Goal: Task Accomplishment & Management: Manage account settings

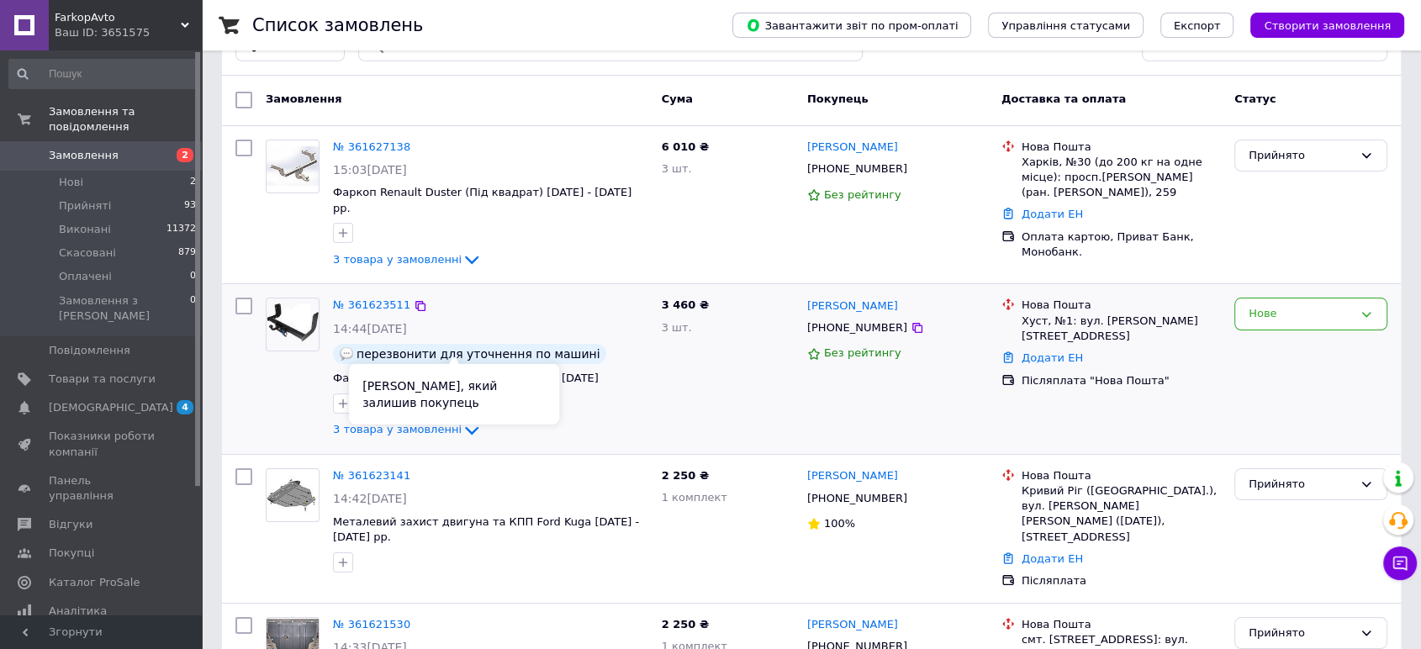
scroll to position [93, 0]
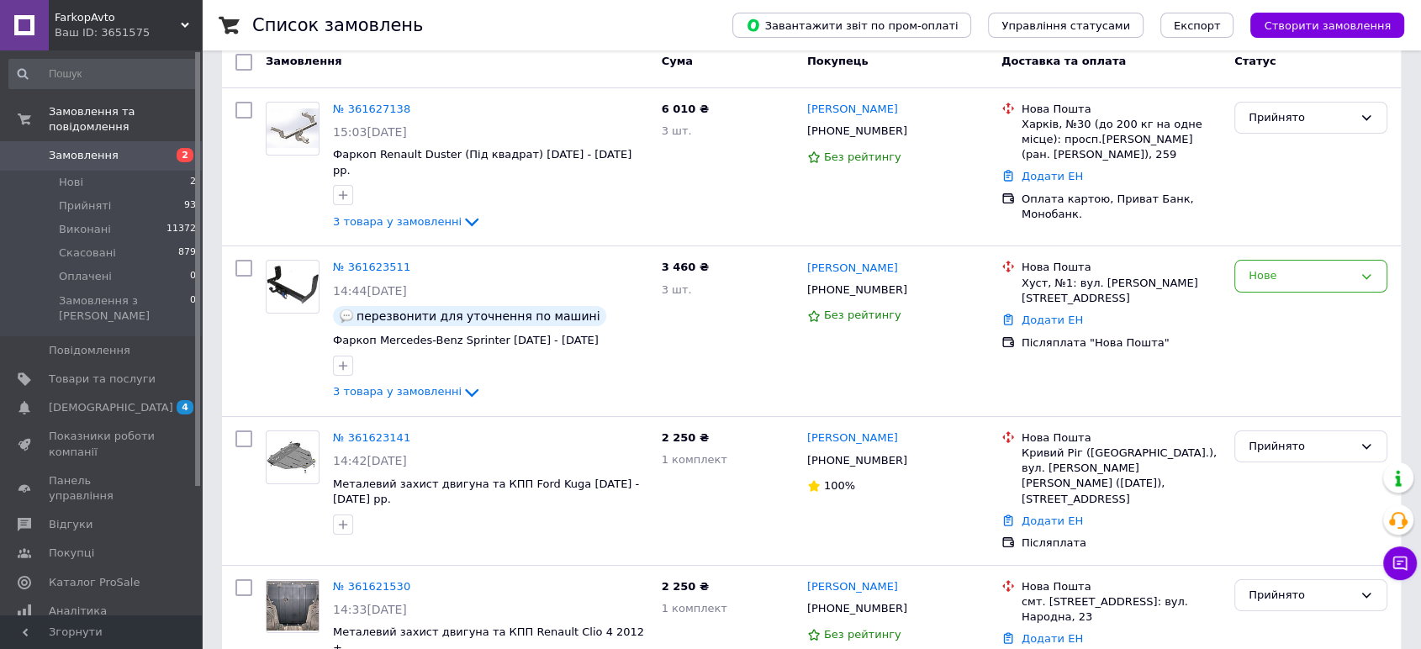
click at [136, 18] on span "FarkopAvto" at bounding box center [118, 17] width 126 height 15
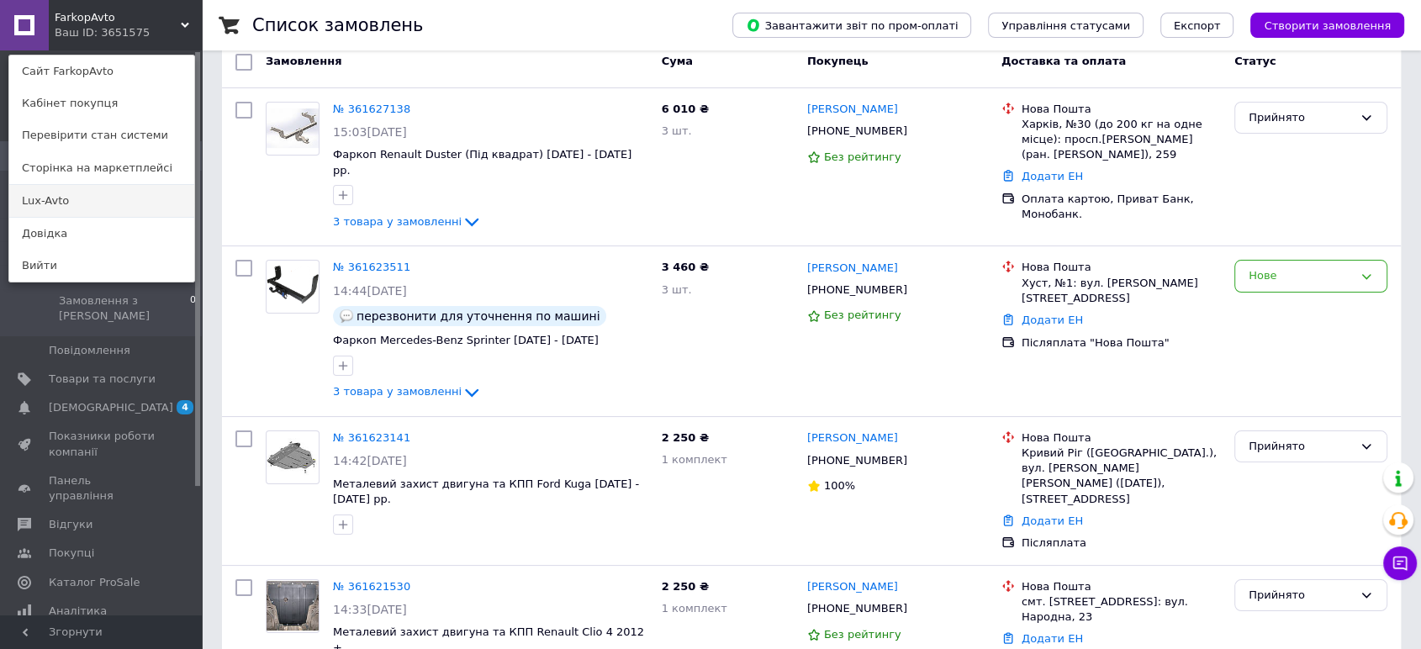
click at [68, 200] on link "Lux-Avto" at bounding box center [101, 201] width 185 height 32
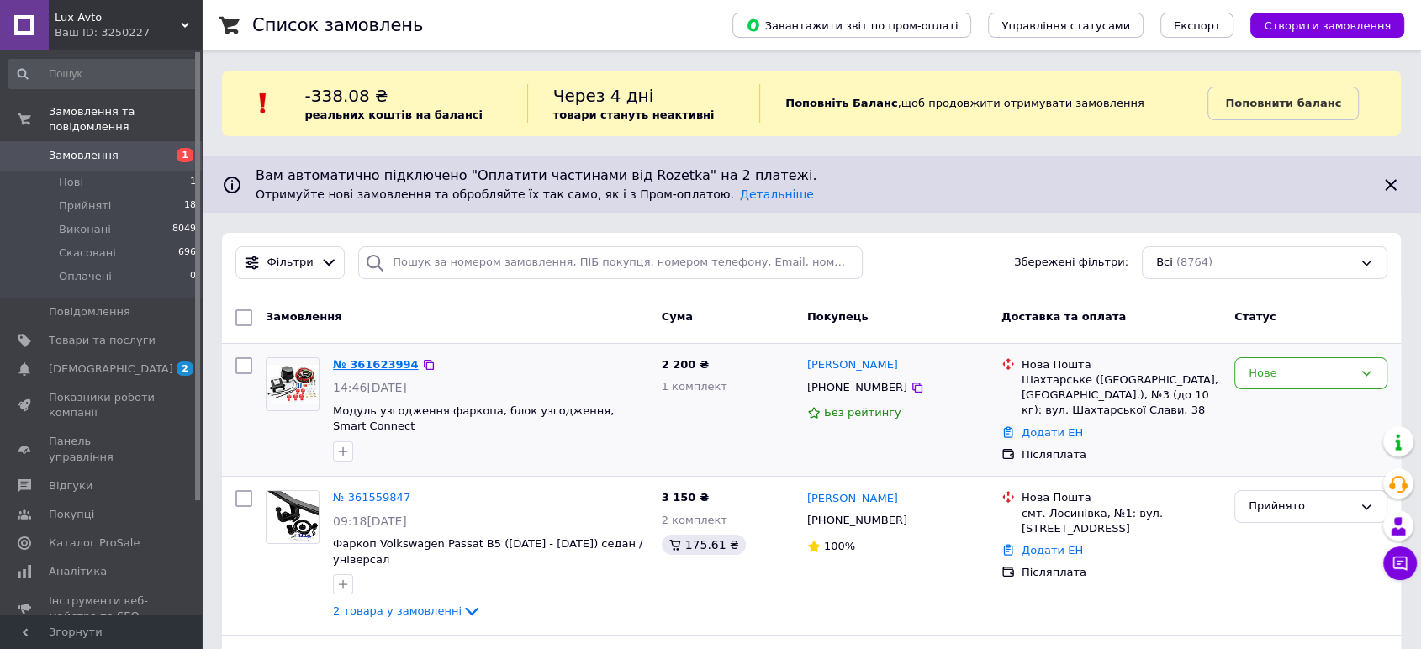
click at [377, 365] on link "№ 361623994" at bounding box center [376, 364] width 86 height 13
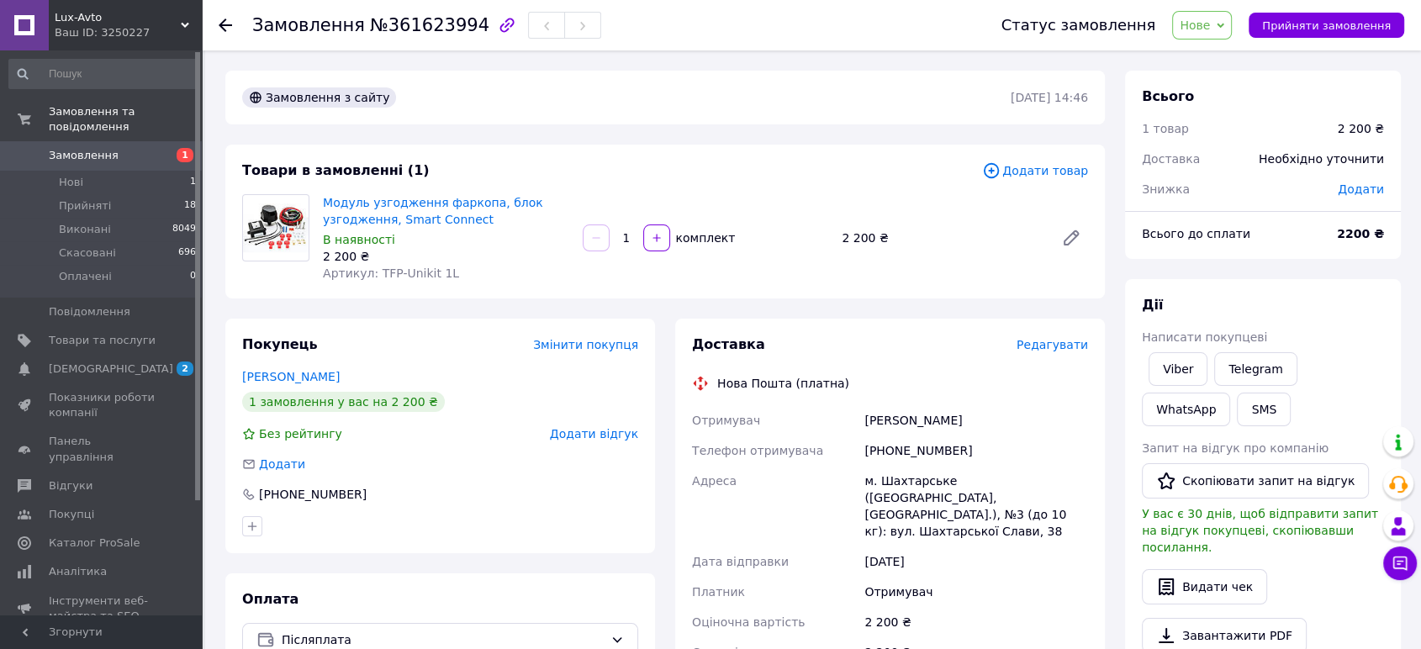
drag, startPoint x: 1033, startPoint y: 521, endPoint x: 865, endPoint y: 485, distance: 172.0
click at [865, 485] on div "м. Шахтарське (Дніпропетровська обл., Синельниківський р-н.), №3 (до 10 кг): ву…" at bounding box center [976, 506] width 230 height 81
copy div "м. Шахтарське (Дніпропетровська обл., Синельниківський р-н.), №3 (до 10 кг): ву…"
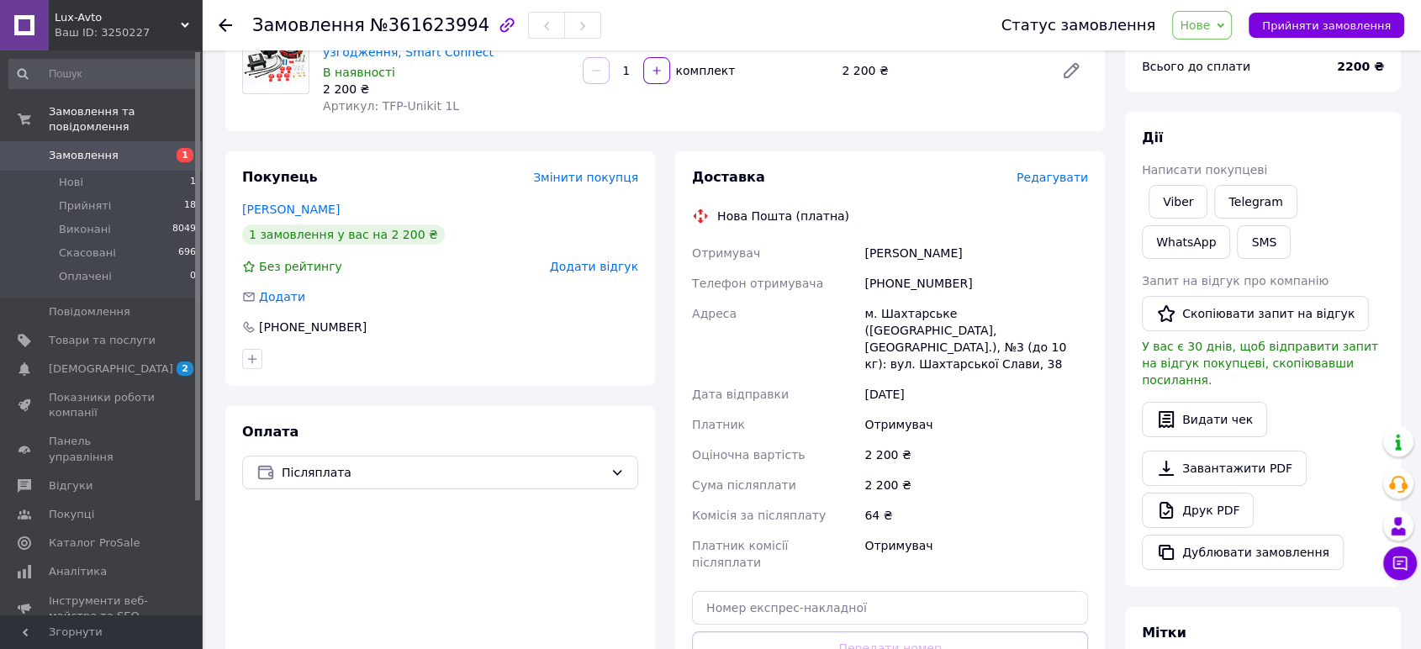
scroll to position [187, 0]
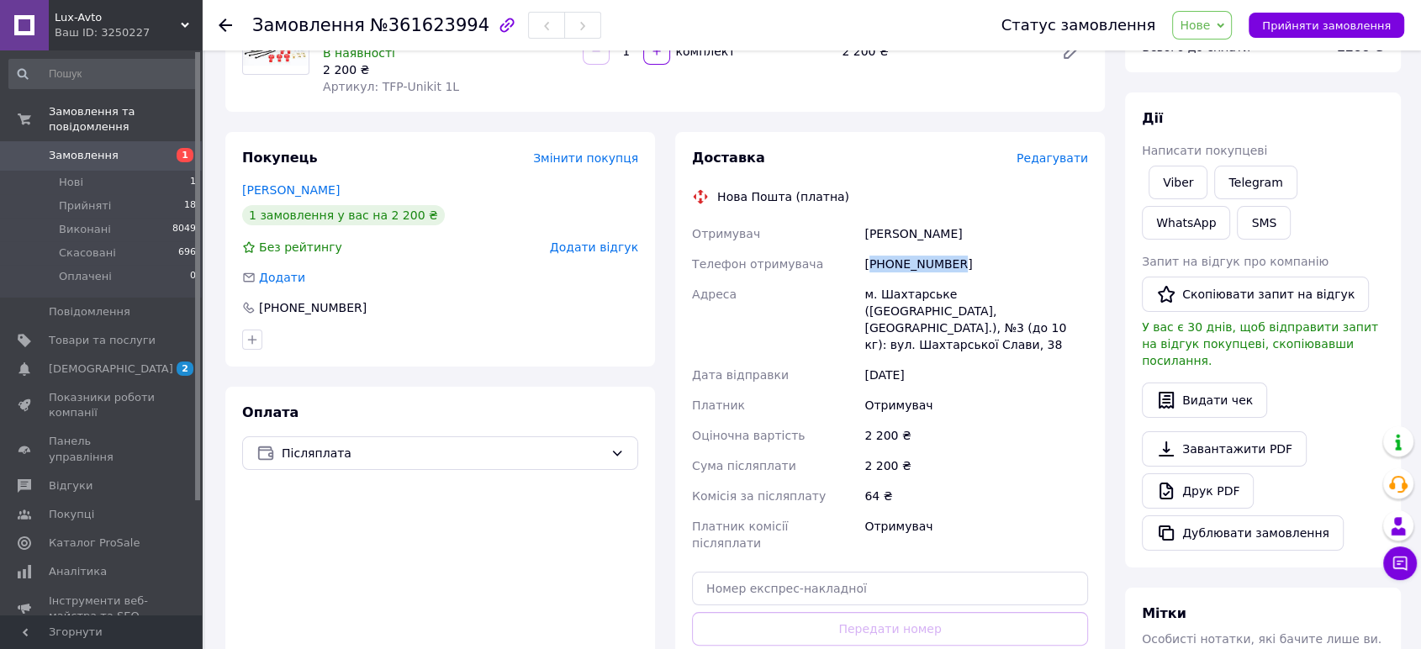
drag, startPoint x: 983, startPoint y: 256, endPoint x: 563, endPoint y: 565, distance: 520.8
click at [872, 265] on div "+380504742469" at bounding box center [976, 264] width 230 height 30
copy div "380504742469"
drag, startPoint x: 994, startPoint y: 236, endPoint x: 863, endPoint y: 236, distance: 130.3
click at [863, 236] on div "Скрильніков Олександр" at bounding box center [976, 234] width 230 height 30
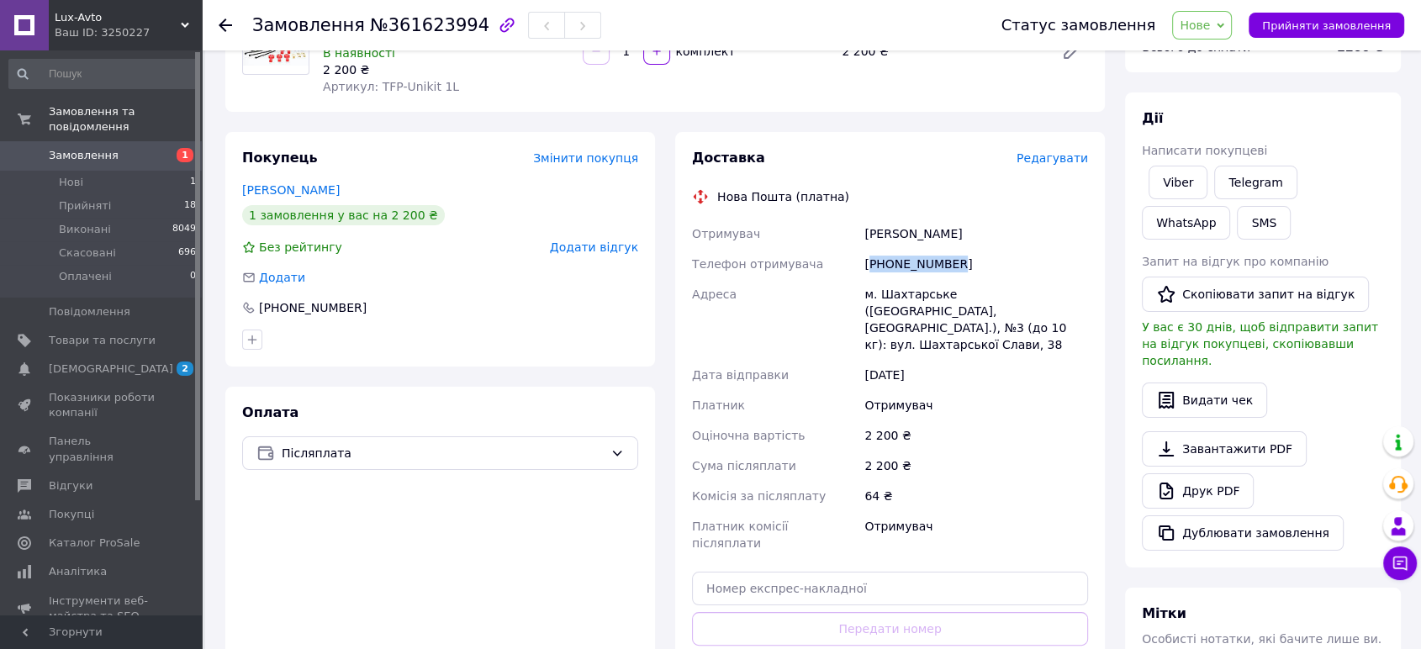
copy div "Скрильніков Олександр"
click at [1227, 33] on span "Нове" at bounding box center [1202, 25] width 60 height 29
click at [1237, 59] on li "Прийнято" at bounding box center [1211, 58] width 77 height 25
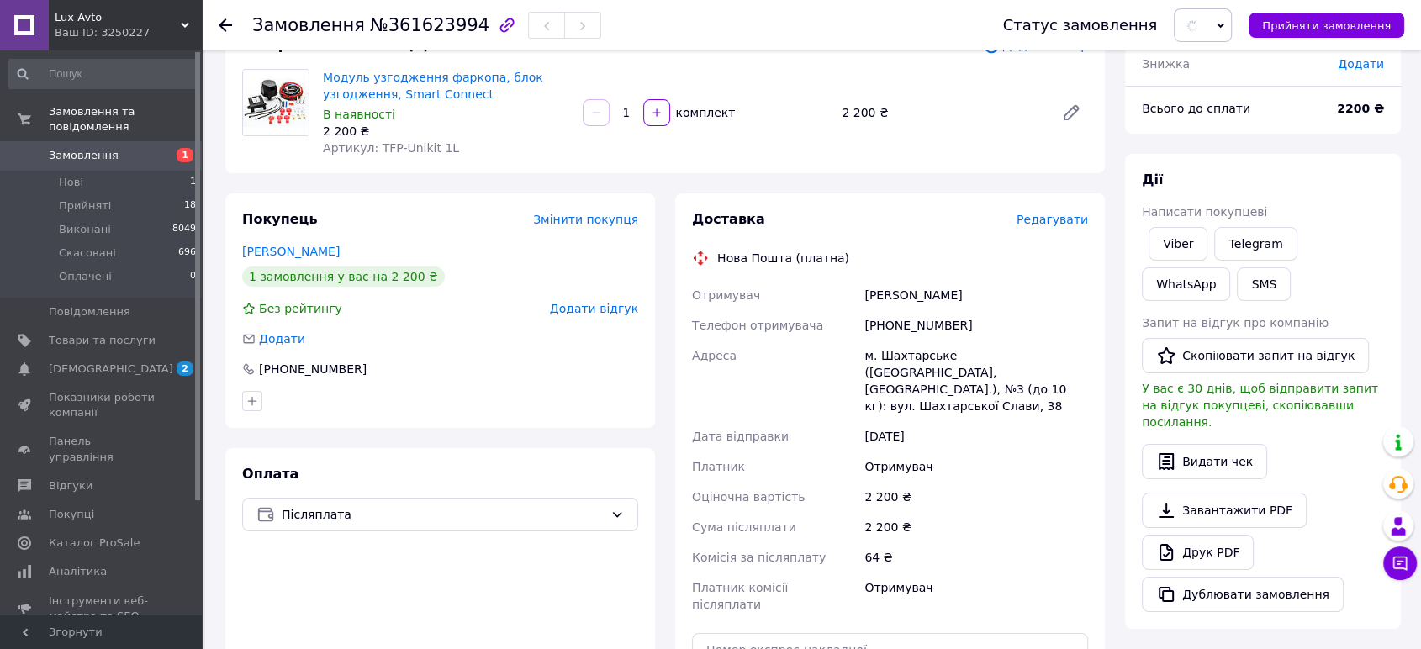
scroll to position [93, 0]
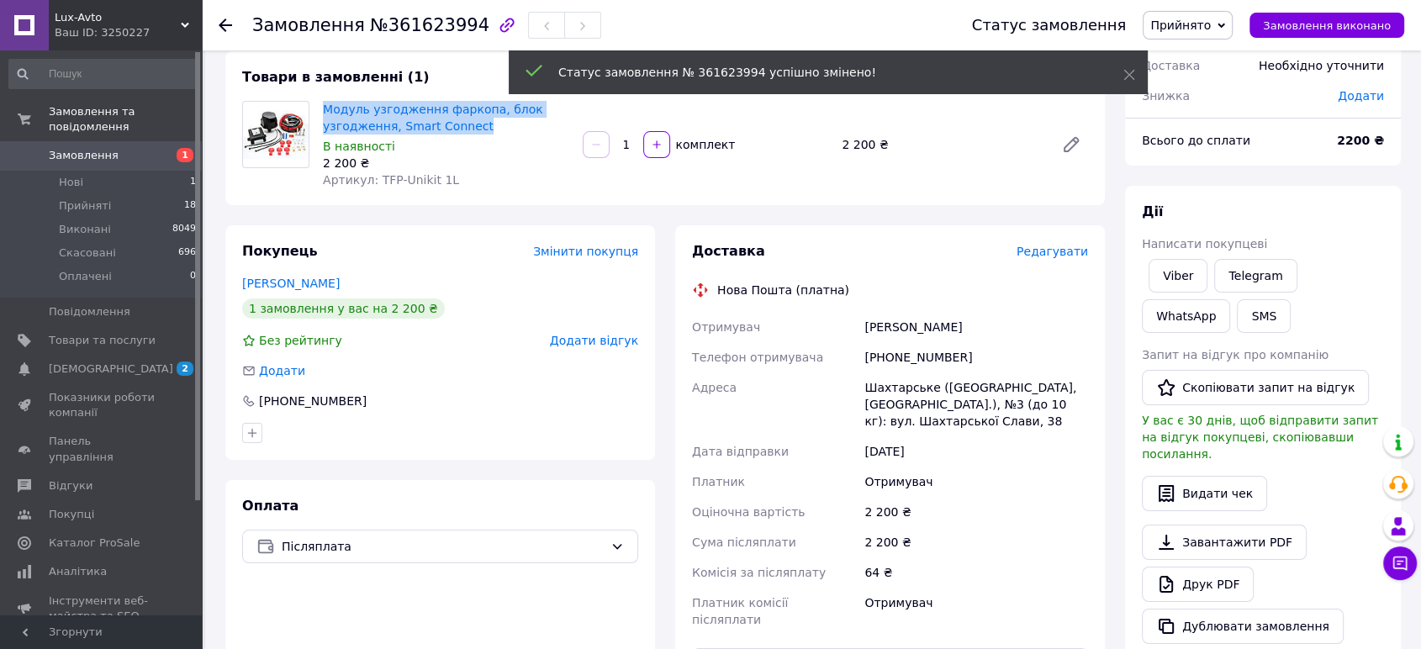
drag, startPoint x: 486, startPoint y: 126, endPoint x: 337, endPoint y: 150, distance: 150.8
click at [325, 111] on span "Модуль узгодження фаркопа, блок узгодження, Smart Connect" at bounding box center [446, 118] width 246 height 34
copy link "Модуль узгодження фаркопа, блок узгодження, Smart Connect"
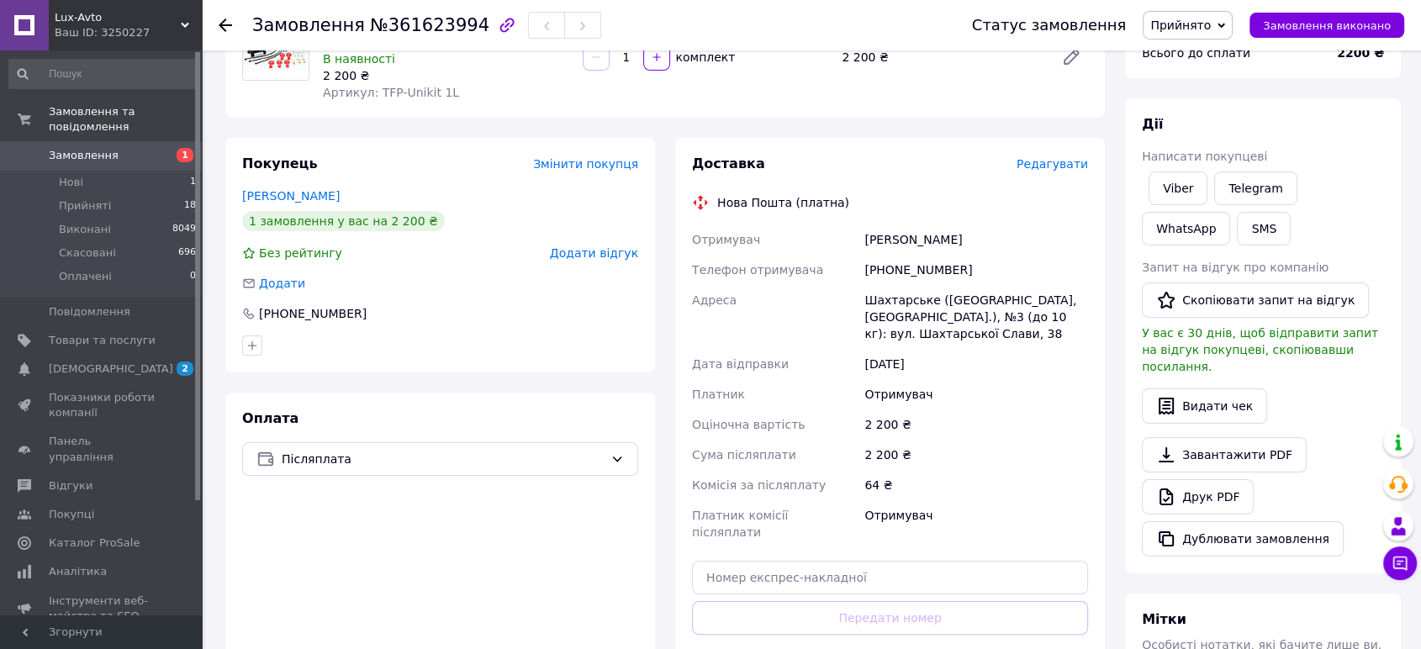
scroll to position [187, 0]
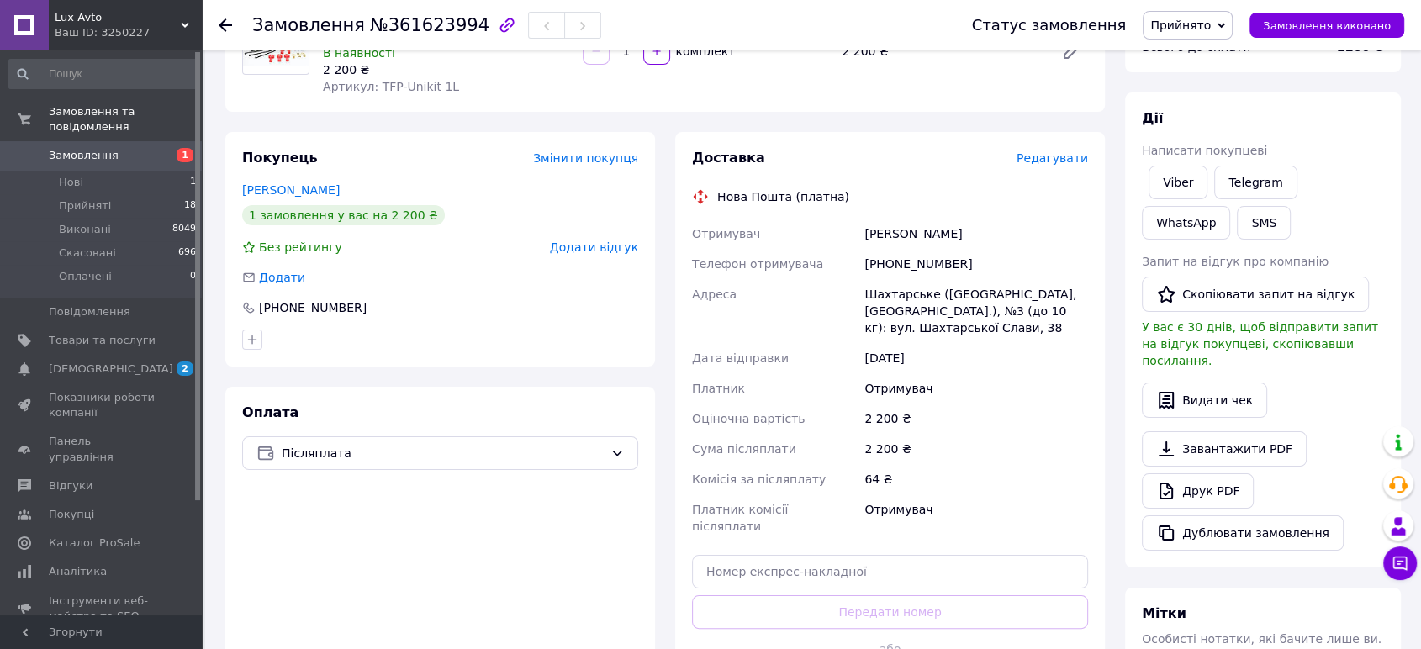
drag, startPoint x: 1021, startPoint y: 330, endPoint x: 682, endPoint y: 425, distance: 351.9
click at [865, 287] on div "Шахтарське (Дніпропетровська обл., Синельниківський р-н.), №3 (до 10 кг): вул. …" at bounding box center [976, 311] width 230 height 64
copy div "Шахтарське (Дніпропетровська обл., Синельниківський р-н.), №3 (до 10 кг): вул. …"
drag, startPoint x: 957, startPoint y: 264, endPoint x: 867, endPoint y: 235, distance: 94.4
click at [867, 235] on div "Отримувач Скрильніков Олександр Телефон отримувача +380504742469 Адреса Шахтарс…" at bounding box center [890, 380] width 403 height 323
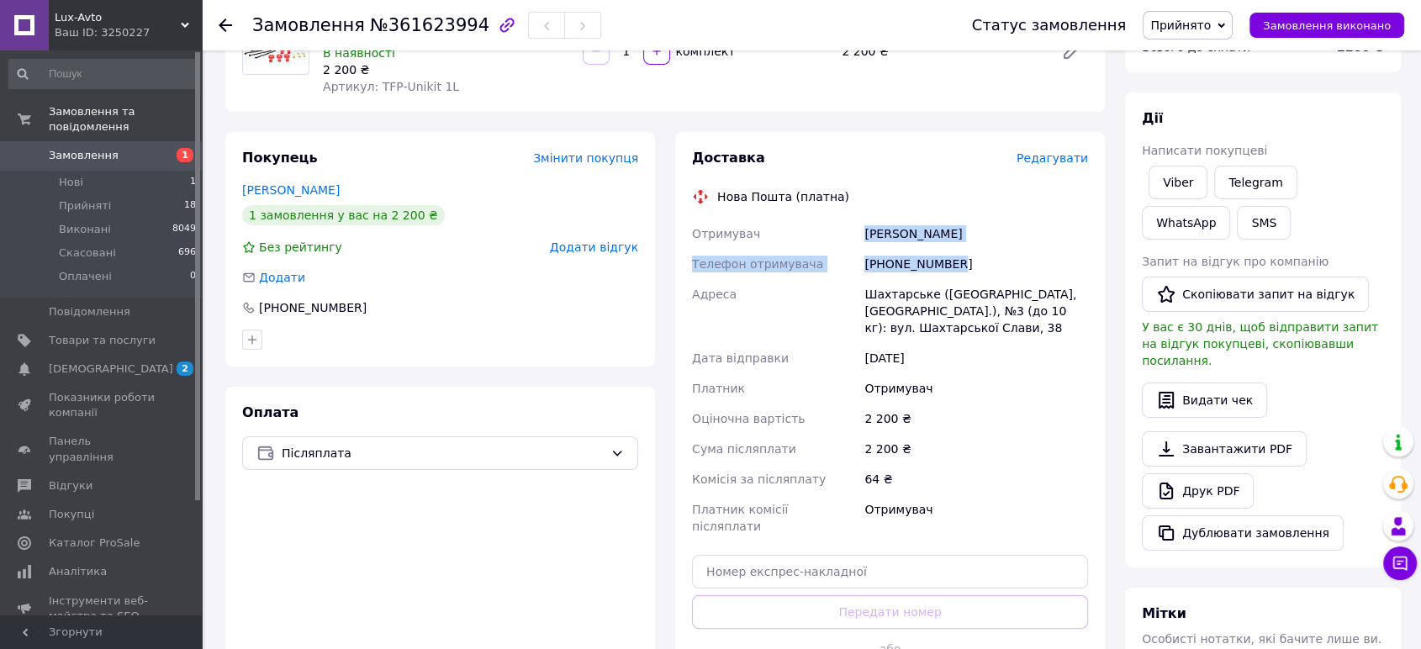
copy div "Скрильніков Олександр Телефон отримувача +380504742469"
click at [129, 148] on span "Замовлення" at bounding box center [102, 155] width 107 height 15
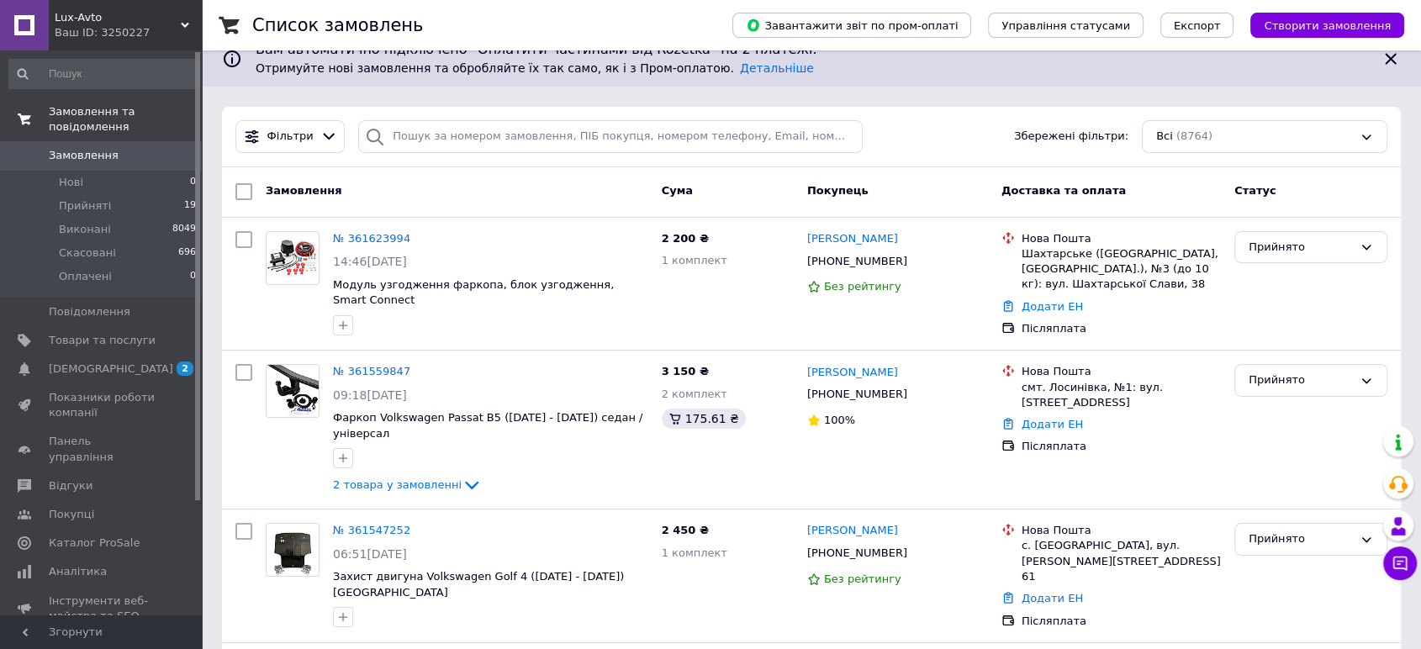
scroll to position [93, 0]
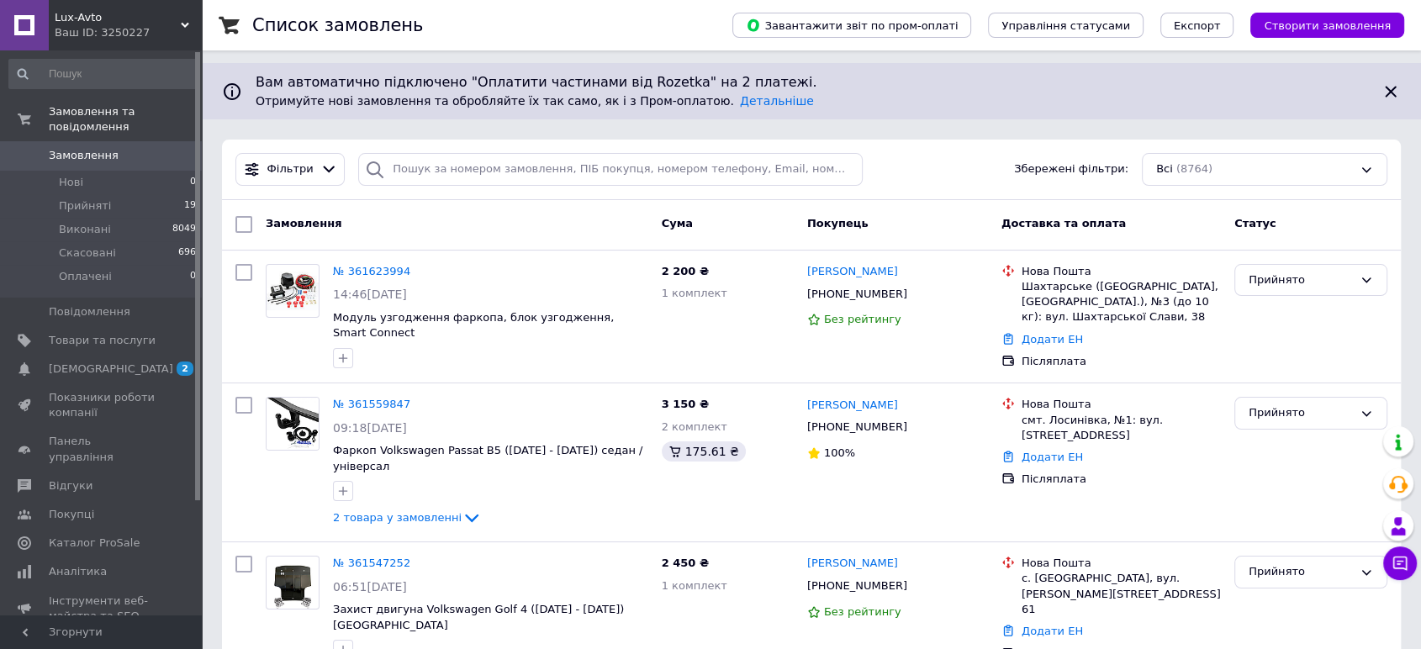
click at [137, 34] on div "Ваш ID: 3250227" at bounding box center [128, 32] width 147 height 15
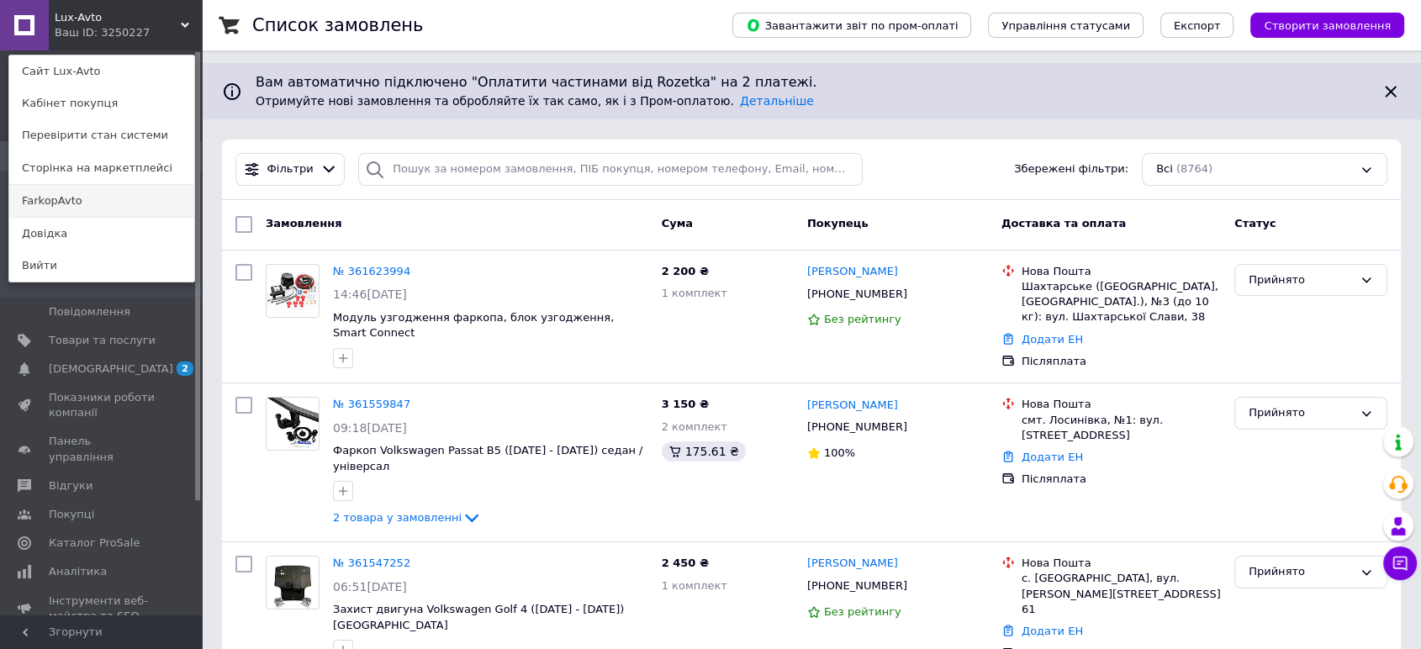
click at [73, 204] on link "FarkopAvto" at bounding box center [101, 201] width 185 height 32
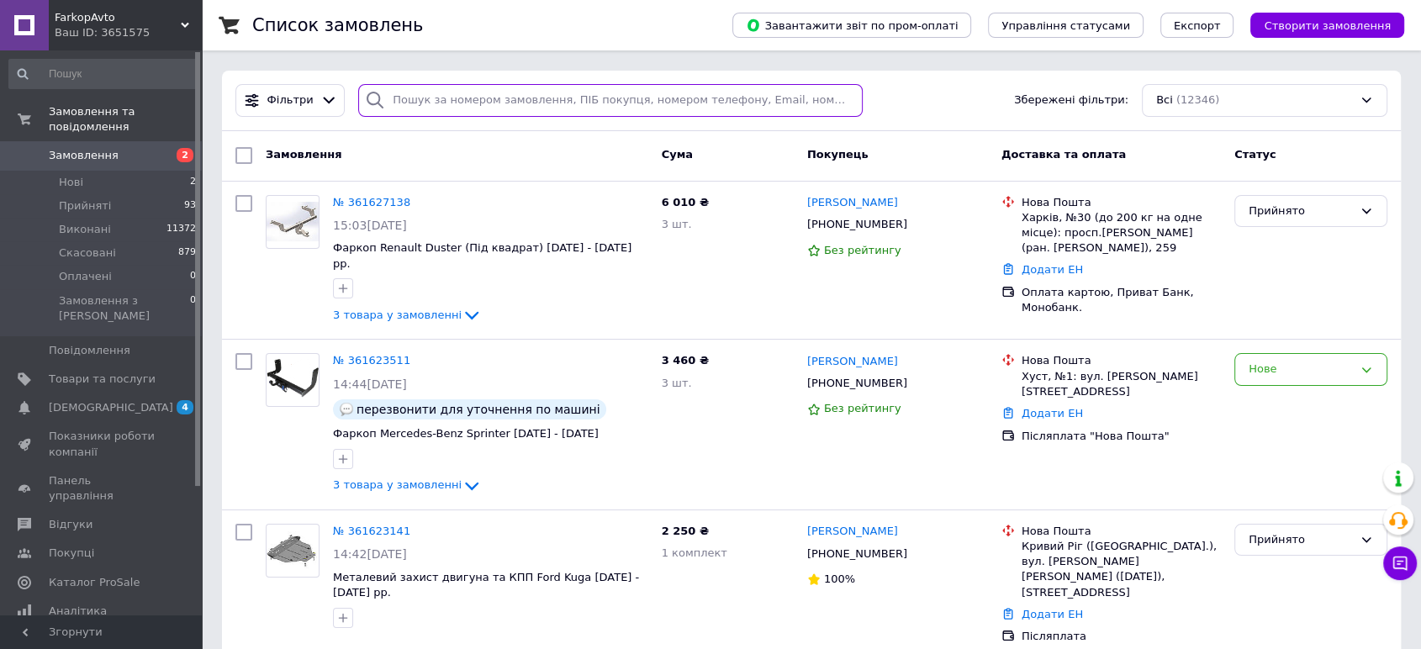
click at [437, 88] on input "search" at bounding box center [610, 100] width 504 height 33
paste input "0674445217"
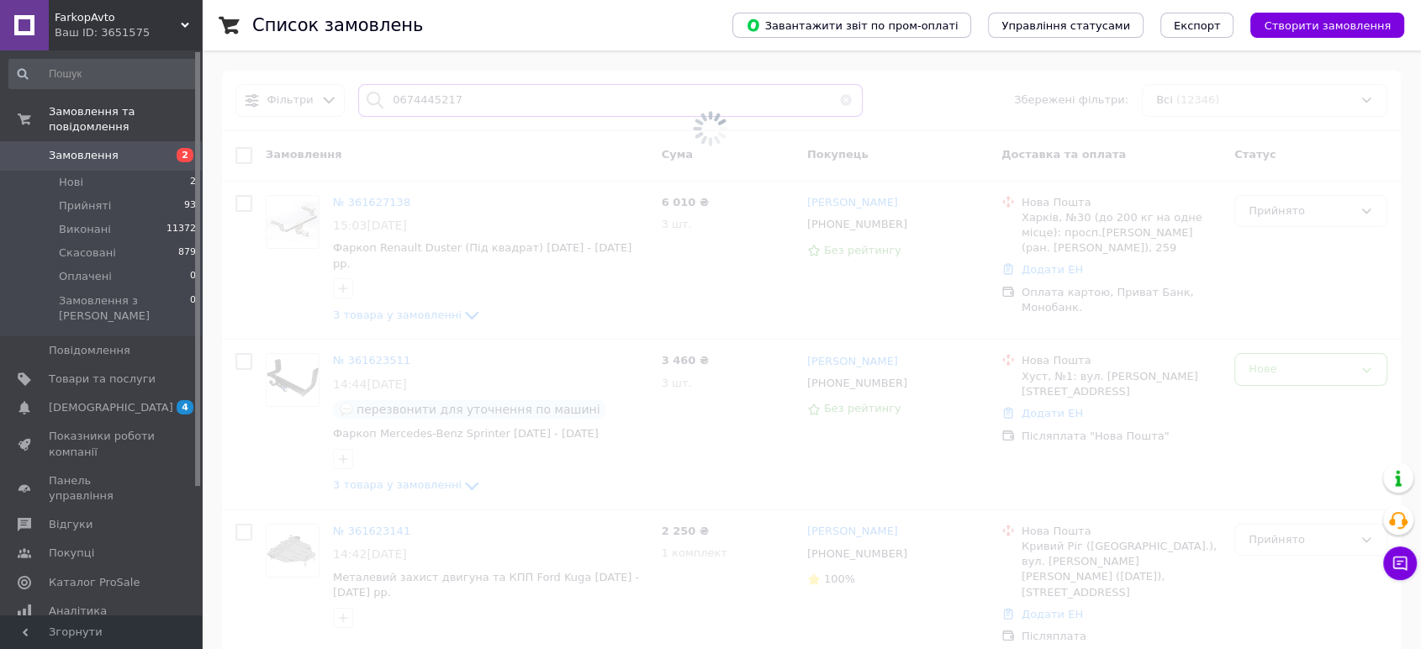
type input "0674445217"
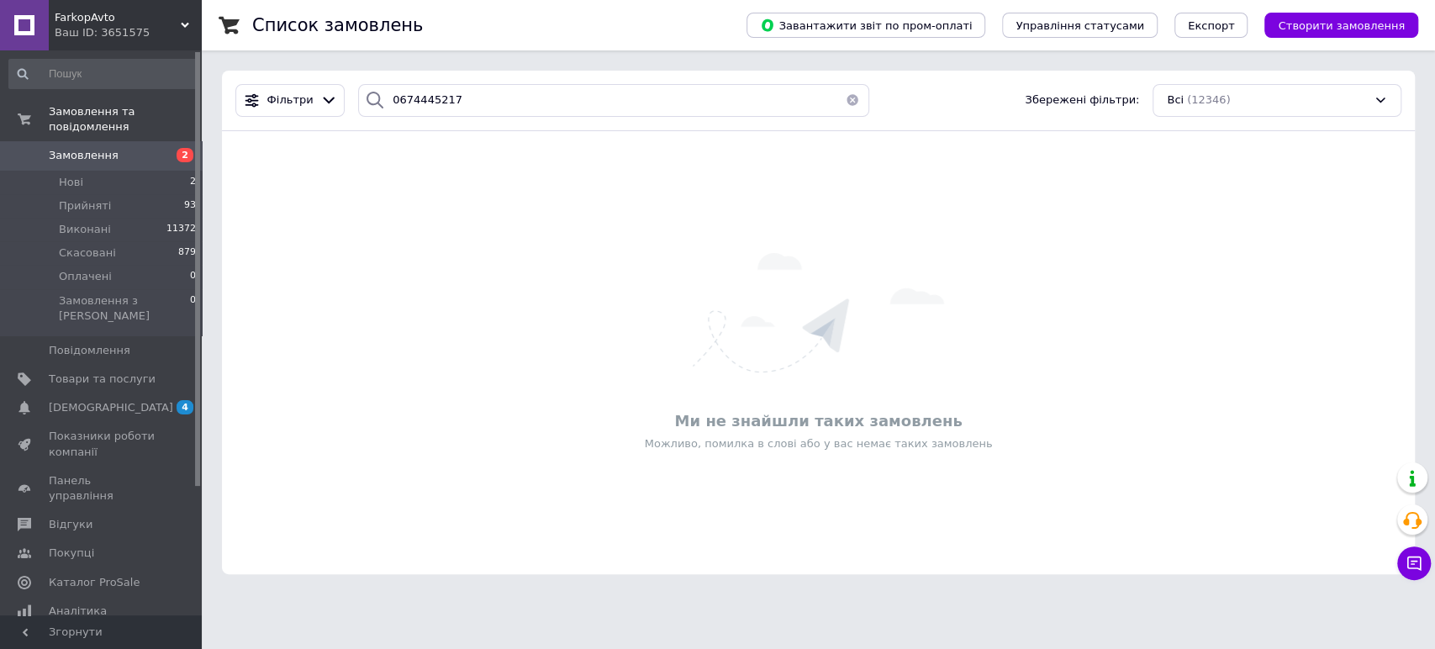
click at [98, 25] on div "Ваш ID: 3651575" at bounding box center [128, 32] width 147 height 15
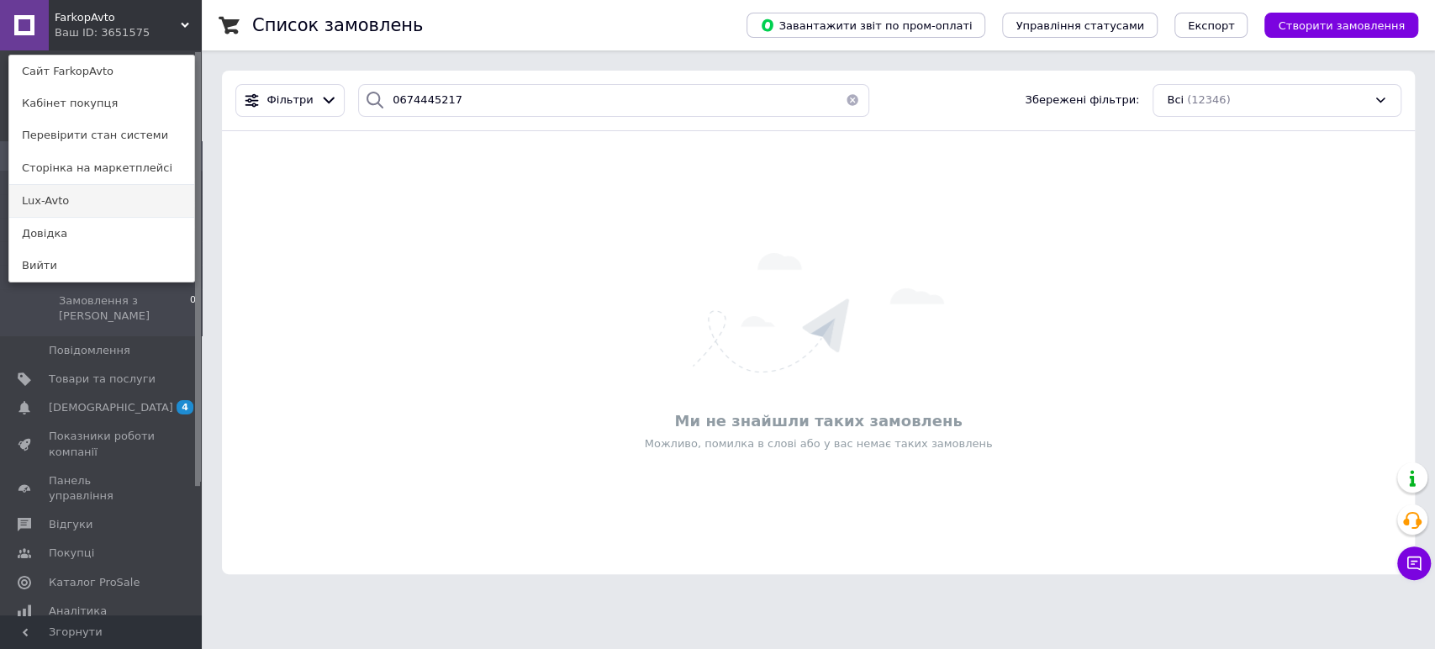
click at [62, 206] on link "Lux-Avto" at bounding box center [101, 201] width 185 height 32
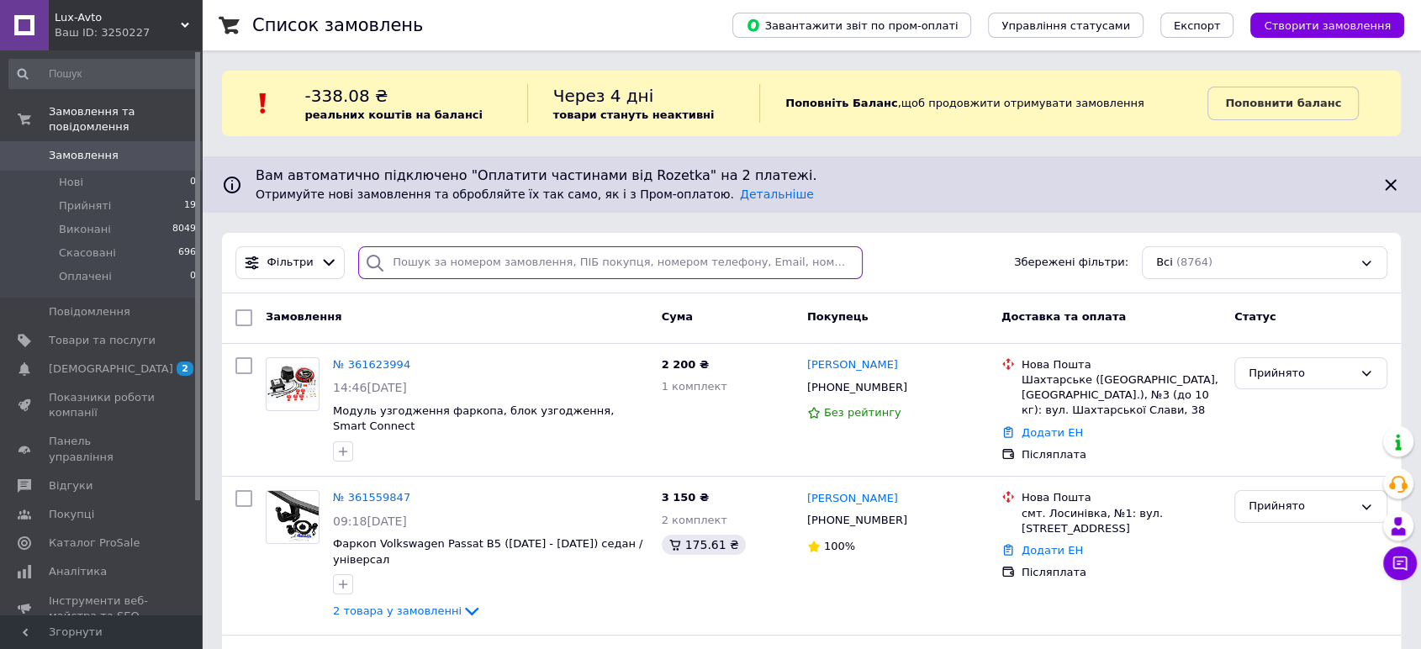
click at [408, 261] on input "search" at bounding box center [610, 262] width 504 height 33
paste input "0674445217"
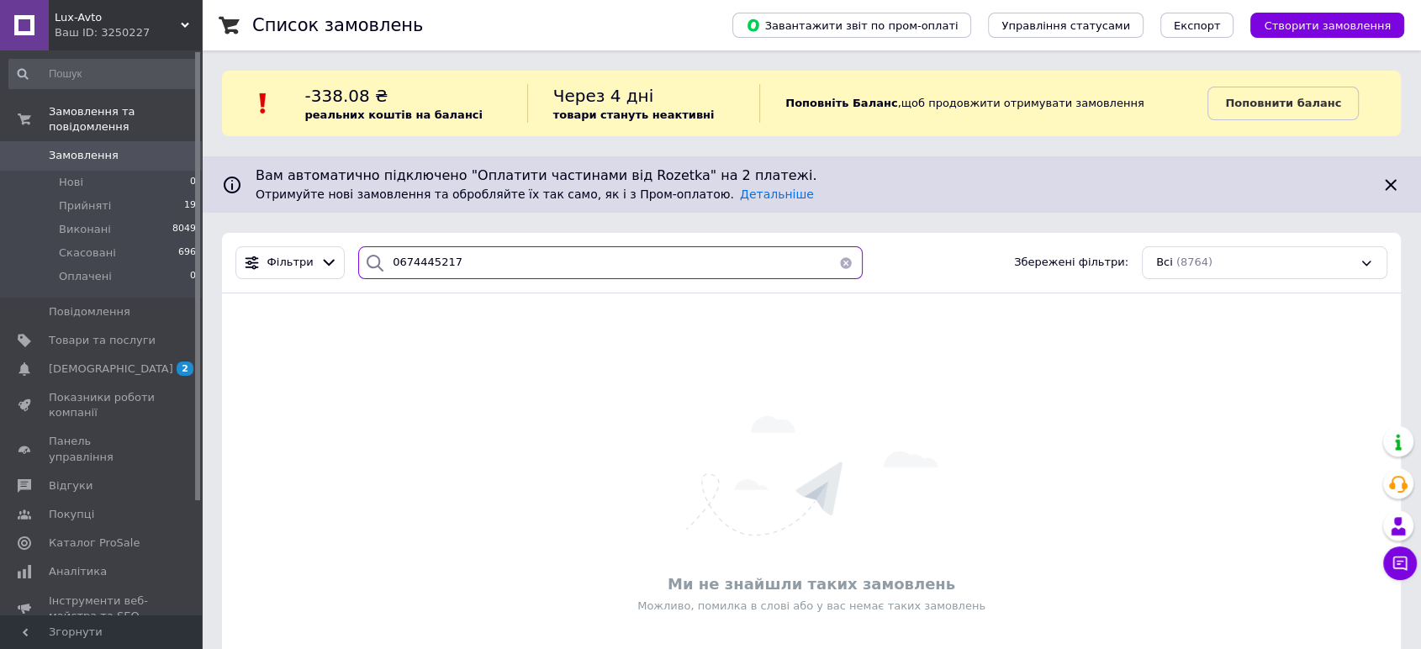
type input "0674445217"
drag, startPoint x: 92, startPoint y: 31, endPoint x: 99, endPoint y: 146, distance: 115.4
click at [92, 35] on div "Ваш ID: 3250227" at bounding box center [128, 32] width 147 height 15
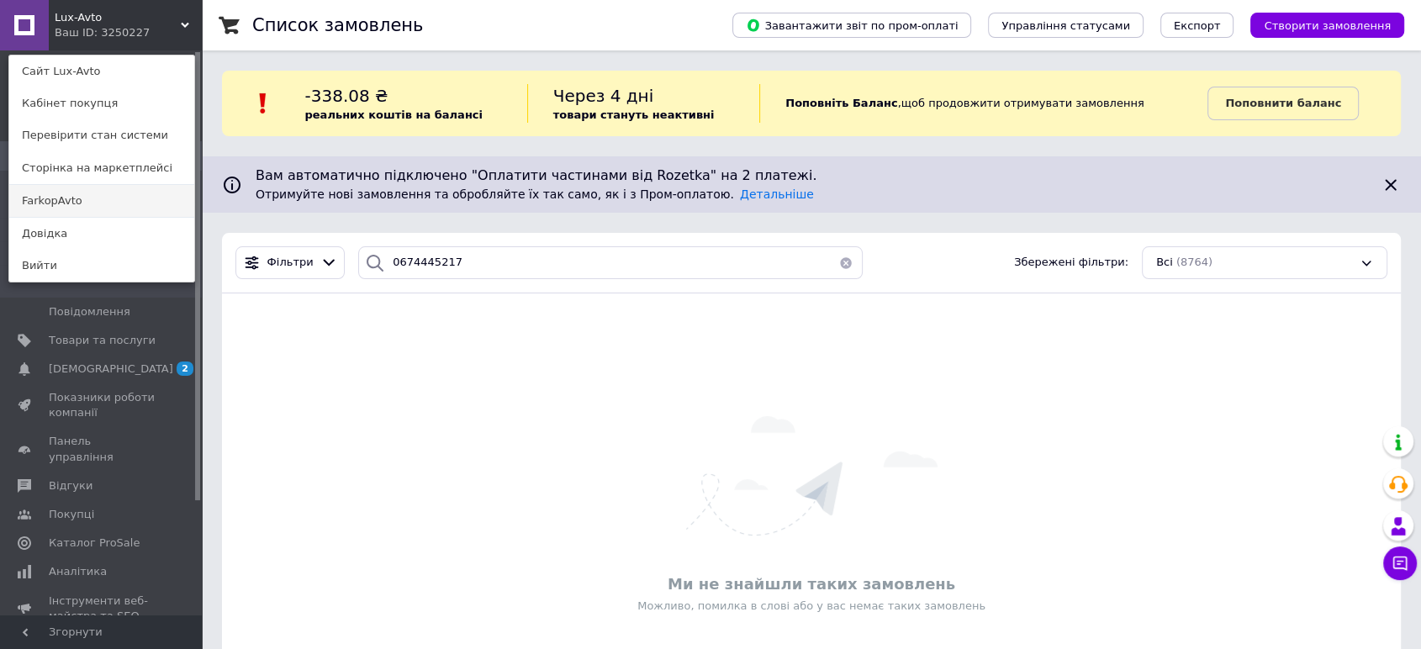
click at [94, 202] on link "FarkopAvto" at bounding box center [101, 201] width 185 height 32
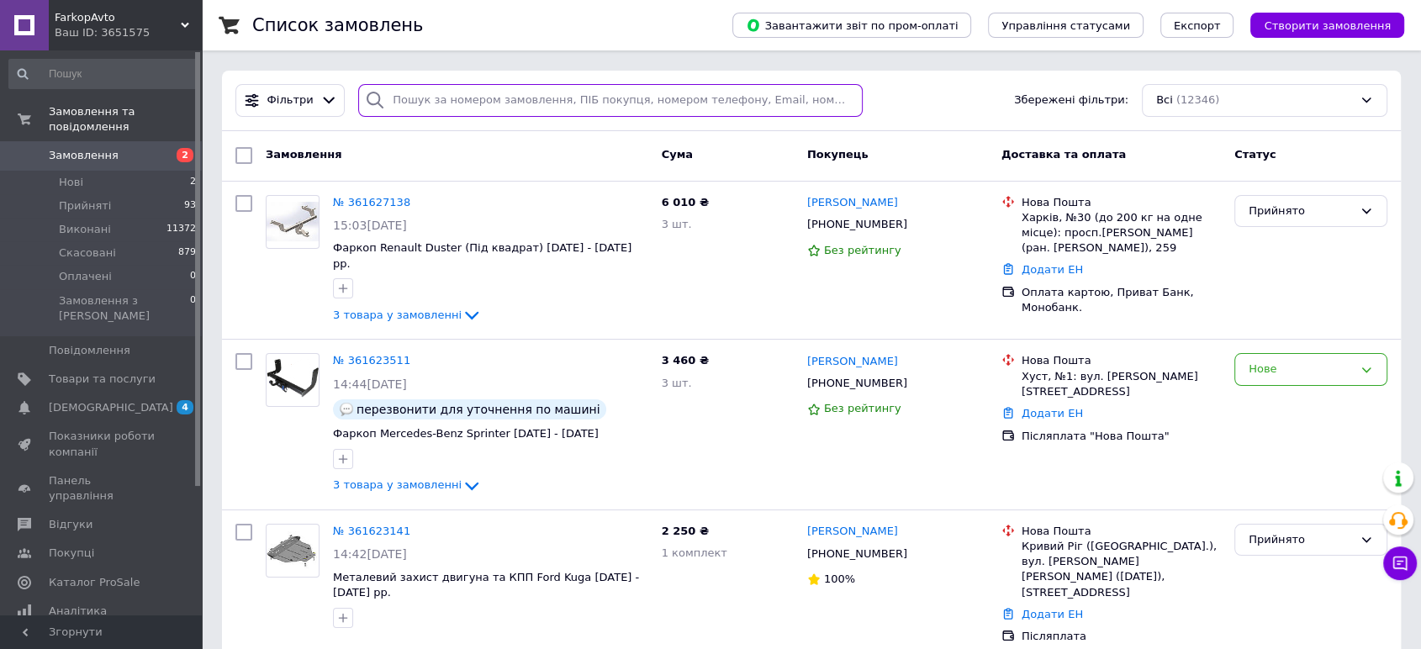
click at [498, 107] on input "search" at bounding box center [610, 100] width 504 height 33
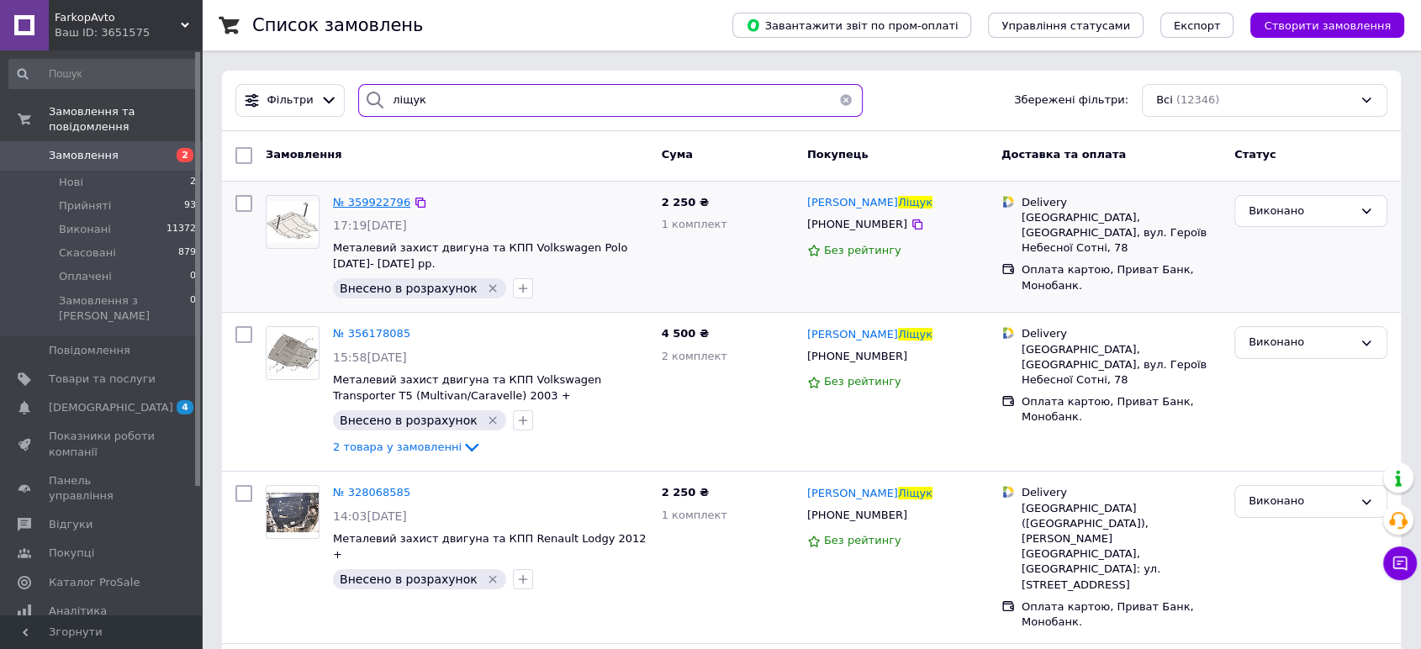
type input "ліщук"
click at [360, 196] on span "№ 359922796" at bounding box center [371, 202] width 77 height 13
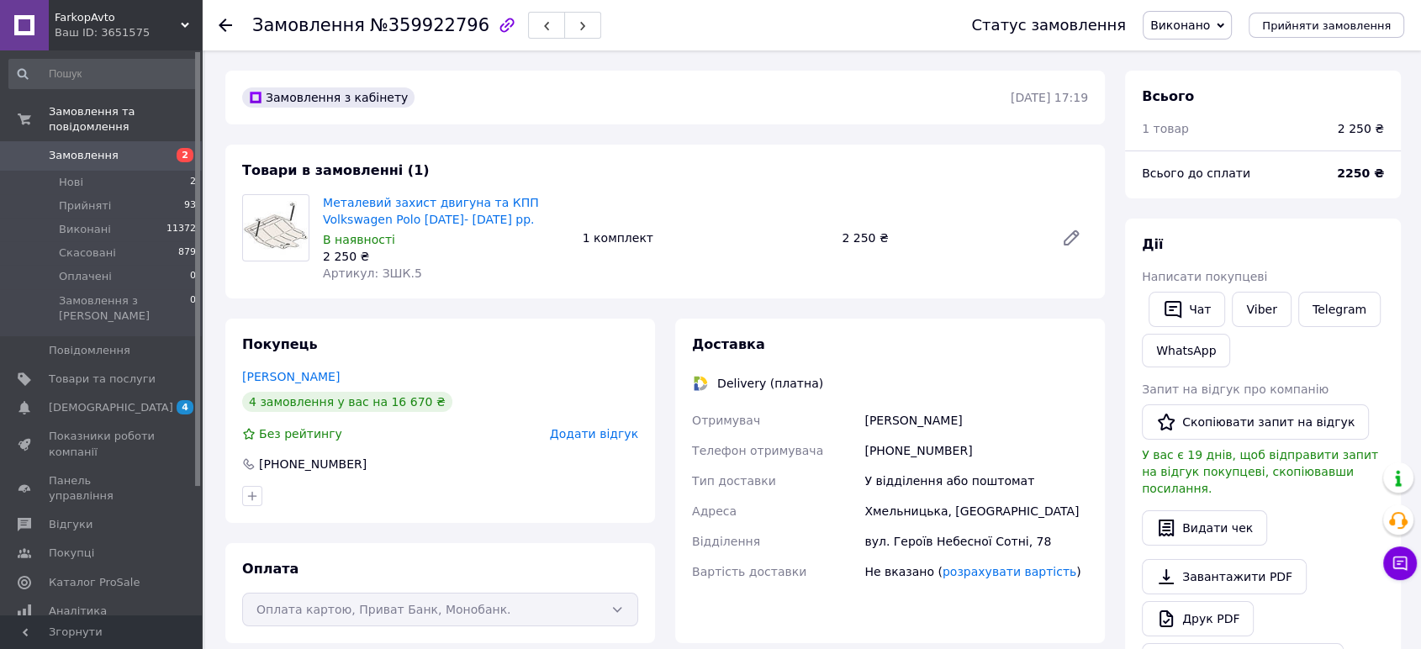
click at [226, 18] on icon at bounding box center [225, 24] width 13 height 13
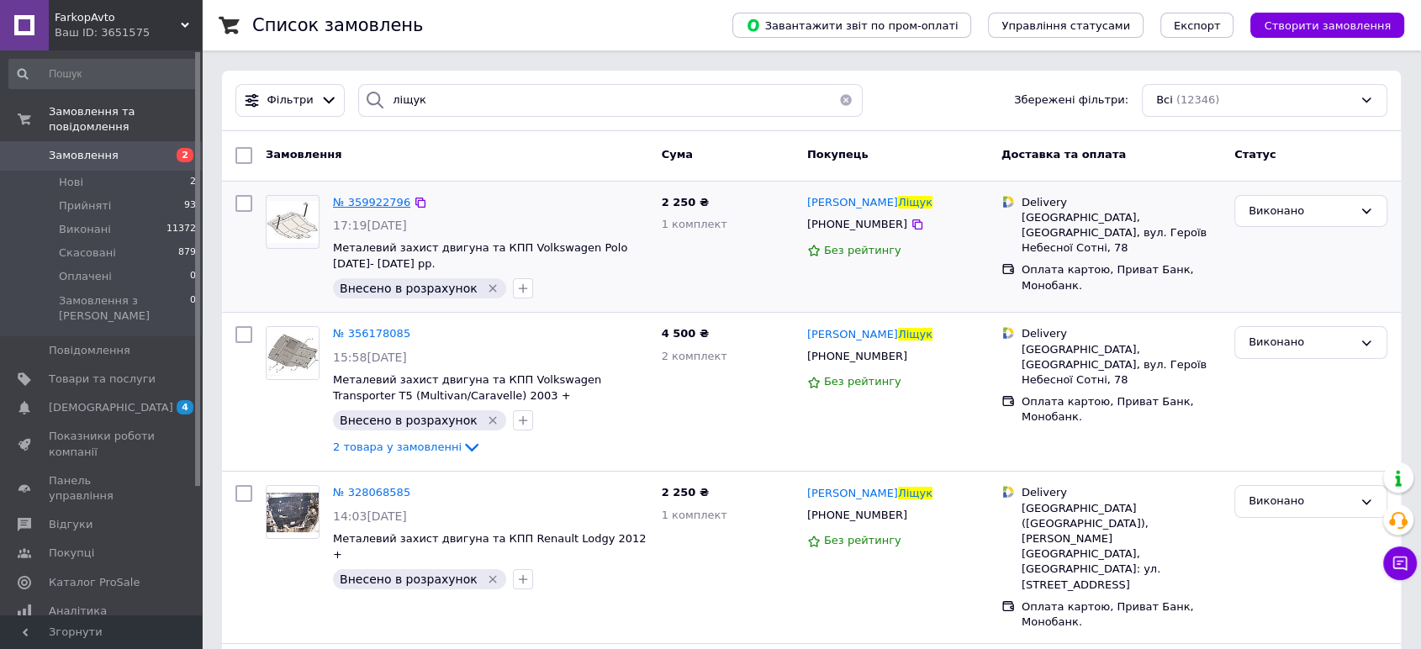
click at [376, 203] on span "№ 359922796" at bounding box center [371, 202] width 77 height 13
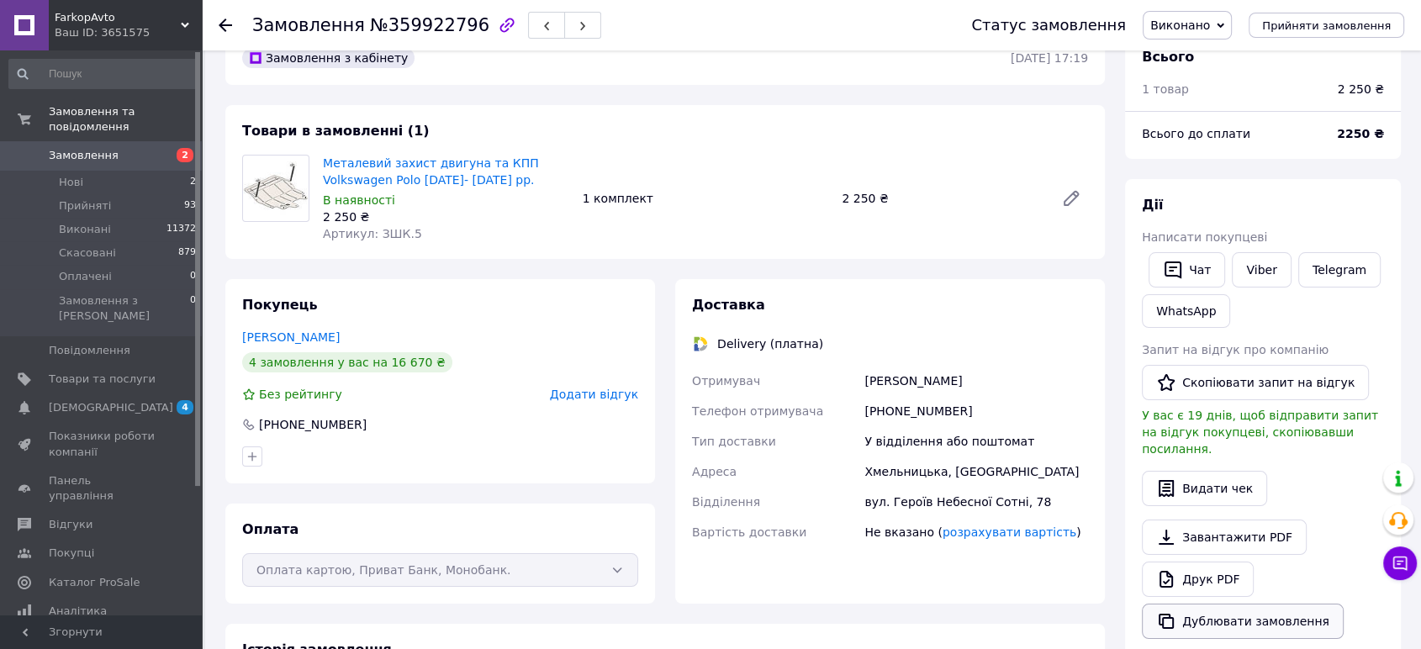
scroll to position [93, 0]
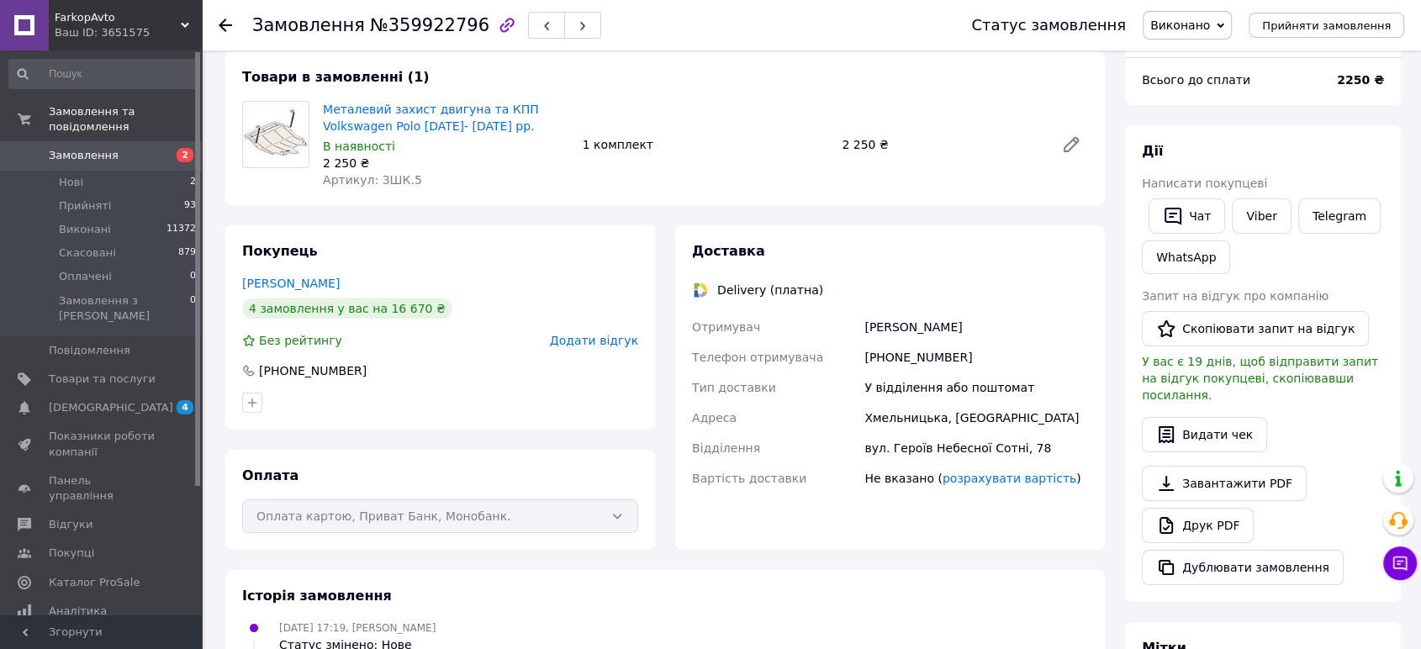
drag, startPoint x: 1227, startPoint y: 551, endPoint x: 848, endPoint y: 648, distance: 390.7
click at [1227, 550] on button "Дублювати замовлення" at bounding box center [1243, 567] width 202 height 35
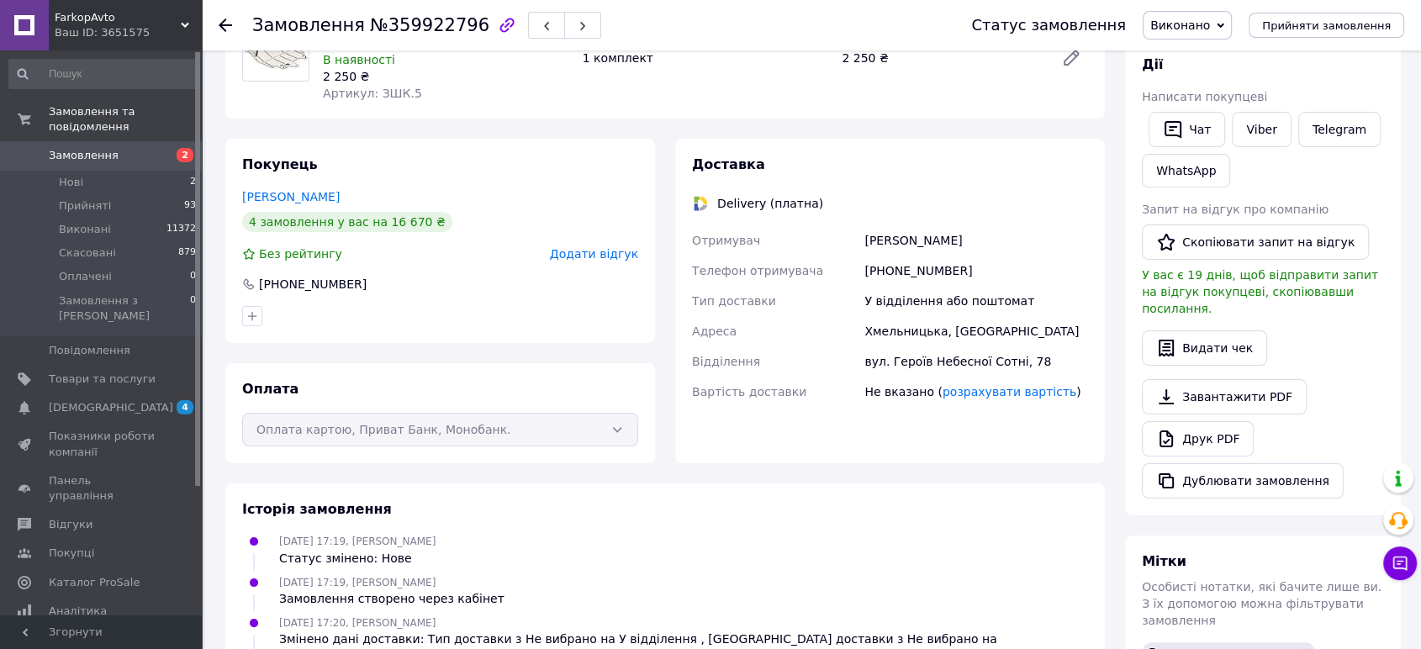
scroll to position [187, 0]
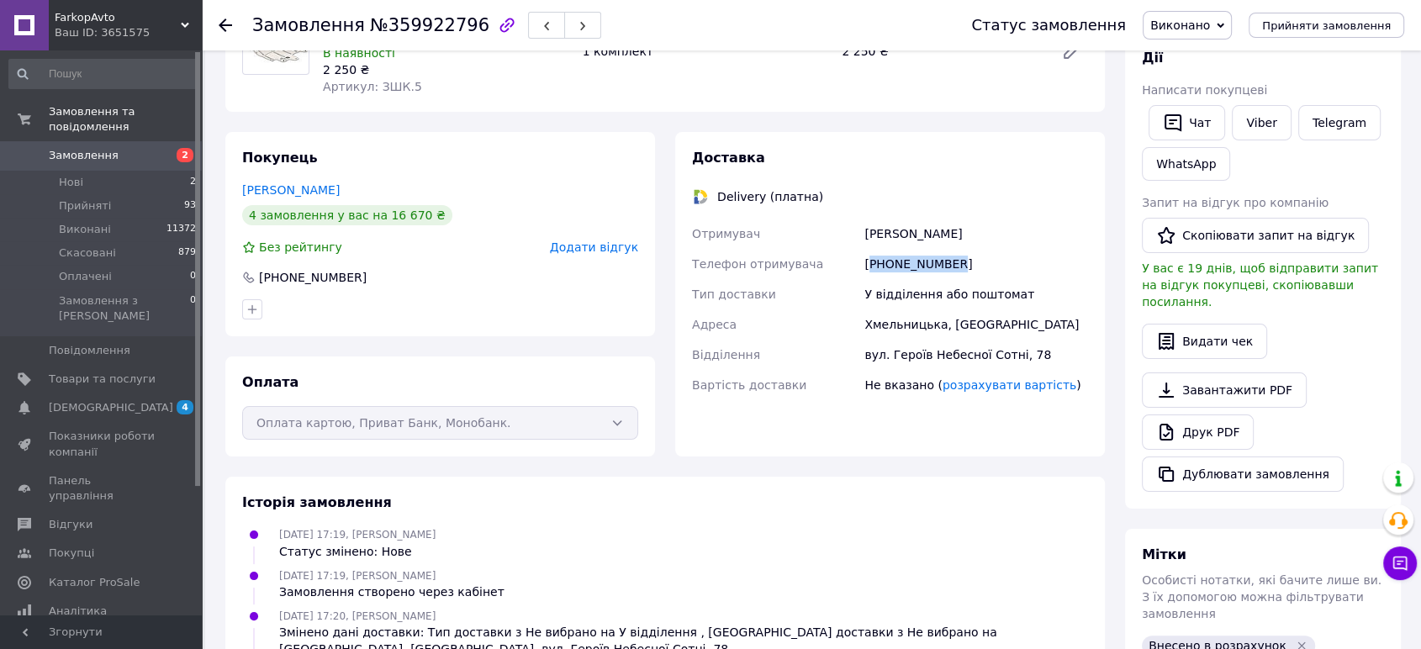
drag, startPoint x: 926, startPoint y: 261, endPoint x: 873, endPoint y: 259, distance: 53.9
click at [873, 259] on div "[PHONE_NUMBER]" at bounding box center [976, 264] width 230 height 30
copy div "380970171337"
drag, startPoint x: 1021, startPoint y: 236, endPoint x: 861, endPoint y: 238, distance: 159.7
click at [861, 238] on div "Сергій Анатолійович Ліщук" at bounding box center [976, 234] width 230 height 30
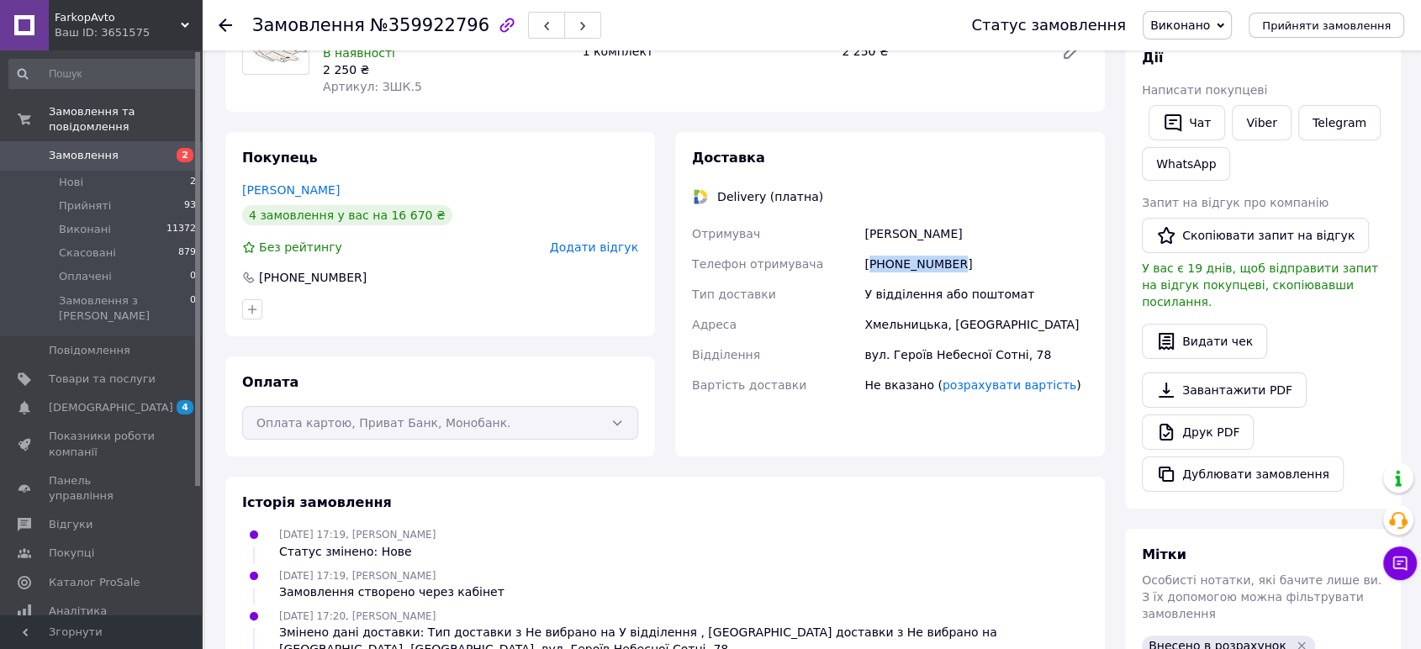
copy div "Сергій Анатолійович Ліщук"
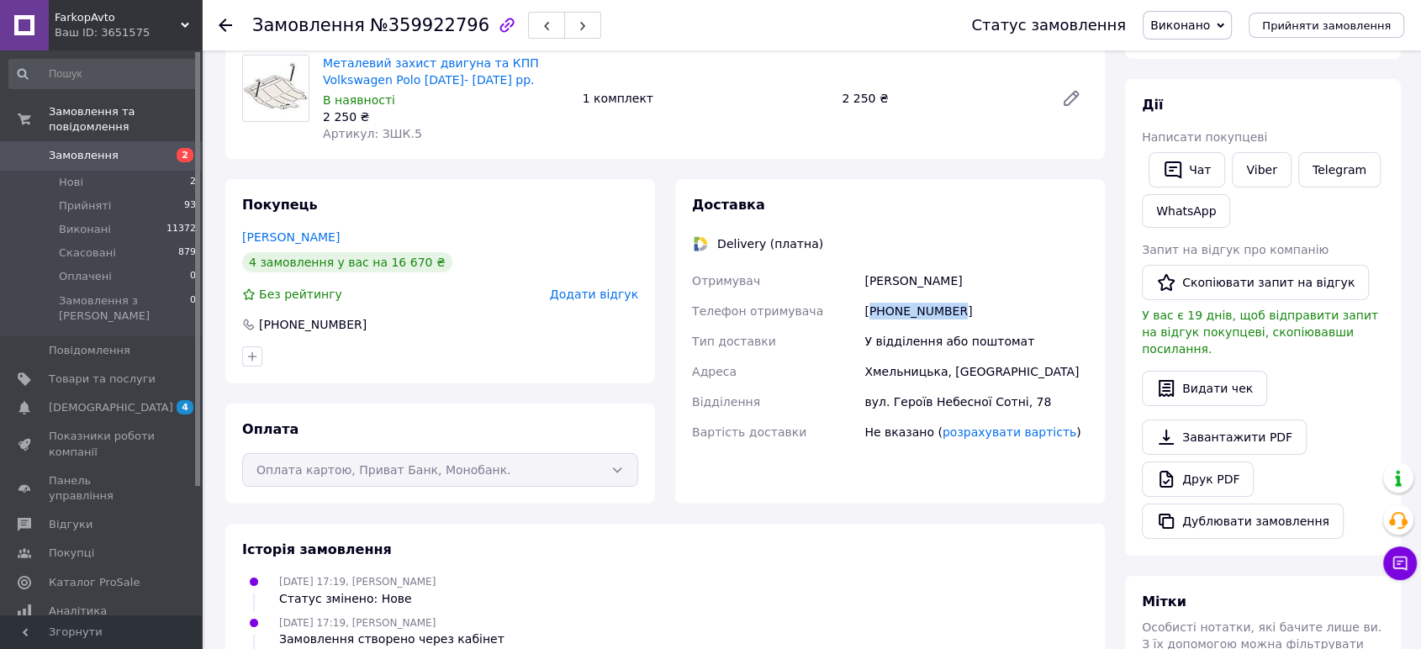
scroll to position [0, 0]
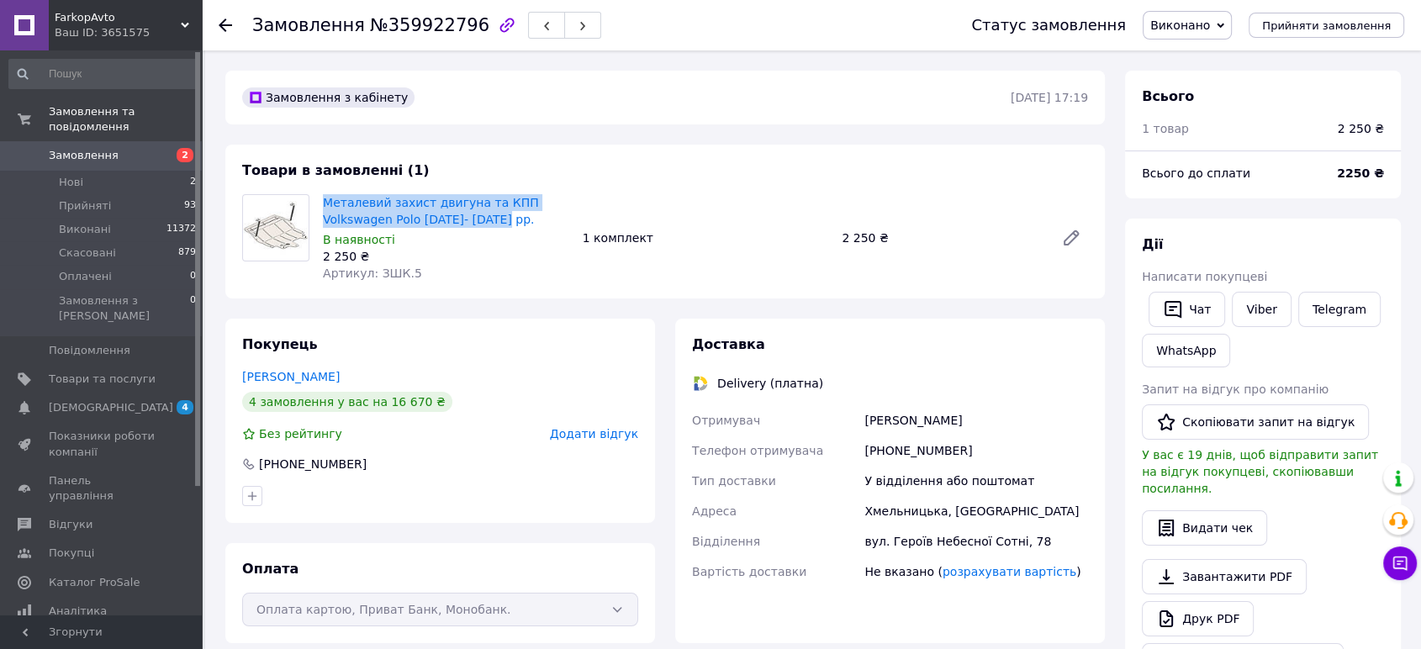
drag, startPoint x: 503, startPoint y: 214, endPoint x: 320, endPoint y: 189, distance: 184.1
click at [320, 189] on div "Товари в замовленні (1) Металевий захист двигуна та КПП Volkswagen Polo 2001- 2…" at bounding box center [664, 222] width 879 height 154
copy link "Металевий захист двигуна та КПП Volkswagen Polo 2001- 2009 рр."
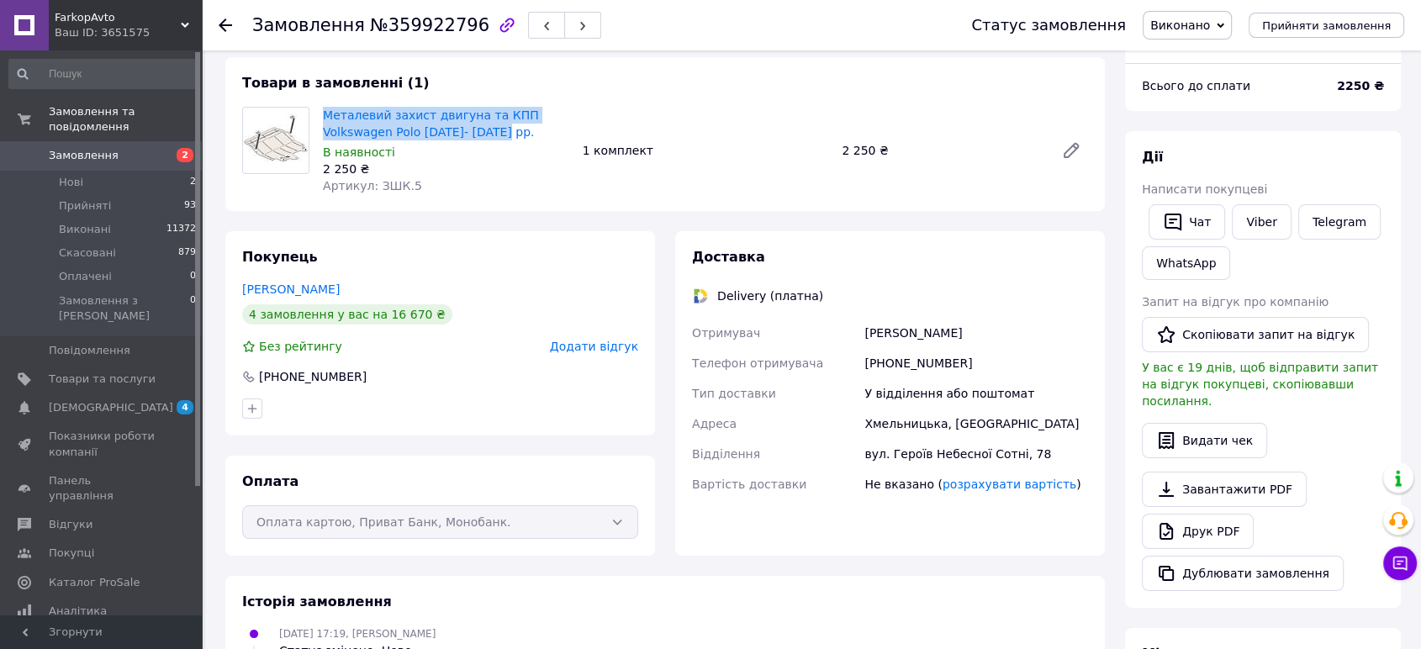
scroll to position [93, 0]
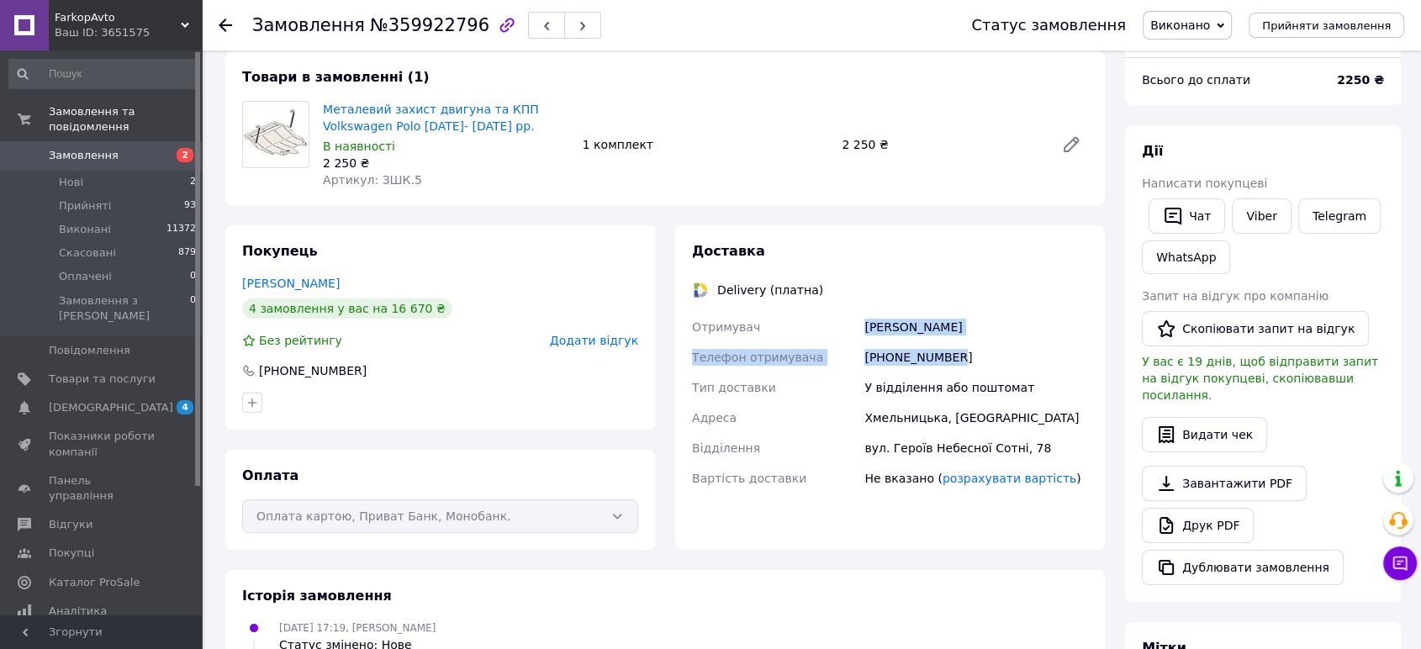
drag, startPoint x: 963, startPoint y: 355, endPoint x: 624, endPoint y: 585, distance: 409.7
click at [866, 320] on div "Отримувач Сергій Анатолійович Ліщук Телефон отримувача +380970171337 Тип достав…" at bounding box center [890, 403] width 403 height 182
copy div "Сергій Анатолійович Ліщук Телефон отримувача +380970171337"
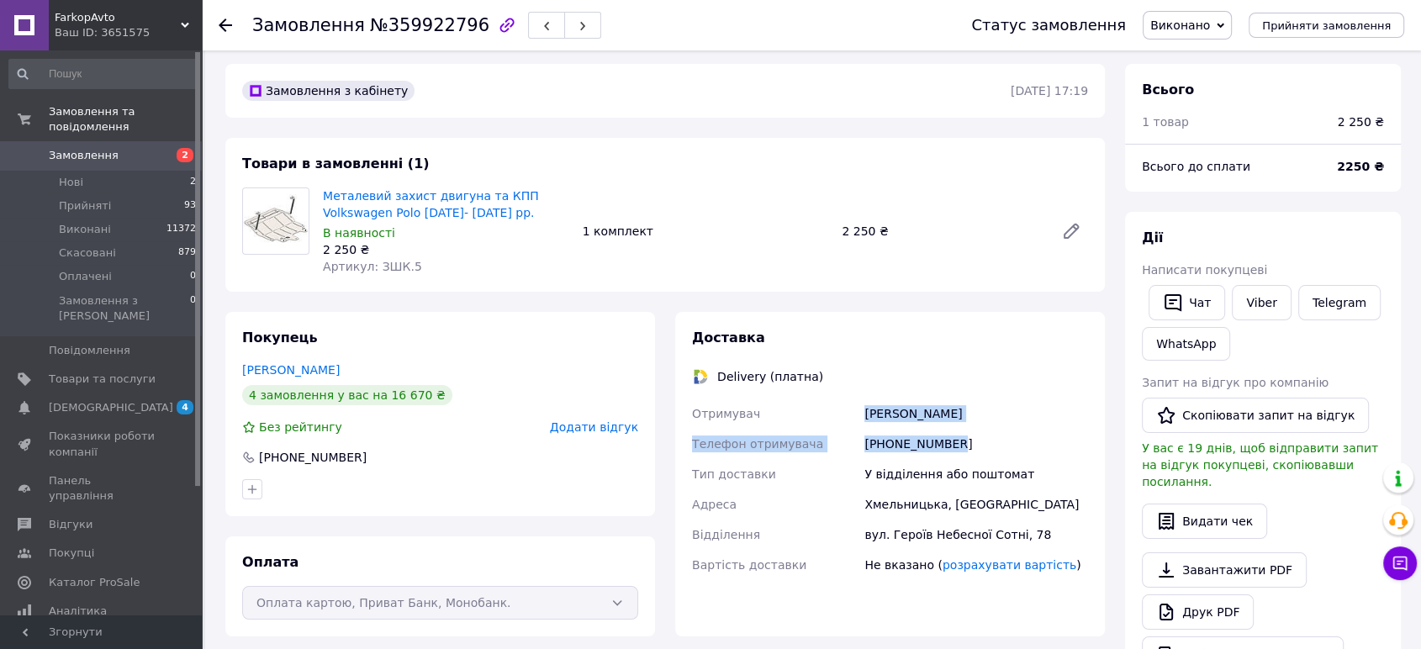
scroll to position [0, 0]
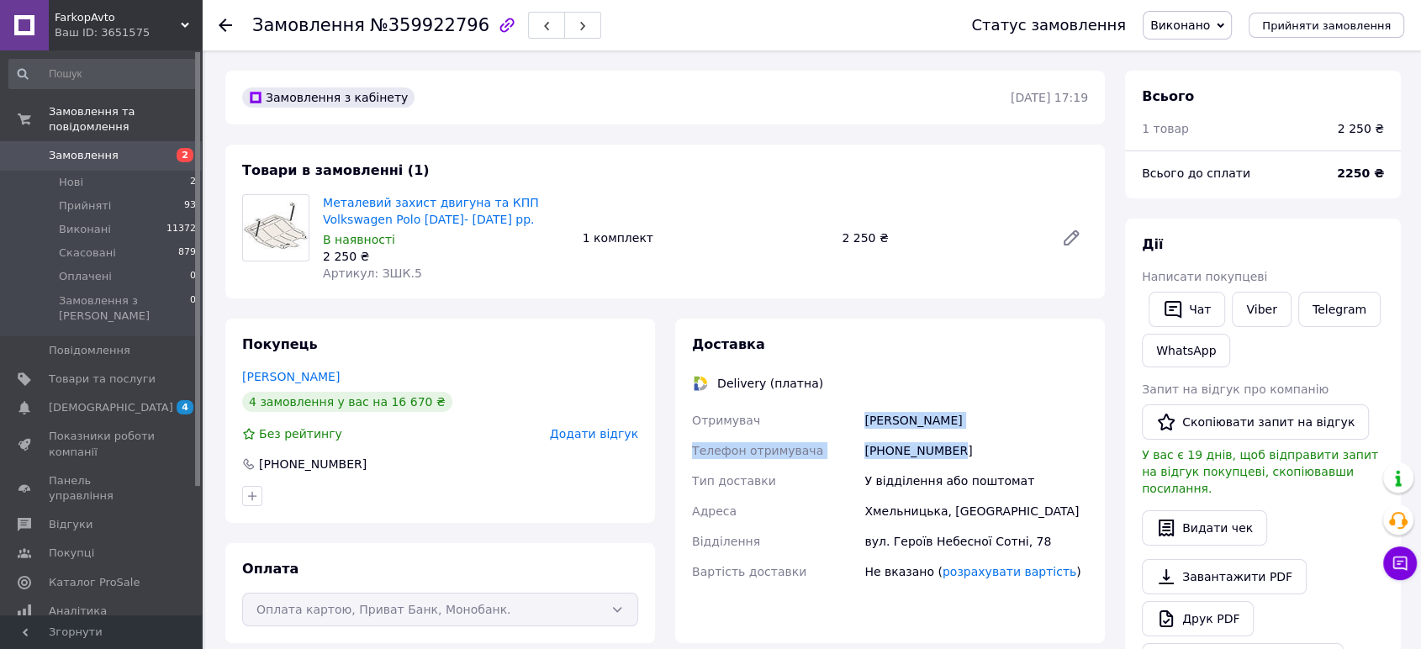
click at [124, 148] on span "Замовлення" at bounding box center [102, 155] width 107 height 15
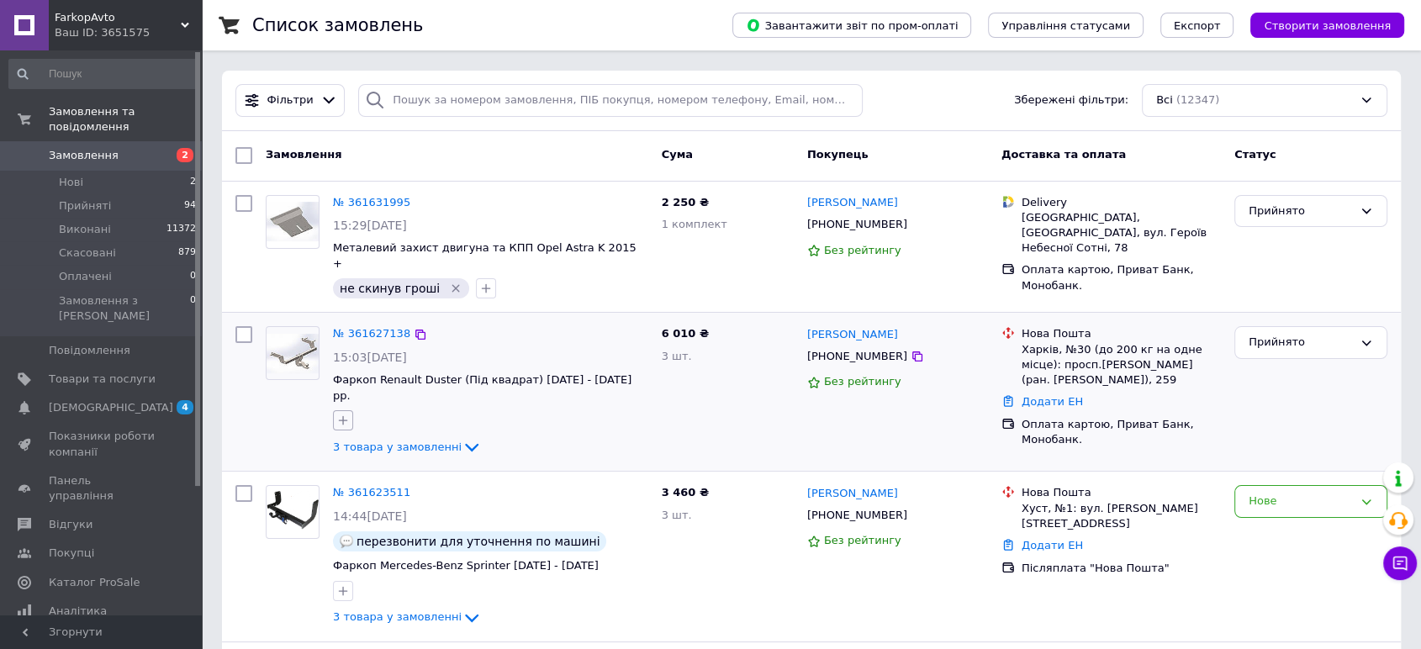
click at [343, 416] on icon "button" at bounding box center [343, 420] width 9 height 9
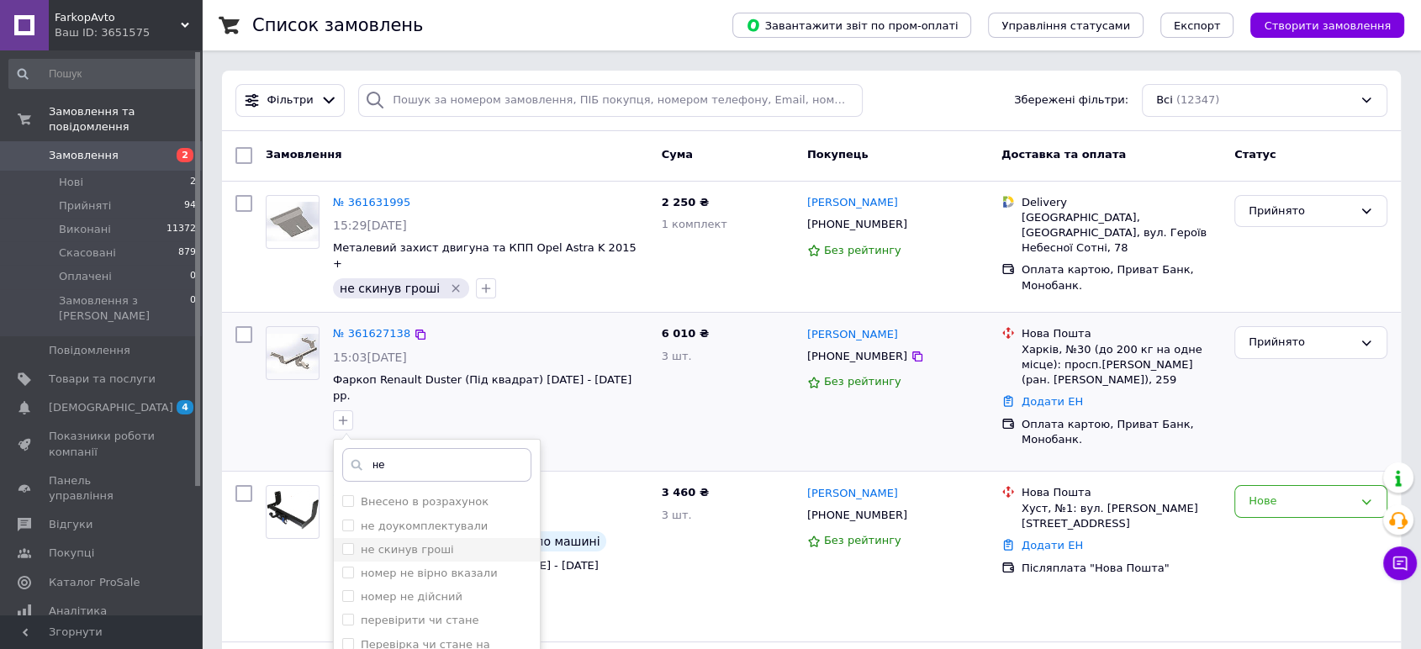
type input "не"
drag, startPoint x: 350, startPoint y: 513, endPoint x: 534, endPoint y: 523, distance: 184.4
click at [350, 543] on input "не скинув гроші" at bounding box center [347, 548] width 11 height 11
checkbox input "true"
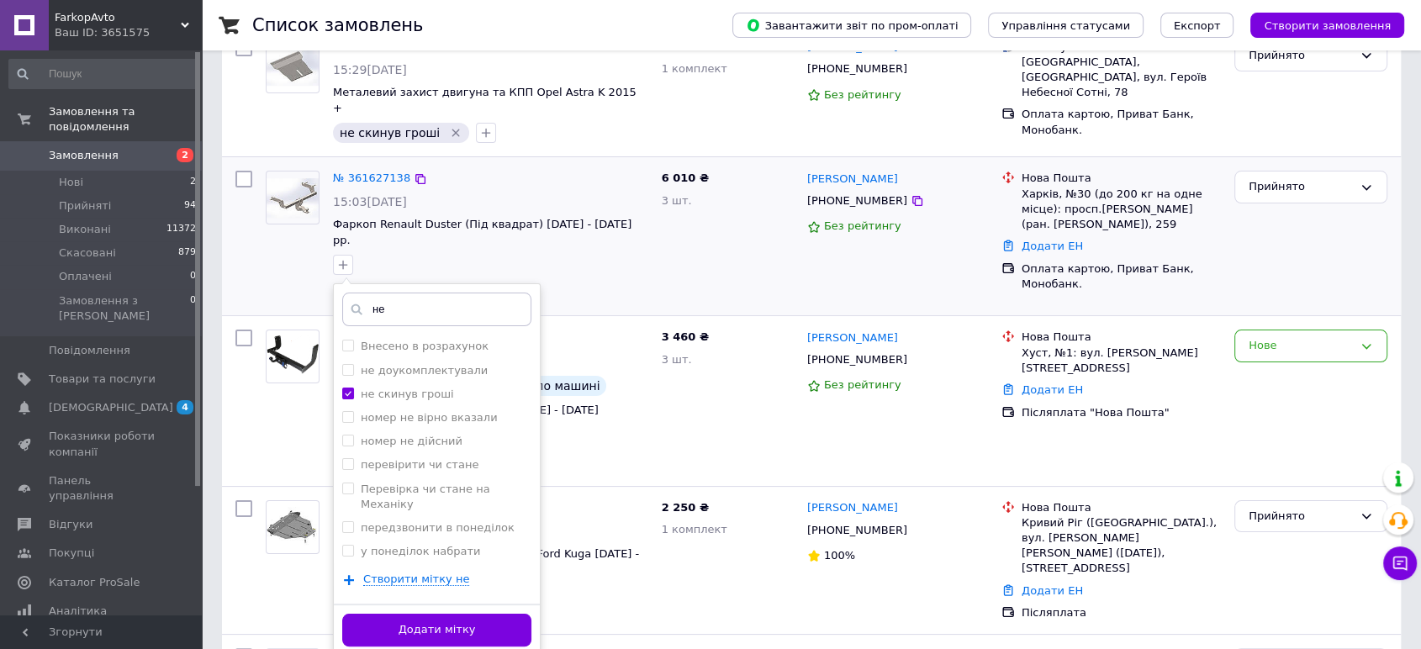
scroll to position [187, 0]
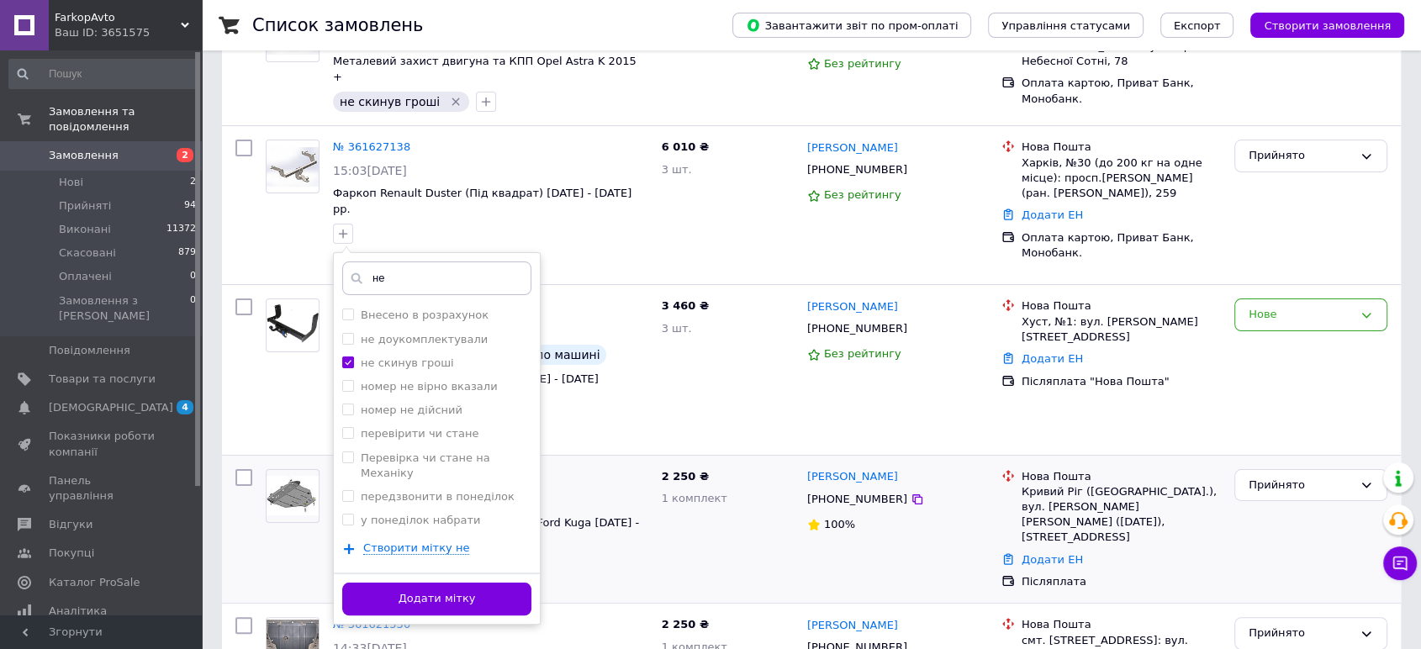
click at [483, 583] on button "Додати мітку" at bounding box center [436, 599] width 189 height 33
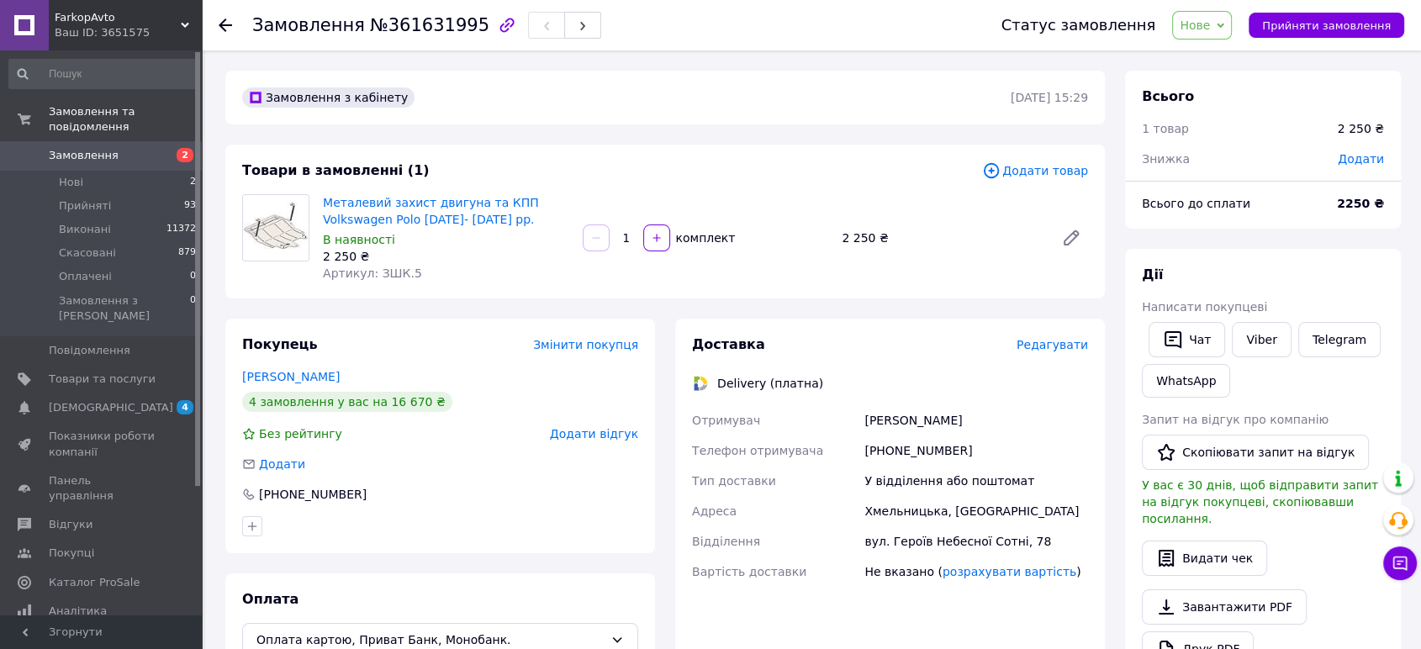
click at [1017, 172] on span "Додати товар" at bounding box center [1035, 170] width 106 height 18
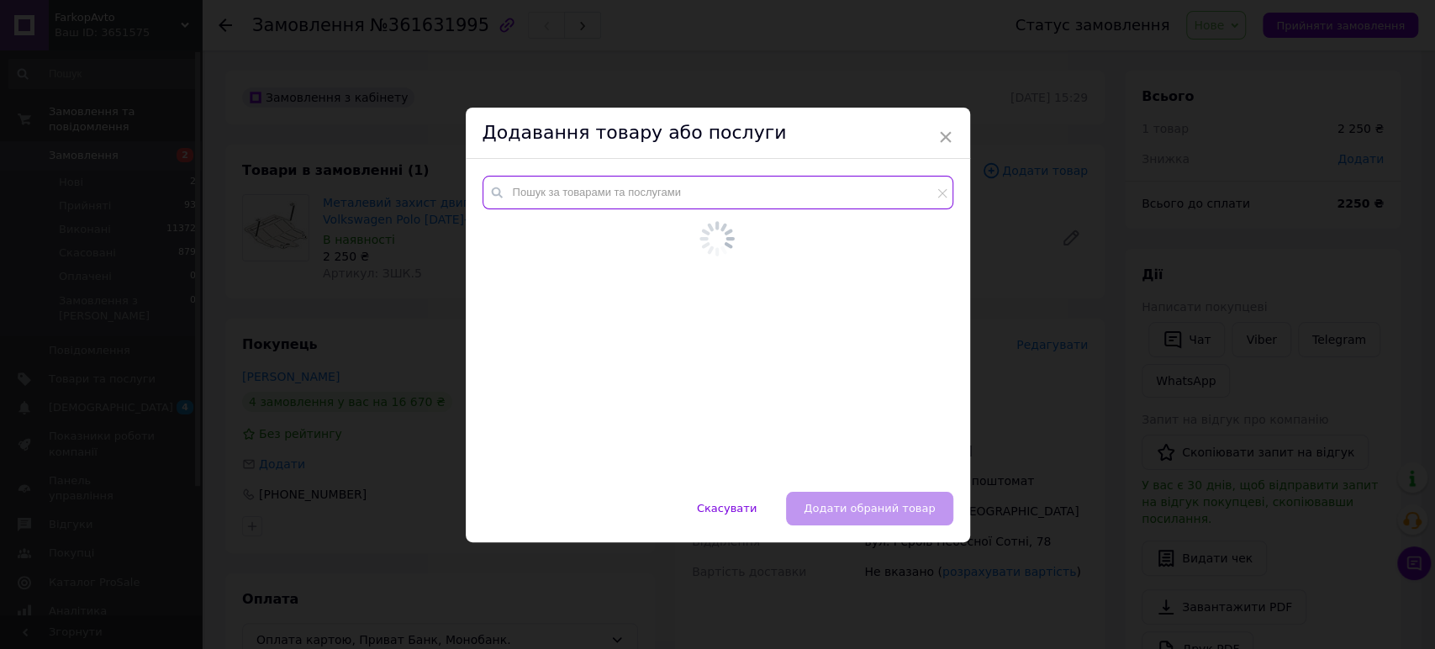
click at [605, 193] on input "text" at bounding box center [718, 193] width 471 height 34
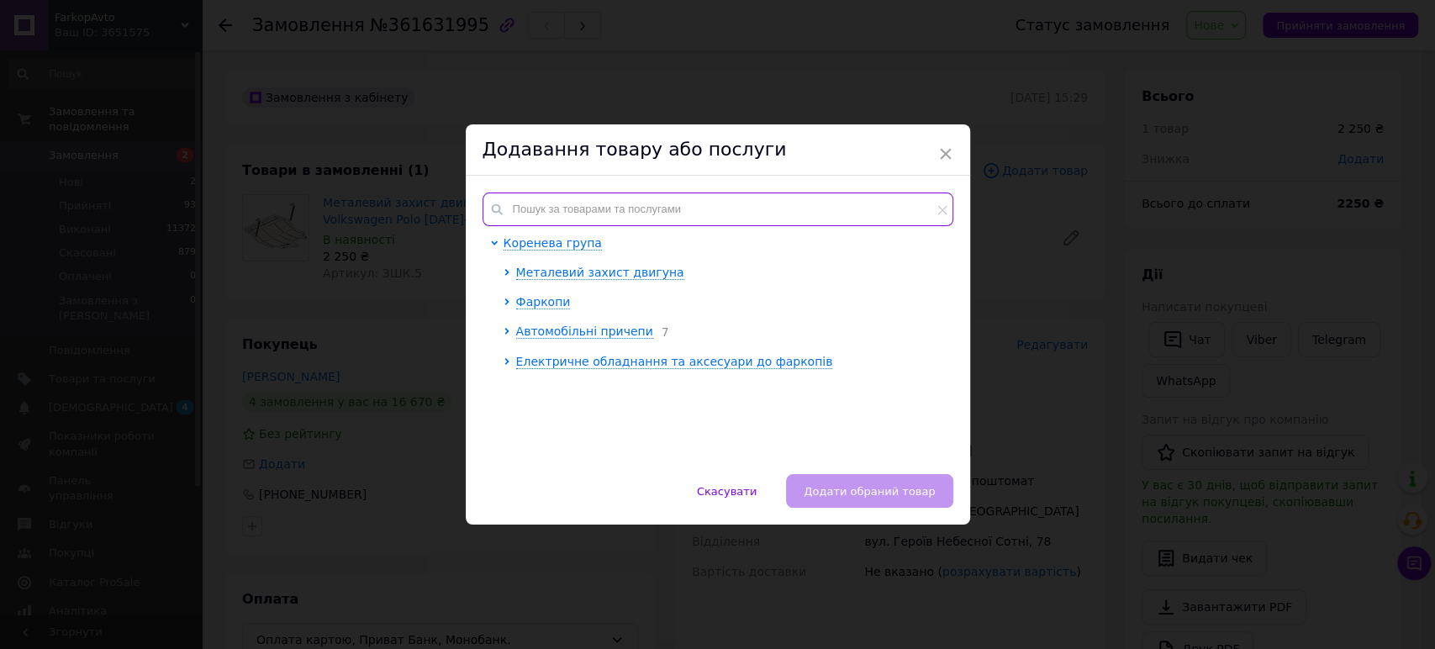
paste input "ЗОА.3"
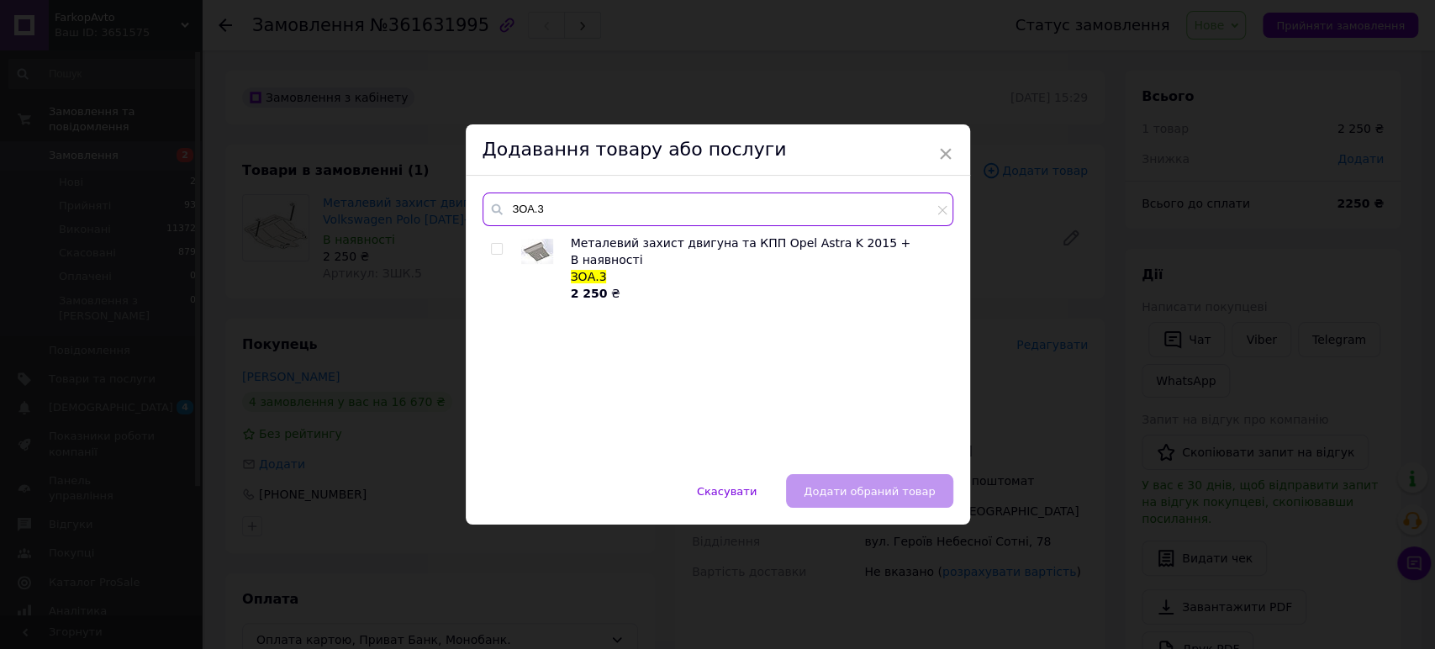
type input "ЗОА.3"
click at [491, 245] on input "checkbox" at bounding box center [496, 249] width 11 height 11
checkbox input "true"
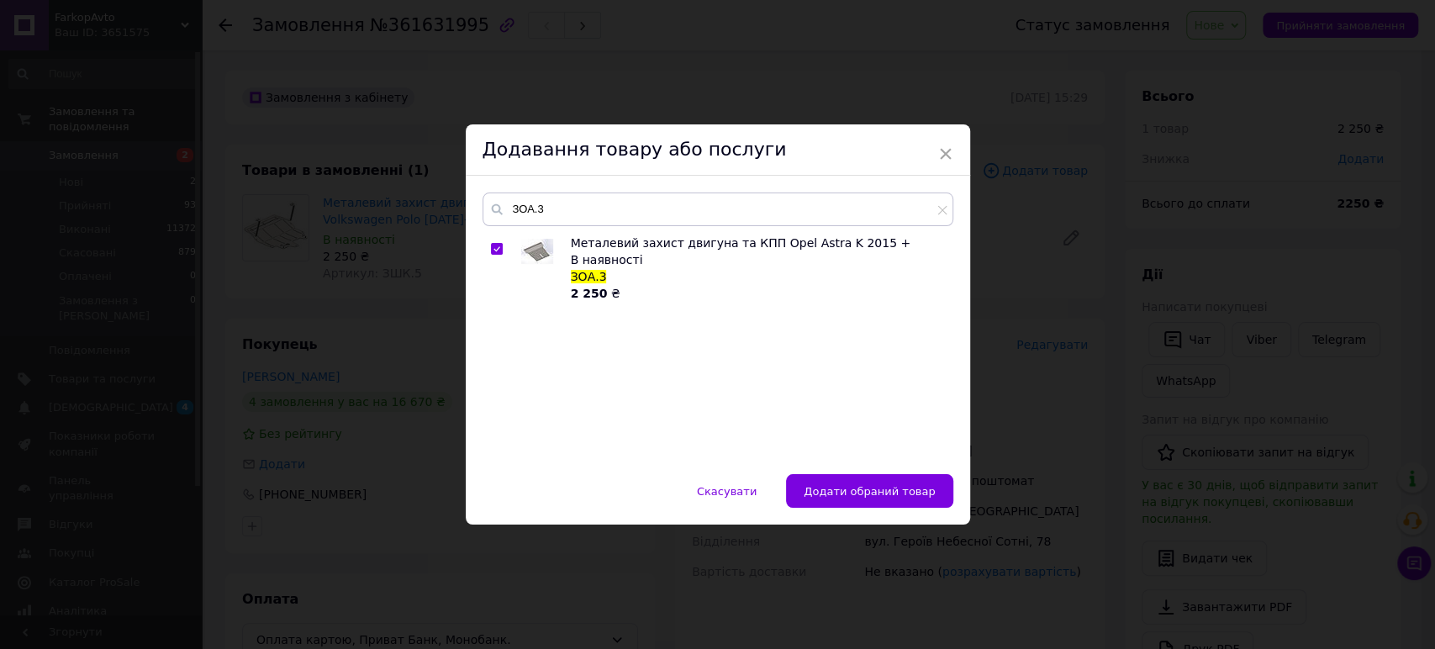
click at [842, 490] on span "Додати обраний товар" at bounding box center [869, 491] width 131 height 13
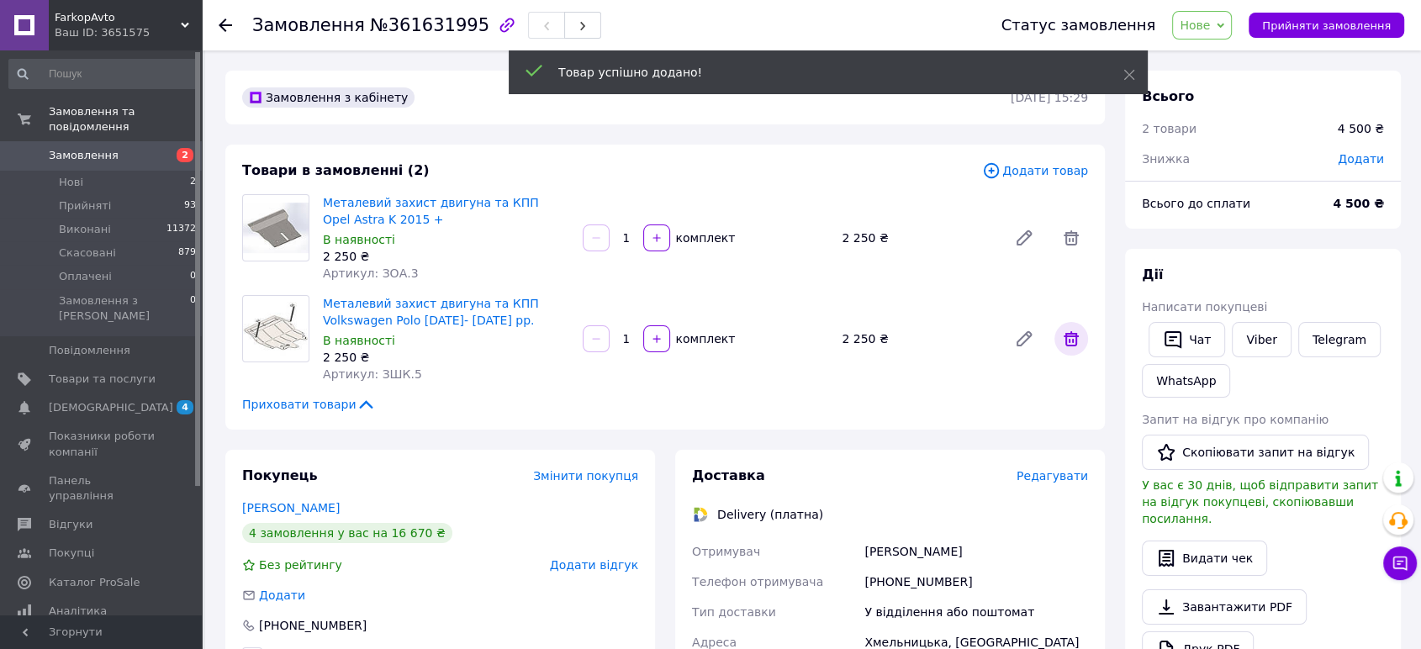
click at [1069, 340] on icon at bounding box center [1071, 339] width 20 height 20
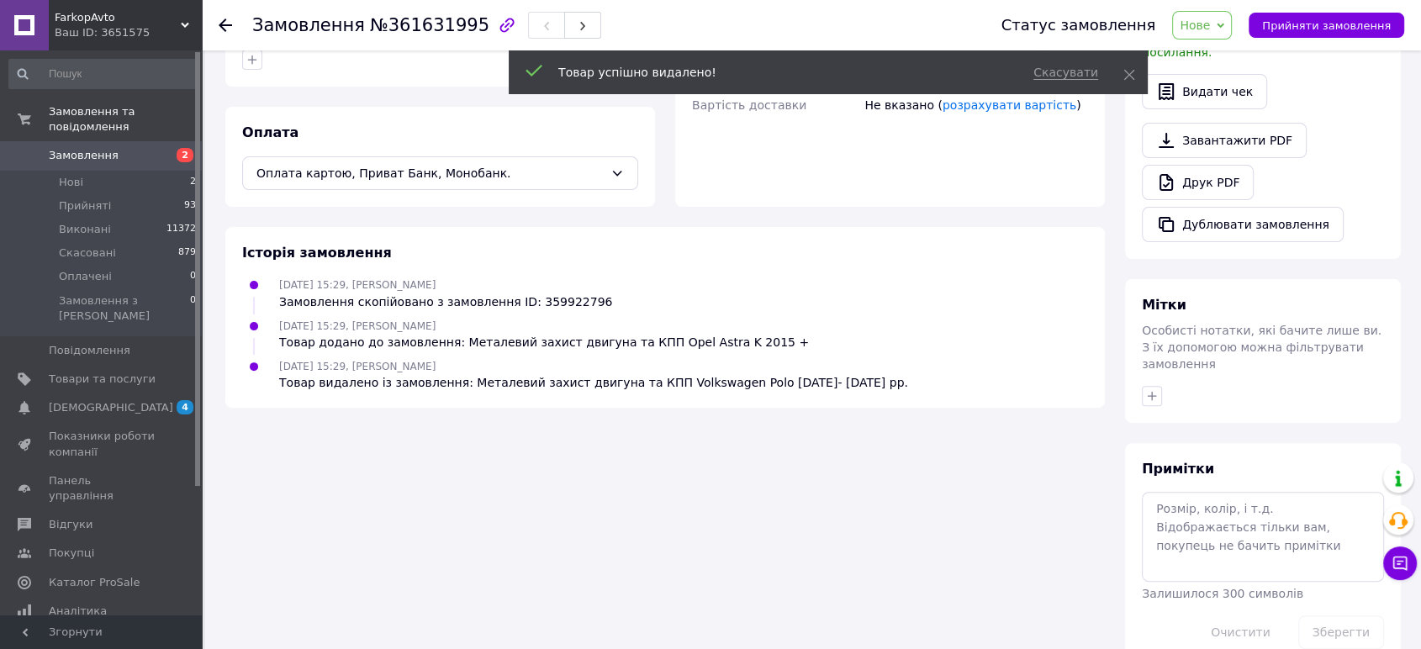
scroll to position [336, 0]
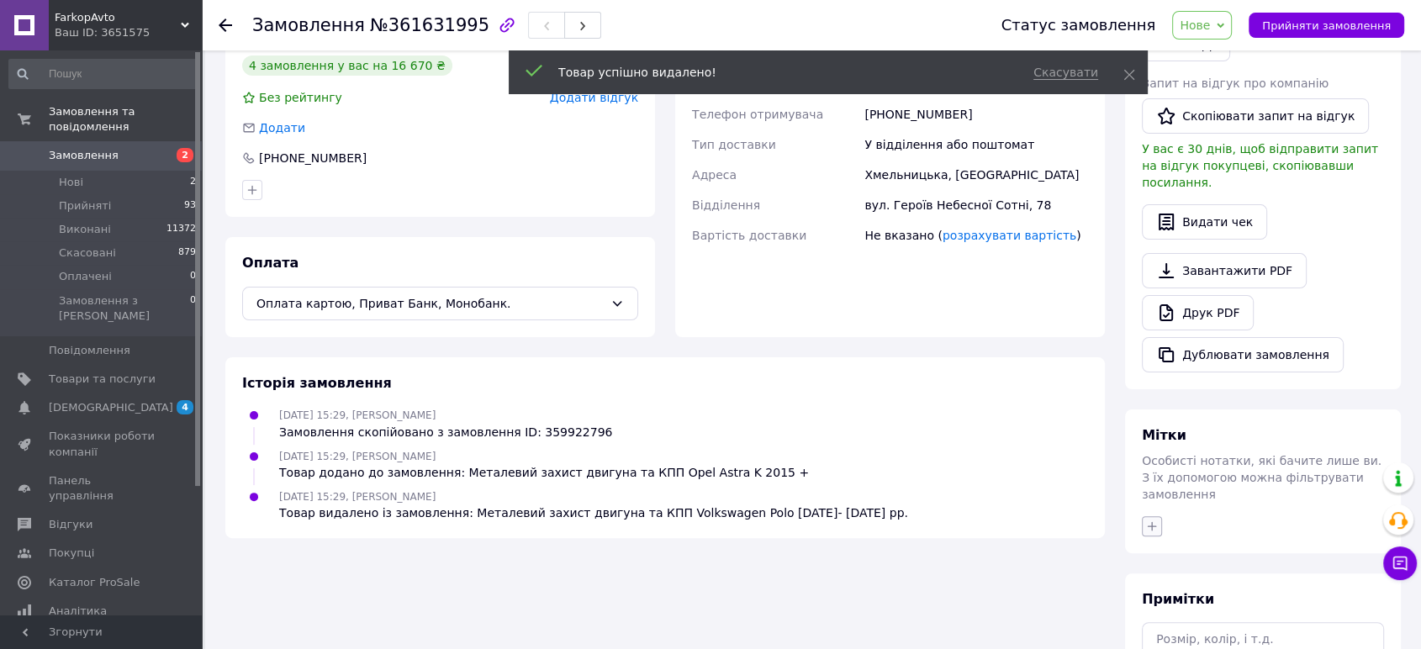
click at [1155, 520] on icon "button" at bounding box center [1151, 526] width 13 height 13
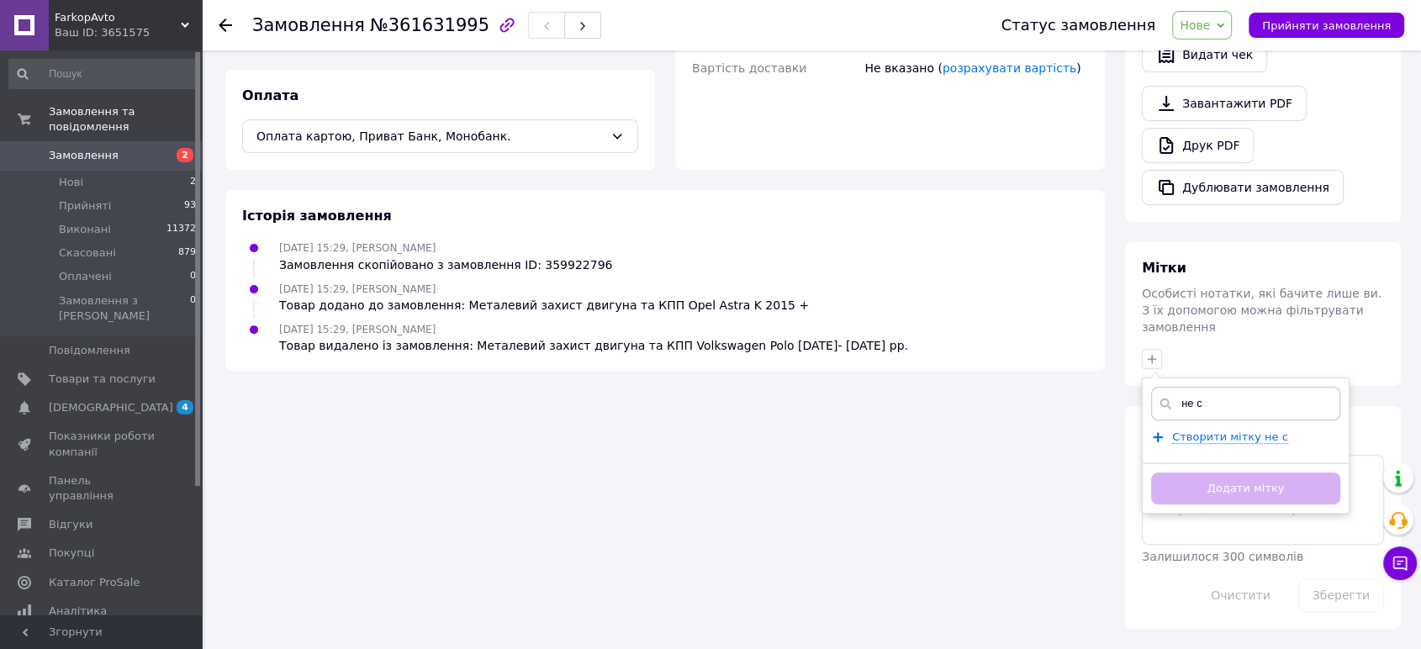
scroll to position [467, 0]
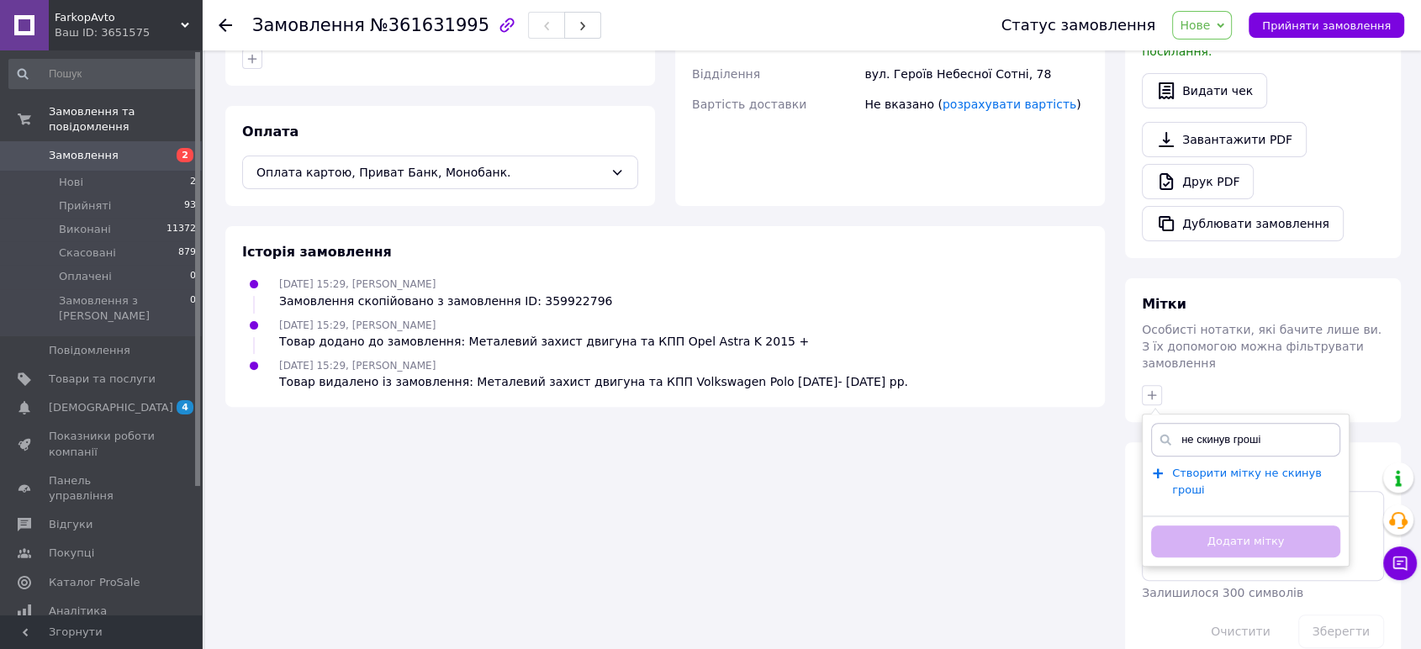
type input "не скинув гроші"
click at [1237, 467] on span "Створити мітку не скинув гроші" at bounding box center [1247, 482] width 150 height 30
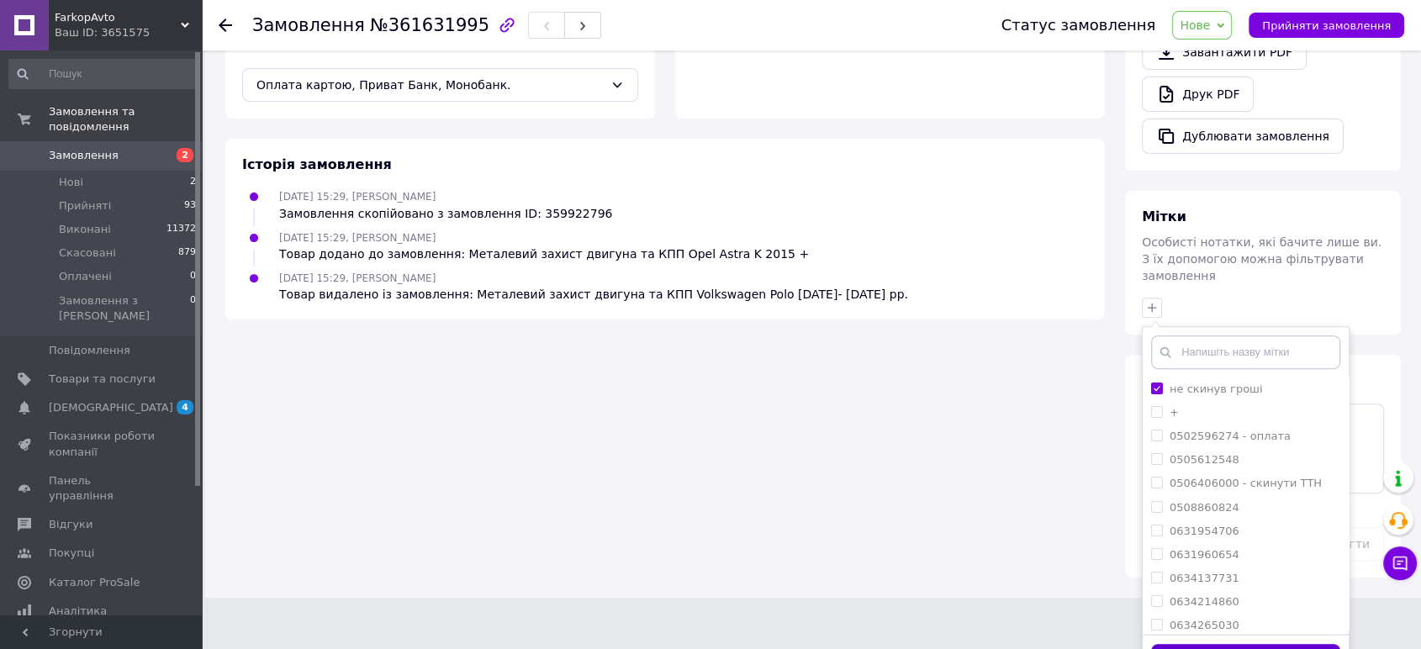
click at [1242, 644] on button "Додати мітку" at bounding box center [1245, 660] width 189 height 33
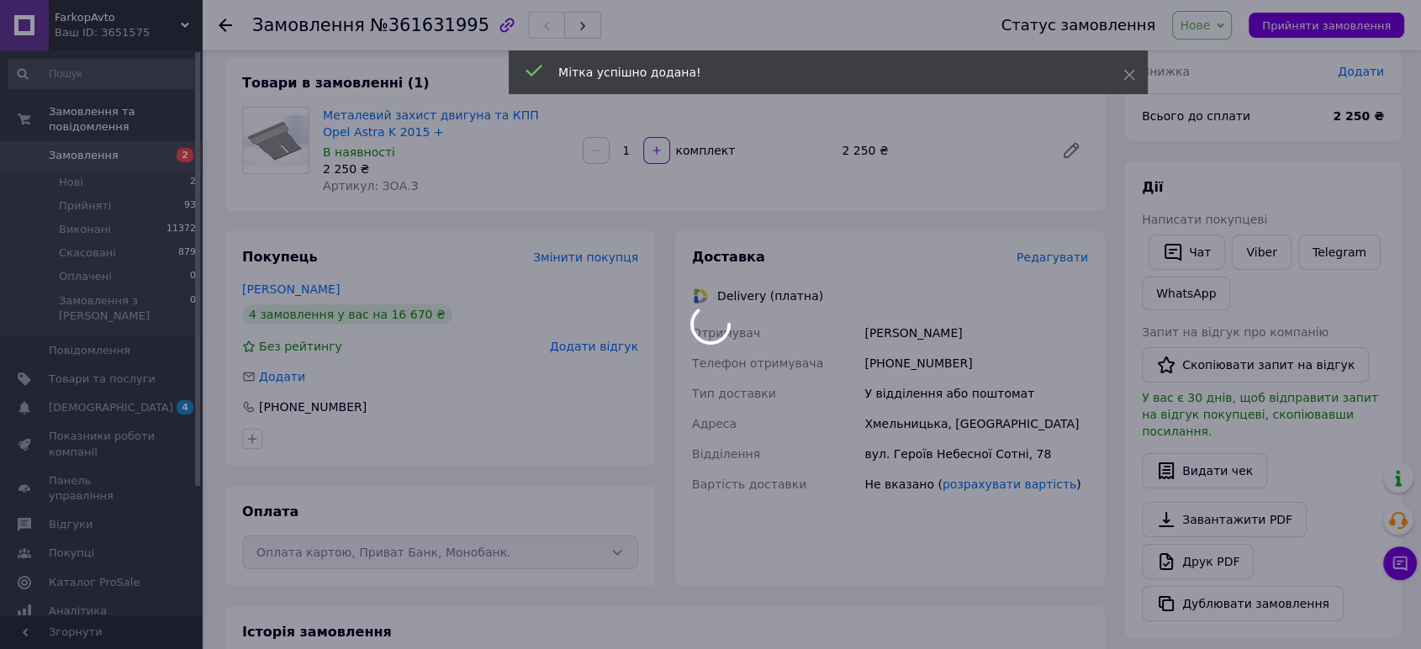
scroll to position [0, 0]
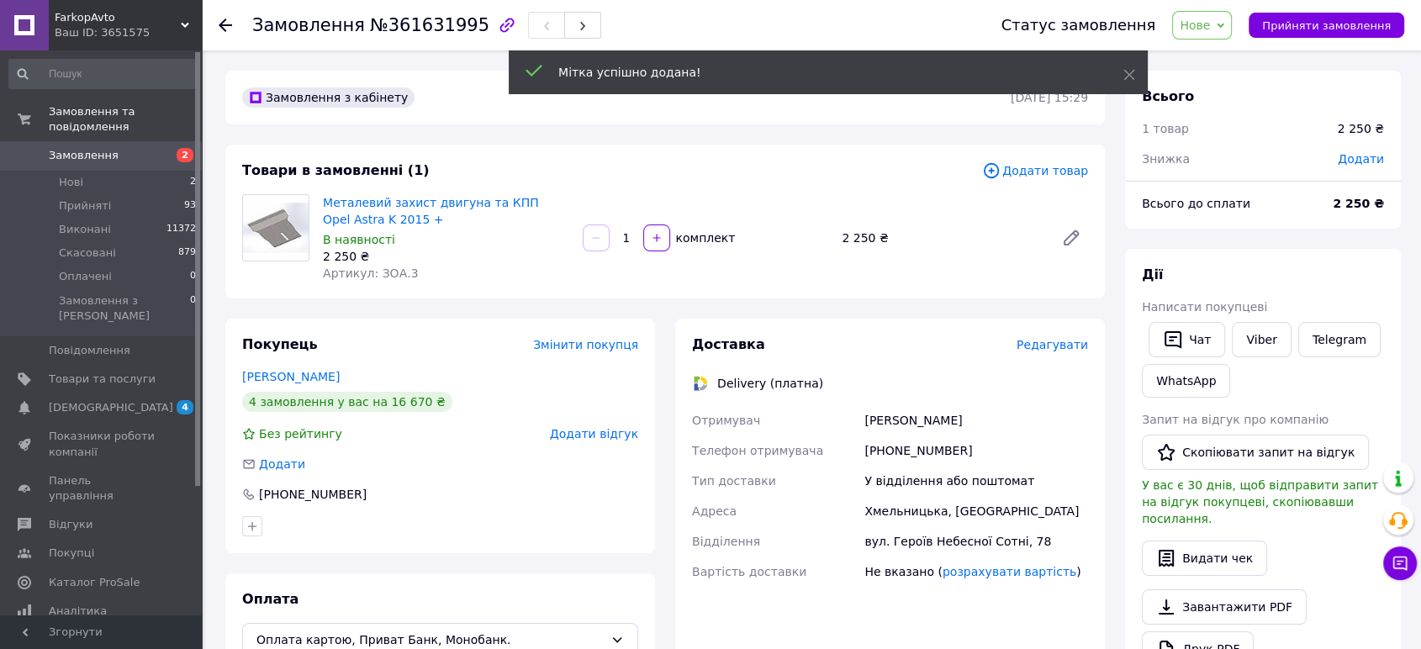
click at [1226, 25] on span "Нове" at bounding box center [1202, 25] width 60 height 29
click at [1236, 47] on li "Прийнято" at bounding box center [1211, 58] width 77 height 25
drag, startPoint x: 404, startPoint y: 275, endPoint x: 372, endPoint y: 279, distance: 32.2
click at [372, 277] on div "Артикул: ЗОА.3" at bounding box center [446, 273] width 246 height 17
copy span "ЗОА.3"
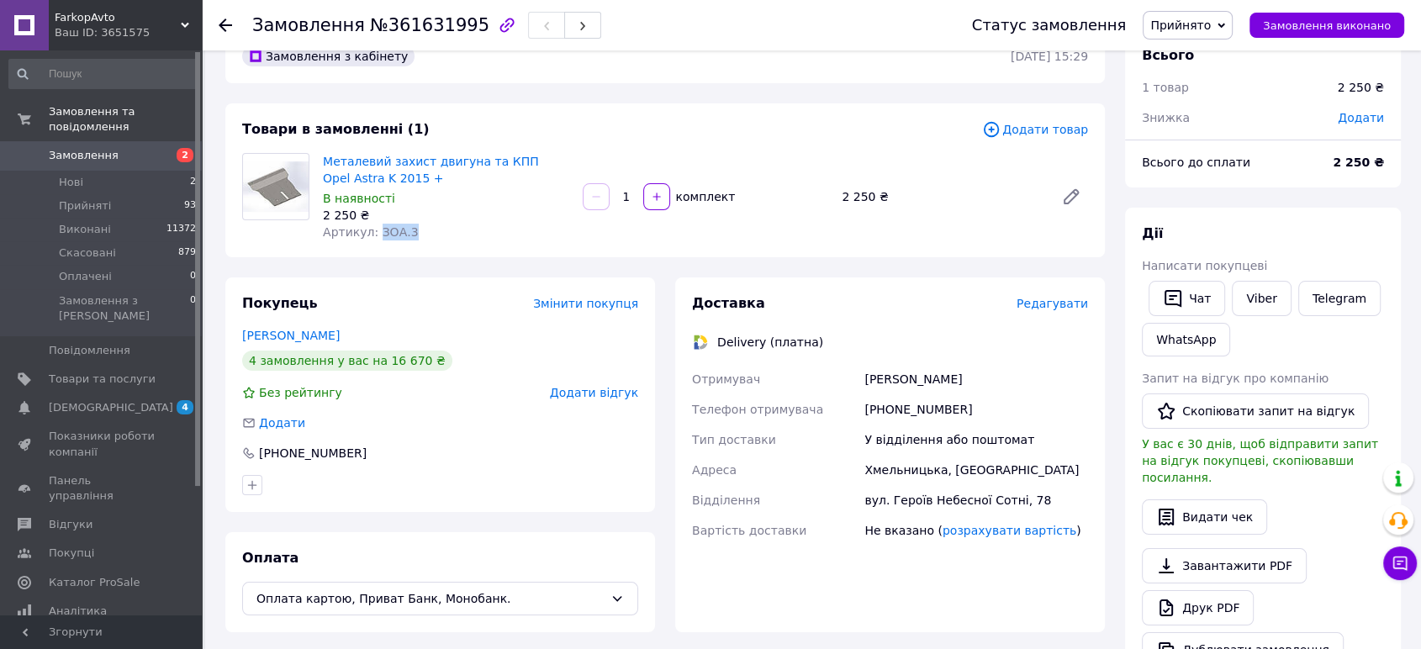
scroll to position [94, 0]
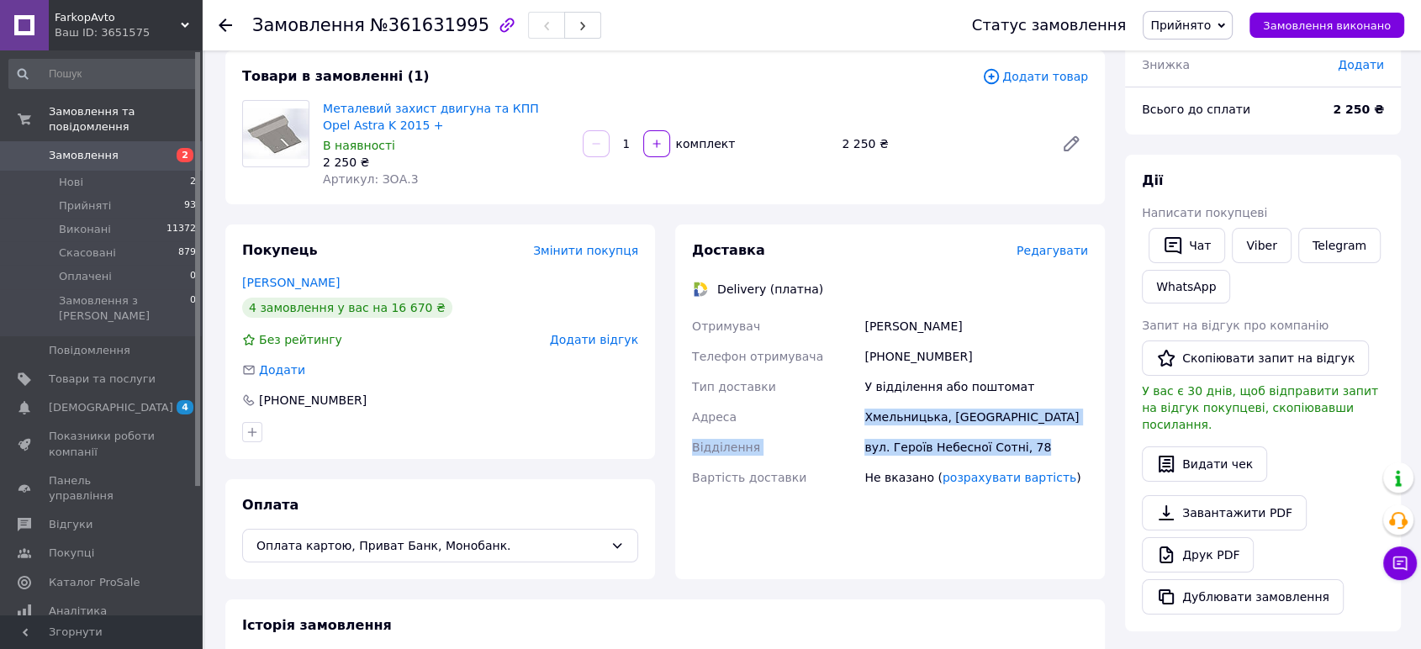
drag, startPoint x: 1032, startPoint y: 445, endPoint x: 863, endPoint y: 406, distance: 172.5
click at [855, 414] on div "Отримувач Сергій Анатолійович Ліщук Телефон отримувача +380970171337 Тип достав…" at bounding box center [890, 402] width 403 height 182
copy div "Адреса Хмельницька, Шепетівка Відділення вул. Героїв Небесної Сотні, 78"
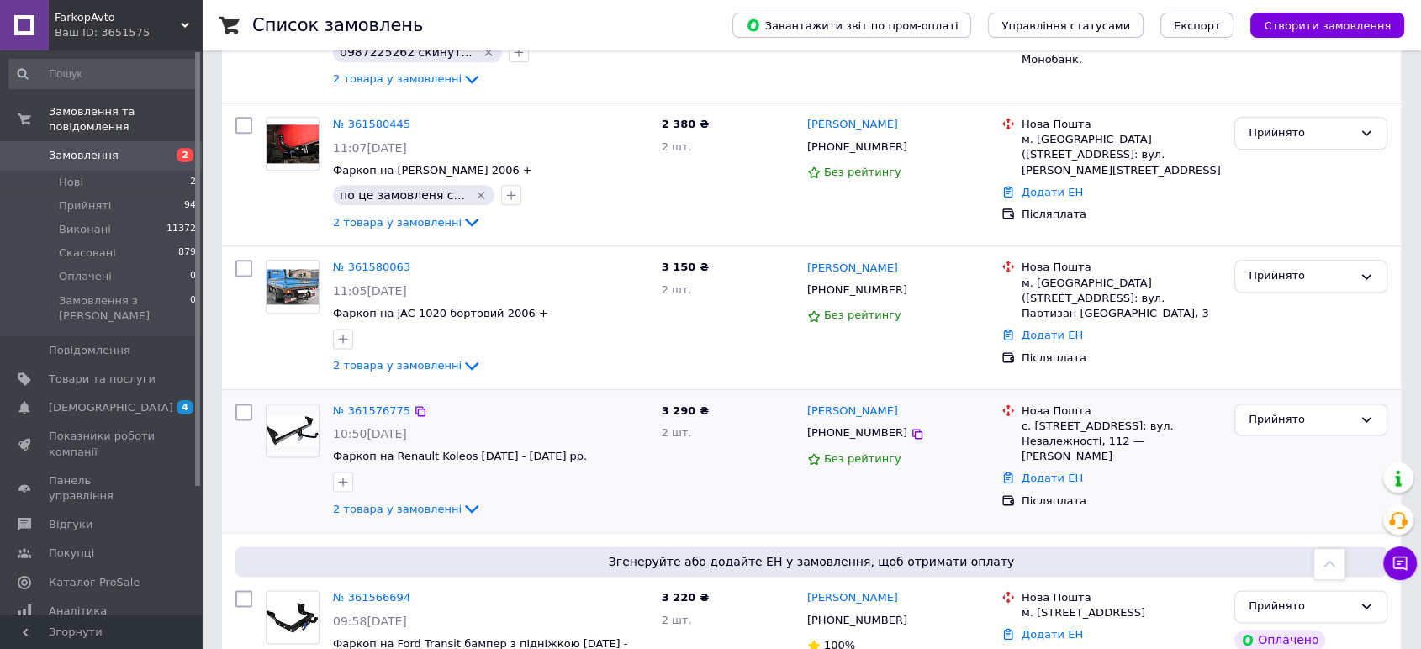
scroll to position [2148, 0]
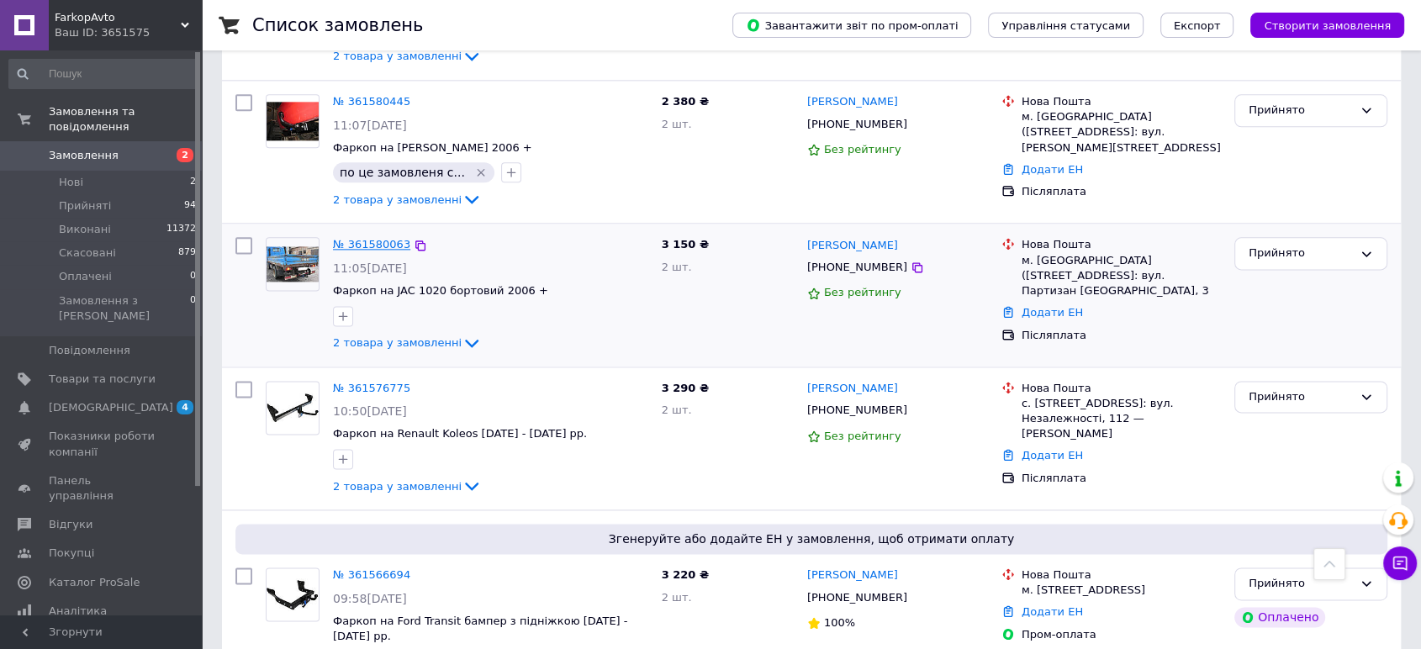
click at [378, 238] on link "№ 361580063" at bounding box center [371, 244] width 77 height 13
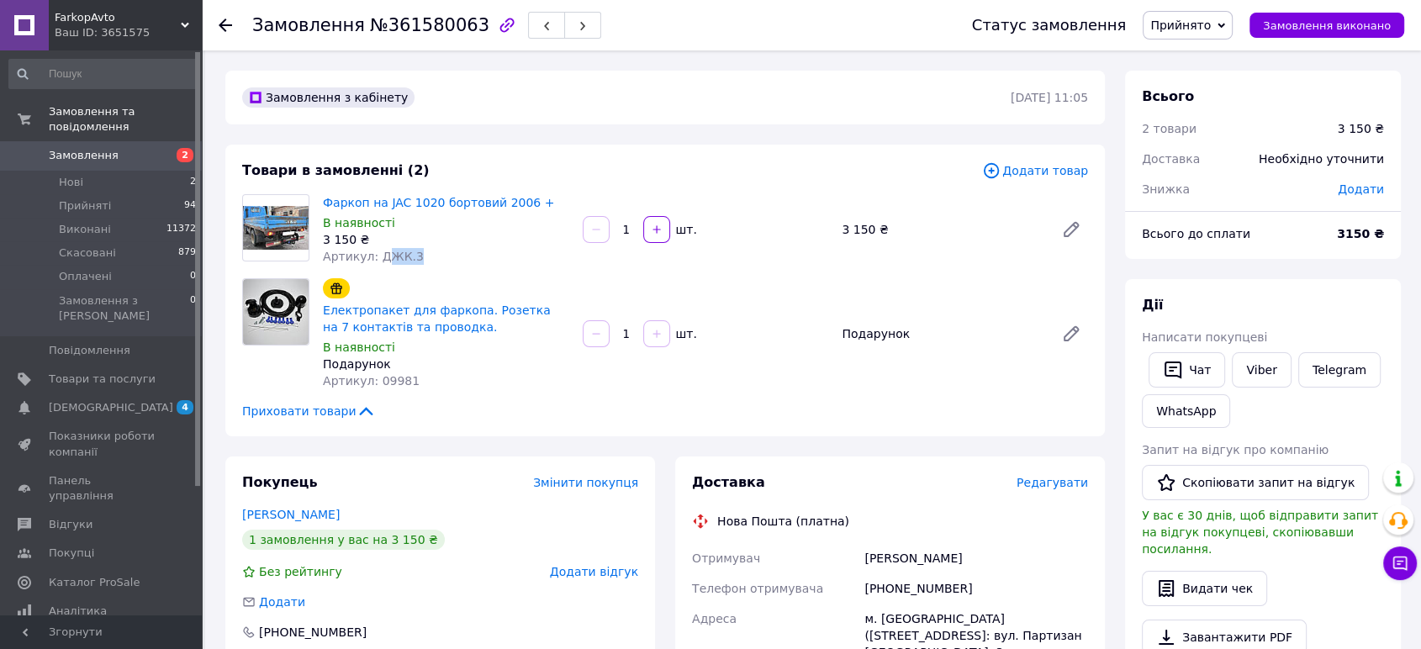
drag, startPoint x: 417, startPoint y: 260, endPoint x: 377, endPoint y: 254, distance: 40.8
click at [377, 254] on div "Артикул: ДЖК.3" at bounding box center [446, 256] width 246 height 17
click at [380, 275] on div "Електропакет для фаркопа. Розетка на 7 контактів та проводка. В наявності Подар…" at bounding box center [446, 334] width 260 height 118
drag, startPoint x: 386, startPoint y: 259, endPoint x: 377, endPoint y: 257, distance: 9.4
click at [377, 257] on div "Артикул: ДЖК.3" at bounding box center [446, 256] width 246 height 17
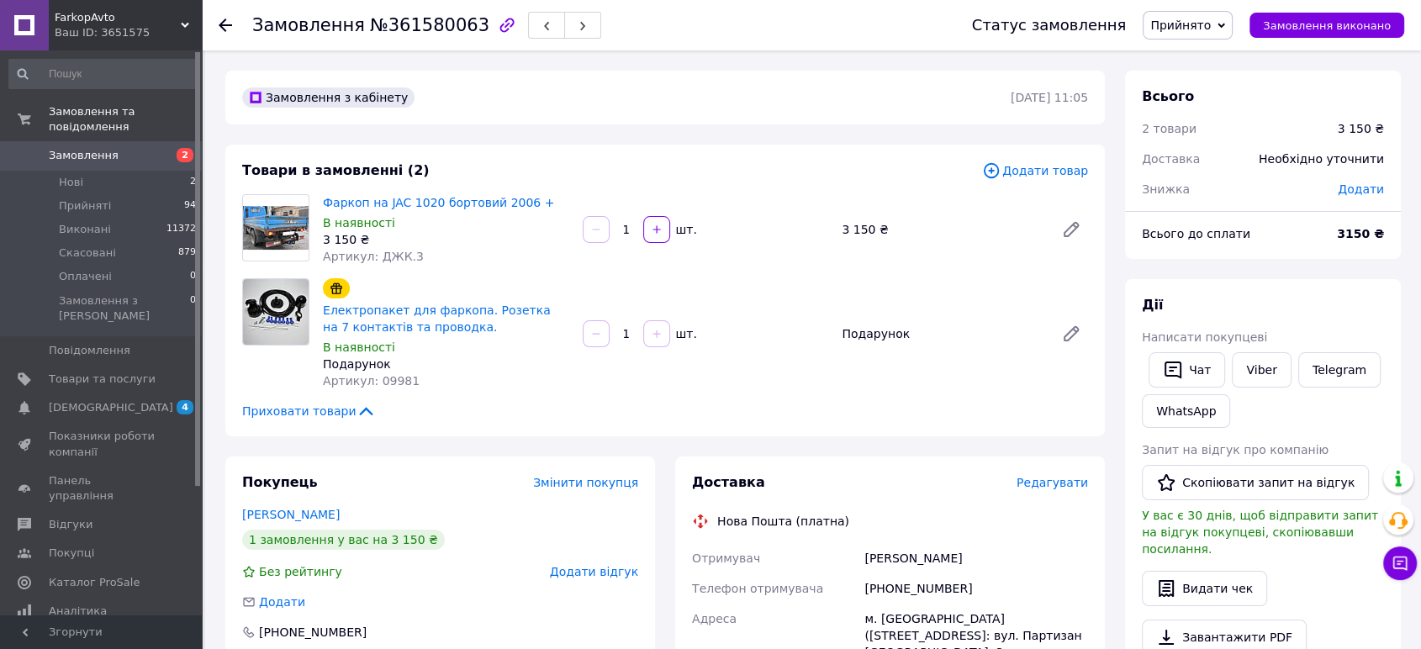
click at [378, 271] on div "Товари в замовленні (2) Додати товар Фаркоп на JAC 1020 бортовий 2006 + В наявн…" at bounding box center [664, 291] width 879 height 292
drag, startPoint x: 420, startPoint y: 259, endPoint x: 374, endPoint y: 259, distance: 45.4
click at [374, 259] on div "Артикул: ДЖК.3" at bounding box center [446, 256] width 246 height 17
click at [384, 258] on span "Артикул: ДЖК.3" at bounding box center [373, 256] width 101 height 13
drag, startPoint x: 389, startPoint y: 261, endPoint x: 367, endPoint y: 260, distance: 22.8
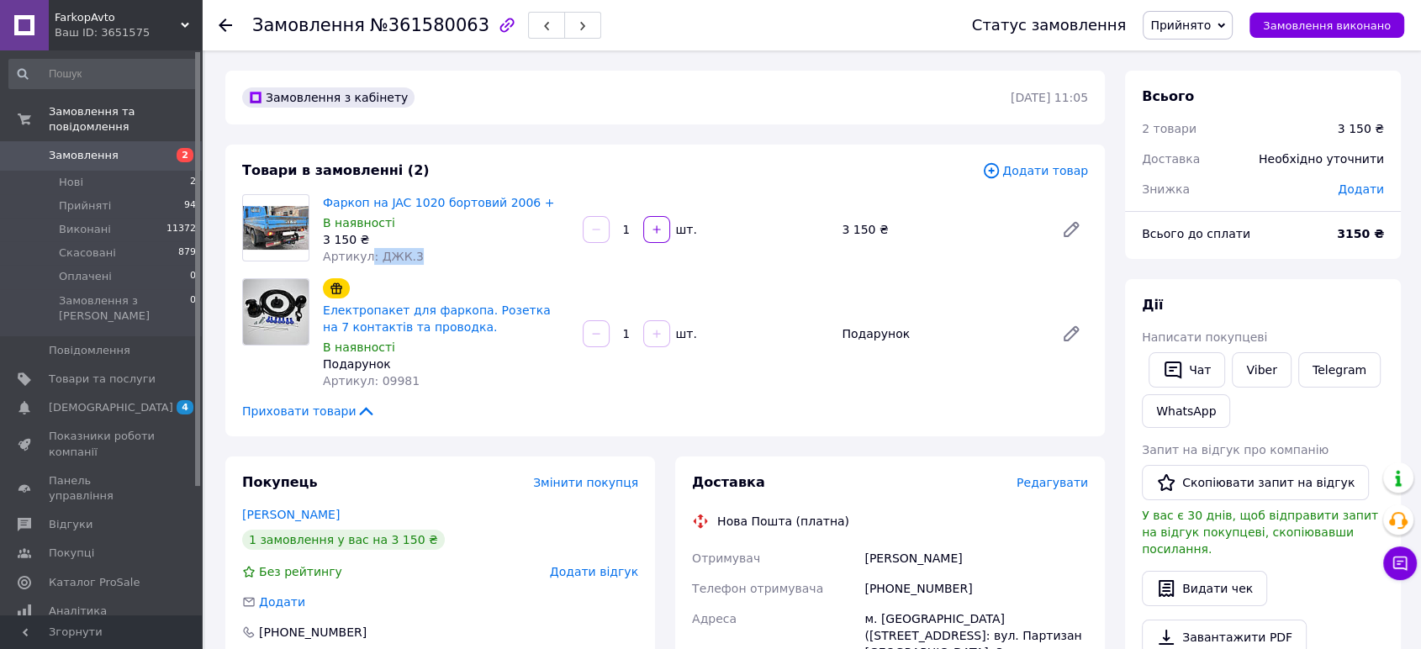
click at [367, 260] on div "Артикул: ДЖК.3" at bounding box center [446, 256] width 246 height 17
click at [393, 270] on div "Товари в замовленні (2) Додати товар Фаркоп на JAC 1020 бортовий 2006 + В наявн…" at bounding box center [664, 291] width 879 height 292
click at [374, 256] on div "Артикул: ДЖК.3" at bounding box center [446, 256] width 246 height 17
copy span "ДЖК.3"
drag, startPoint x: 154, startPoint y: 145, endPoint x: 152, endPoint y: 166, distance: 20.2
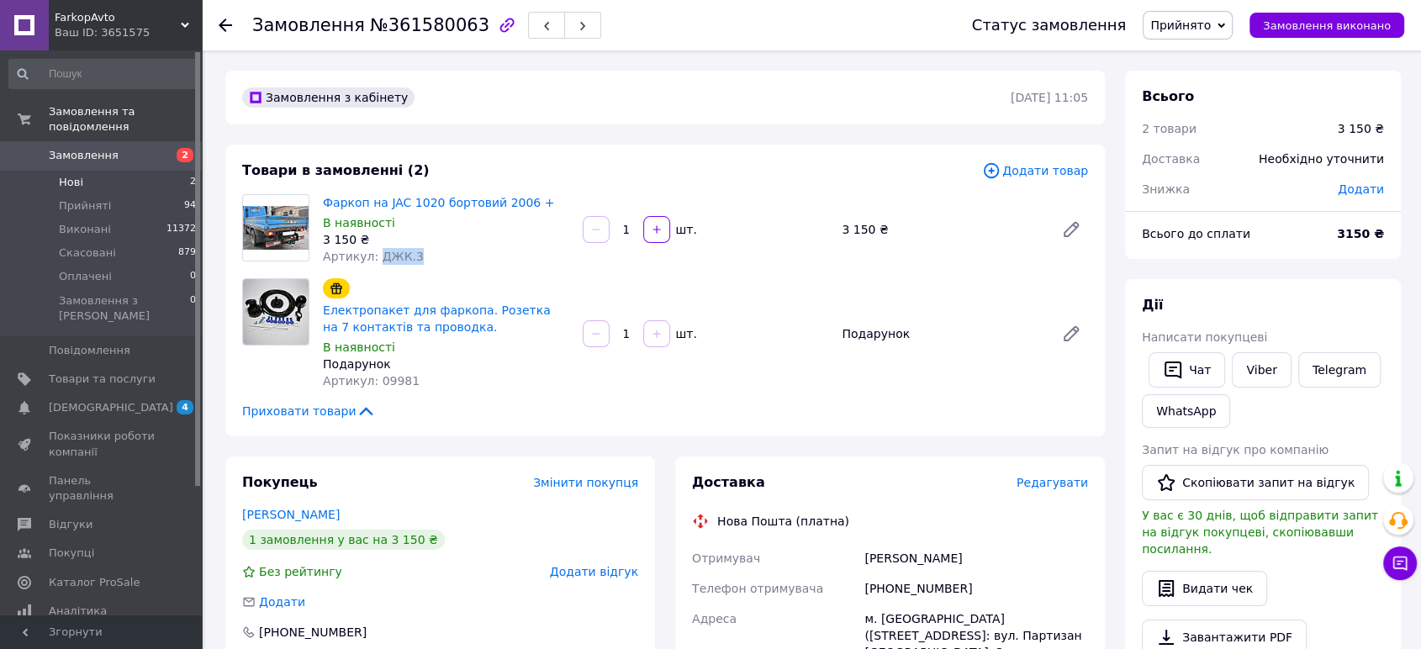
click at [154, 148] on span "Замовлення" at bounding box center [102, 155] width 107 height 15
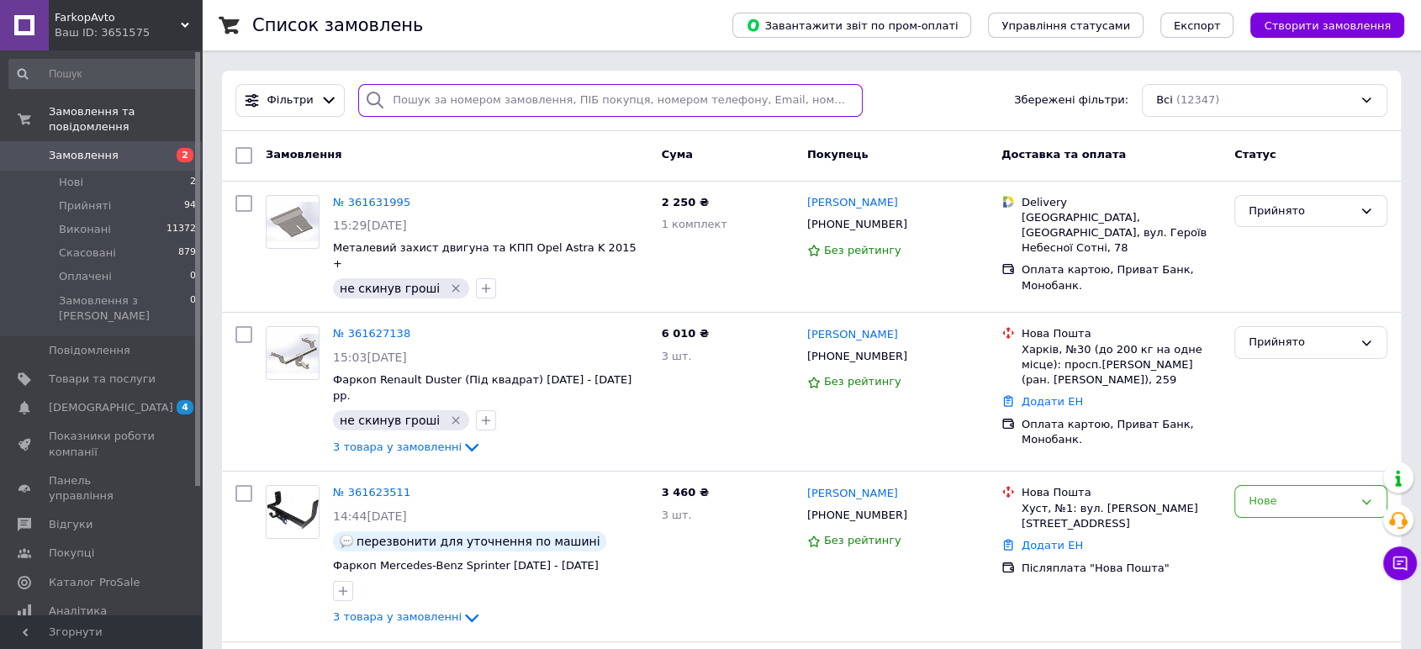
click at [449, 99] on input "search" at bounding box center [610, 100] width 504 height 33
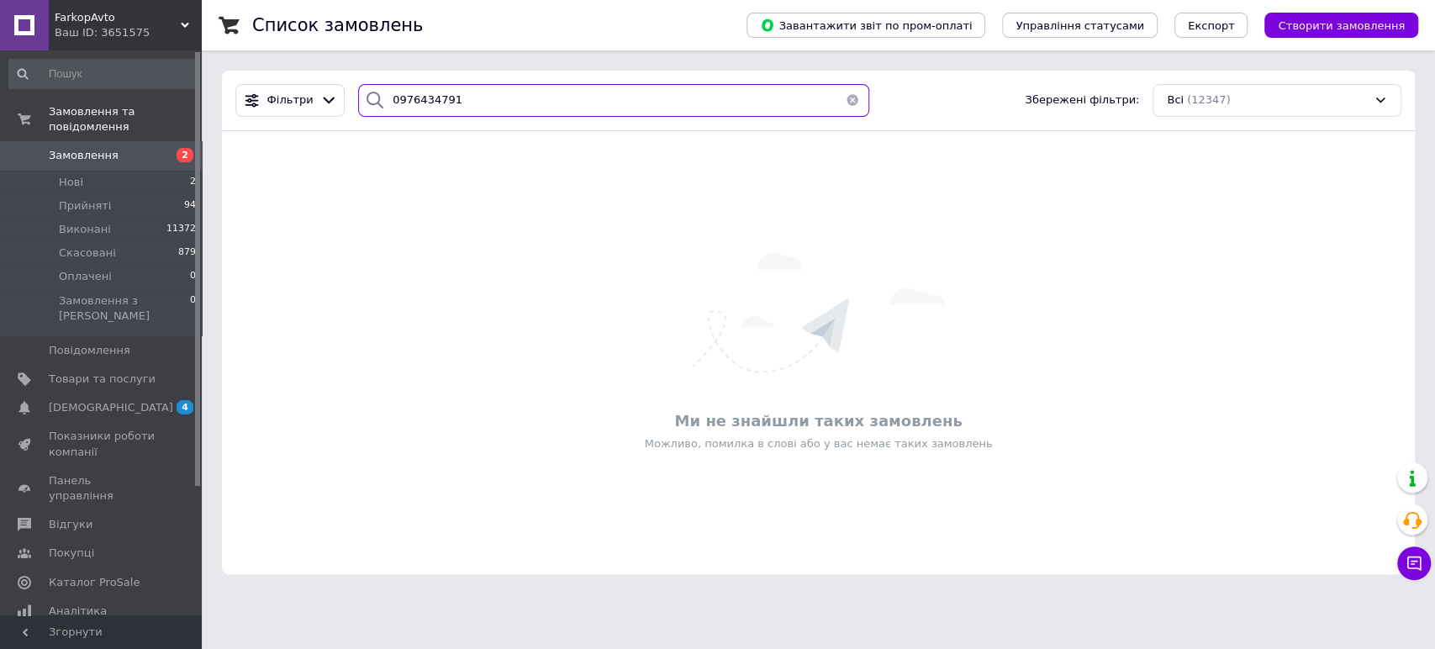
type input "0976434791"
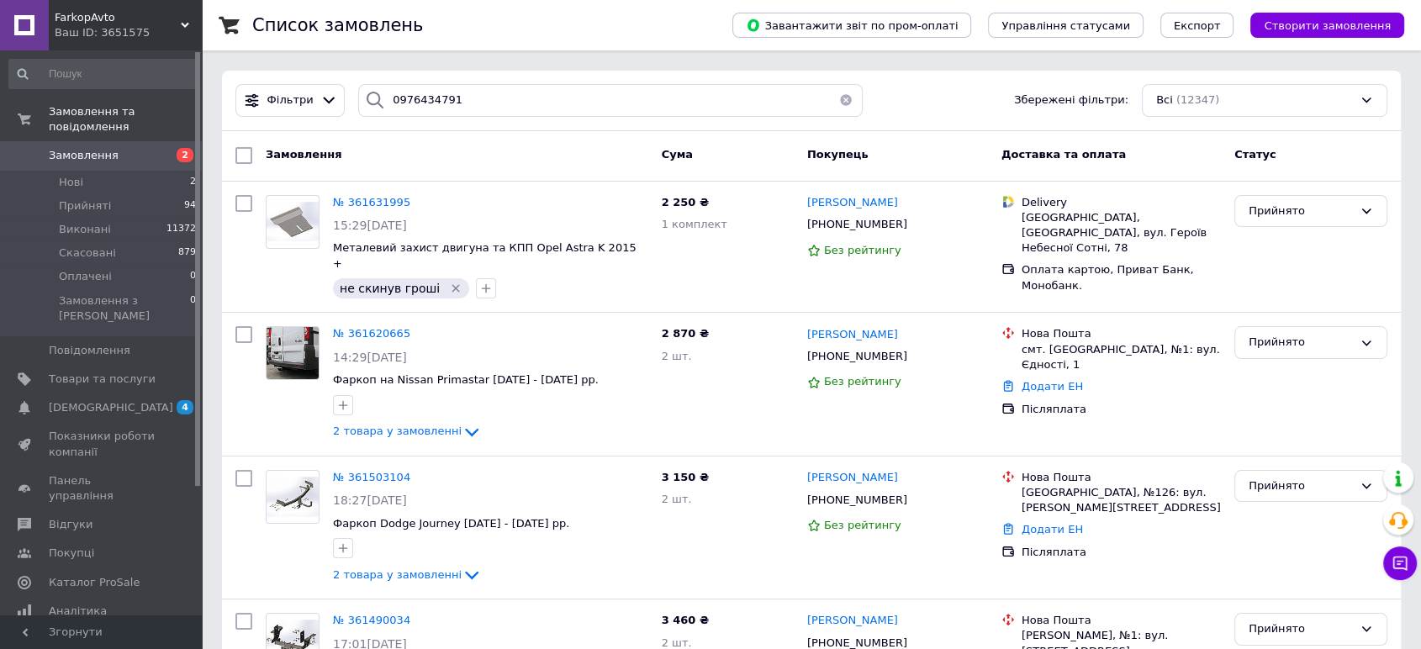
click at [842, 98] on button "button" at bounding box center [846, 100] width 34 height 33
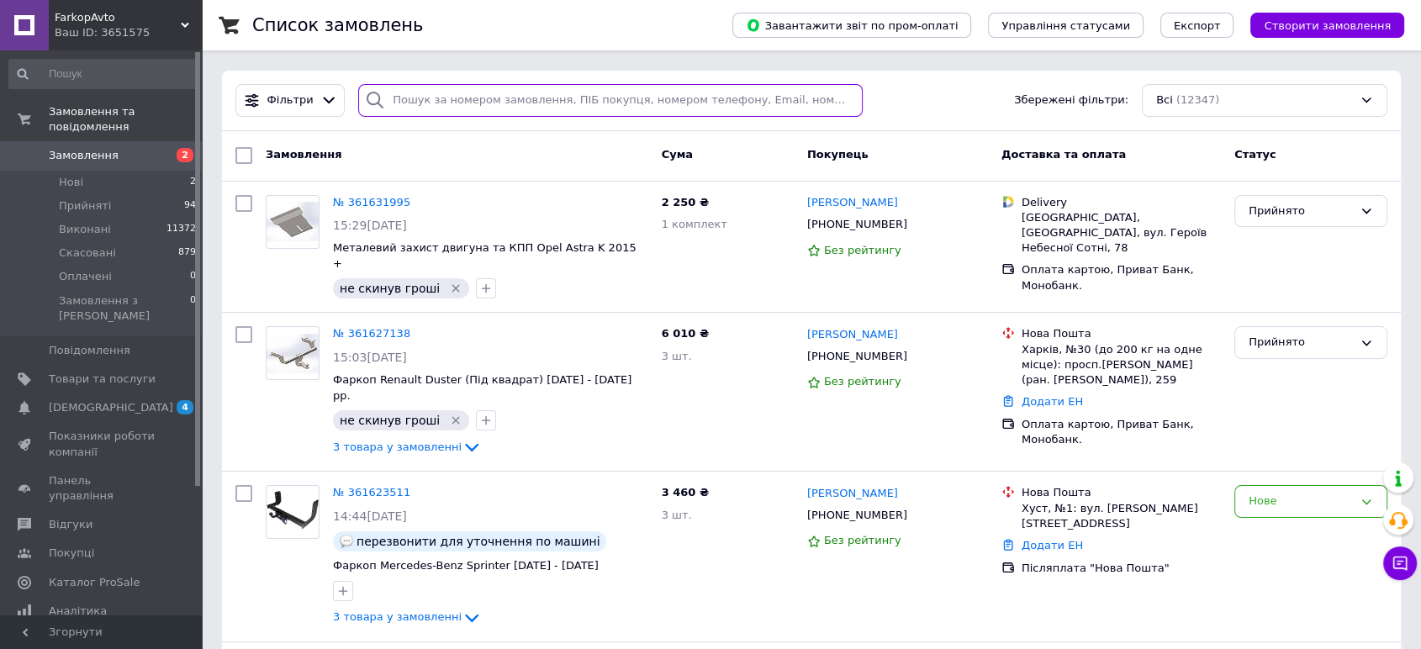
paste input "ДЖК.3"
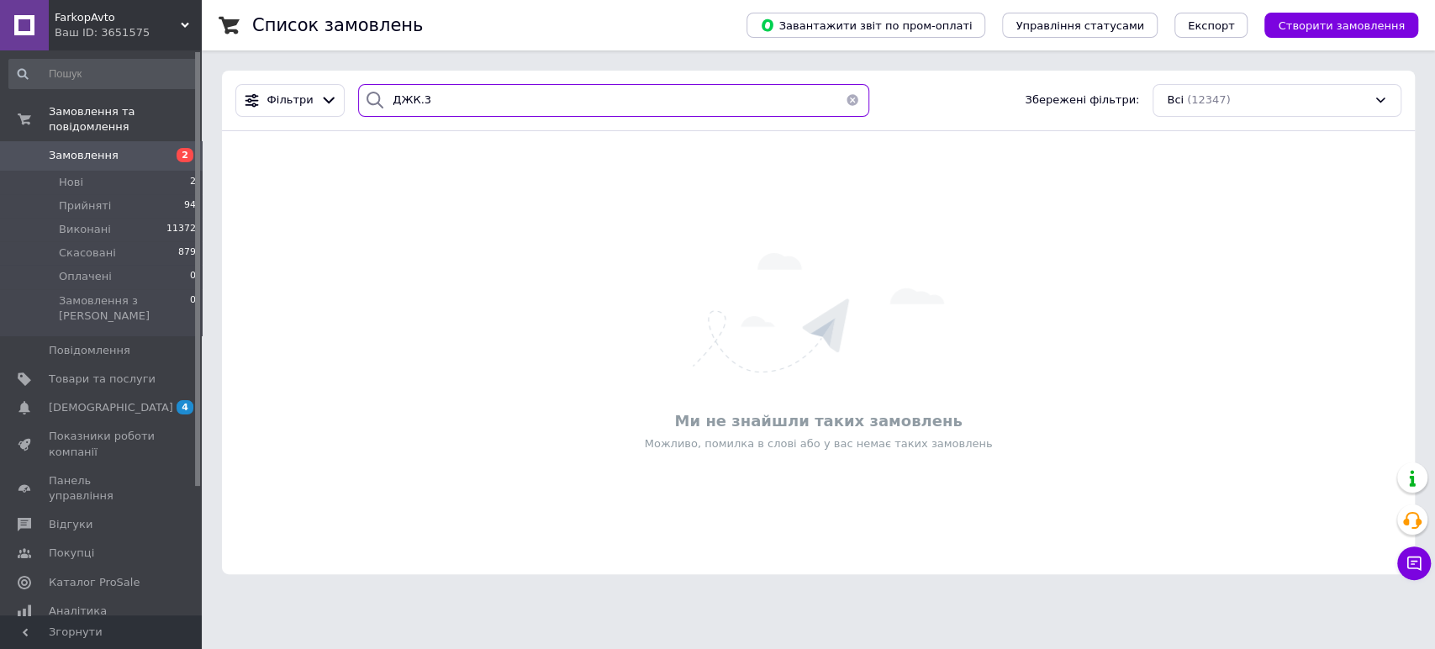
type input "ДЖК.3"
click at [842, 98] on button "button" at bounding box center [853, 100] width 34 height 33
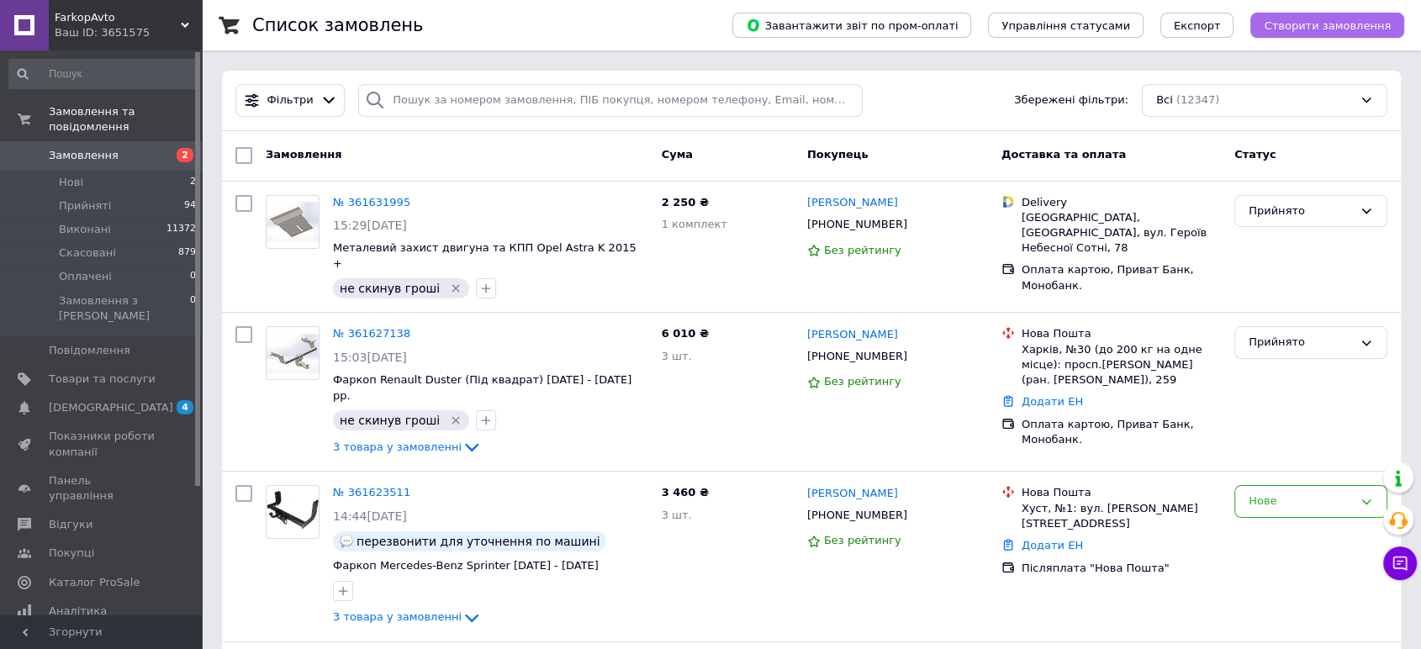
click at [1372, 32] on button "Створити замовлення" at bounding box center [1327, 25] width 154 height 25
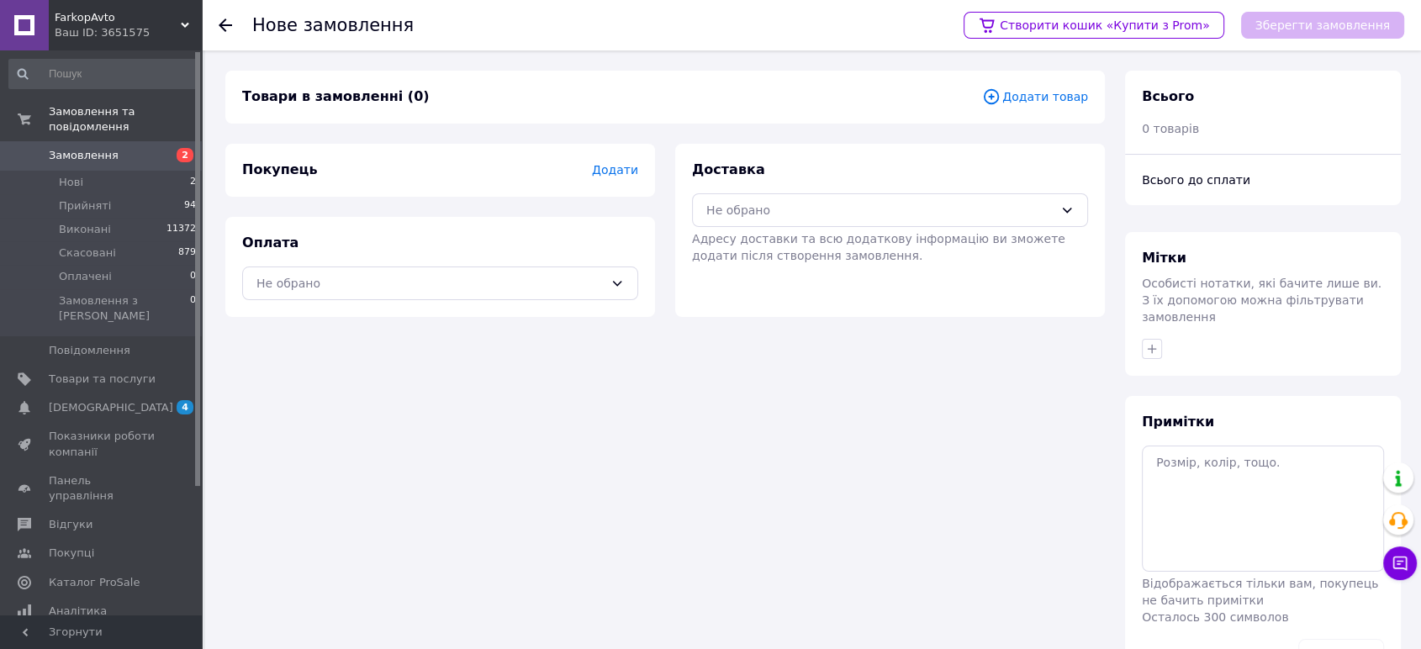
click at [1020, 99] on span "Додати товар" at bounding box center [1035, 96] width 106 height 18
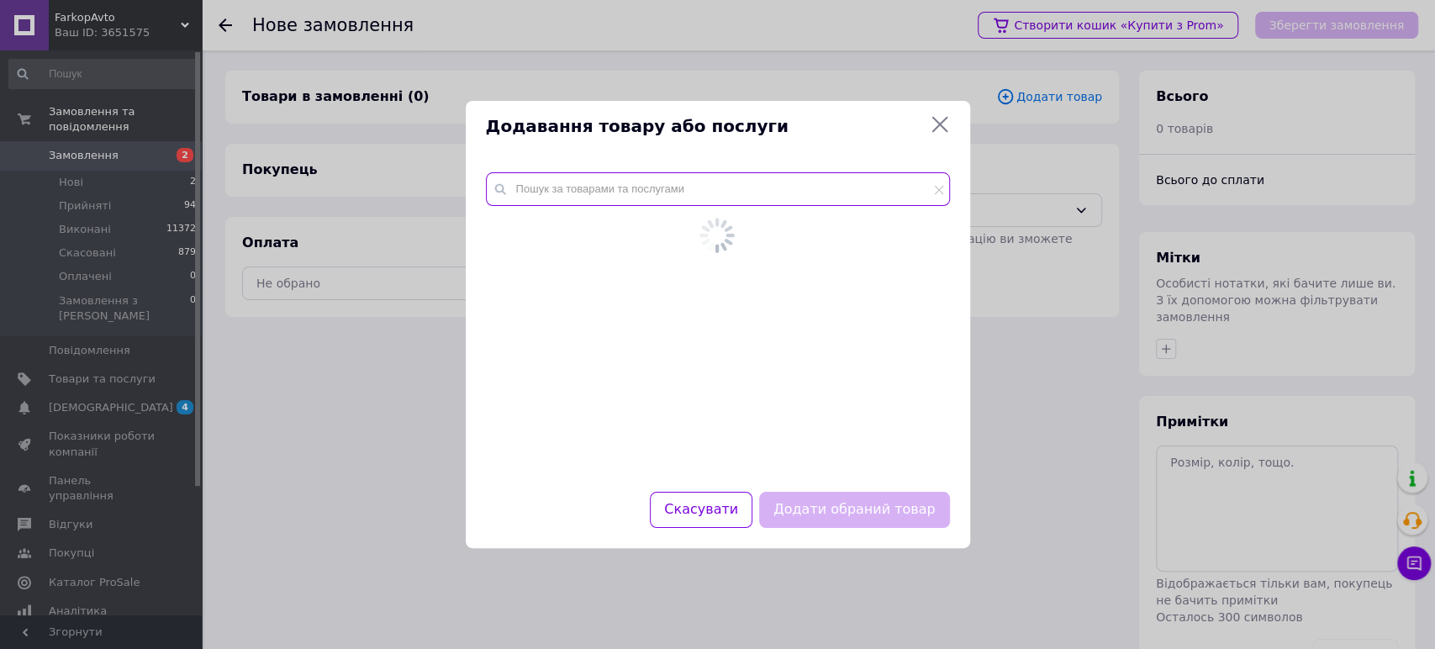
click at [669, 189] on input "text" at bounding box center [718, 189] width 464 height 34
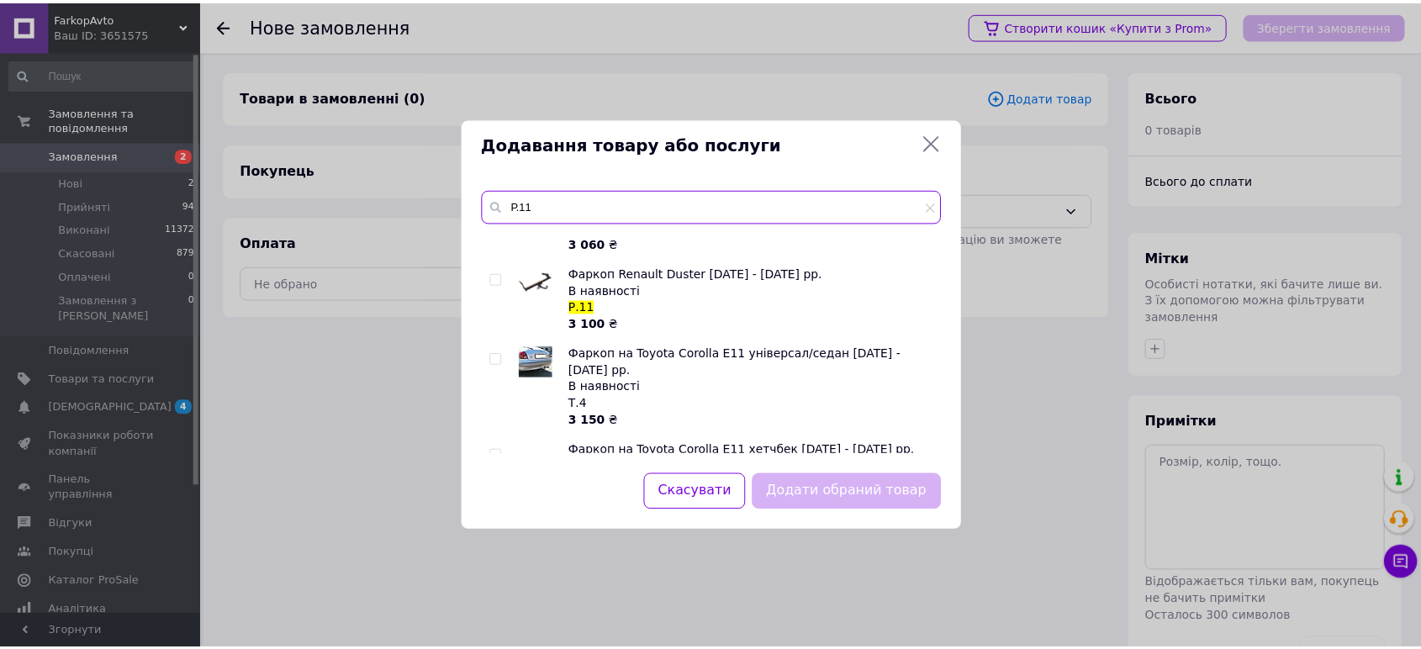
scroll to position [187, 0]
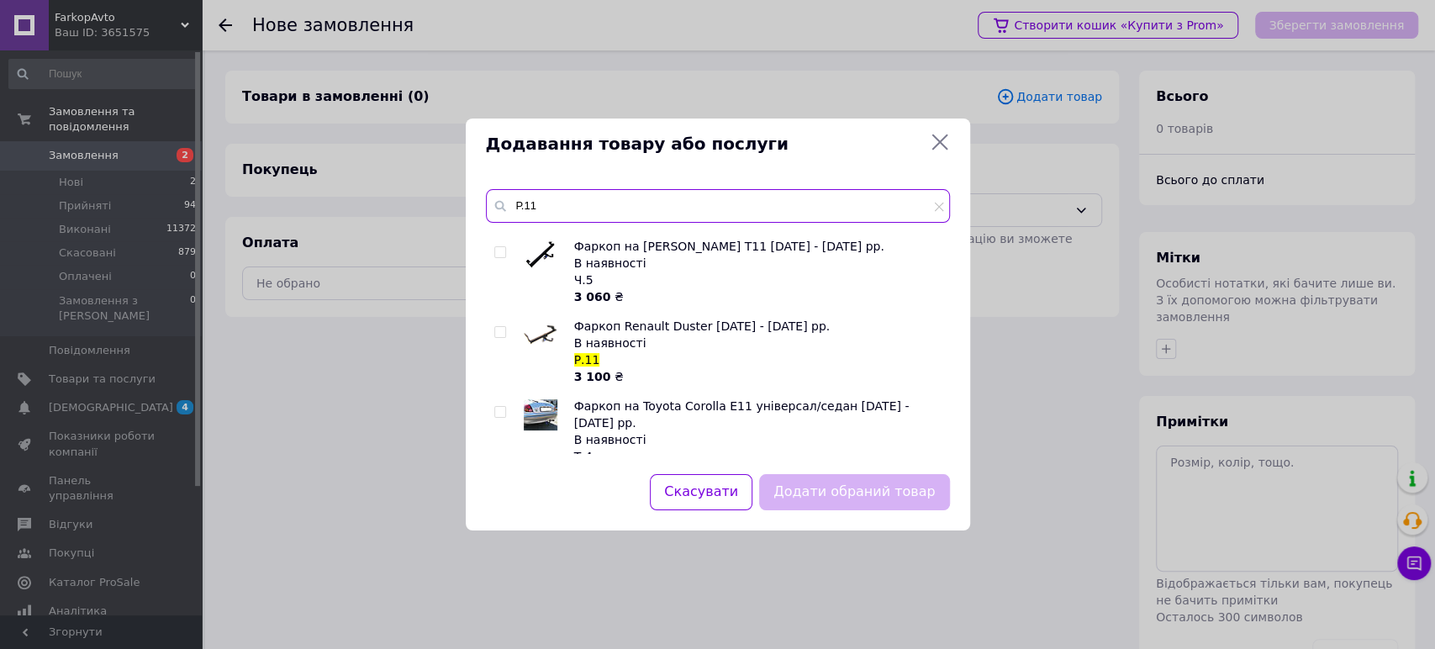
type input "Р.11"
click at [501, 327] on input "checkbox" at bounding box center [499, 332] width 11 height 11
checkbox input "true"
click at [862, 489] on button "Додати обраний товар" at bounding box center [854, 492] width 190 height 36
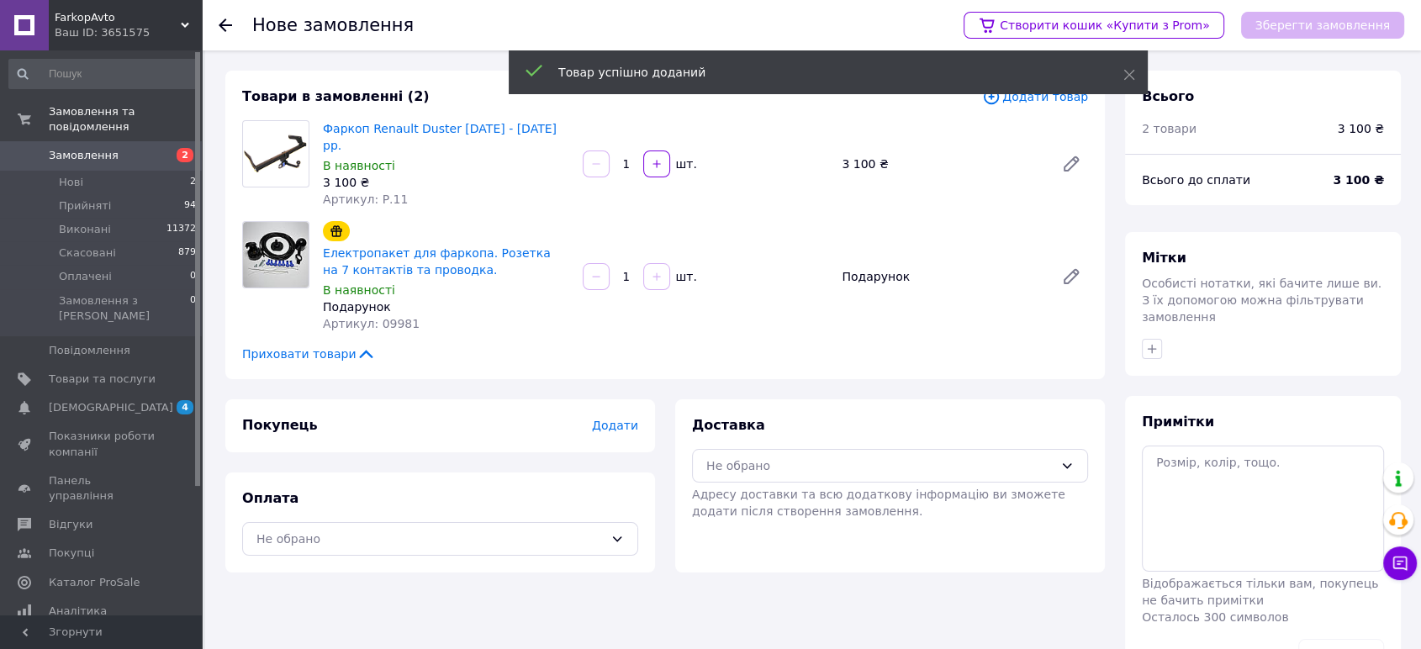
click at [620, 419] on span "Додати" at bounding box center [615, 425] width 46 height 13
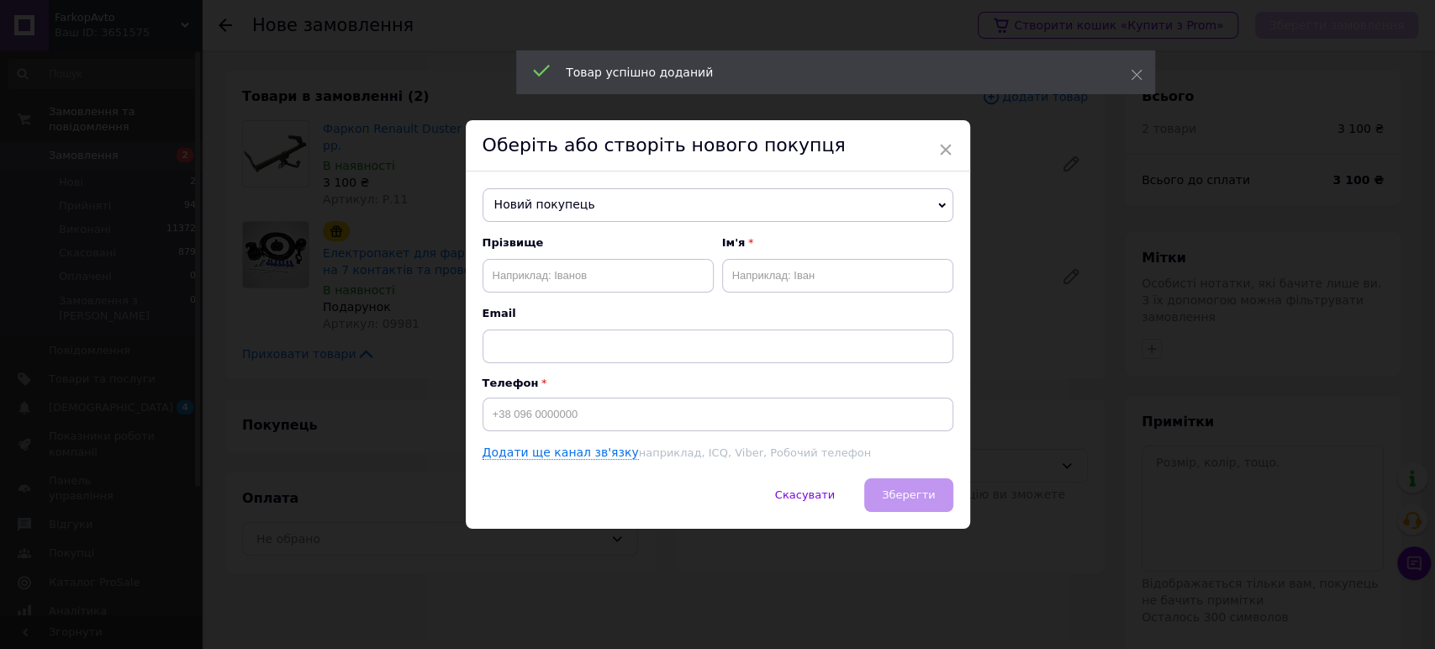
click at [584, 240] on span "Прізвище" at bounding box center [598, 242] width 231 height 15
click at [583, 277] on input "text" at bounding box center [598, 276] width 231 height 34
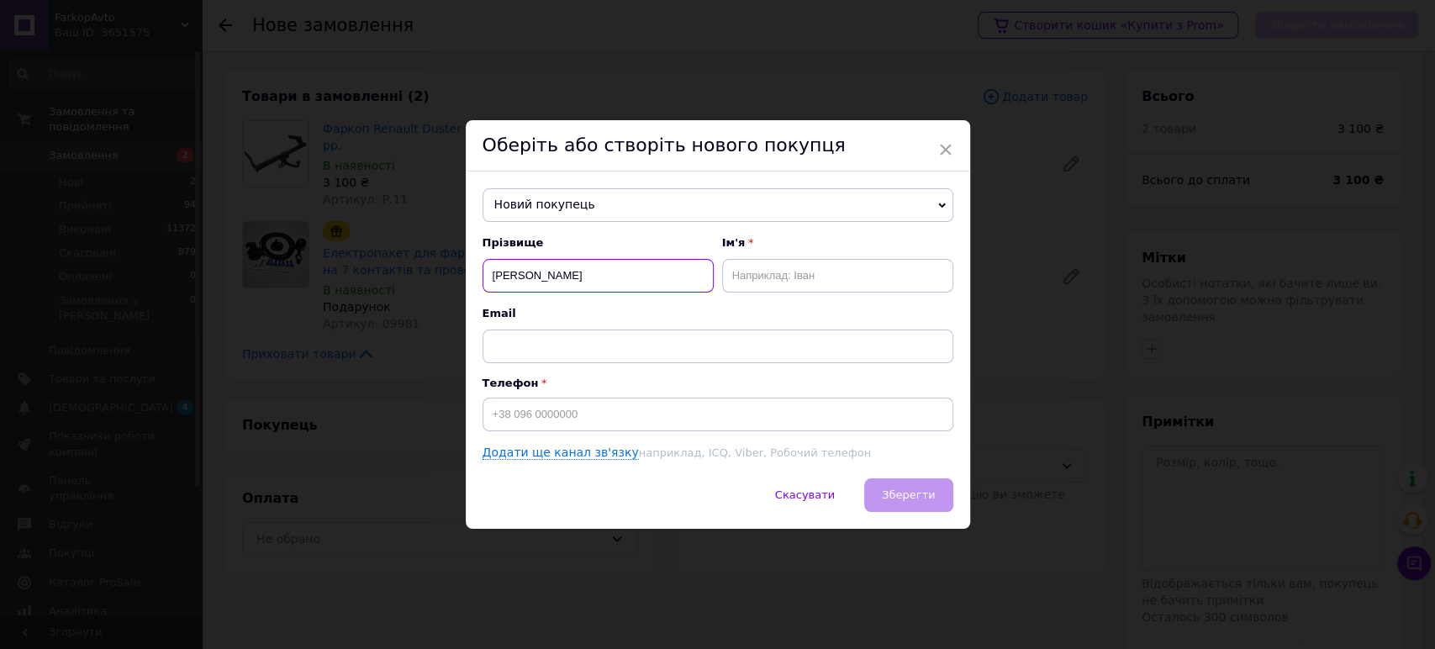
type input "терещенко"
click at [808, 277] on input "text" at bounding box center [837, 276] width 231 height 34
type input "Олександр"
click at [495, 277] on input "терещенко" at bounding box center [598, 276] width 231 height 34
type input "Терещенко"
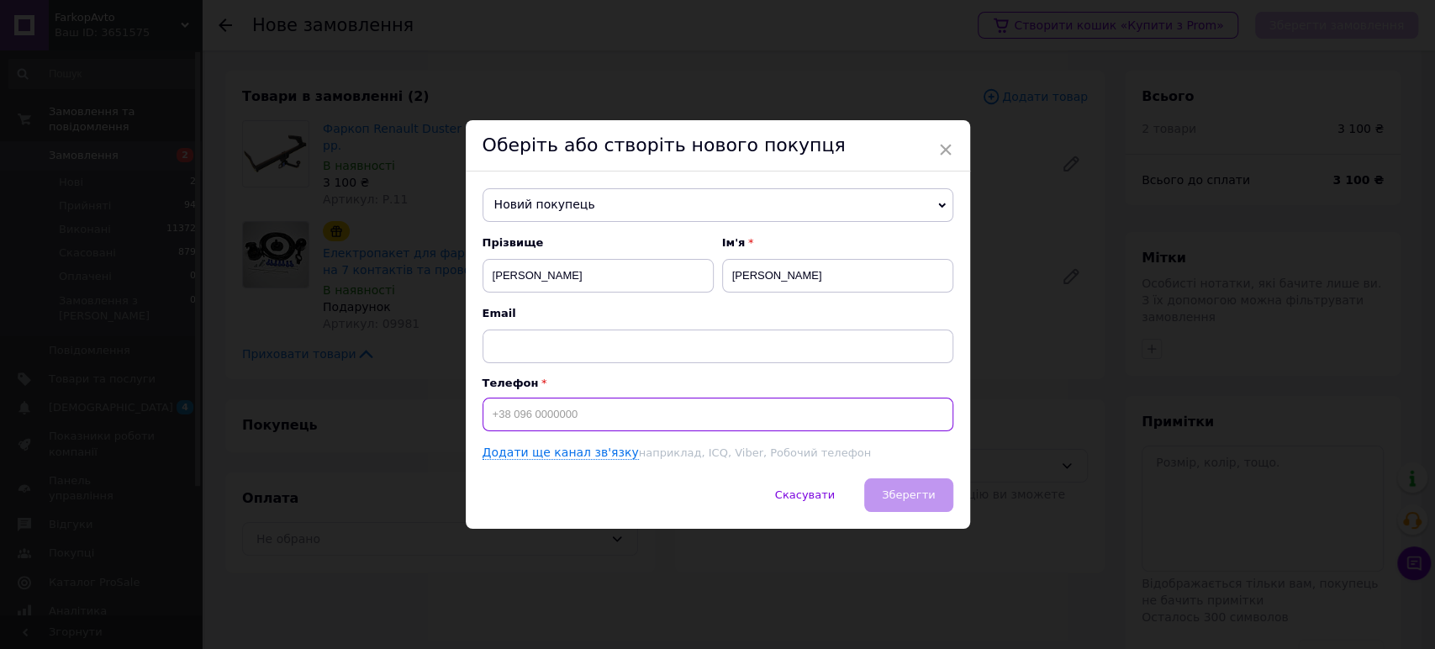
click at [528, 411] on input at bounding box center [718, 415] width 471 height 34
type input "+380978960138"
click at [877, 494] on button "Зберегти" at bounding box center [908, 495] width 88 height 34
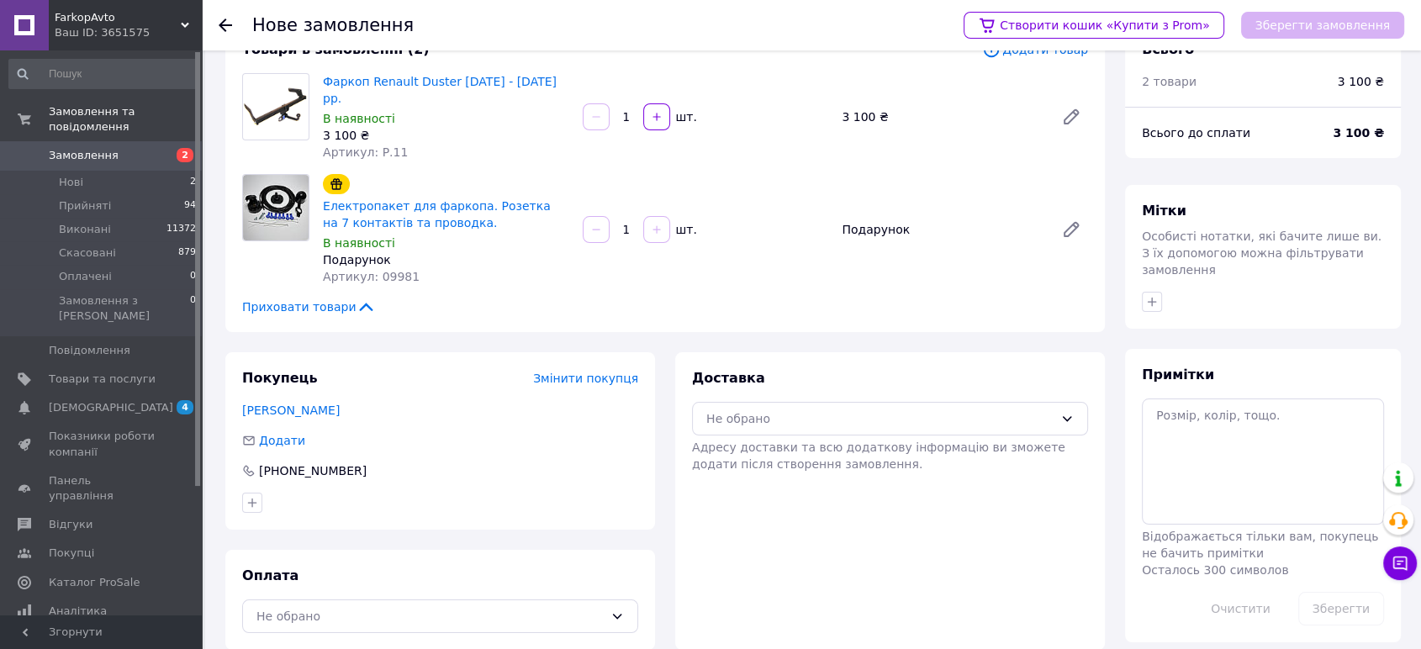
scroll to position [50, 0]
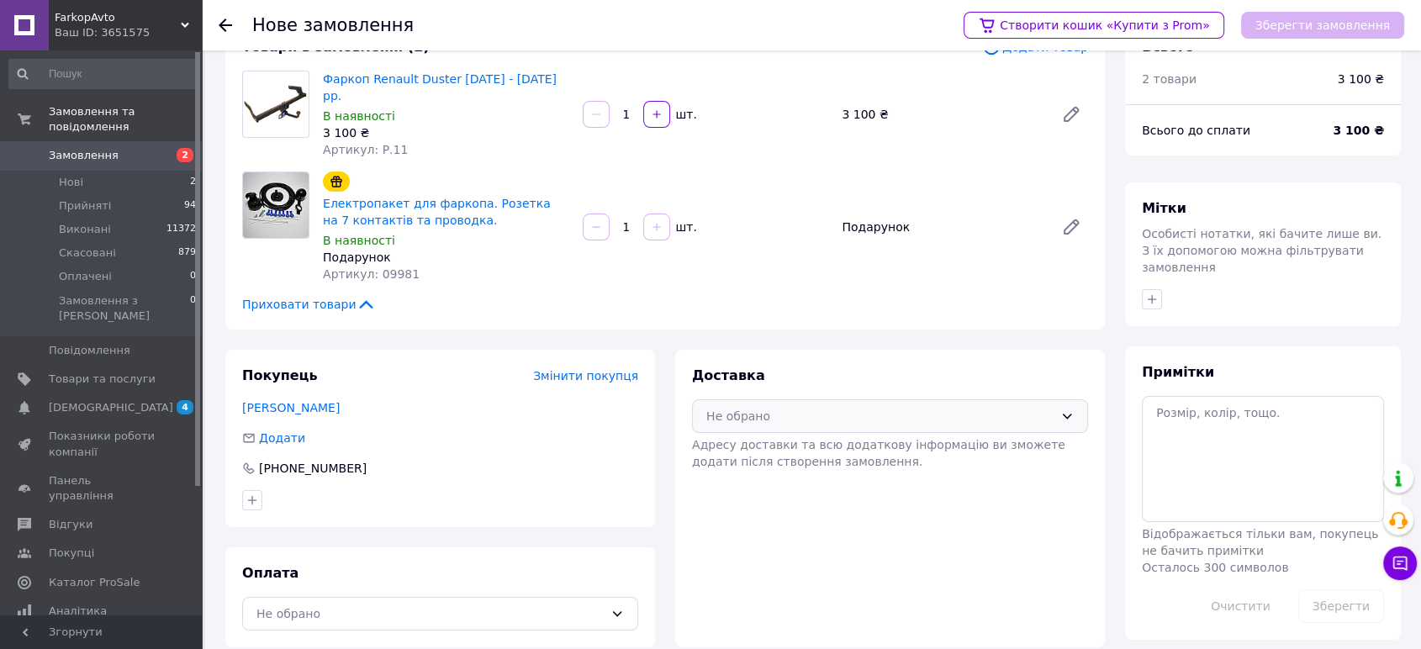
drag, startPoint x: 771, startPoint y: 395, endPoint x: 766, endPoint y: 413, distance: 18.4
click at [771, 407] on div "Не обрано" at bounding box center [879, 416] width 347 height 18
click at [759, 444] on span "Нова Пошта (платна)" at bounding box center [902, 452] width 342 height 17
click at [358, 604] on div "Не обрано" at bounding box center [429, 613] width 347 height 18
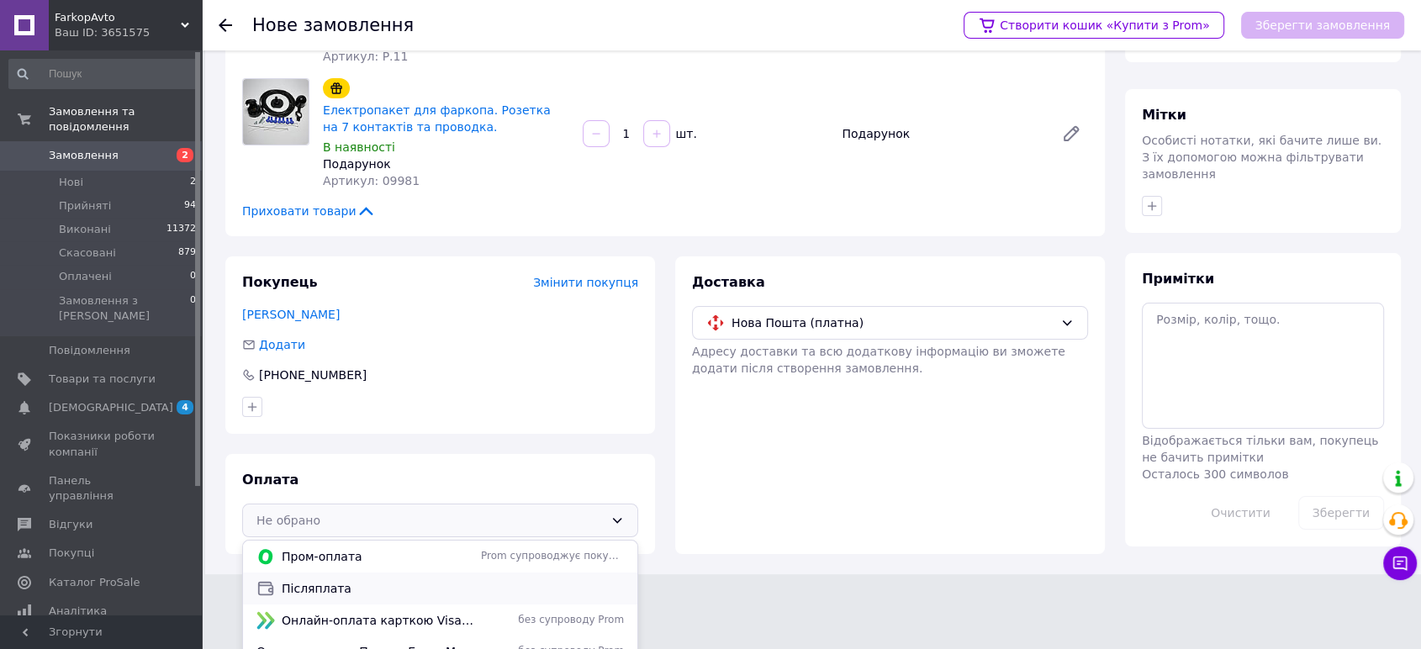
click at [336, 580] on span "Післяплата" at bounding box center [453, 588] width 342 height 17
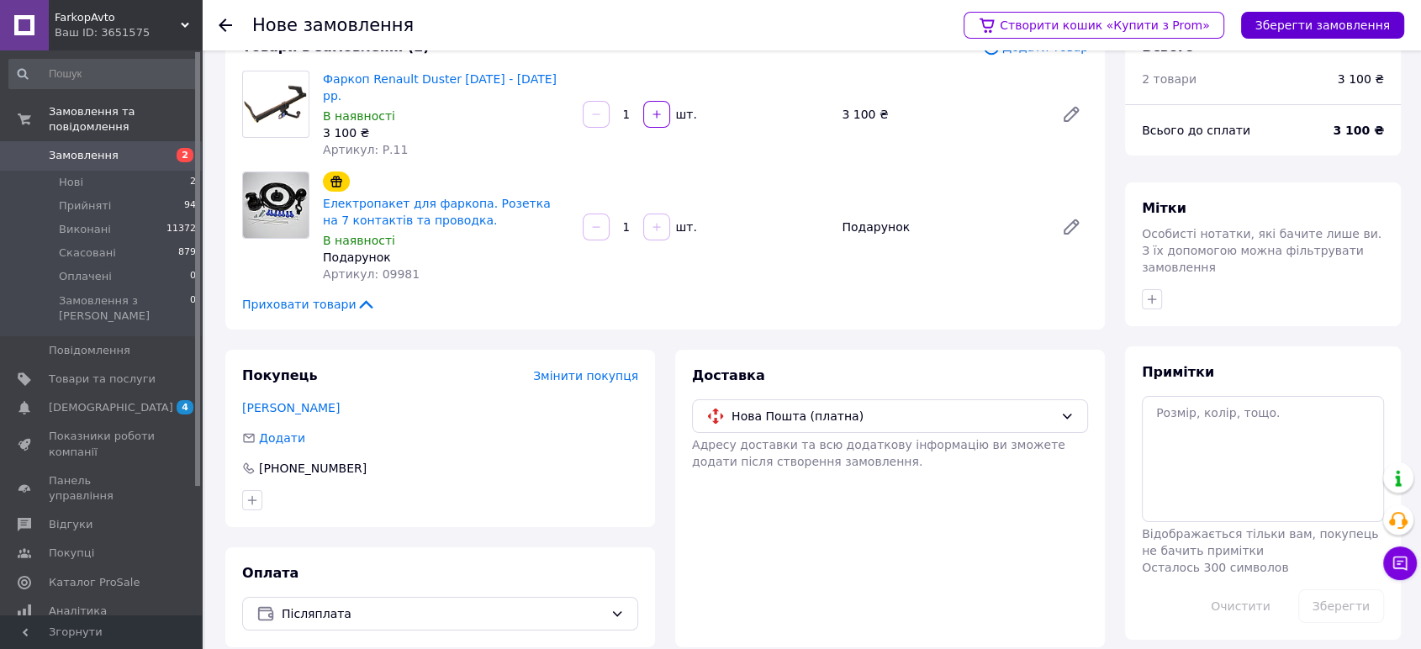
click at [1363, 18] on button "Зберегти замовлення" at bounding box center [1322, 25] width 163 height 27
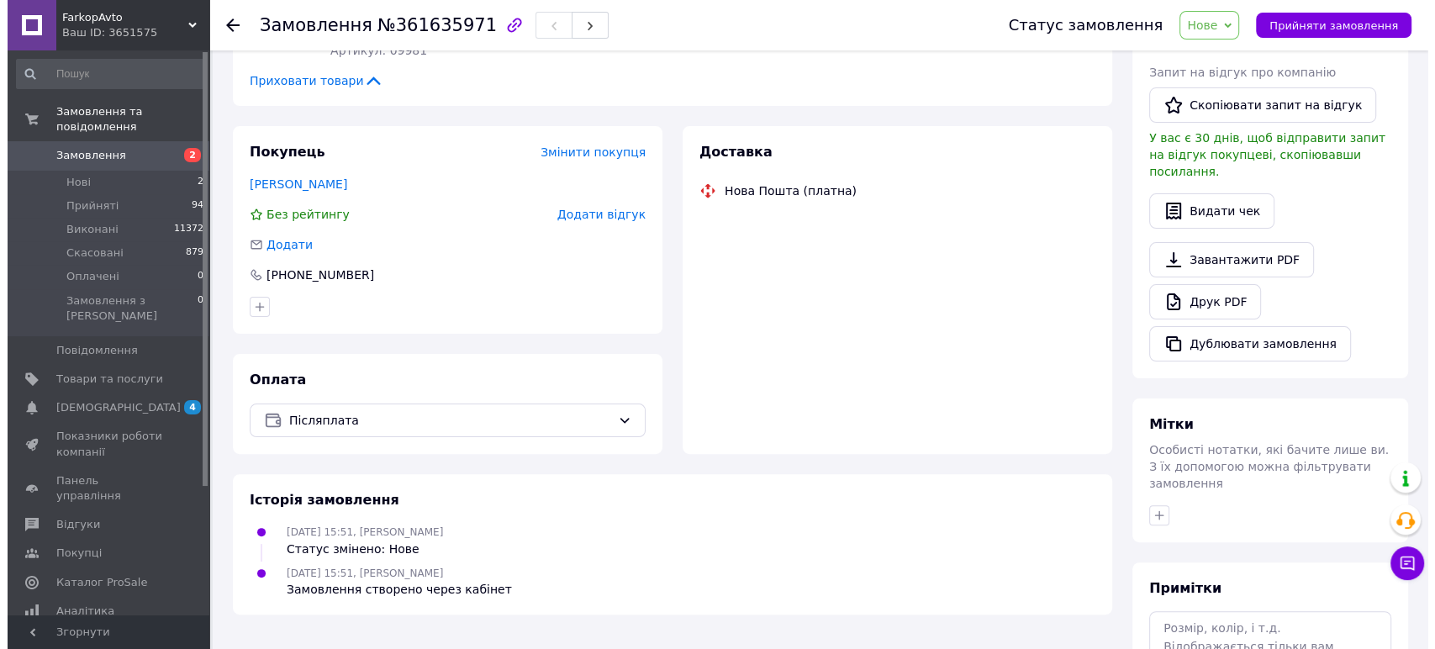
scroll to position [364, 0]
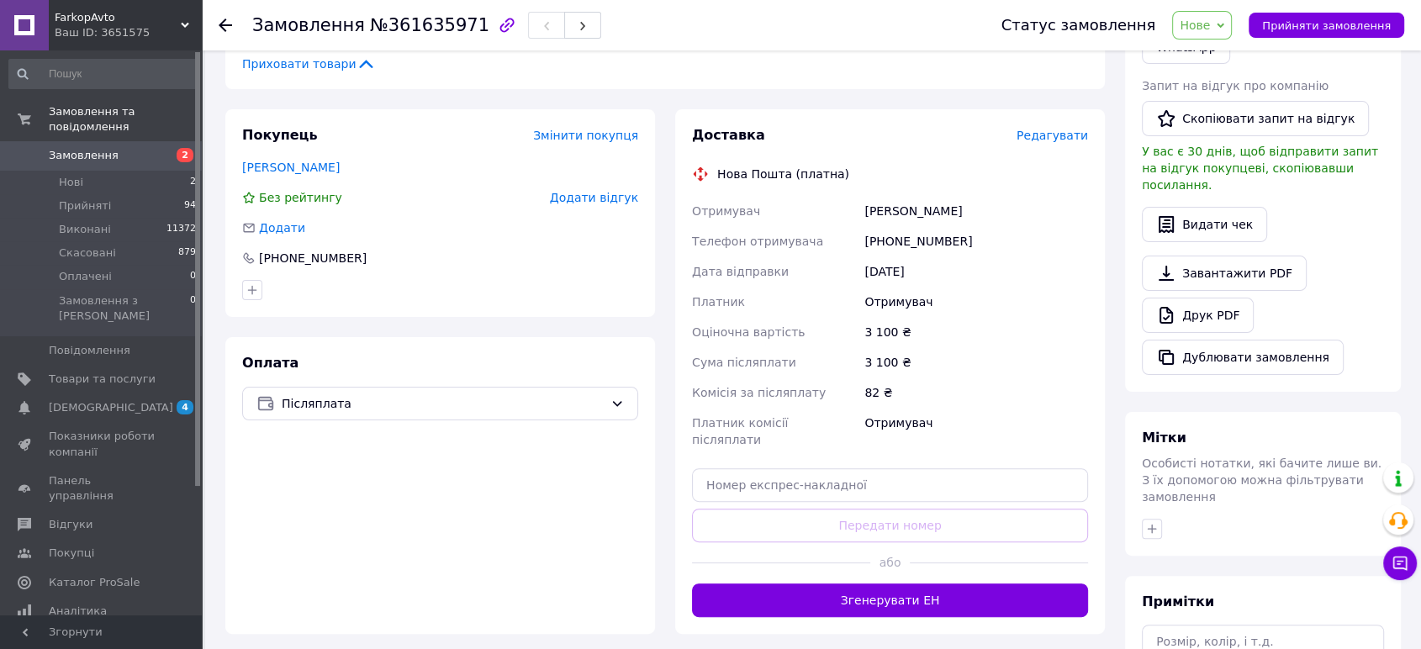
click at [1056, 129] on span "Редагувати" at bounding box center [1051, 135] width 71 height 13
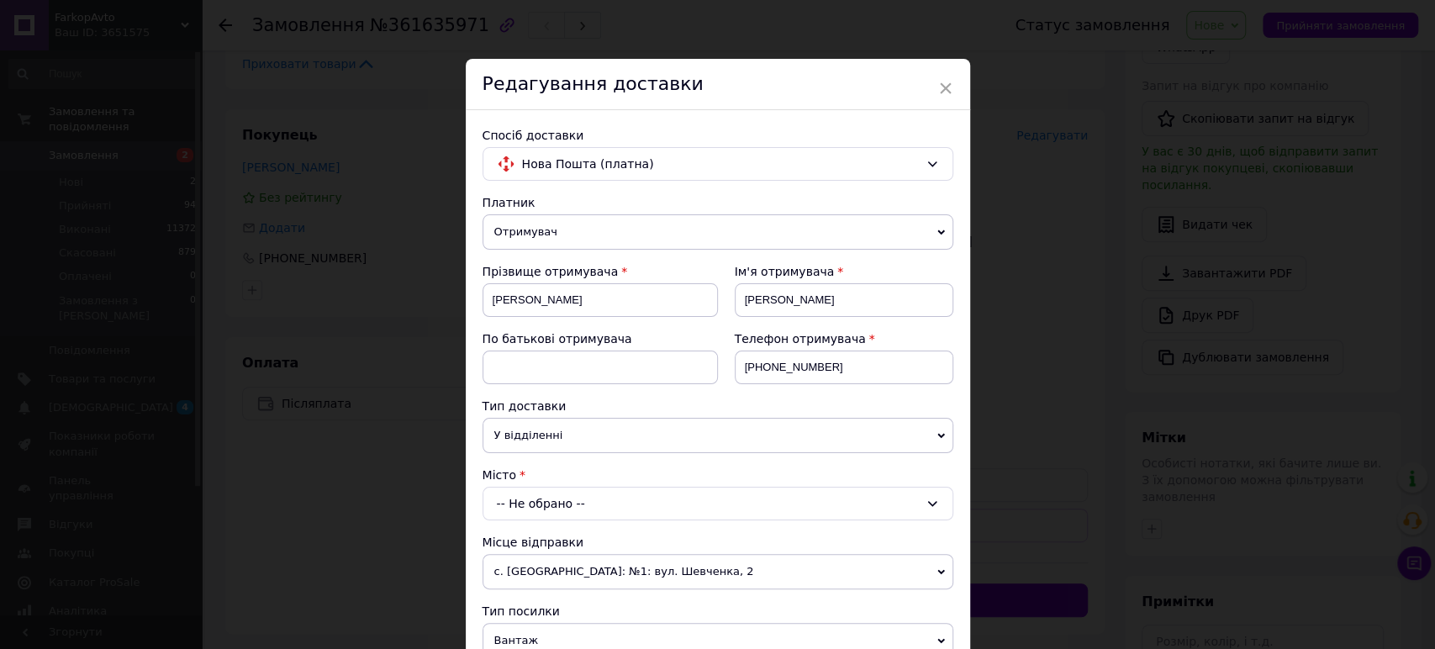
drag, startPoint x: 553, startPoint y: 505, endPoint x: 552, endPoint y: 491, distance: 14.4
click at [554, 504] on div "-- Не обрано --" at bounding box center [718, 504] width 471 height 34
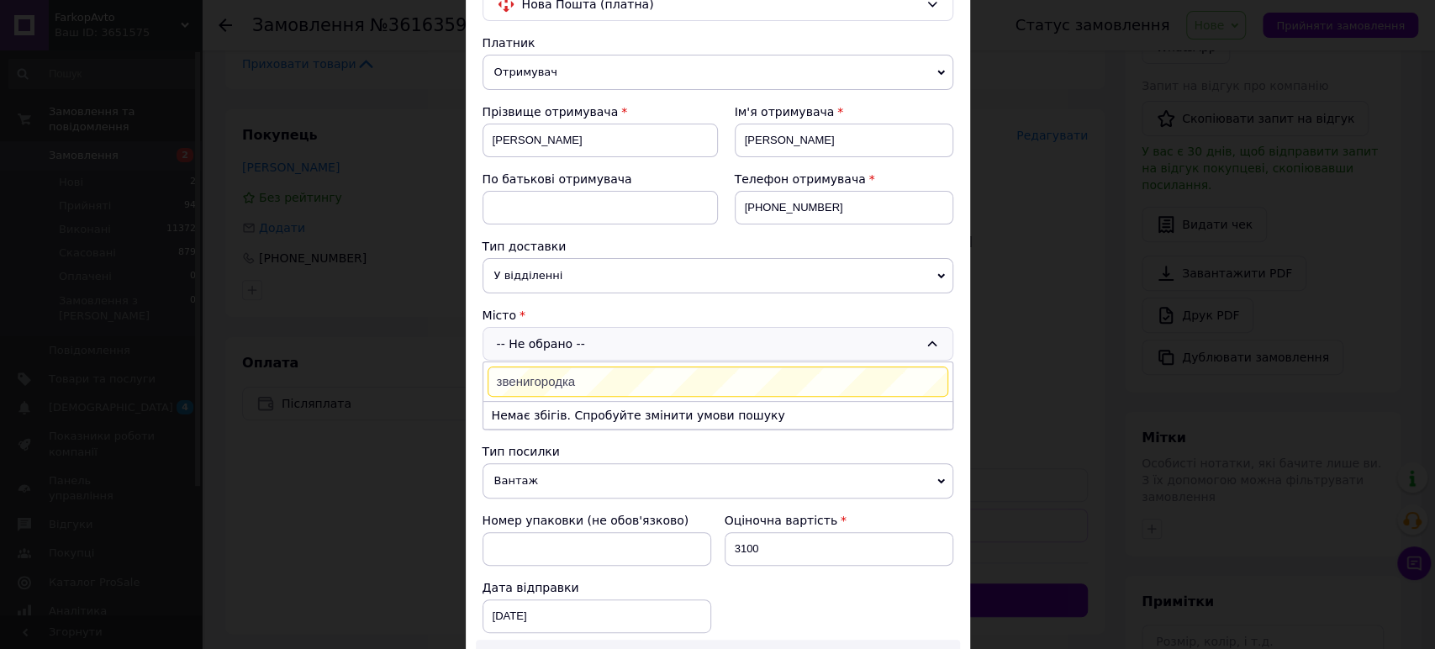
scroll to position [187, 0]
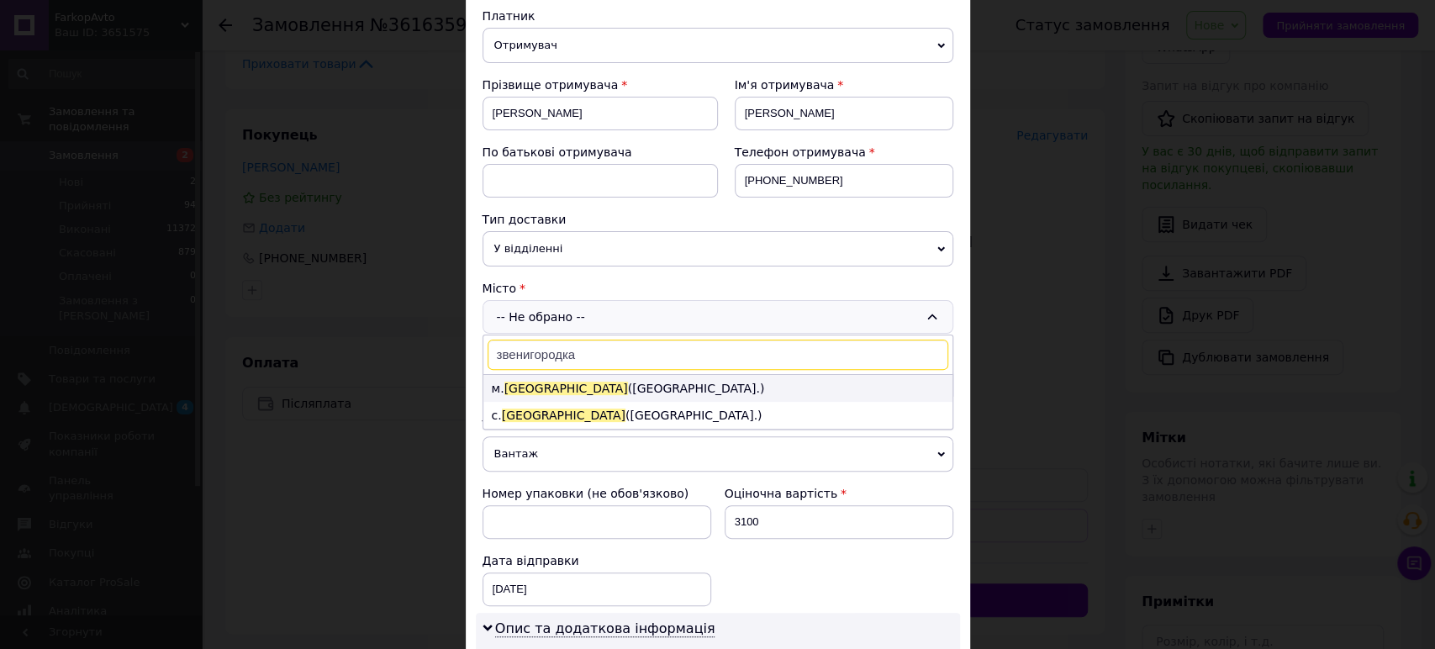
type input "звенигородка"
click at [678, 387] on li "м. Звенигородка (Черкаська обл.)" at bounding box center [717, 388] width 469 height 27
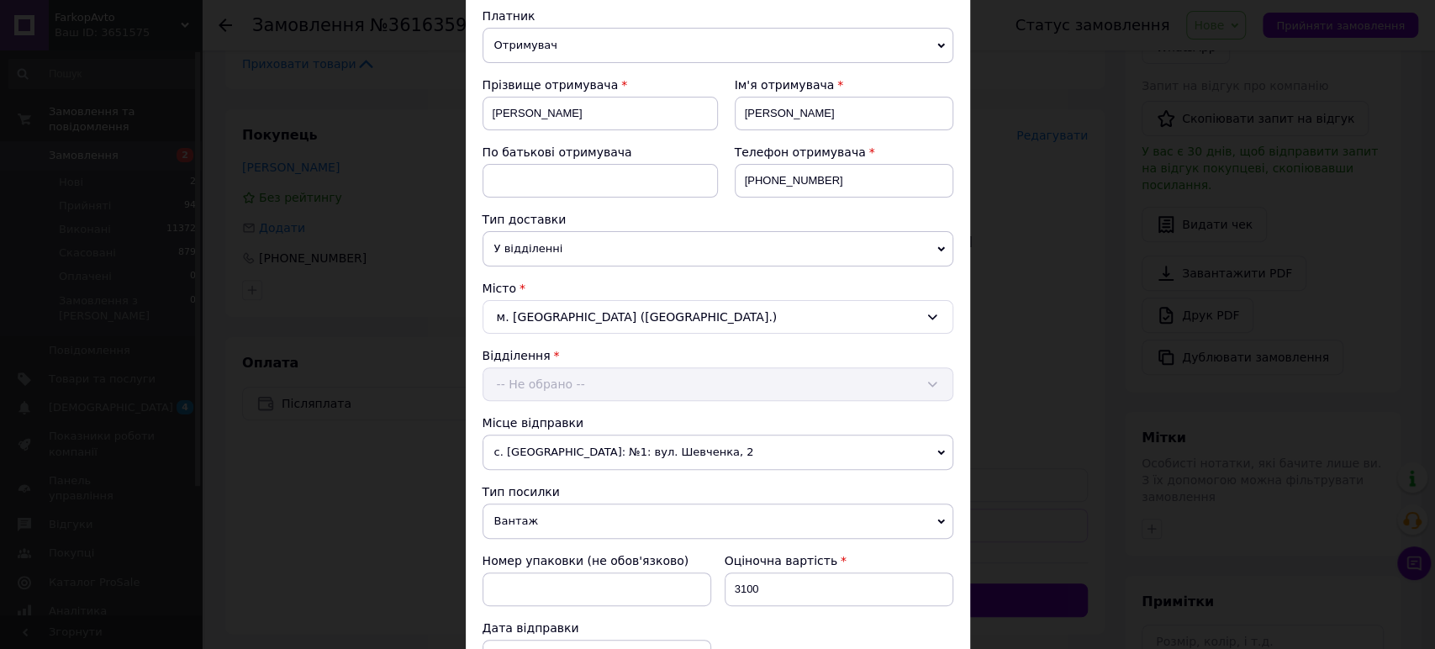
click at [563, 384] on div "-- Не обрано --" at bounding box center [718, 384] width 471 height 34
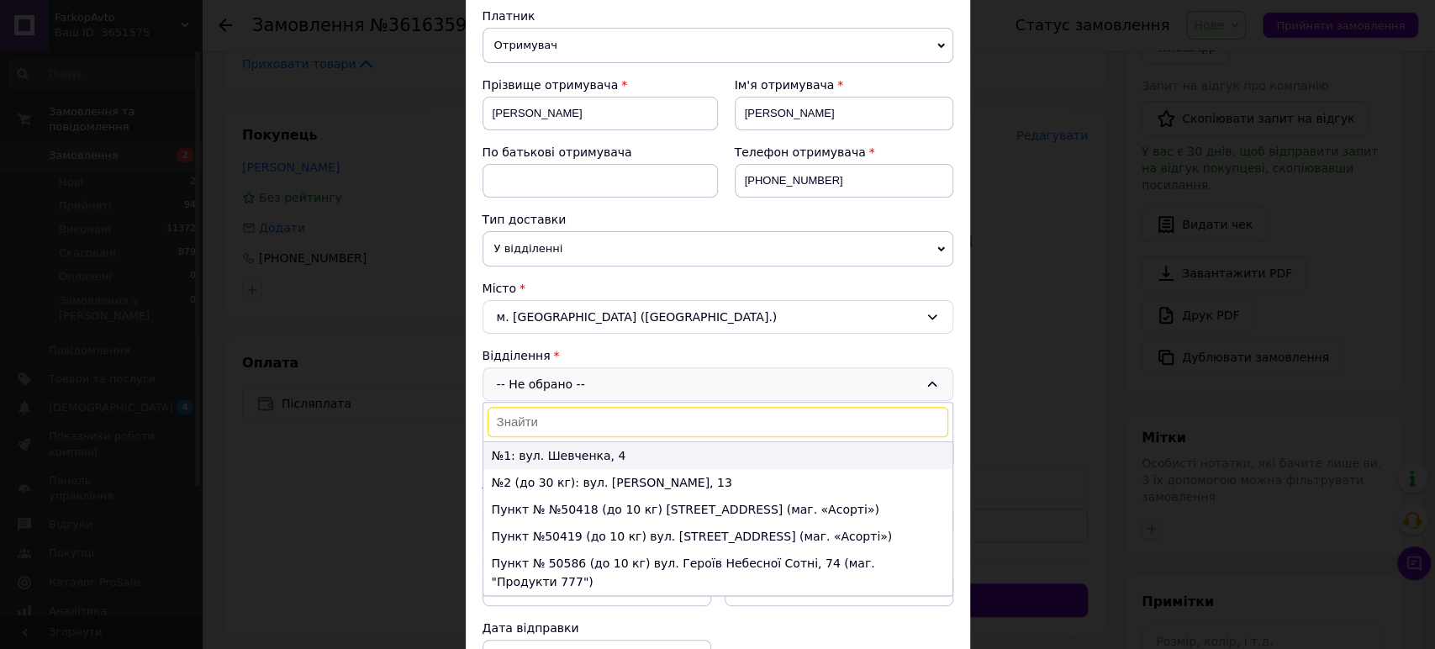
click at [605, 450] on li "№1: вул. Шевченка, 4" at bounding box center [717, 455] width 469 height 27
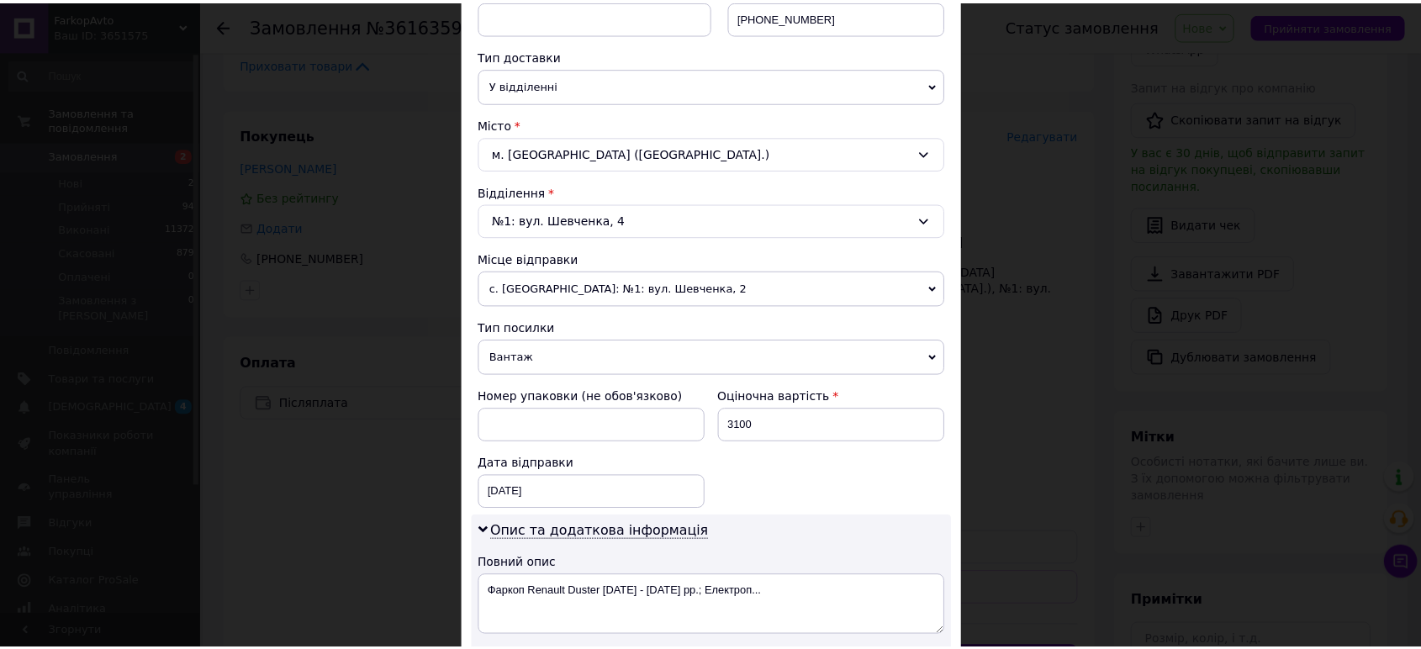
scroll to position [747, 0]
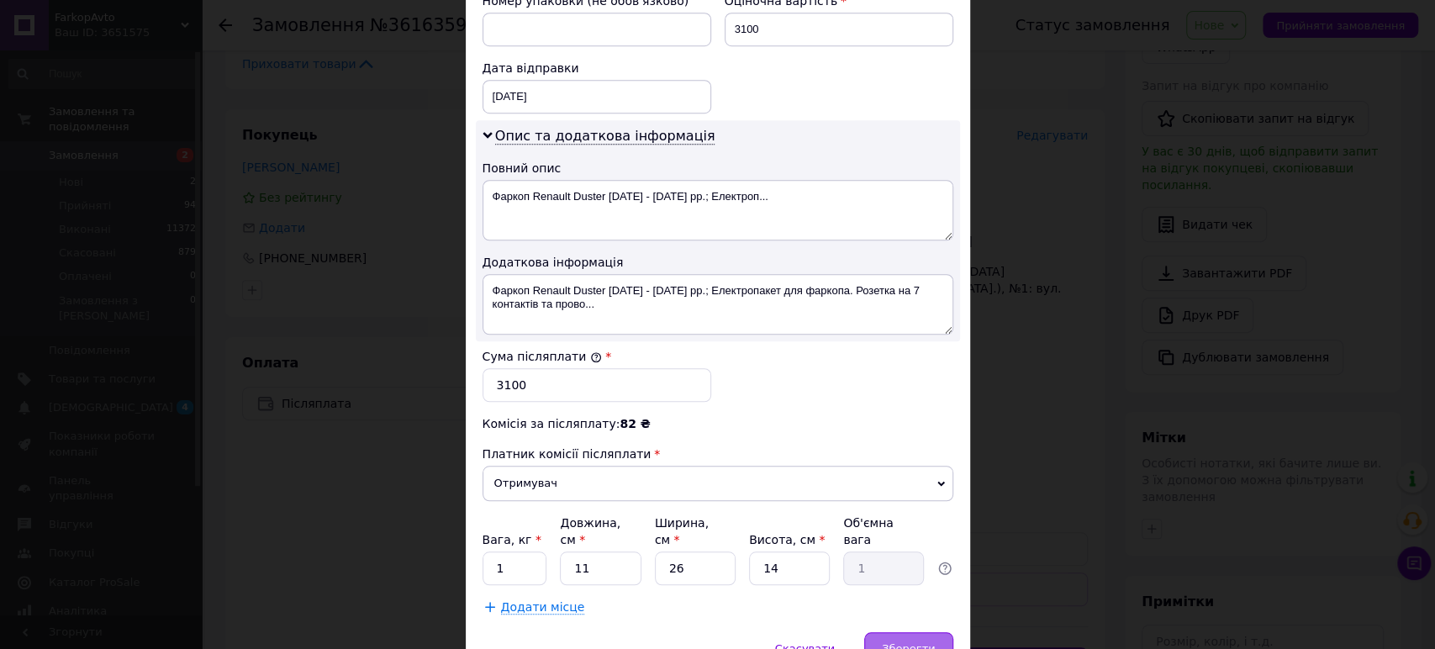
drag, startPoint x: 912, startPoint y: 626, endPoint x: 919, endPoint y: 620, distance: 8.9
click at [912, 642] on span "Зберегти" at bounding box center [908, 648] width 53 height 13
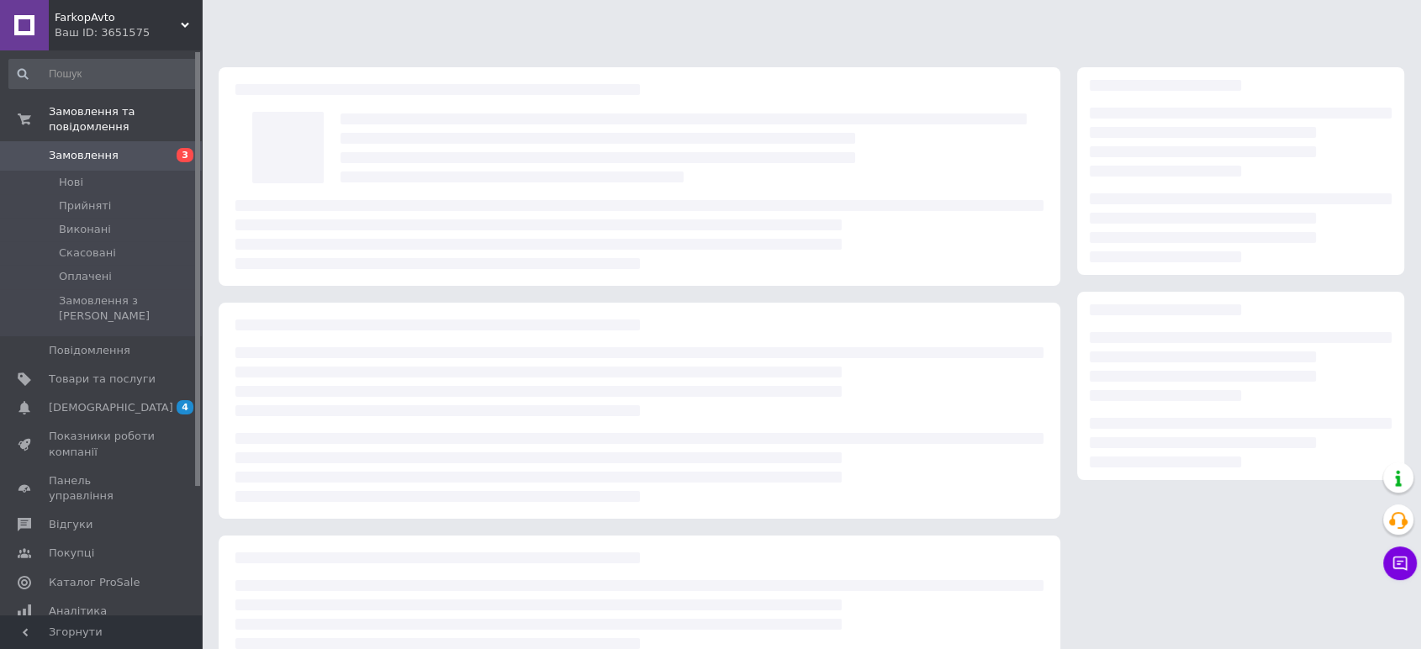
scroll to position [119, 0]
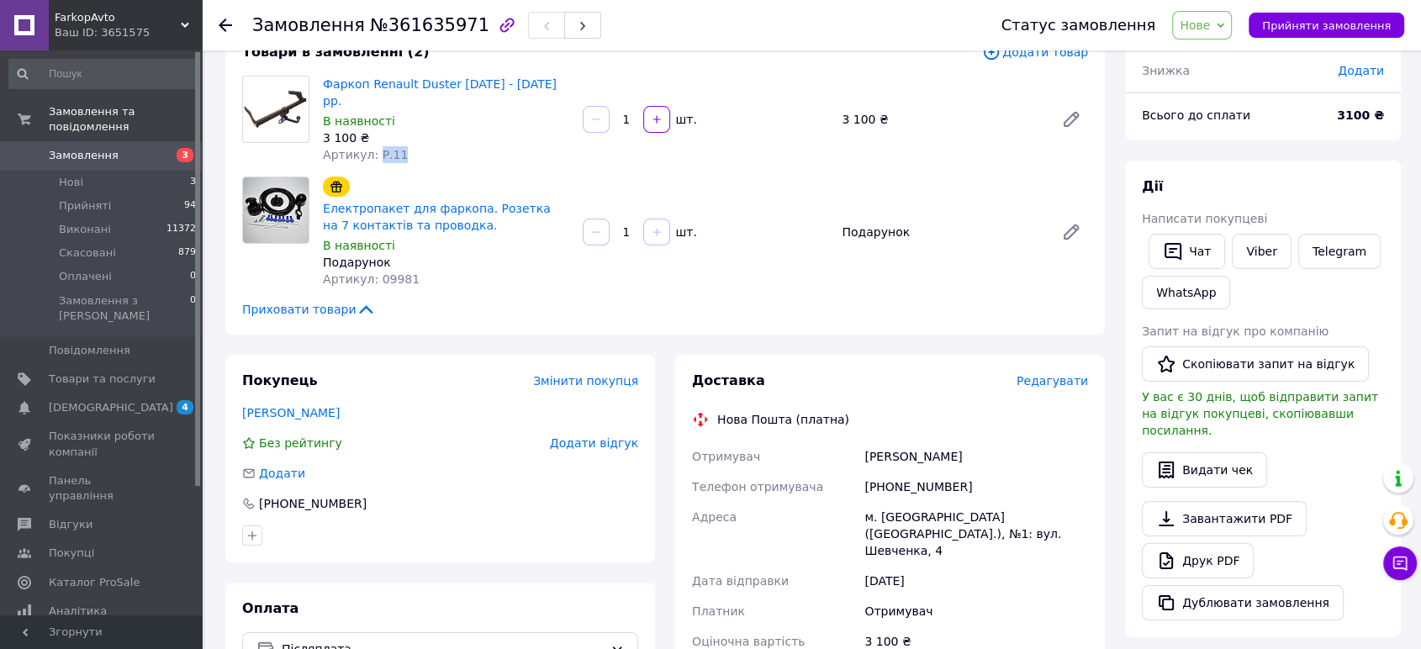
drag, startPoint x: 406, startPoint y: 140, endPoint x: 374, endPoint y: 134, distance: 32.5
click at [374, 146] on div "Артикул: Р.11" at bounding box center [446, 154] width 246 height 17
copy span "Р.11"
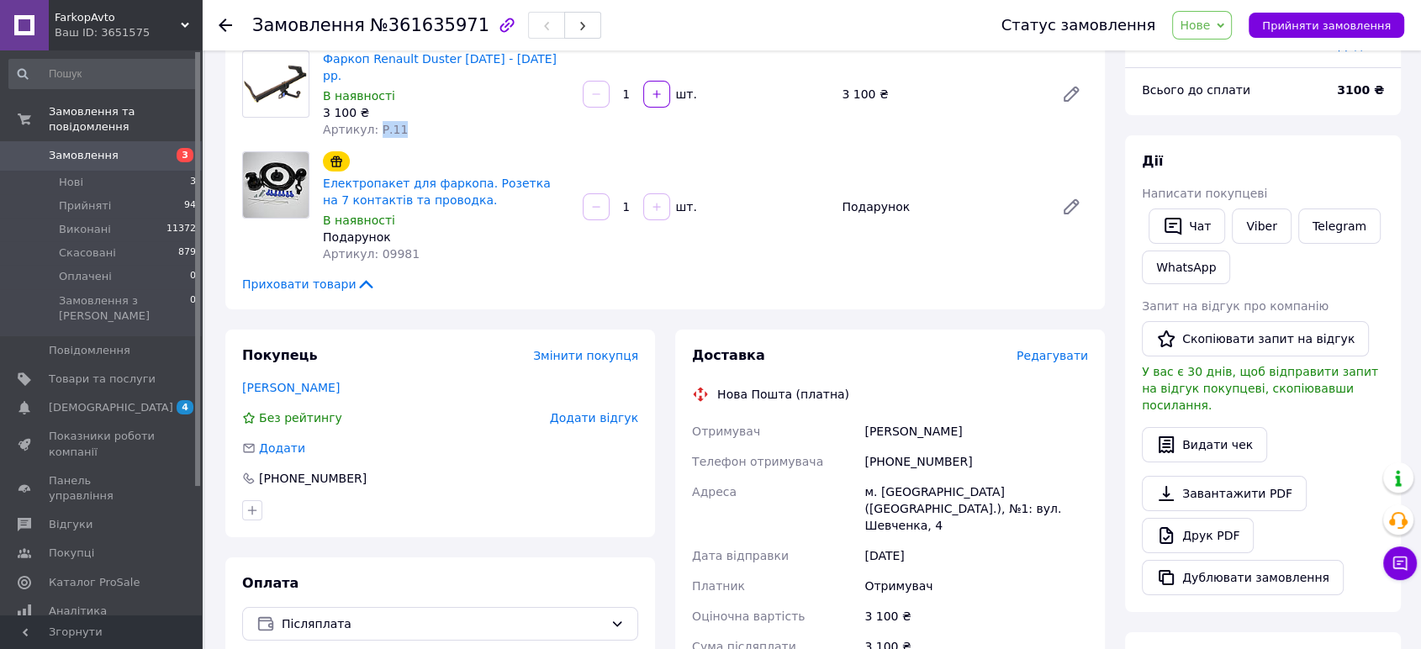
scroll to position [212, 0]
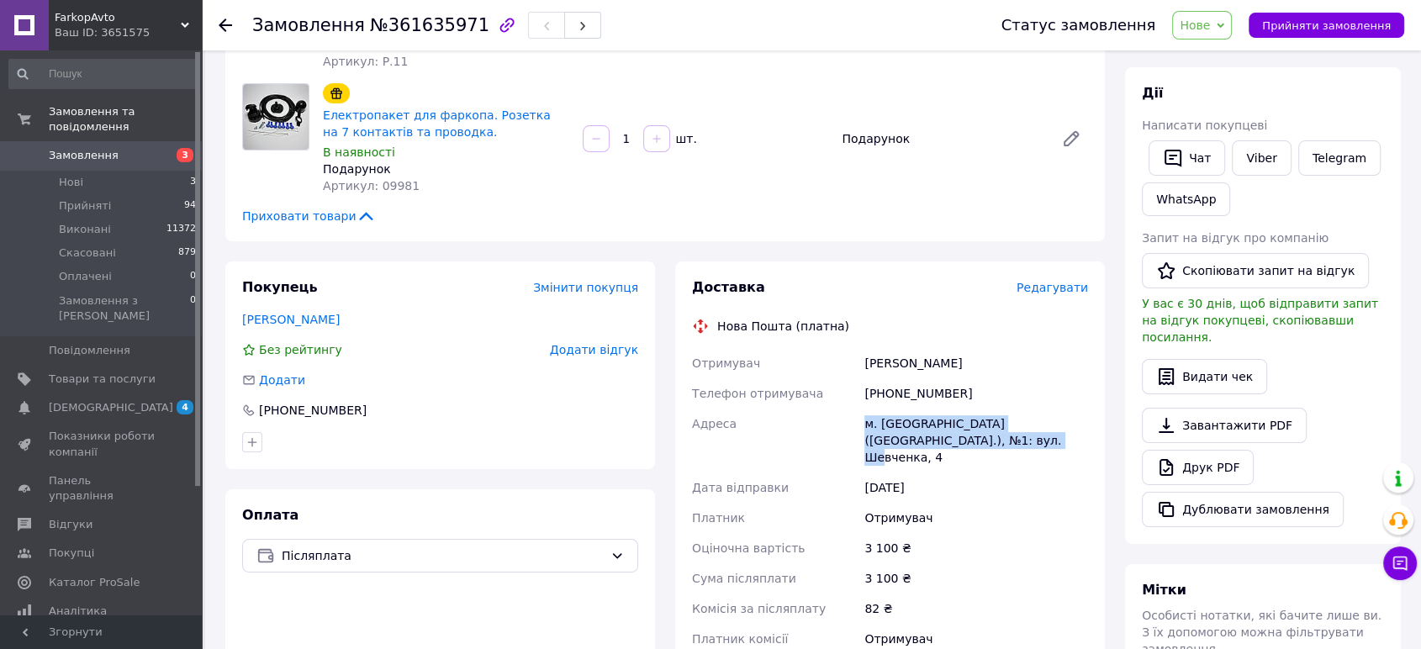
drag, startPoint x: 963, startPoint y: 429, endPoint x: 864, endPoint y: 404, distance: 101.3
click at [864, 409] on div "м. [GEOGRAPHIC_DATA] ([GEOGRAPHIC_DATA].), №1: вул. Шевченка, 4" at bounding box center [976, 441] width 230 height 64
copy div "м. [GEOGRAPHIC_DATA] ([GEOGRAPHIC_DATA].), №1: вул. Шевченка, 4"
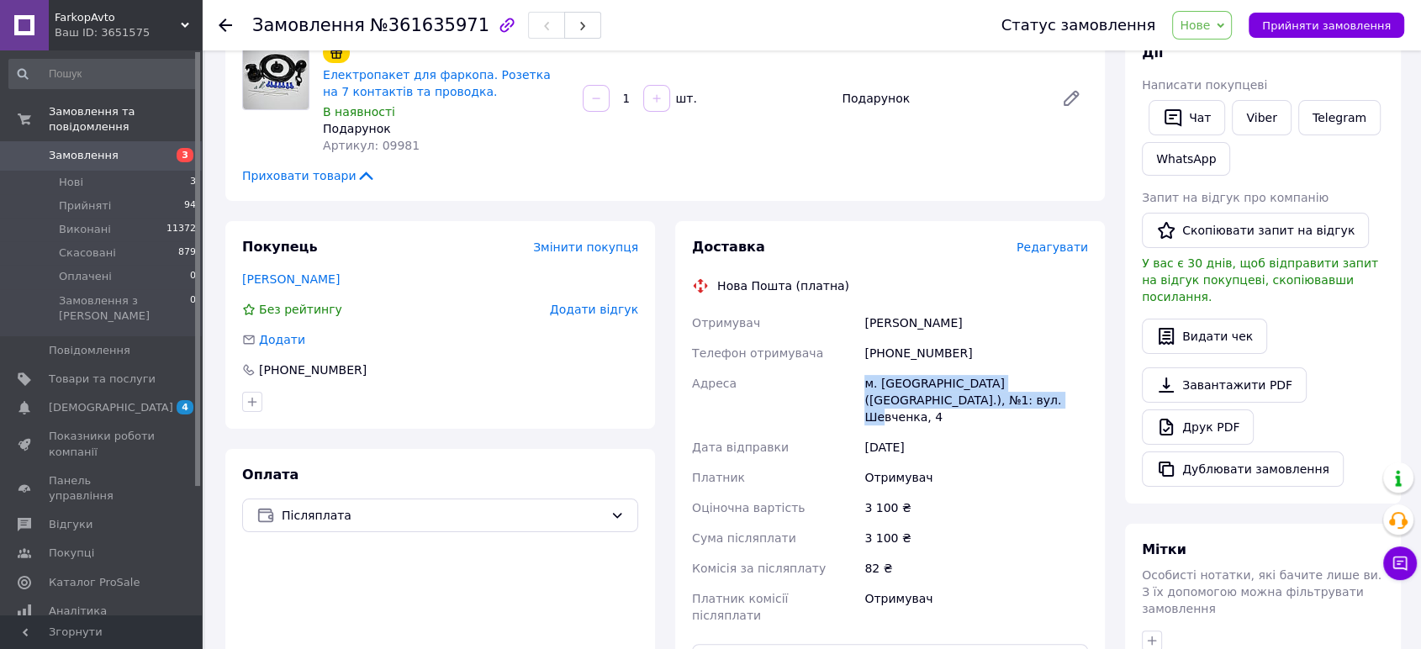
scroll to position [305, 0]
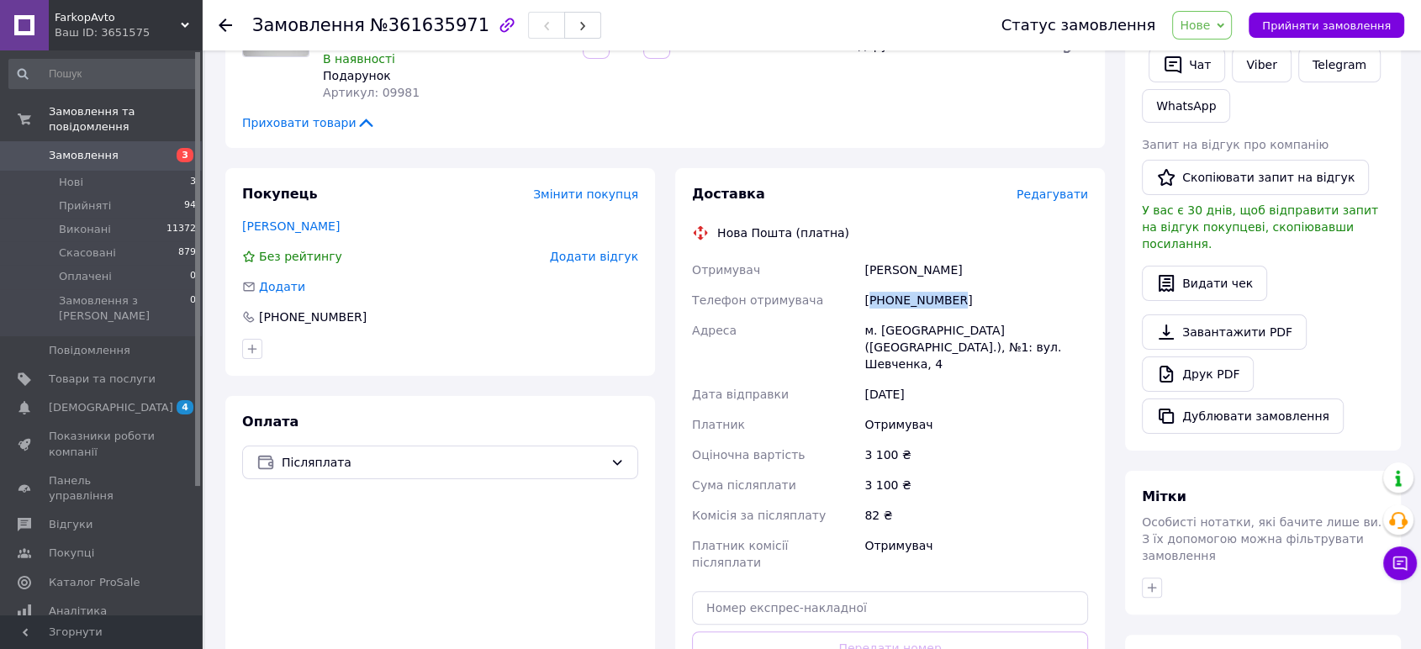
drag, startPoint x: 957, startPoint y: 282, endPoint x: 764, endPoint y: 393, distance: 222.2
click at [873, 288] on div "[PHONE_NUMBER]" at bounding box center [976, 300] width 230 height 30
copy div "380978960138"
drag, startPoint x: 934, startPoint y: 251, endPoint x: 858, endPoint y: 257, distance: 75.9
click at [861, 255] on div "[PERSON_NAME]" at bounding box center [976, 270] width 230 height 30
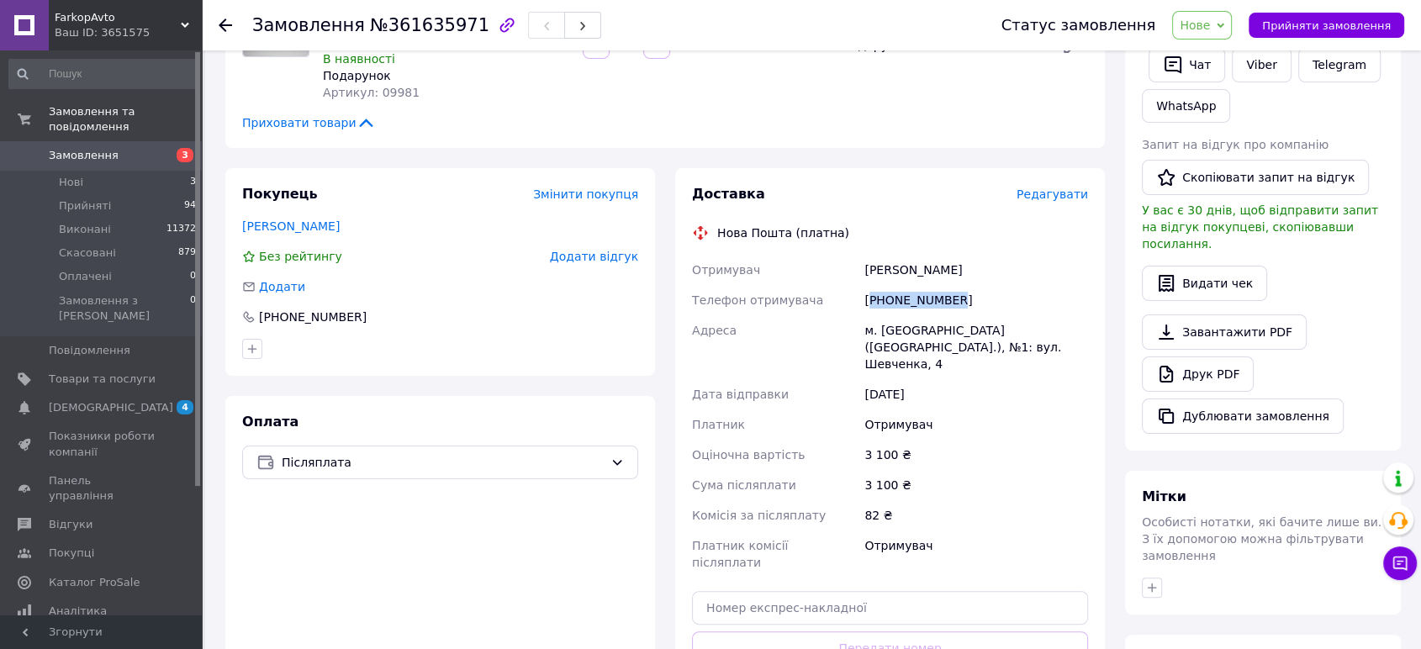
copy div "[PERSON_NAME]"
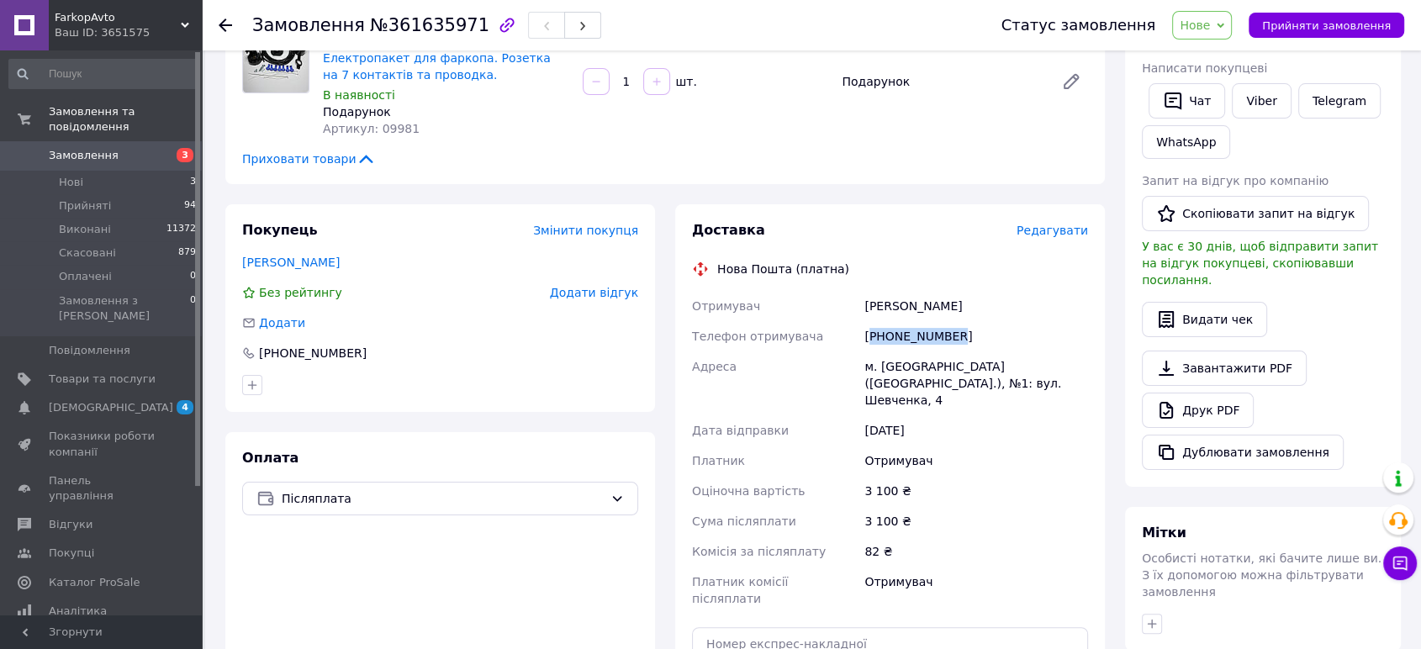
scroll to position [212, 0]
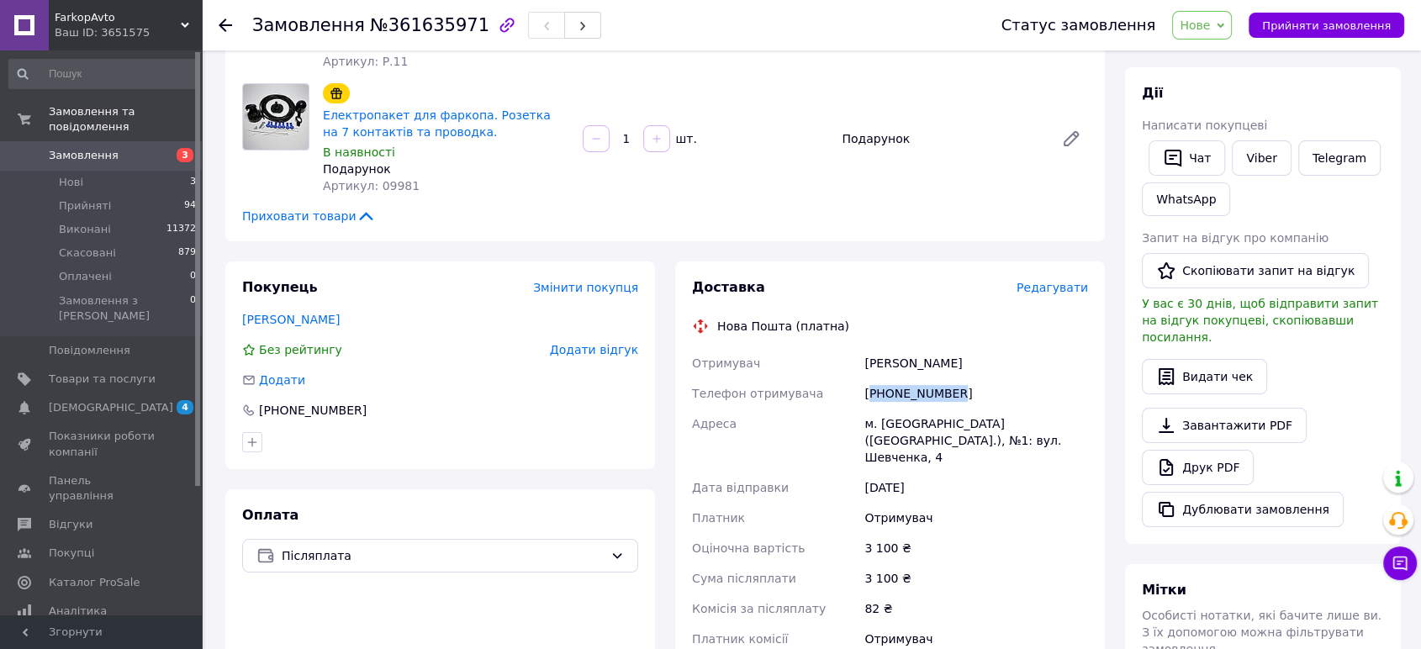
click at [1224, 35] on span "Нове" at bounding box center [1202, 25] width 60 height 29
click at [1234, 59] on li "Прийнято" at bounding box center [1211, 58] width 77 height 25
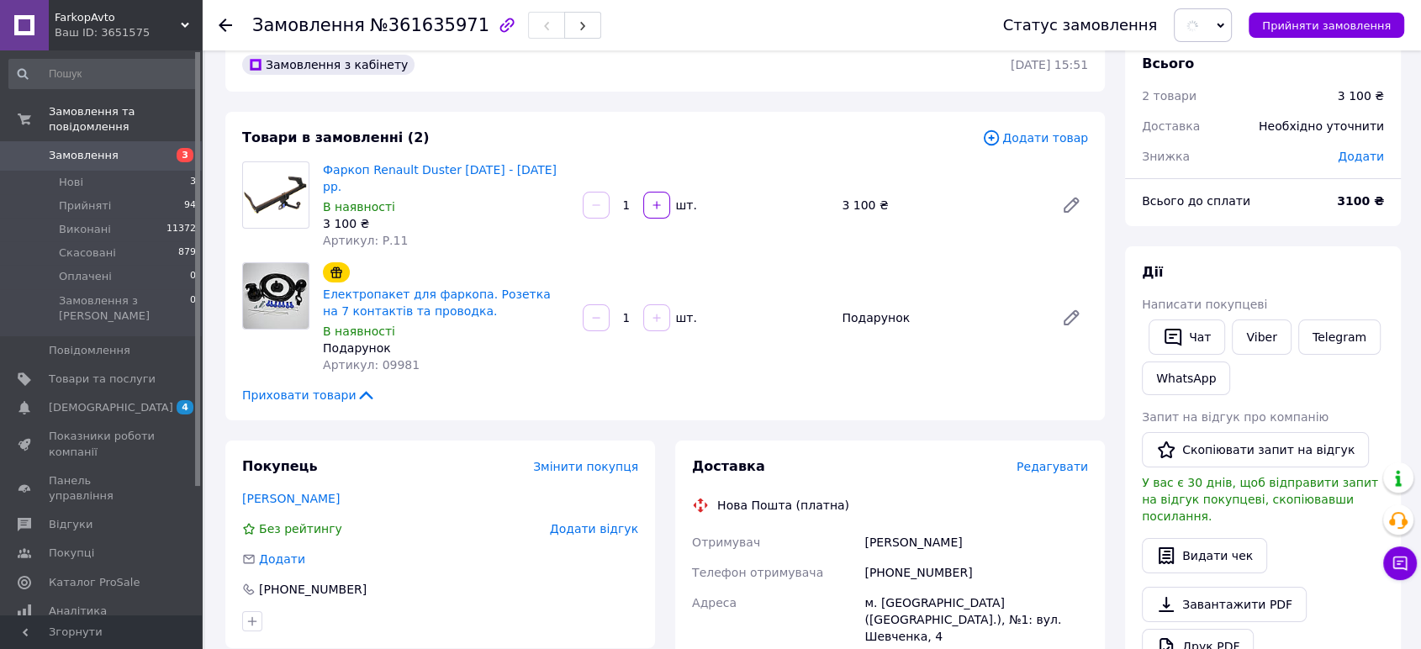
scroll to position [0, 0]
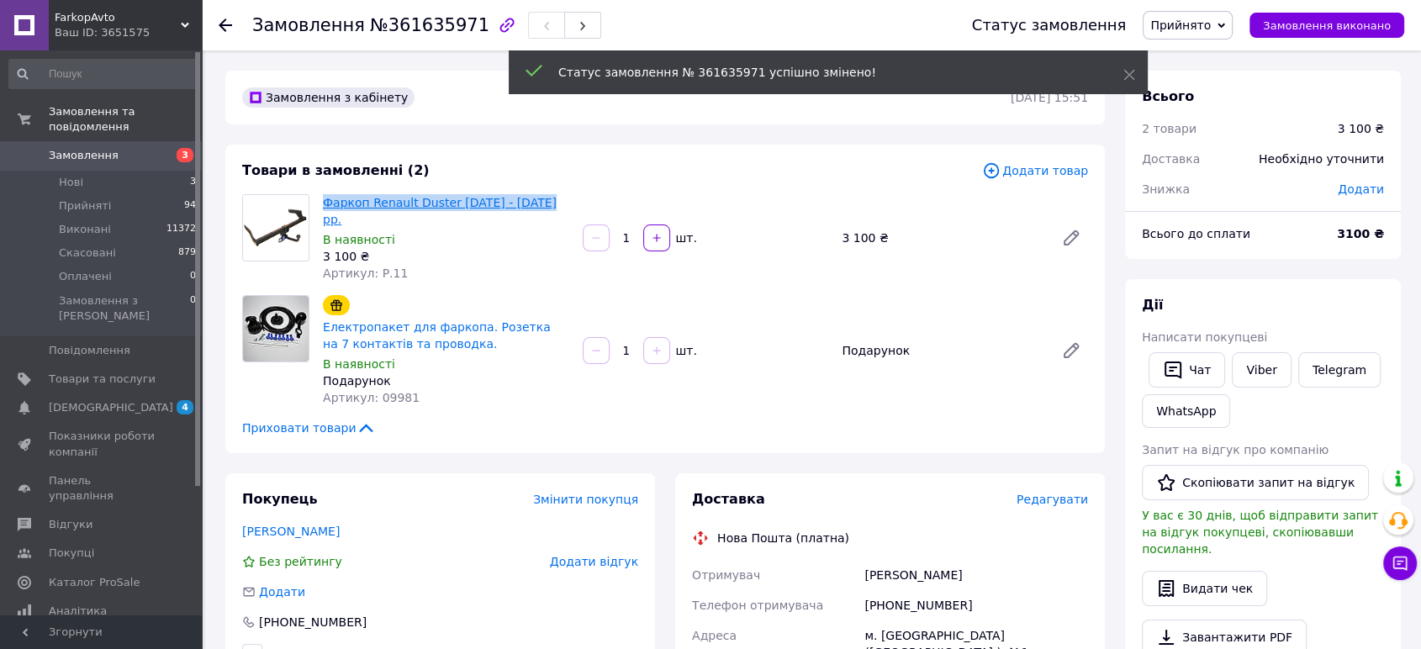
drag, startPoint x: 546, startPoint y: 203, endPoint x: 323, endPoint y: 206, distance: 222.8
click at [323, 206] on span "Фаркоп Renault Duster [DATE] - [DATE] рр." at bounding box center [446, 211] width 246 height 34
copy link "Фаркоп Renault Duster [DATE] - [DATE] рр."
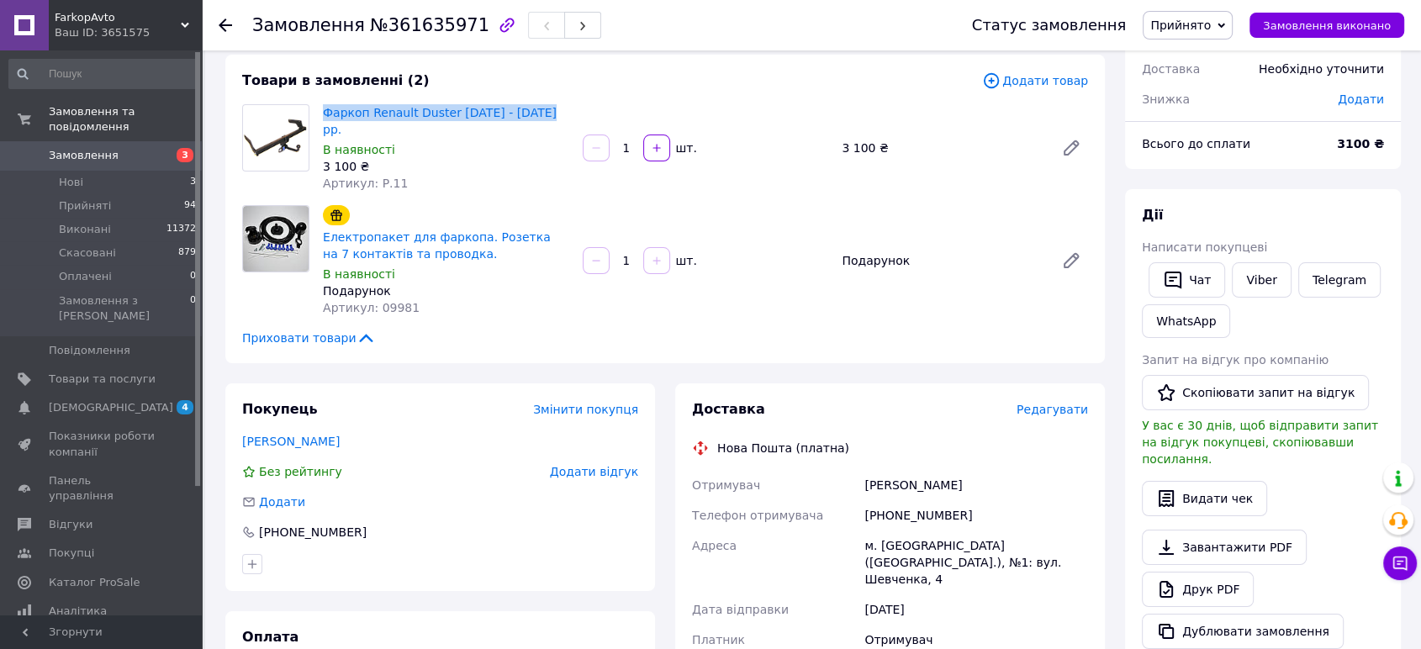
scroll to position [93, 0]
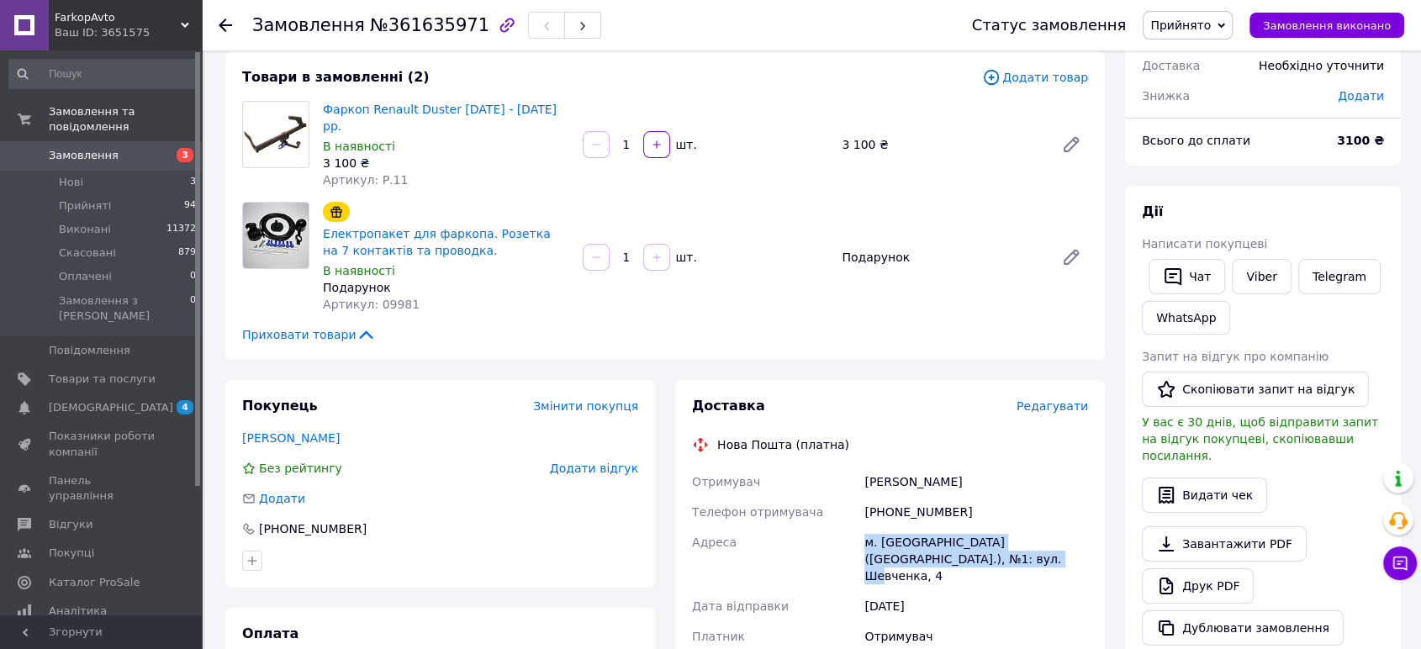
drag, startPoint x: 986, startPoint y: 542, endPoint x: 855, endPoint y: 521, distance: 132.8
click at [855, 521] on div "Отримувач [PERSON_NAME] Телефон отримувача [PHONE_NUMBER] [PERSON_NAME] [GEOGRA…" at bounding box center [890, 628] width 403 height 323
copy div "Адреса [PERSON_NAME]. [GEOGRAPHIC_DATA] ([GEOGRAPHIC_DATA].), №1: вул. Шевченка…"
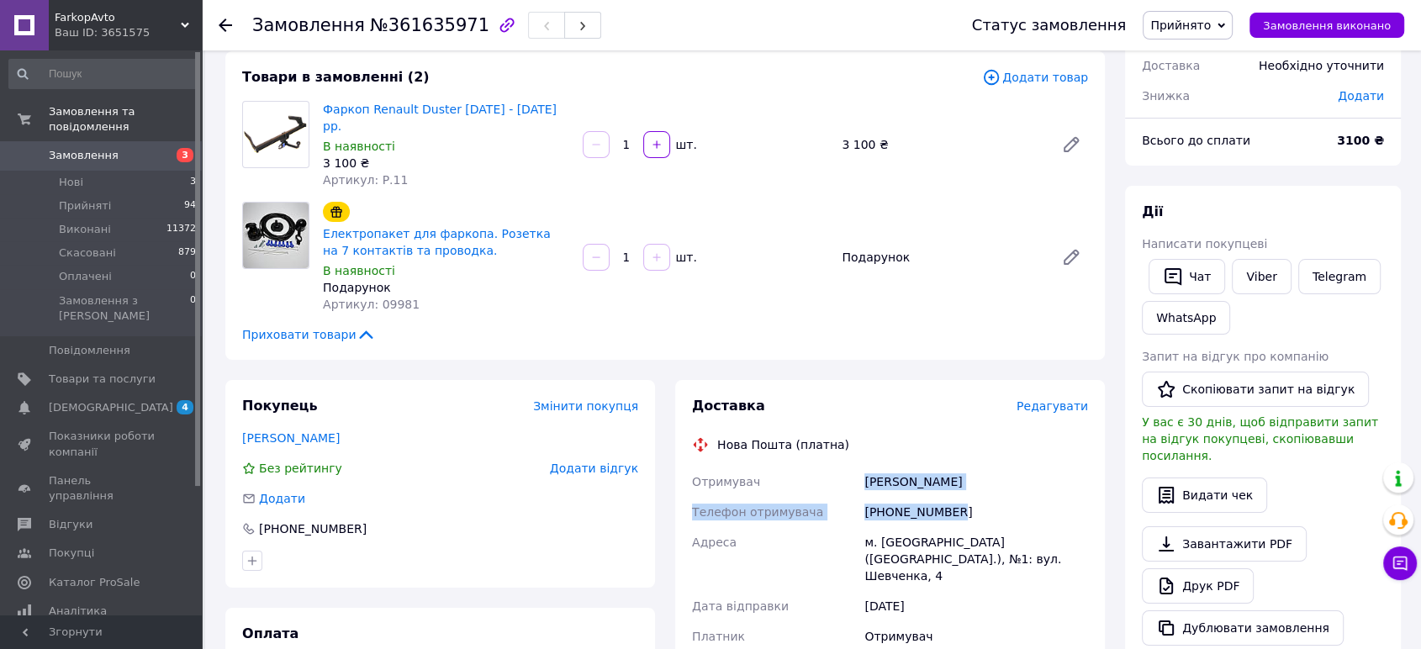
drag, startPoint x: 959, startPoint y: 491, endPoint x: 865, endPoint y: 463, distance: 98.2
click at [865, 467] on div "Отримувач [PERSON_NAME] Телефон отримувача [PHONE_NUMBER] [PERSON_NAME] [GEOGRA…" at bounding box center [890, 628] width 403 height 323
copy div "[PERSON_NAME] Телефон отримувача [PHONE_NUMBER]"
click at [114, 148] on span "Замовлення" at bounding box center [102, 155] width 107 height 15
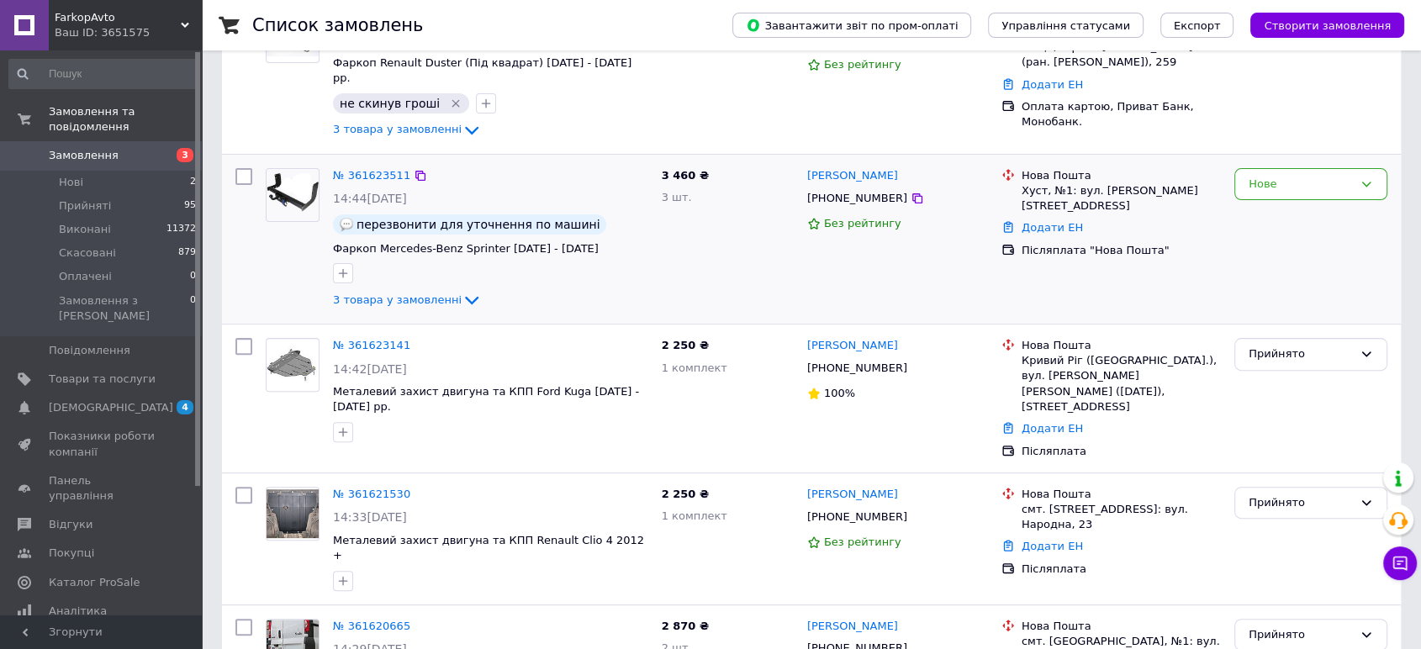
scroll to position [467, 0]
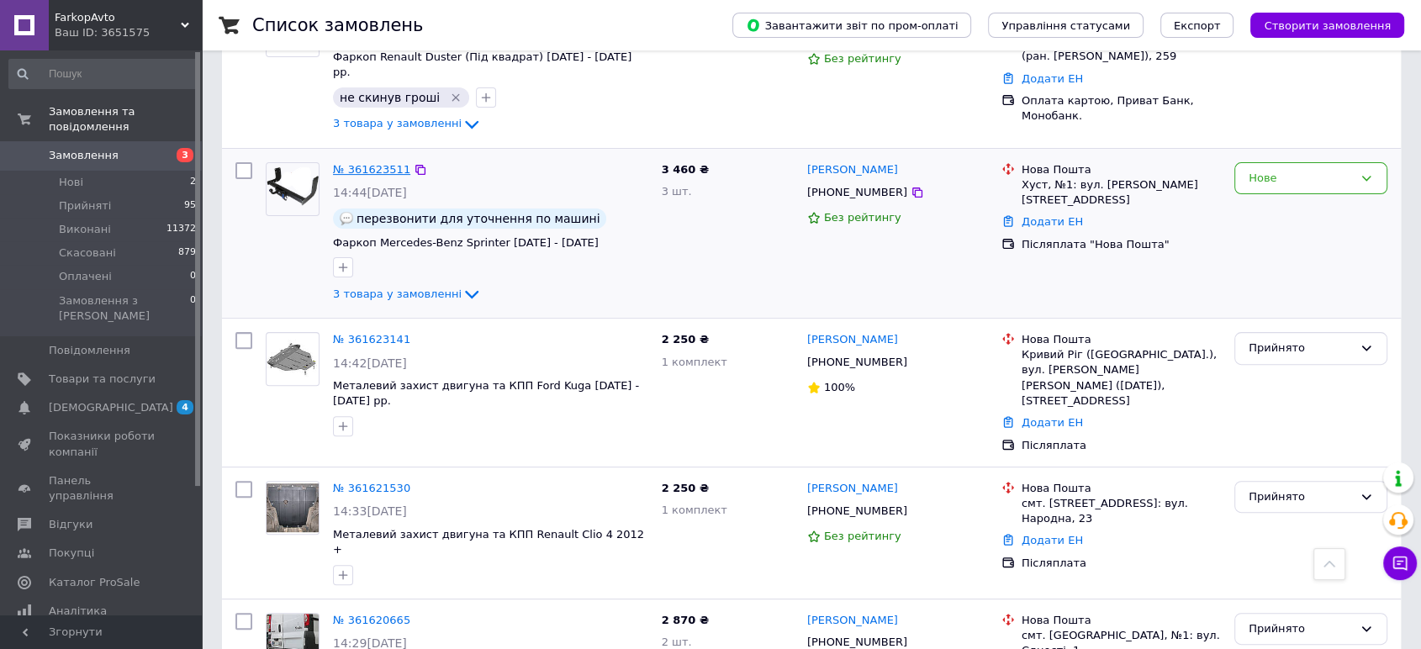
click at [379, 163] on link "№ 361623511" at bounding box center [371, 169] width 77 height 13
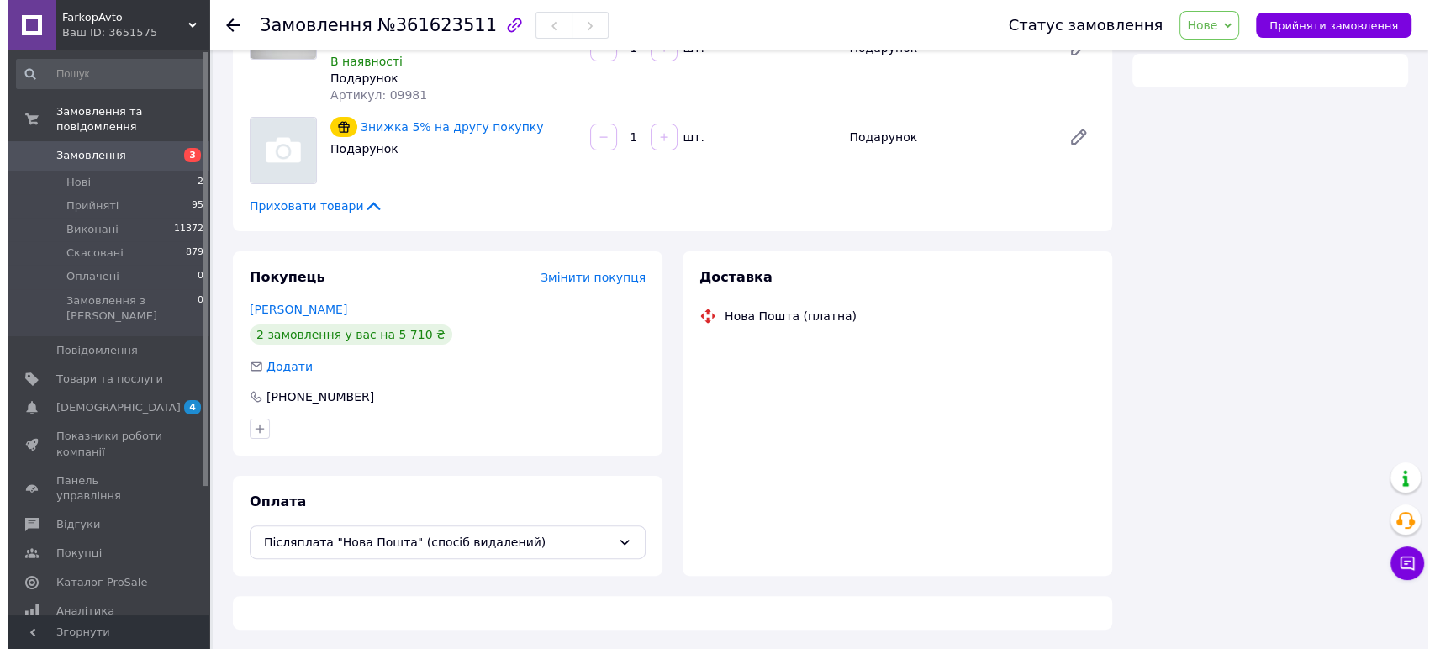
scroll to position [467, 0]
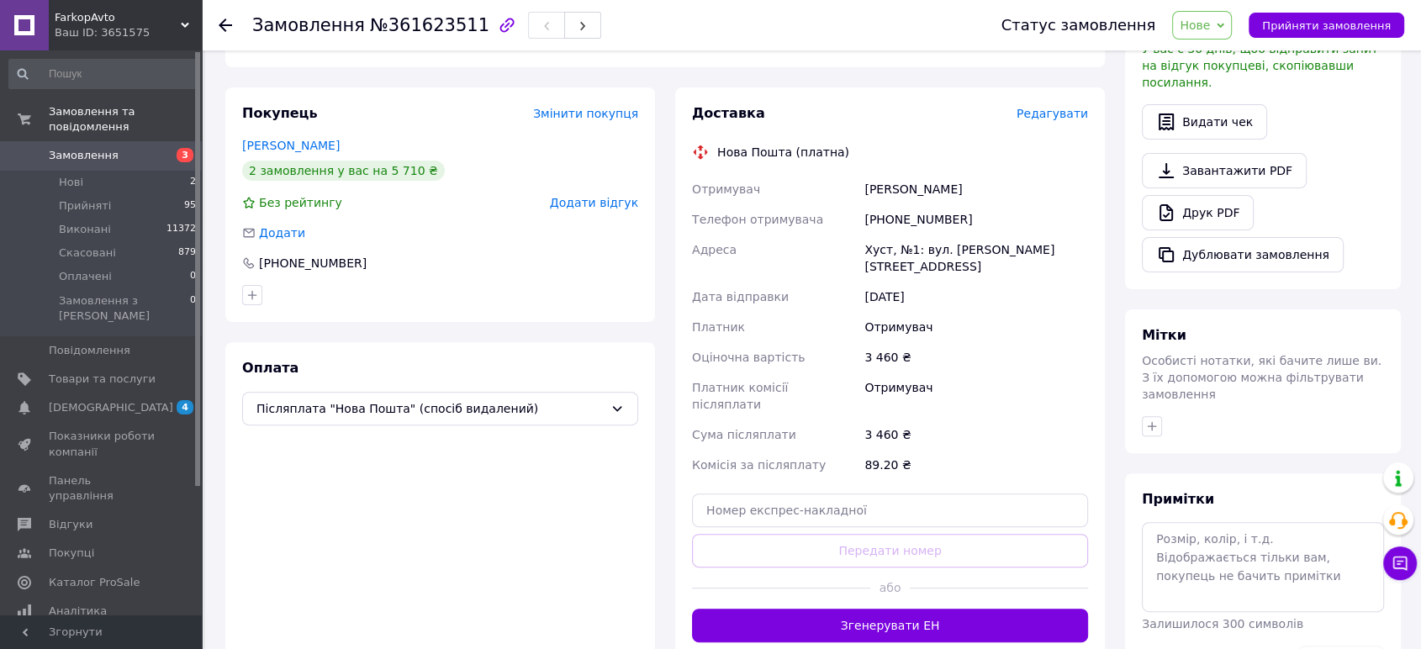
click at [1068, 114] on span "Редагувати" at bounding box center [1051, 113] width 71 height 13
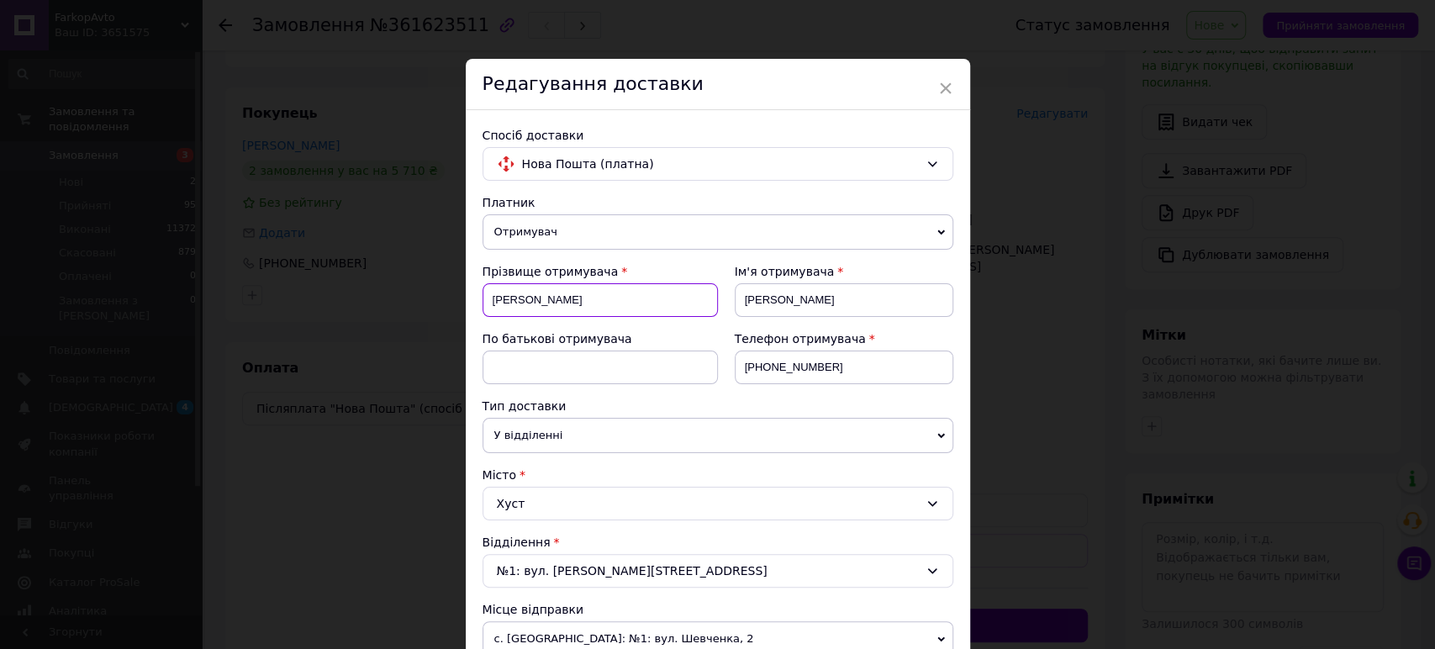
drag, startPoint x: 557, startPoint y: 303, endPoint x: 488, endPoint y: 306, distance: 68.2
click at [488, 306] on input "[PERSON_NAME]" at bounding box center [600, 300] width 235 height 34
type input "[PERSON_NAME]"
drag, startPoint x: 791, startPoint y: 301, endPoint x: 742, endPoint y: 299, distance: 49.6
click at [742, 299] on input "[PERSON_NAME]" at bounding box center [844, 300] width 219 height 34
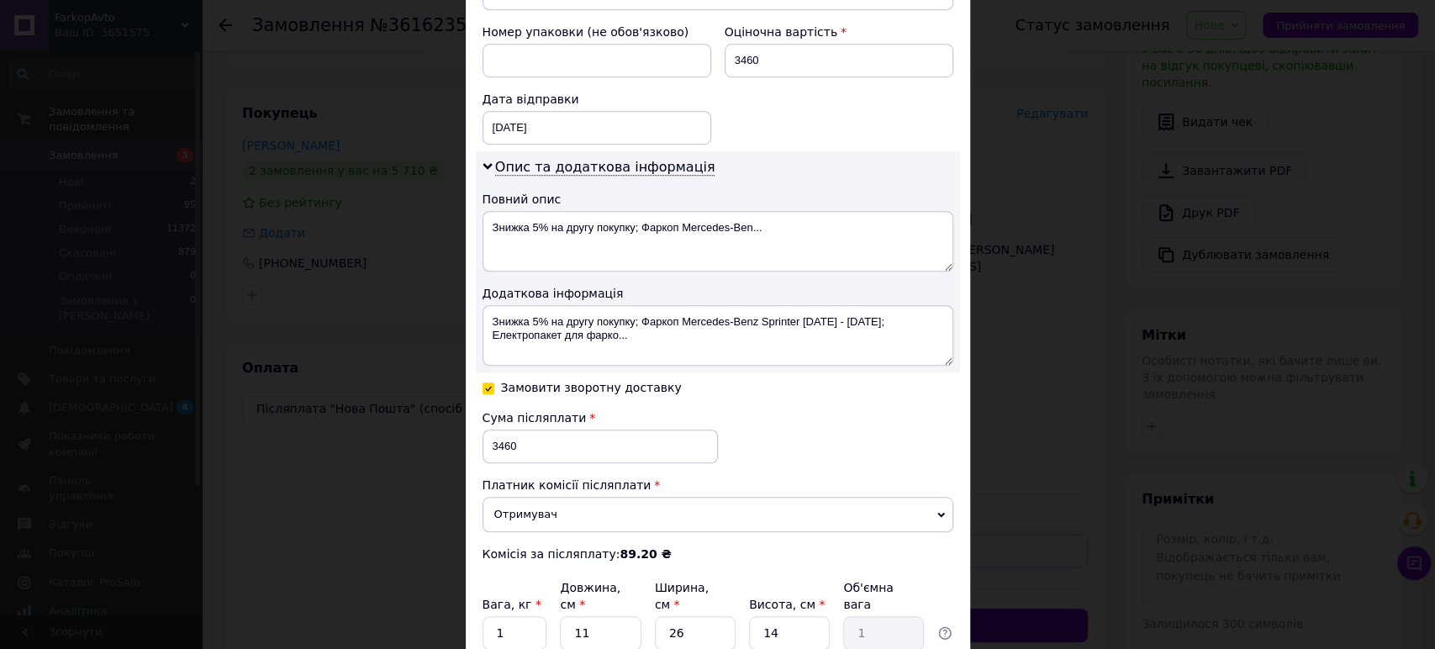
scroll to position [852, 0]
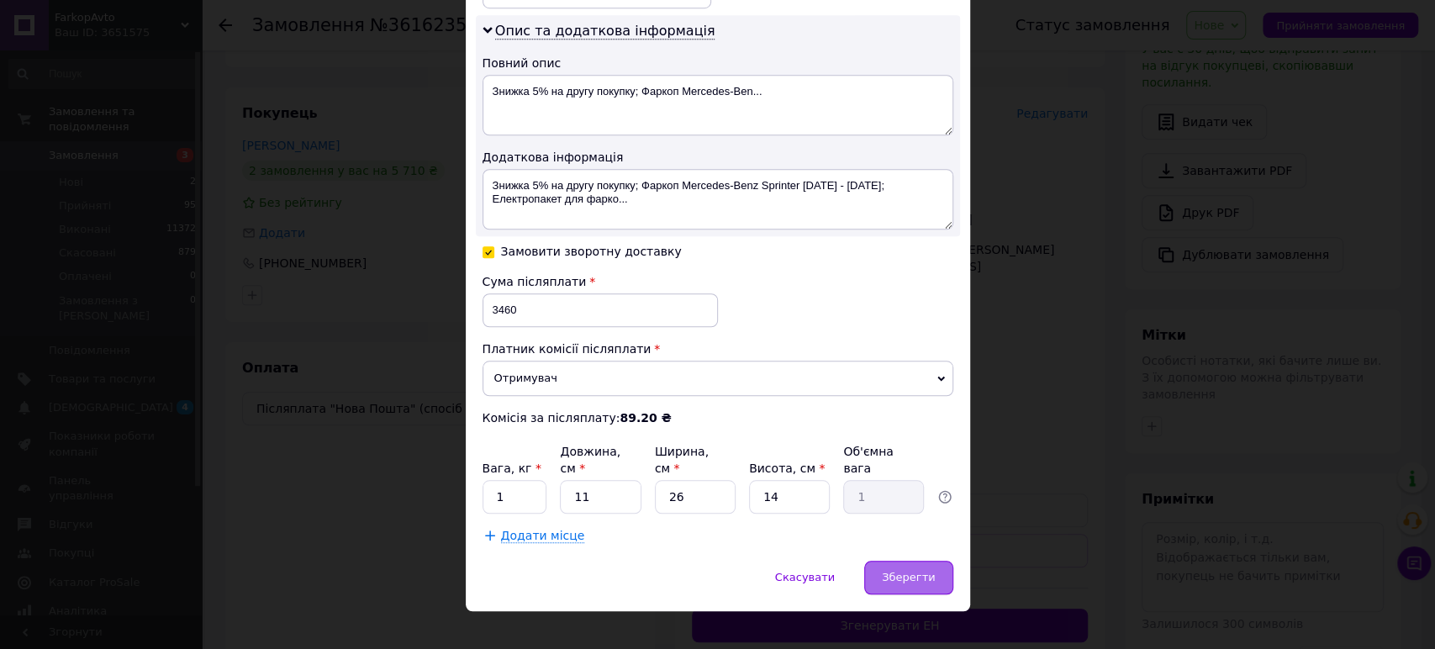
type input "Наталія"
click at [908, 571] on span "Зберегти" at bounding box center [908, 577] width 53 height 13
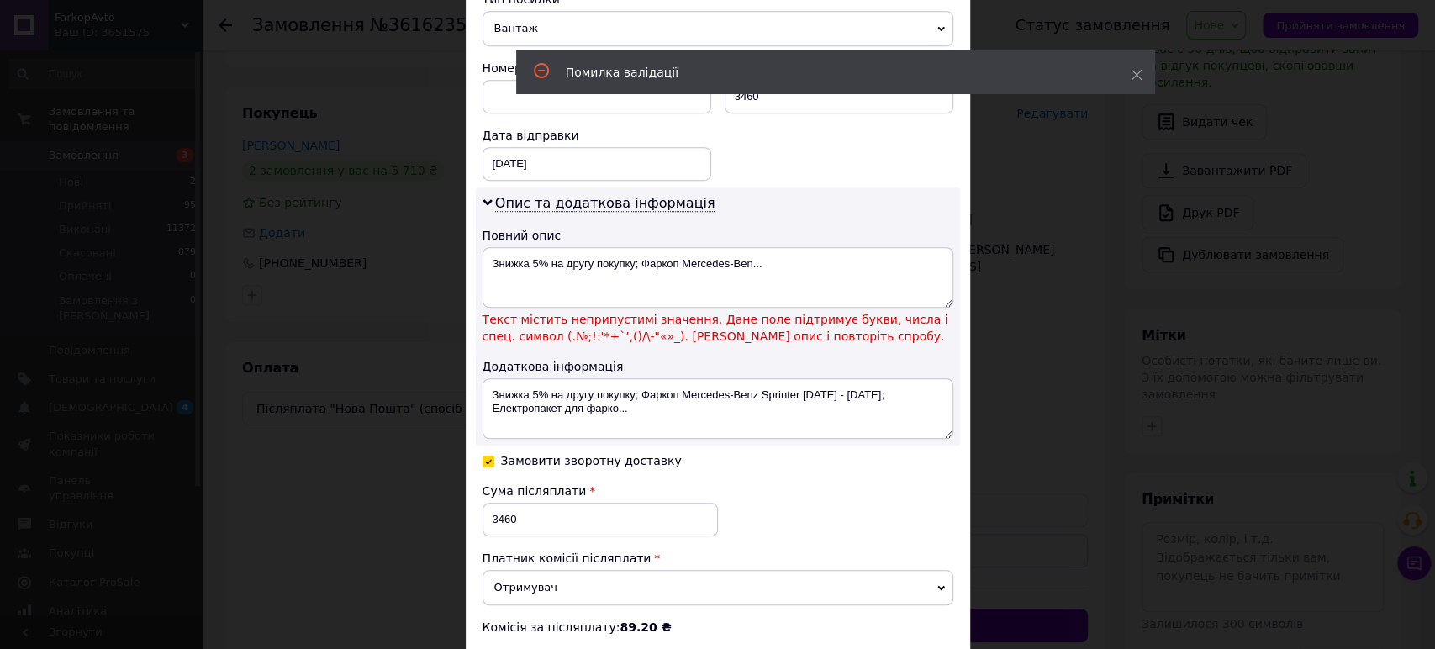
scroll to position [665, 0]
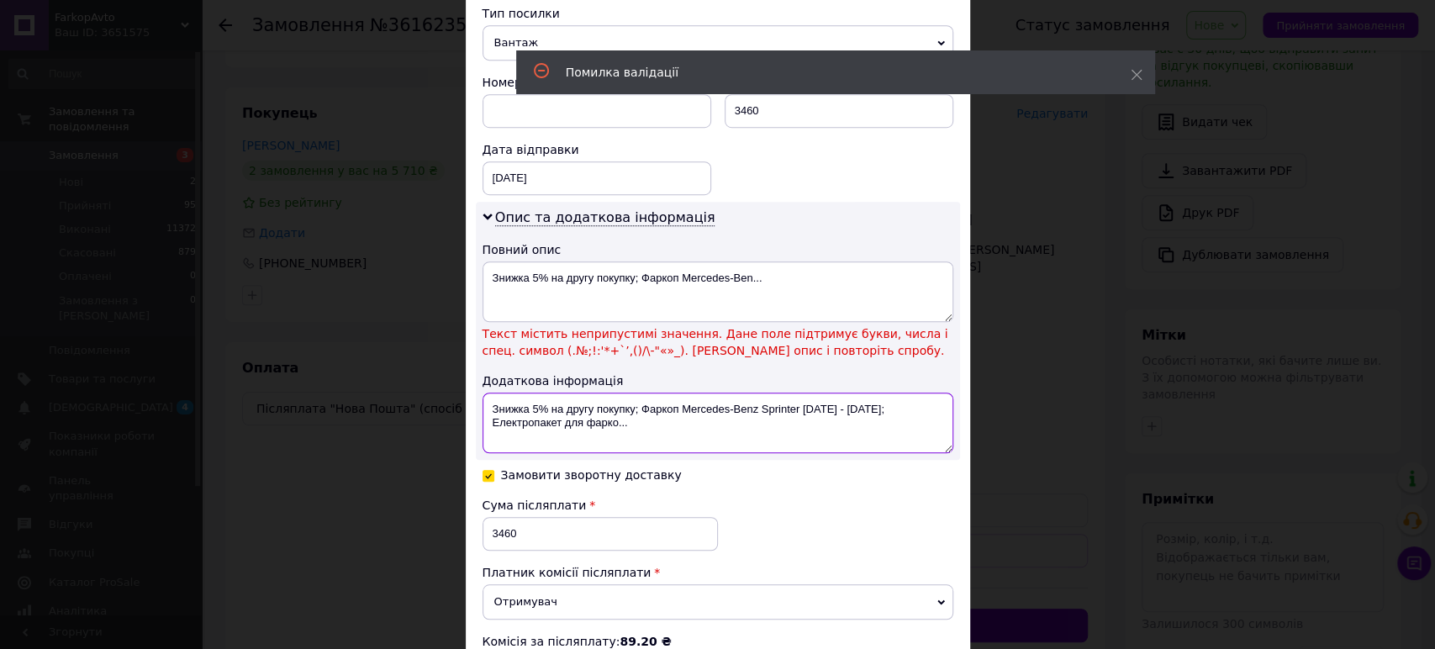
drag, startPoint x: 600, startPoint y: 411, endPoint x: 493, endPoint y: 393, distance: 108.2
click at [493, 393] on textarea "Знижка 5% на другу покупку; Фаркоп Mercedes-Benz Sprinter [DATE] - [DATE]; Елек…" at bounding box center [718, 423] width 471 height 61
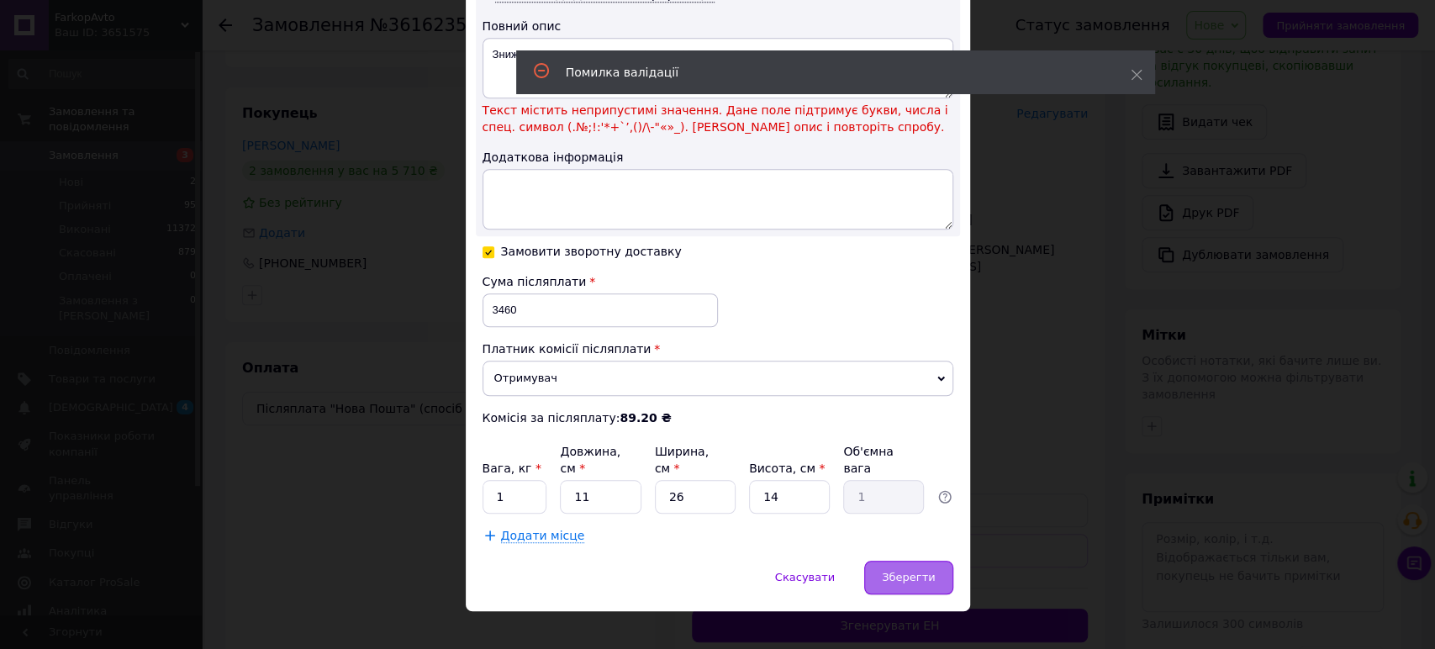
click at [918, 571] on span "Зберегти" at bounding box center [908, 577] width 53 height 13
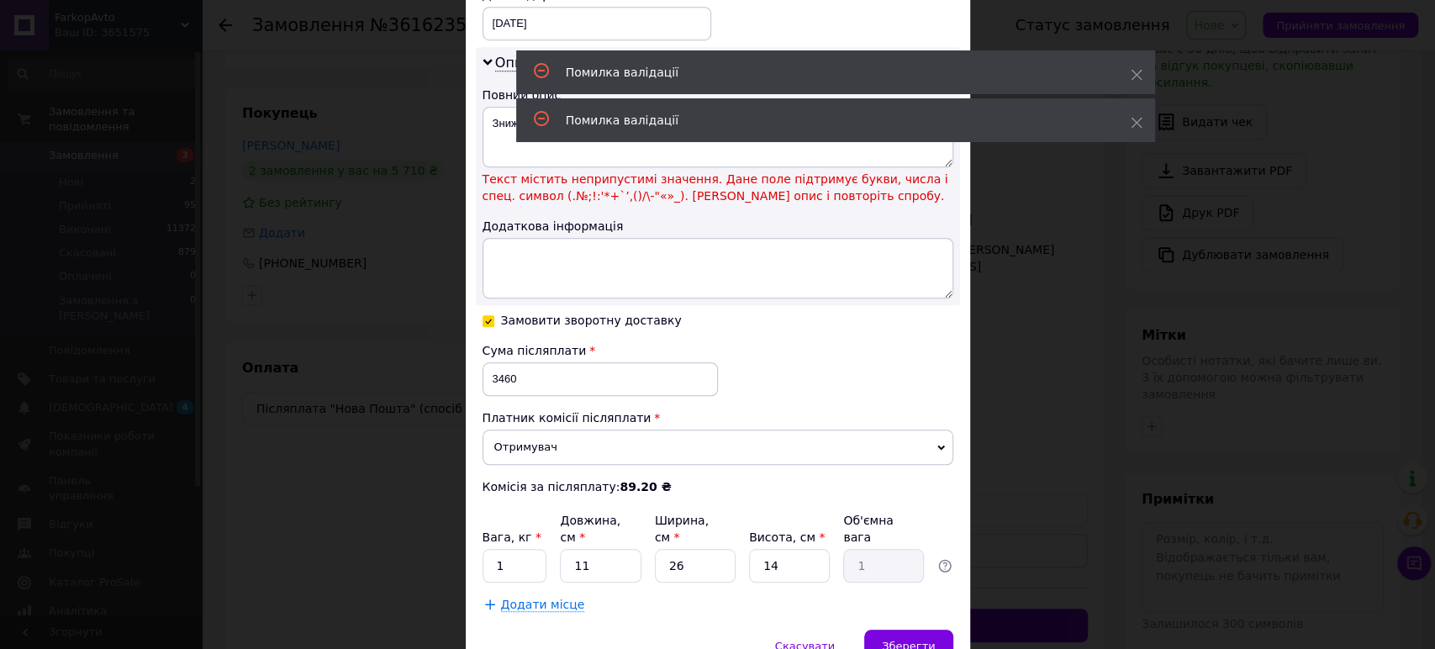
scroll to position [609, 0]
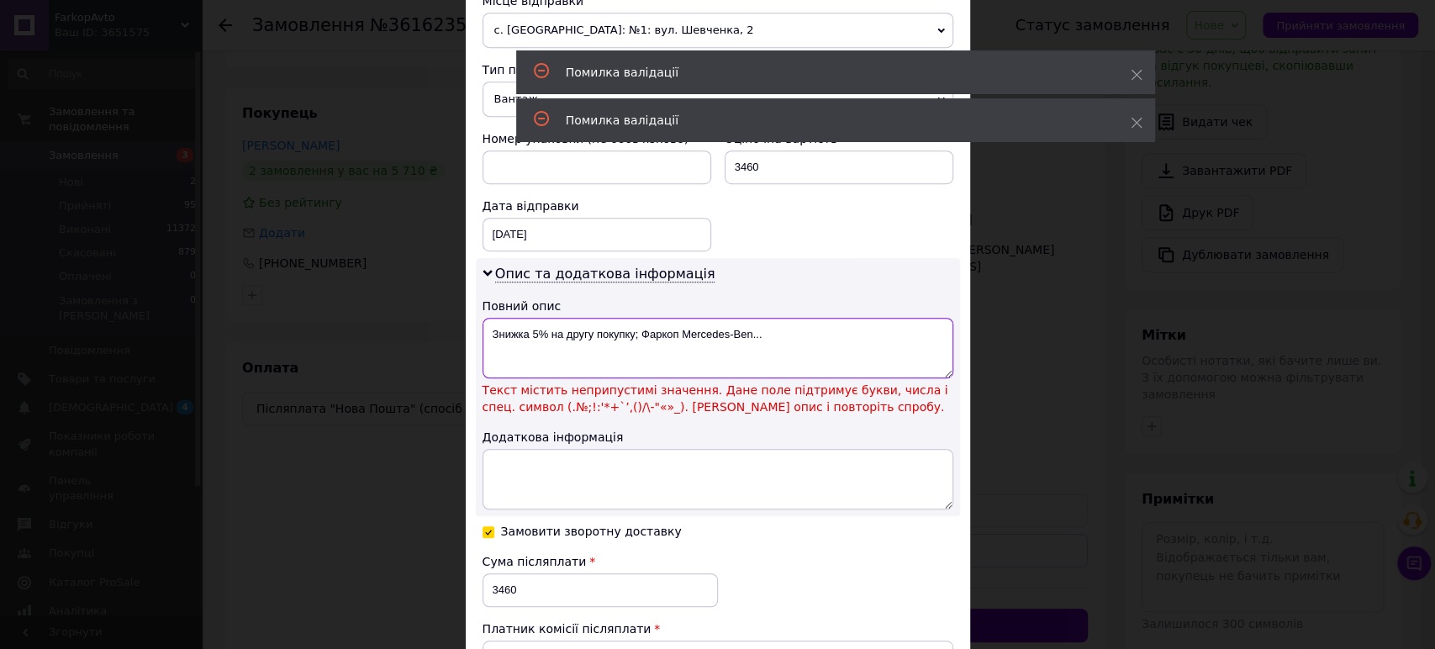
click at [784, 319] on textarea "Знижка 5% на другу покупку; Фаркоп Mercedes-Ben..." at bounding box center [718, 348] width 471 height 61
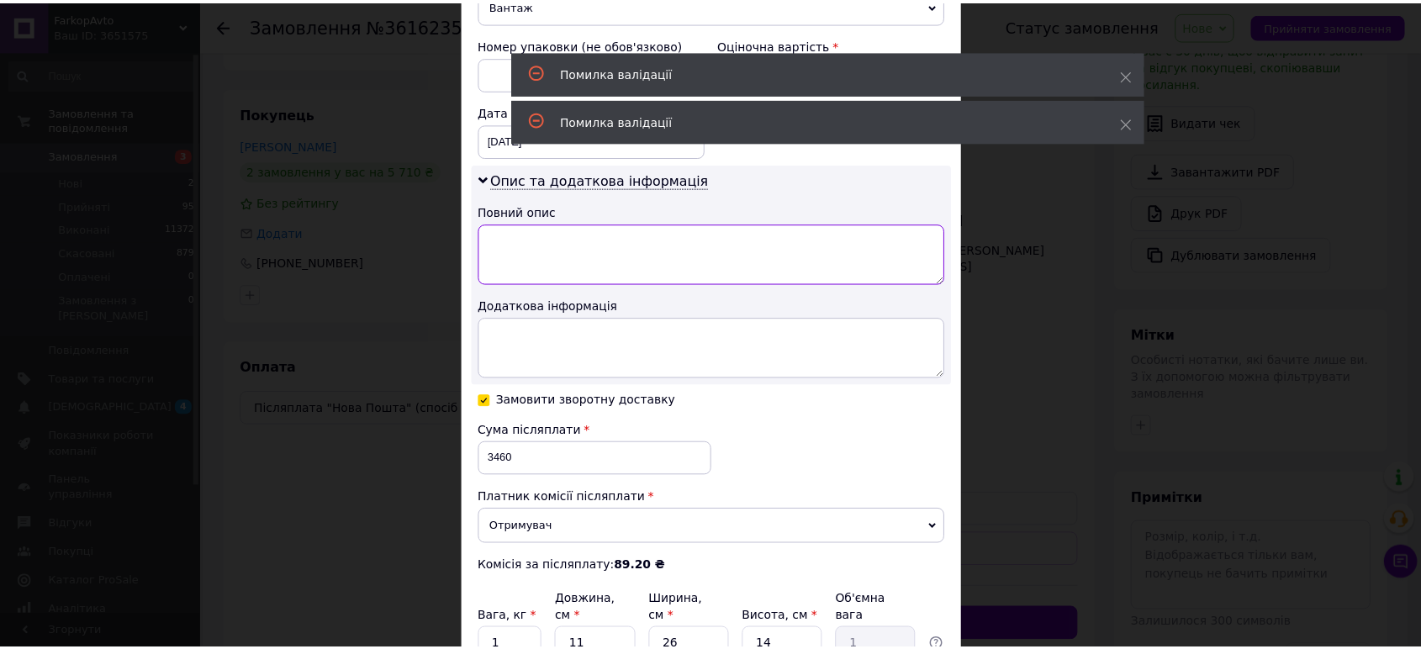
scroll to position [852, 0]
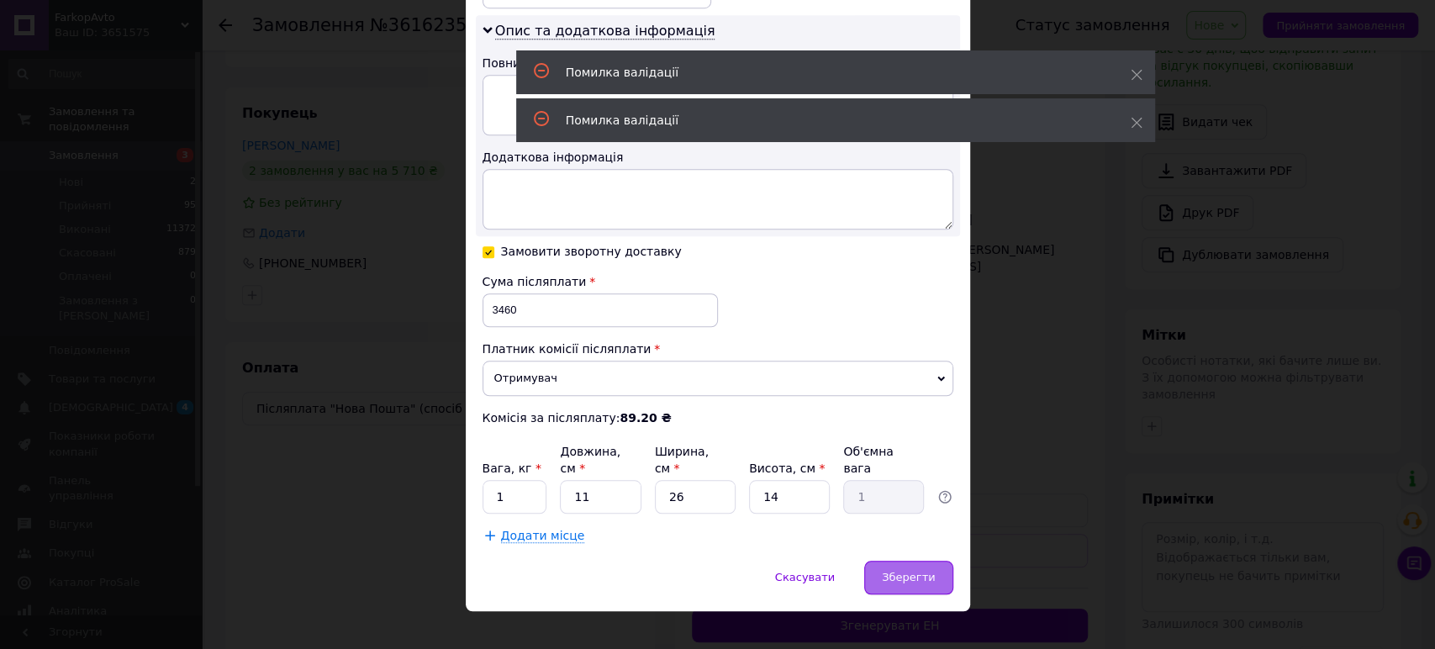
click at [912, 571] on span "Зберегти" at bounding box center [908, 577] width 53 height 13
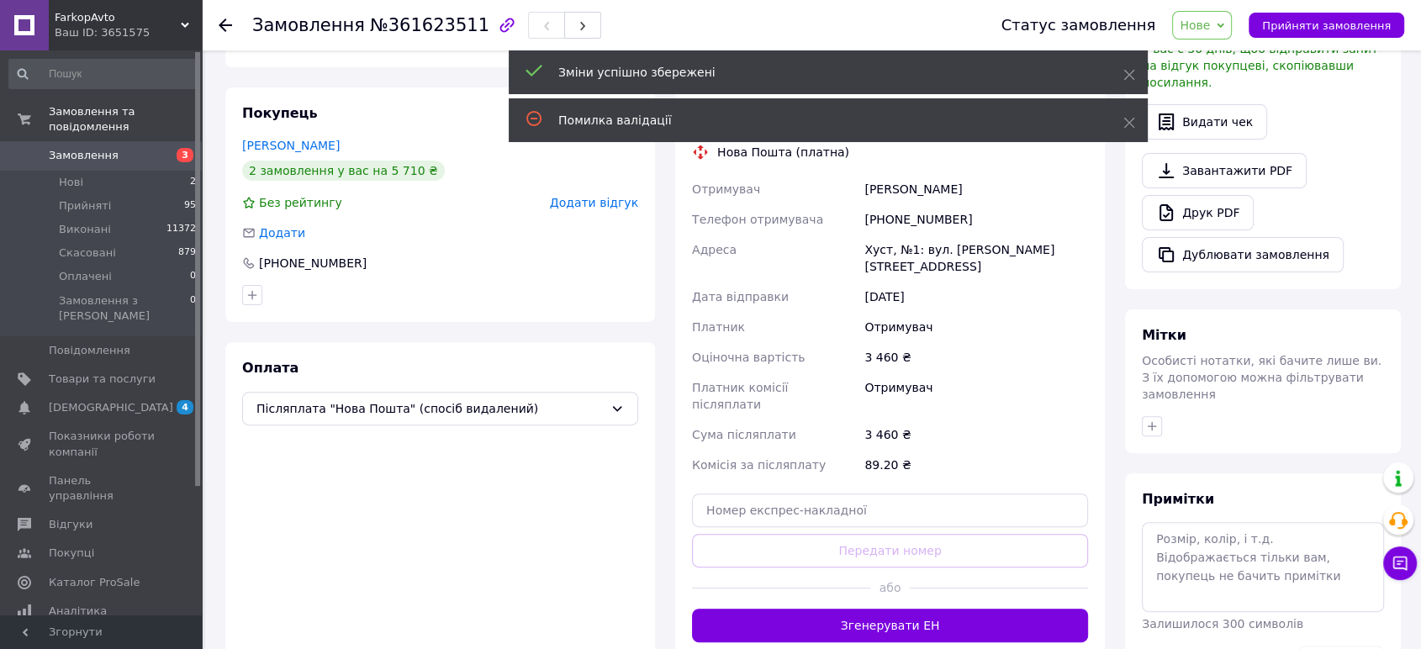
drag, startPoint x: 1238, startPoint y: 20, endPoint x: 1240, endPoint y: 42, distance: 21.9
click at [1232, 24] on span "Нове" at bounding box center [1202, 25] width 60 height 29
click at [1235, 56] on li "Прийнято" at bounding box center [1211, 58] width 77 height 25
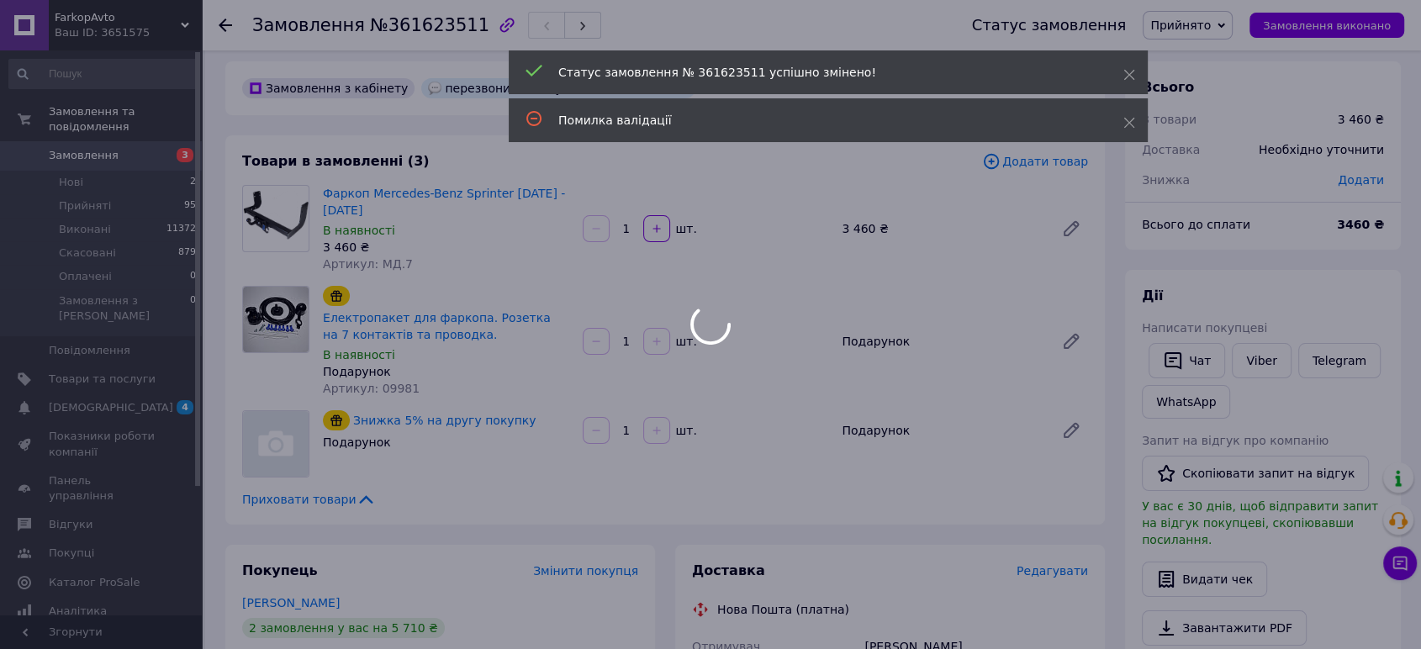
scroll to position [0, 0]
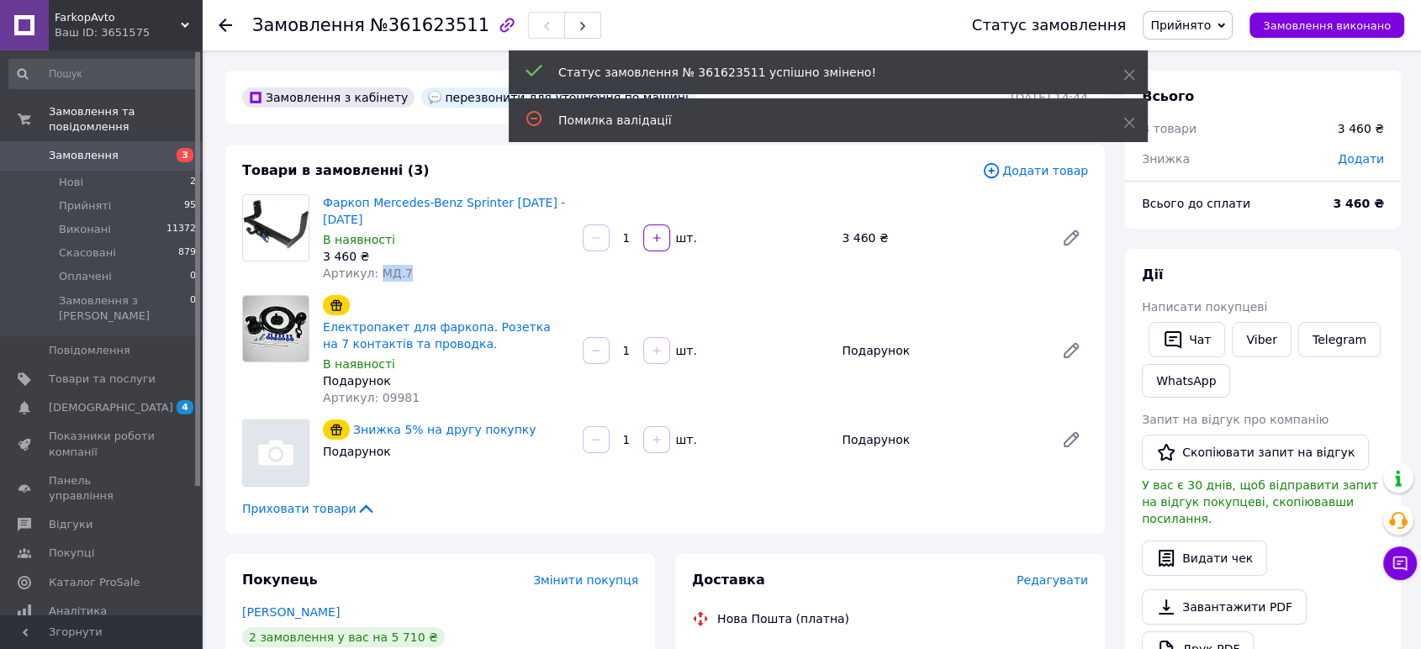
drag, startPoint x: 396, startPoint y: 273, endPoint x: 375, endPoint y: 302, distance: 35.5
click at [377, 277] on div "Артикул: МД.7" at bounding box center [446, 273] width 246 height 17
copy span "МД.7"
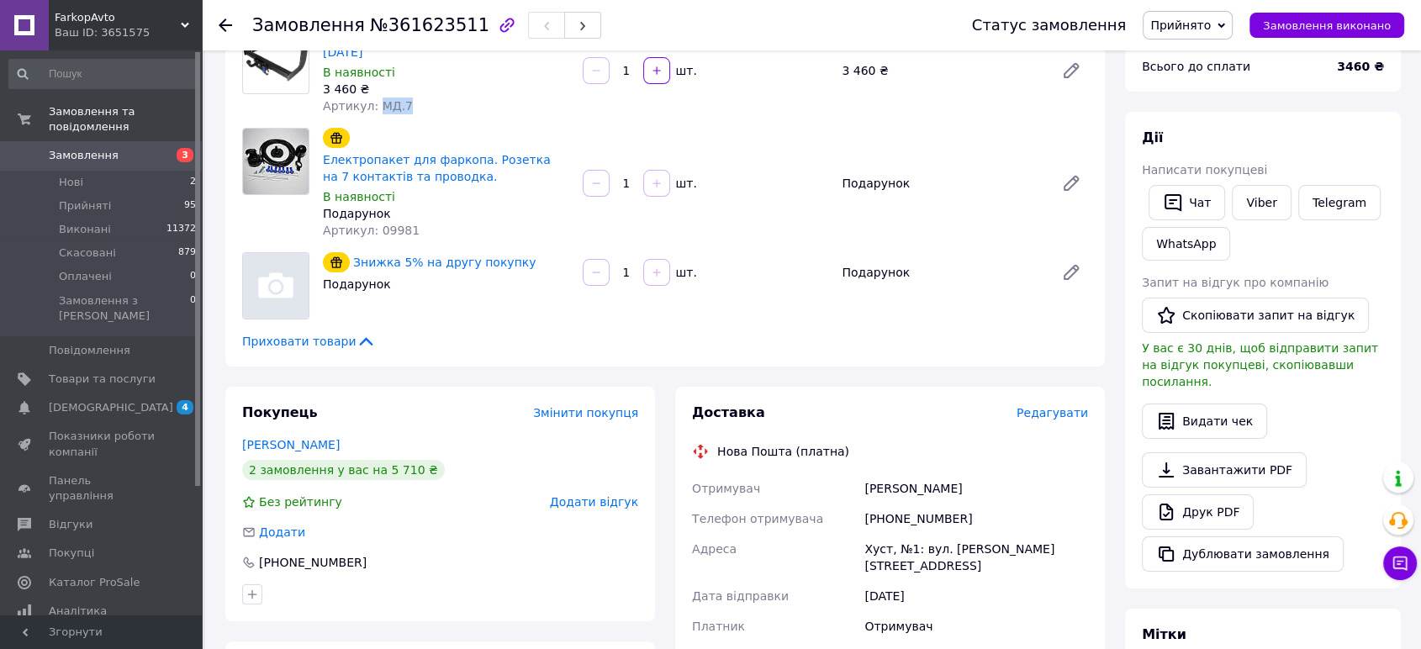
scroll to position [187, 0]
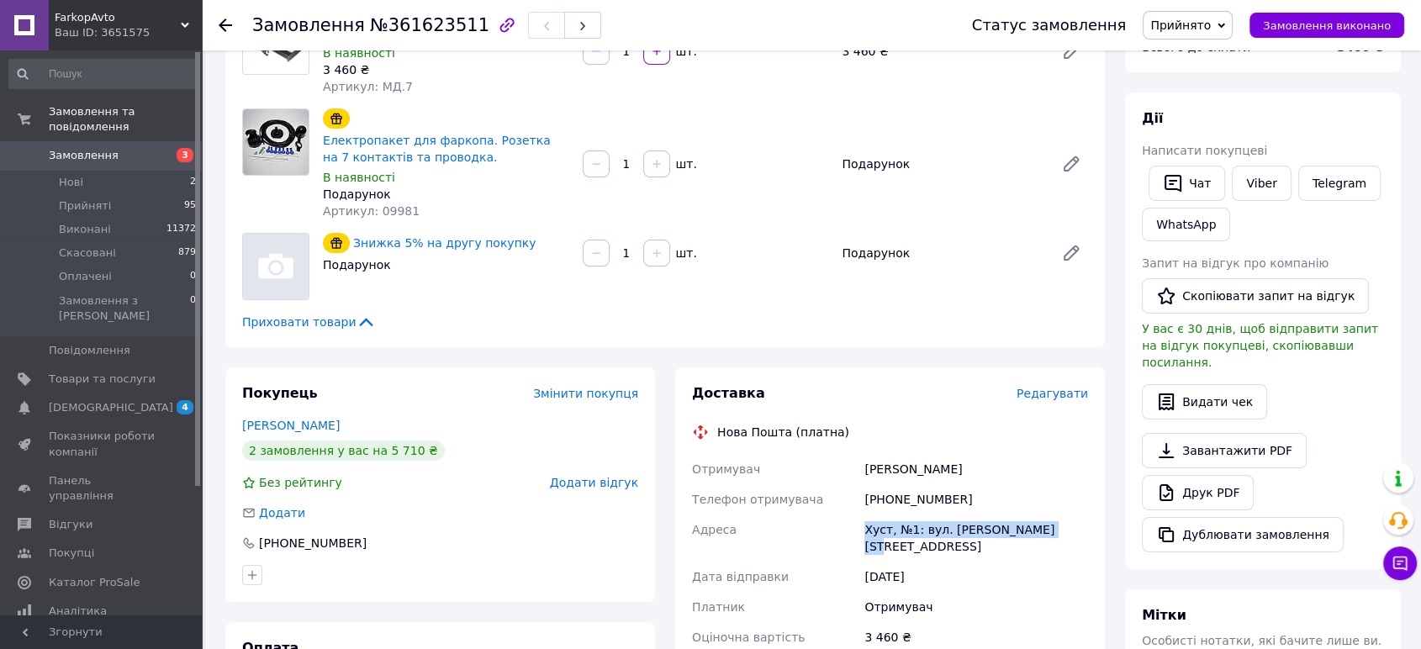
drag, startPoint x: 1002, startPoint y: 520, endPoint x: 865, endPoint y: 536, distance: 138.1
click at [865, 536] on div "Хуст, №1: вул. [PERSON_NAME][STREET_ADDRESS]" at bounding box center [976, 538] width 230 height 47
copy div "Хуст, №1: вул. [PERSON_NAME][STREET_ADDRESS]"
drag, startPoint x: 942, startPoint y: 493, endPoint x: 871, endPoint y: 499, distance: 70.8
click at [871, 499] on div "[PHONE_NUMBER]" at bounding box center [976, 499] width 230 height 30
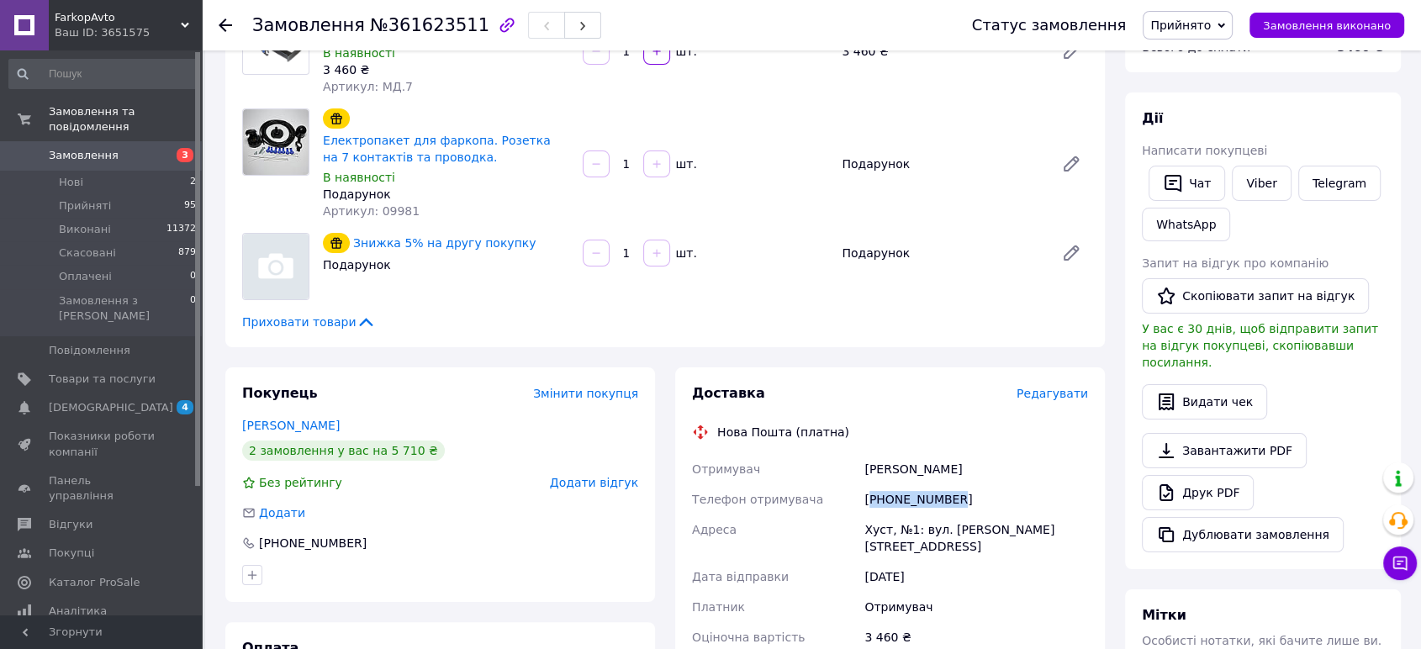
copy div "380965589675"
drag, startPoint x: 995, startPoint y: 469, endPoint x: 859, endPoint y: 469, distance: 136.2
click at [867, 467] on div "[PERSON_NAME]" at bounding box center [976, 469] width 230 height 30
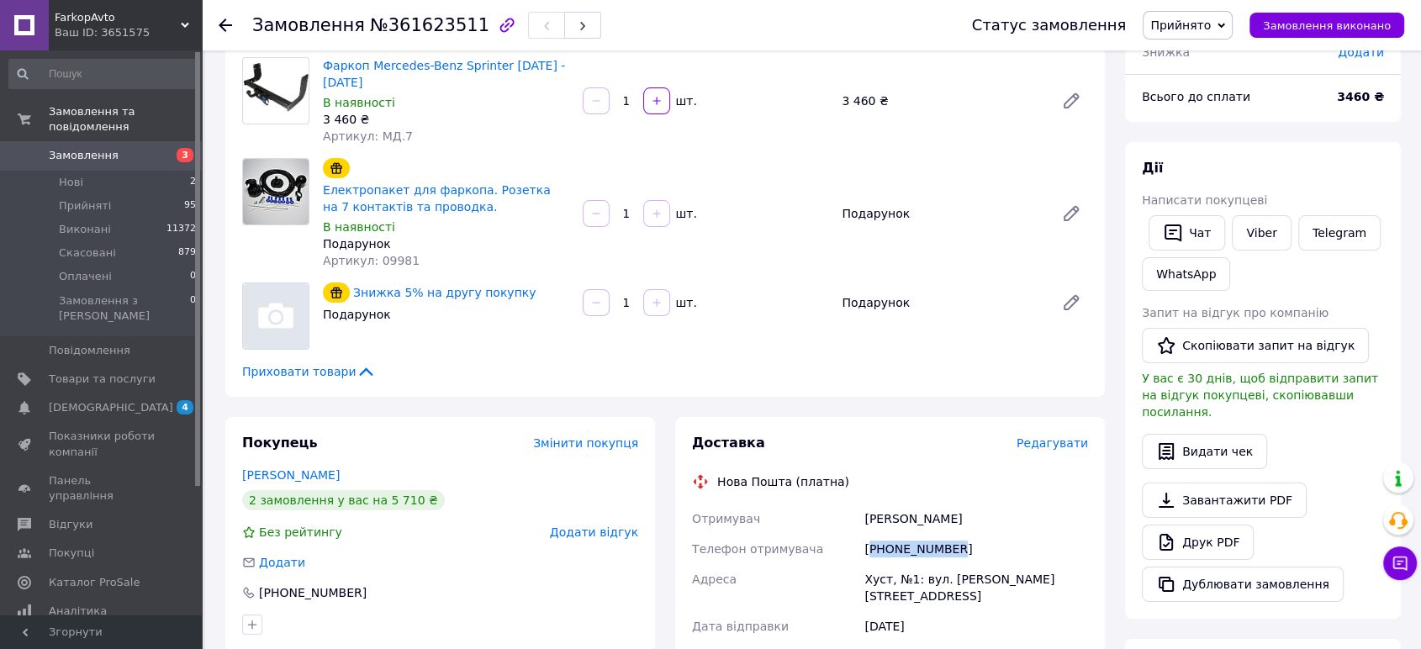
scroll to position [0, 0]
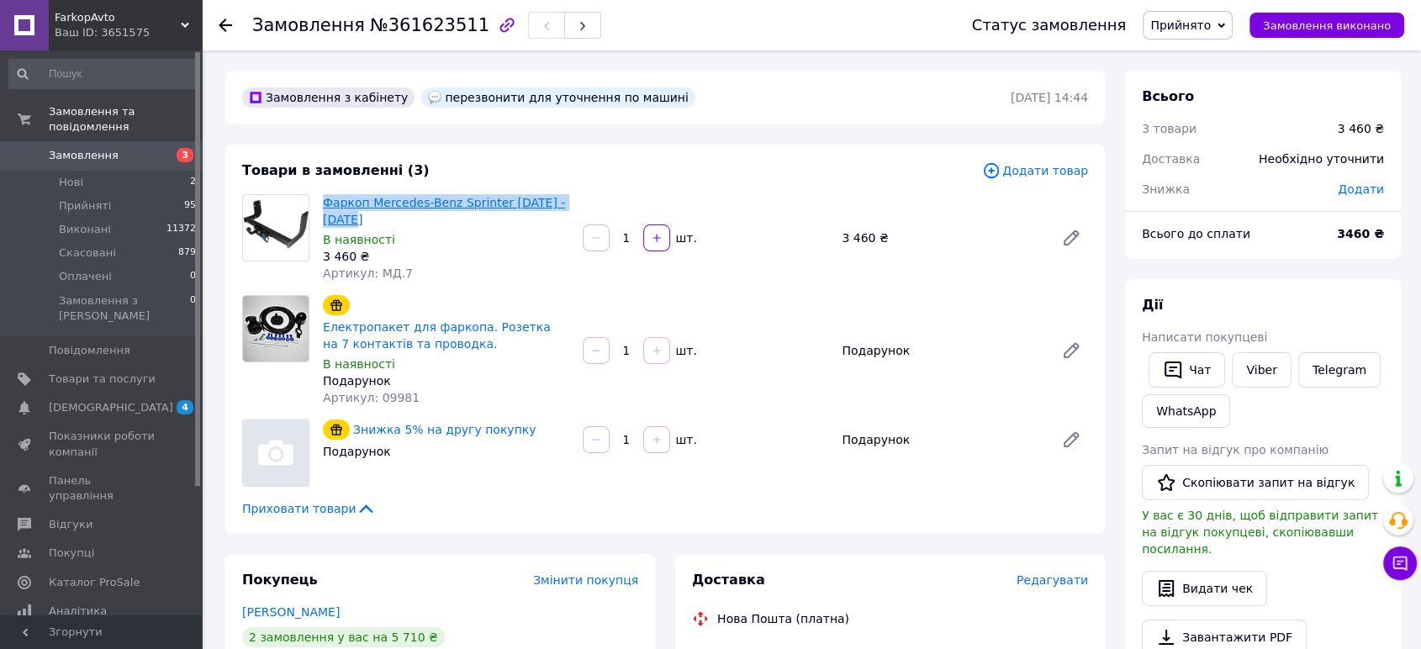
drag, startPoint x: 346, startPoint y: 214, endPoint x: 324, endPoint y: 202, distance: 25.2
click at [324, 202] on span "Фаркоп Mercedes-Benz Sprinter [DATE] - [DATE]" at bounding box center [446, 211] width 246 height 34
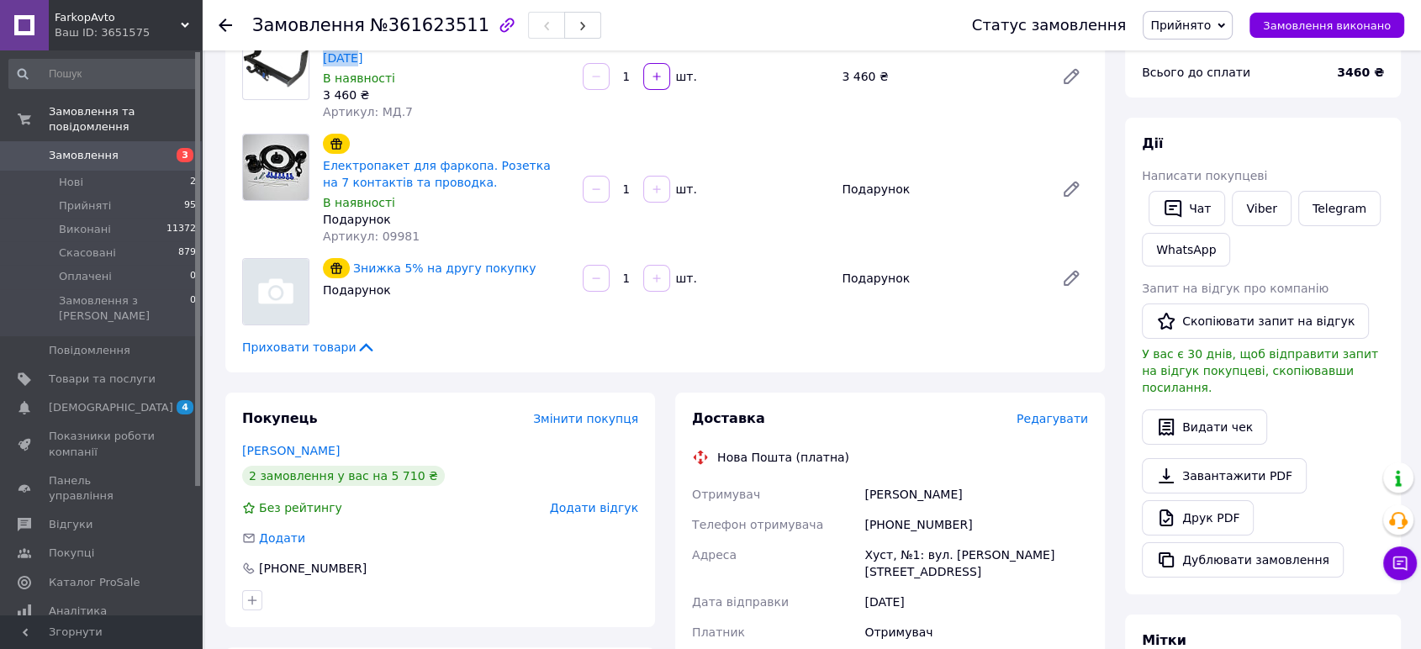
scroll to position [280, 0]
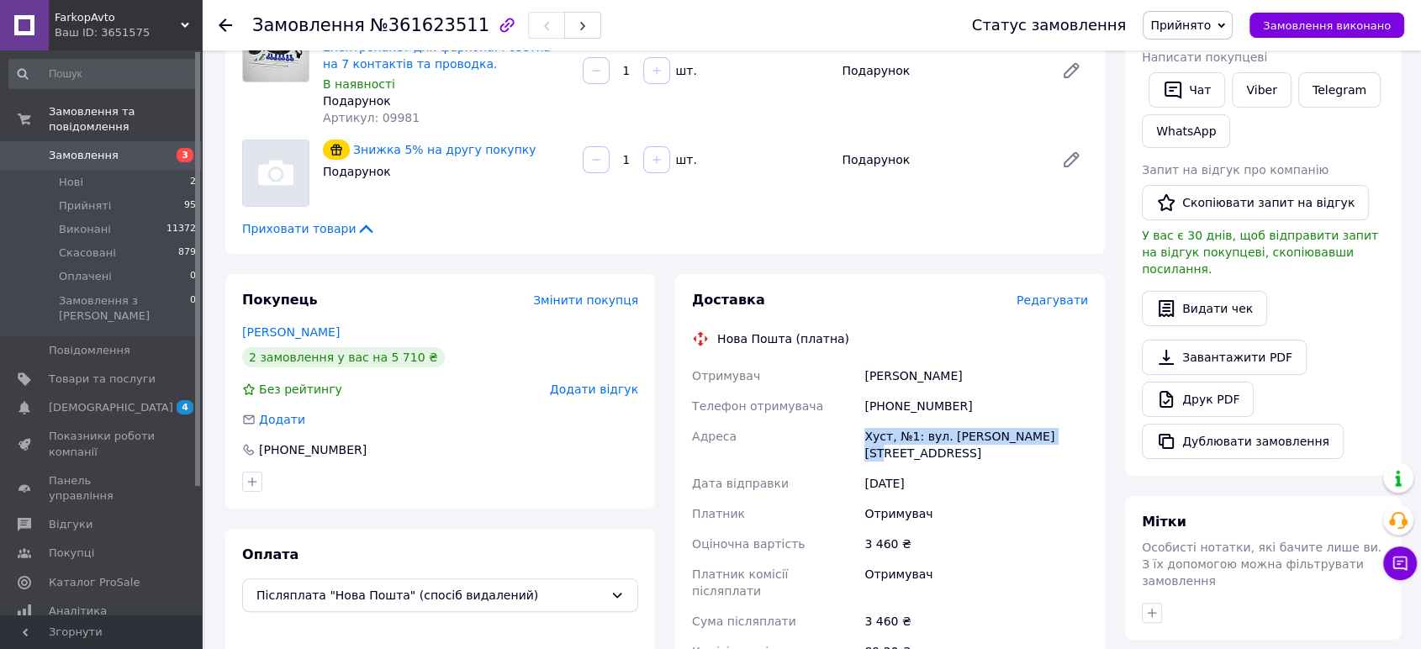
drag, startPoint x: 1011, startPoint y: 430, endPoint x: 774, endPoint y: 519, distance: 252.2
click at [861, 430] on div "Хуст, №1: вул. Івана Франка, 76" at bounding box center [976, 444] width 230 height 47
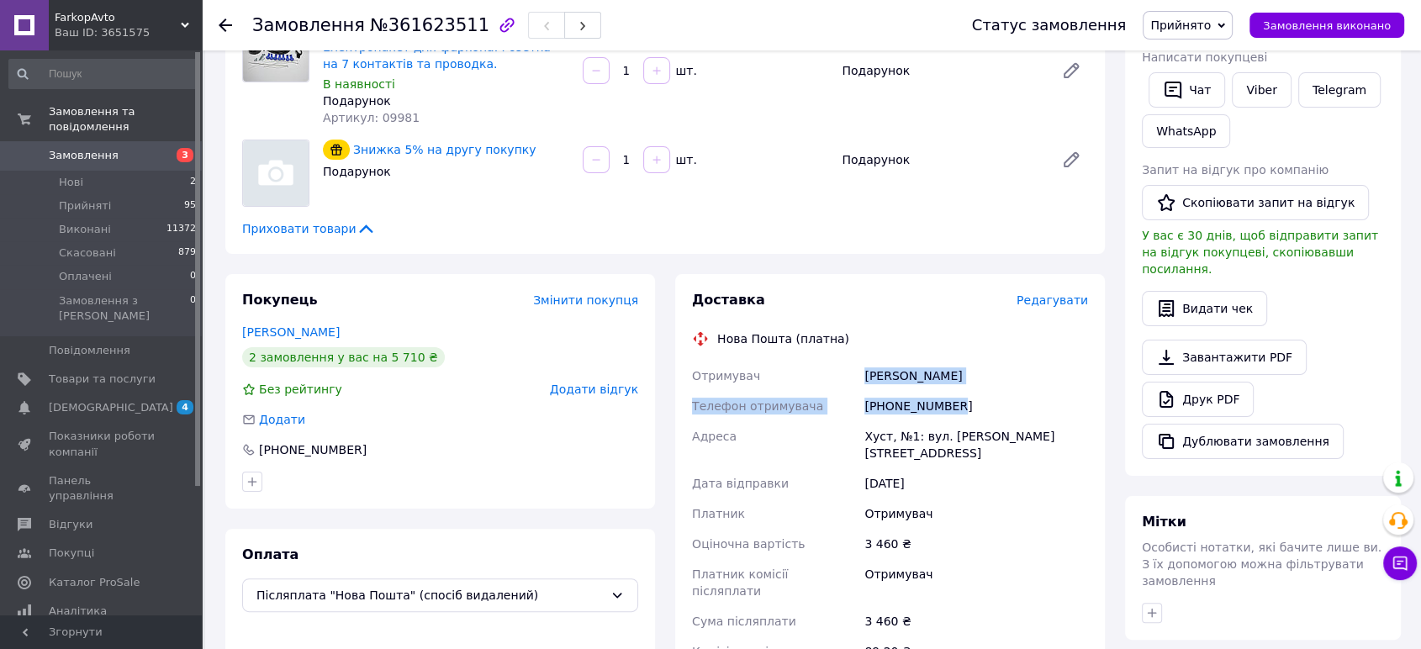
drag, startPoint x: 975, startPoint y: 409, endPoint x: 863, endPoint y: 366, distance: 119.8
click at [863, 366] on div "Отримувач Попадинець Наталія Телефон отримувача +380965589675 Адреса Хуст, №1: …" at bounding box center [890, 514] width 403 height 306
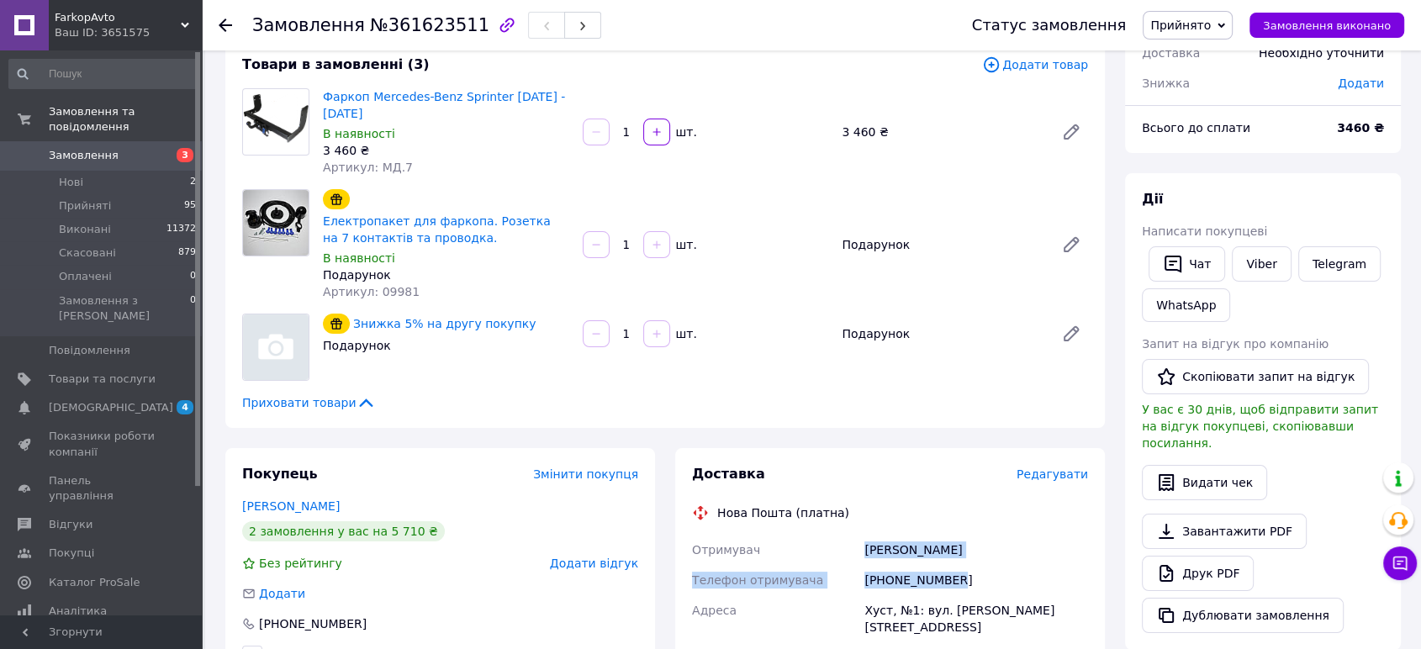
scroll to position [93, 0]
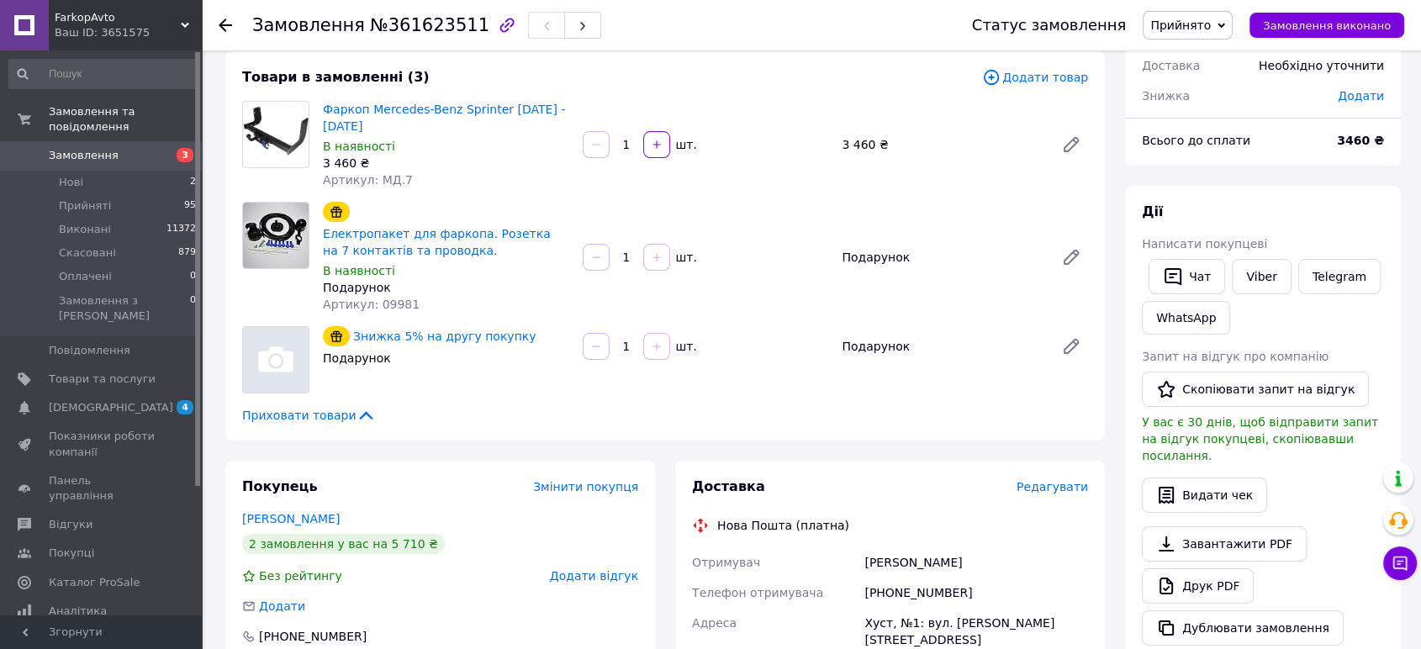
click at [114, 22] on span "FarkopAvto" at bounding box center [118, 17] width 126 height 15
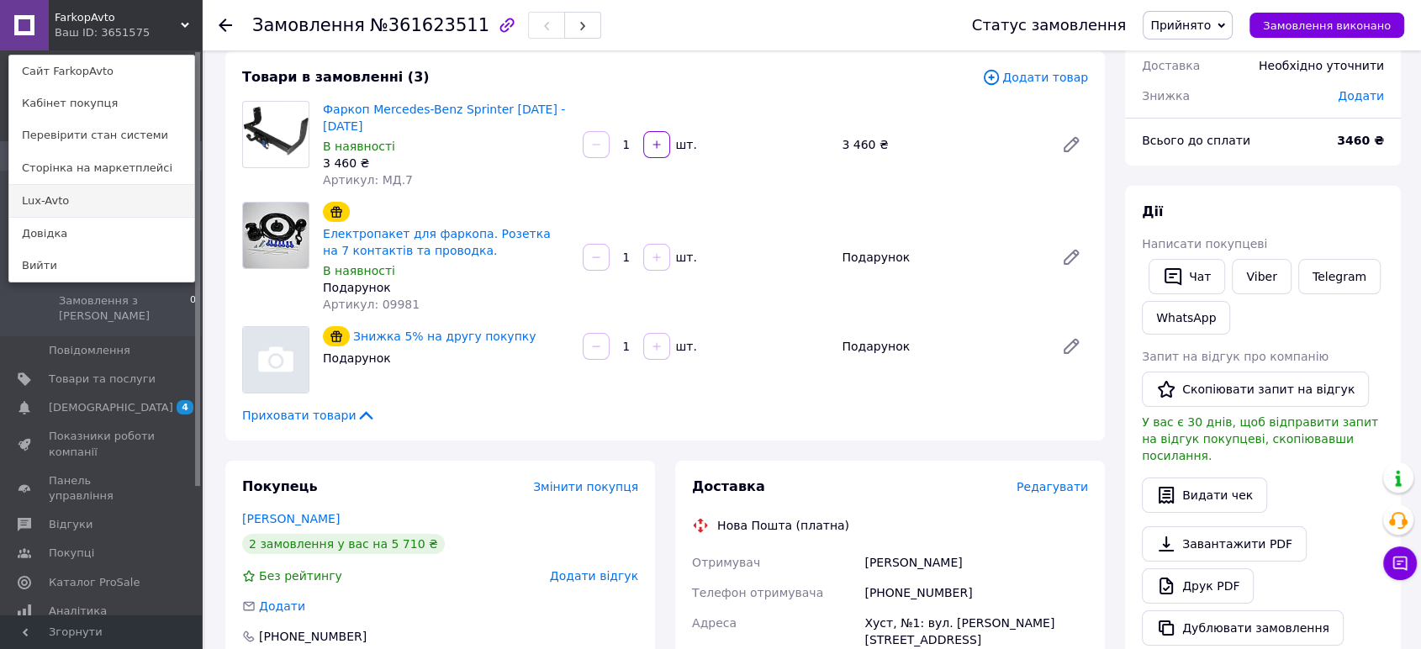
click at [114, 196] on link "Lux-Avto" at bounding box center [101, 201] width 185 height 32
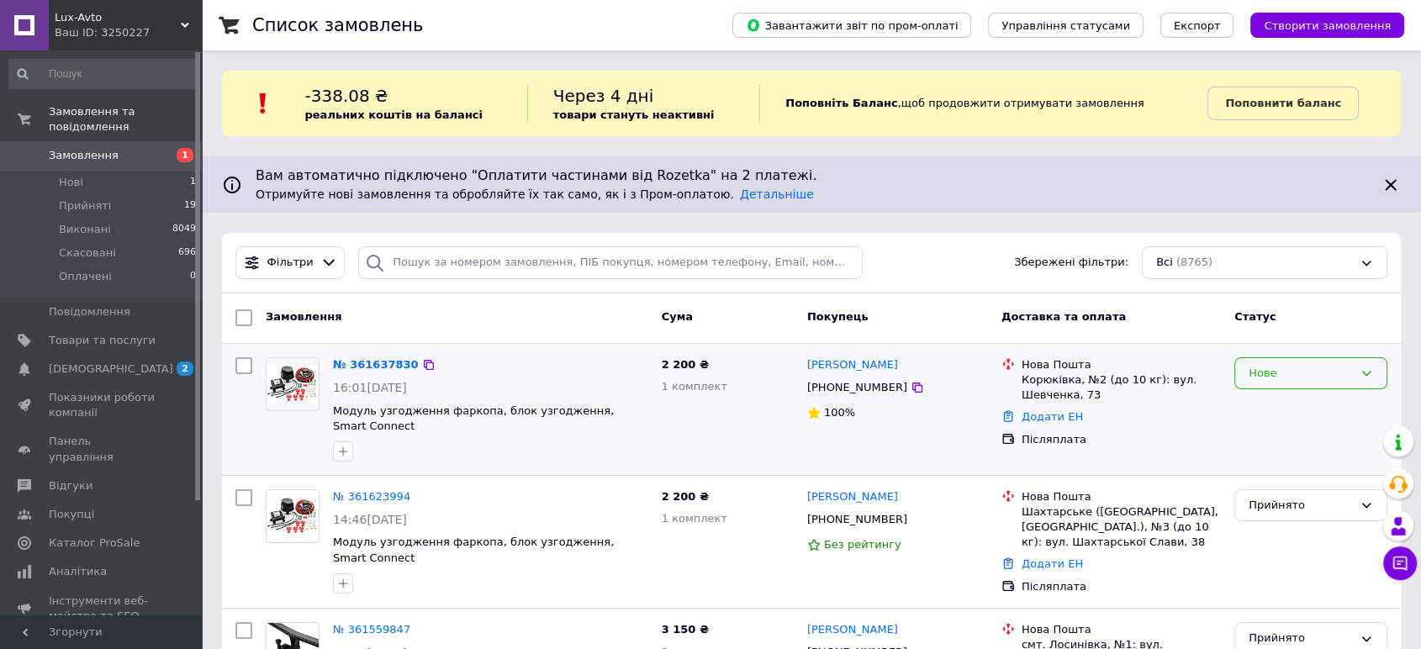
drag, startPoint x: 1298, startPoint y: 376, endPoint x: 1300, endPoint y: 386, distance: 10.2
click at [1298, 377] on div "Нове" at bounding box center [1300, 374] width 104 height 18
click at [1295, 409] on li "Прийнято" at bounding box center [1310, 408] width 151 height 31
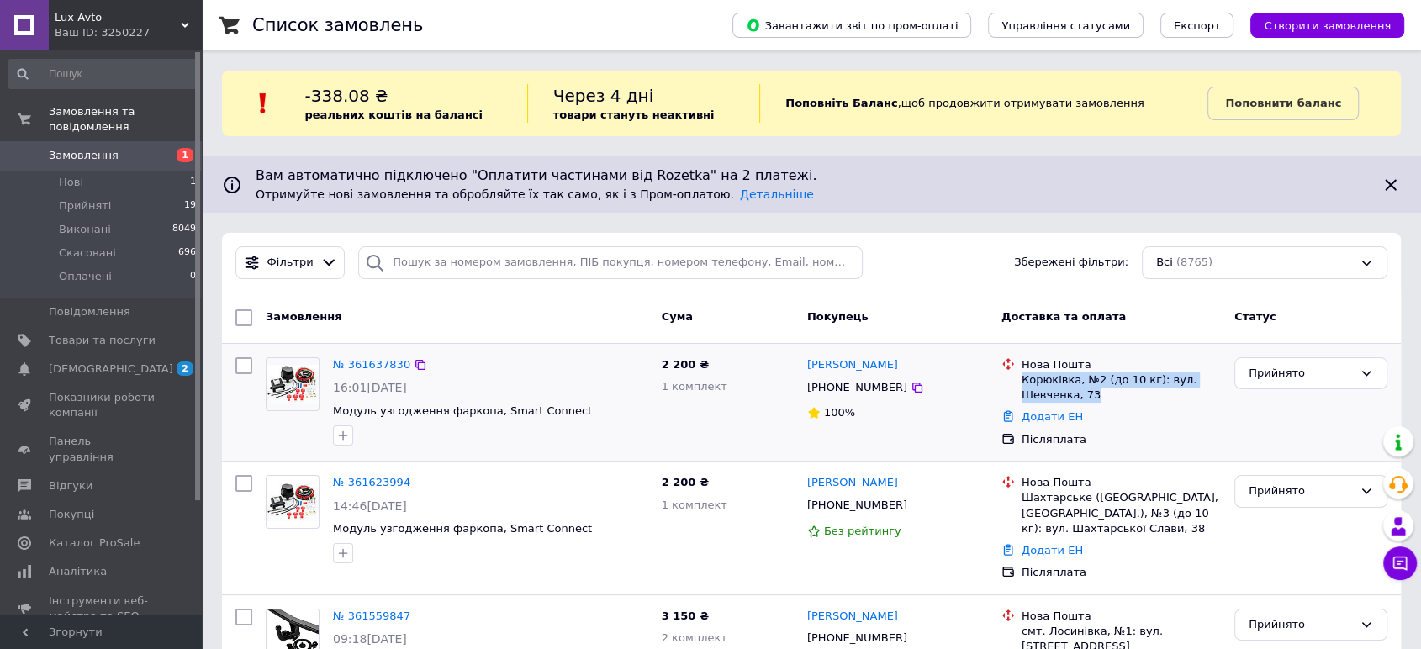
drag, startPoint x: 1083, startPoint y: 393, endPoint x: 982, endPoint y: 394, distance: 100.9
click at [1021, 383] on li "Нова Пошта Корюківка, №2 (до 10 кг): вул. Шевченка, 73" at bounding box center [1110, 380] width 219 height 53
copy div "Корюківка, №2 (до 10 кг): вул. Шевченка, 73"
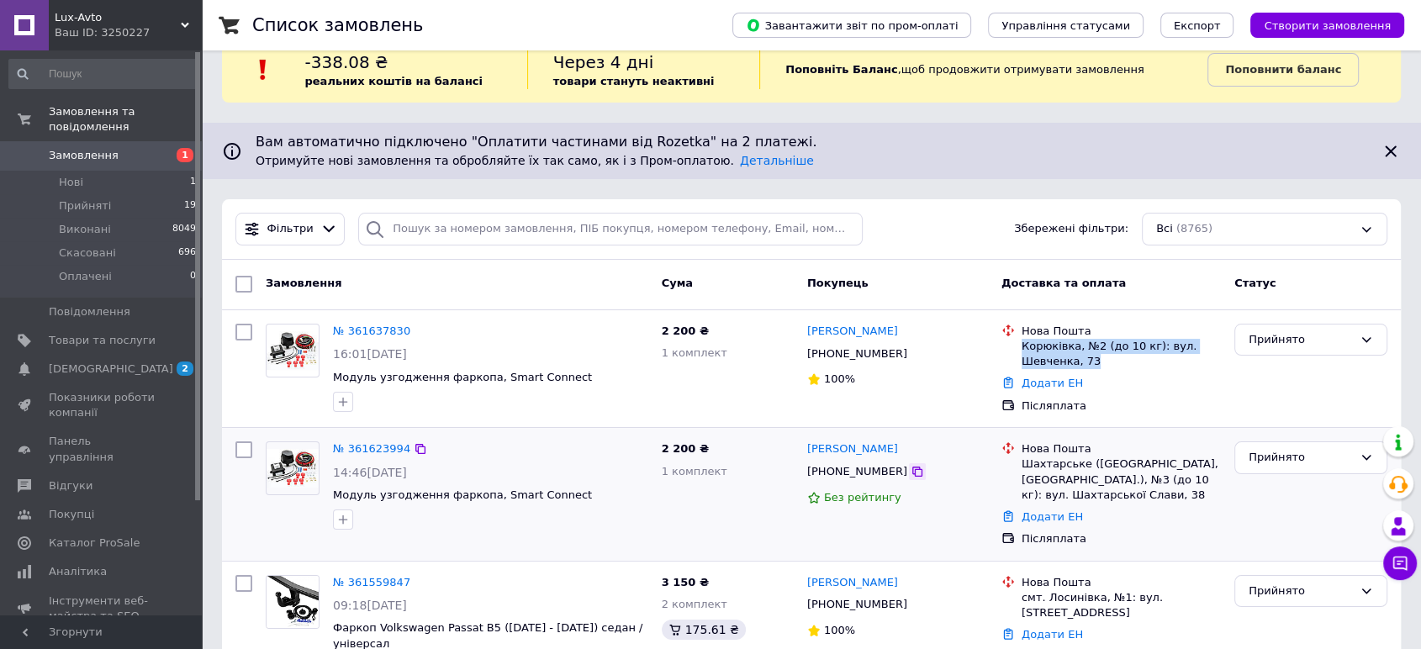
scroll to position [93, 0]
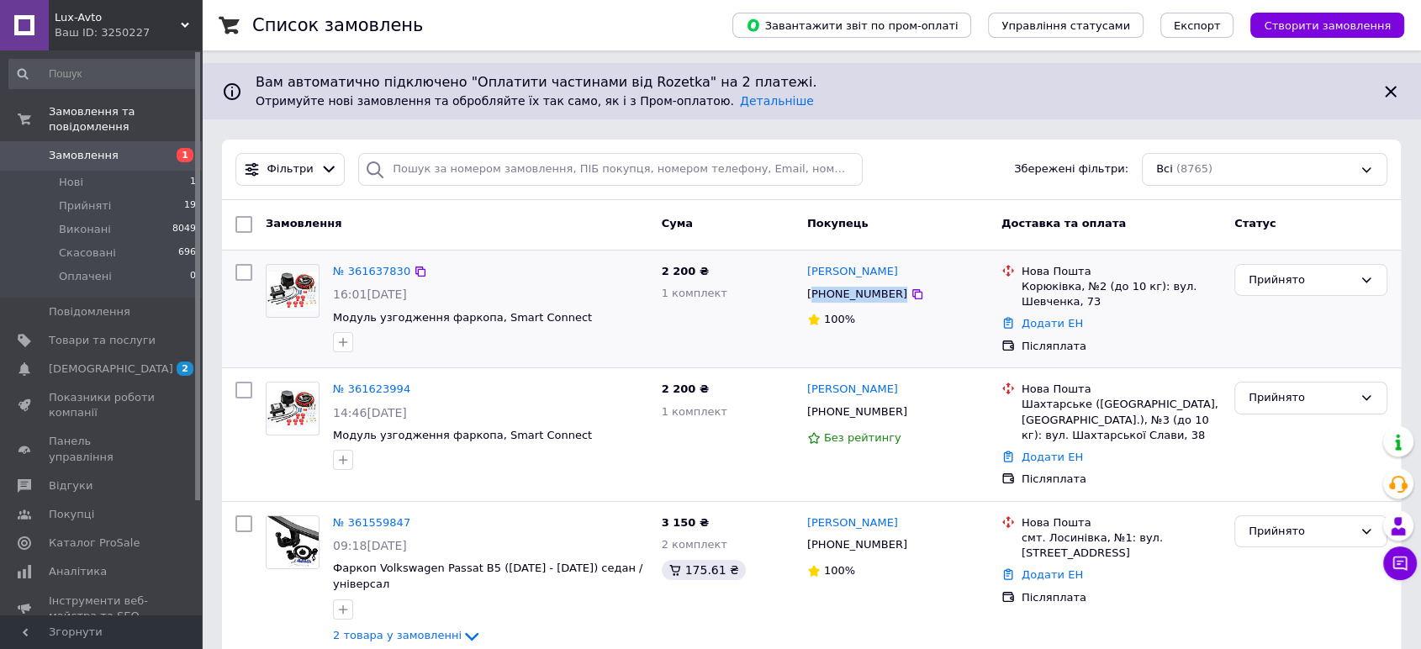
drag, startPoint x: 841, startPoint y: 293, endPoint x: 814, endPoint y: 294, distance: 26.9
click at [814, 293] on div "[PHONE_NUMBER]" at bounding box center [897, 294] width 184 height 19
copy div "380931466382"
drag, startPoint x: 826, startPoint y: 266, endPoint x: 805, endPoint y: 266, distance: 20.2
click at [805, 266] on div "[PERSON_NAME]" at bounding box center [897, 271] width 184 height 19
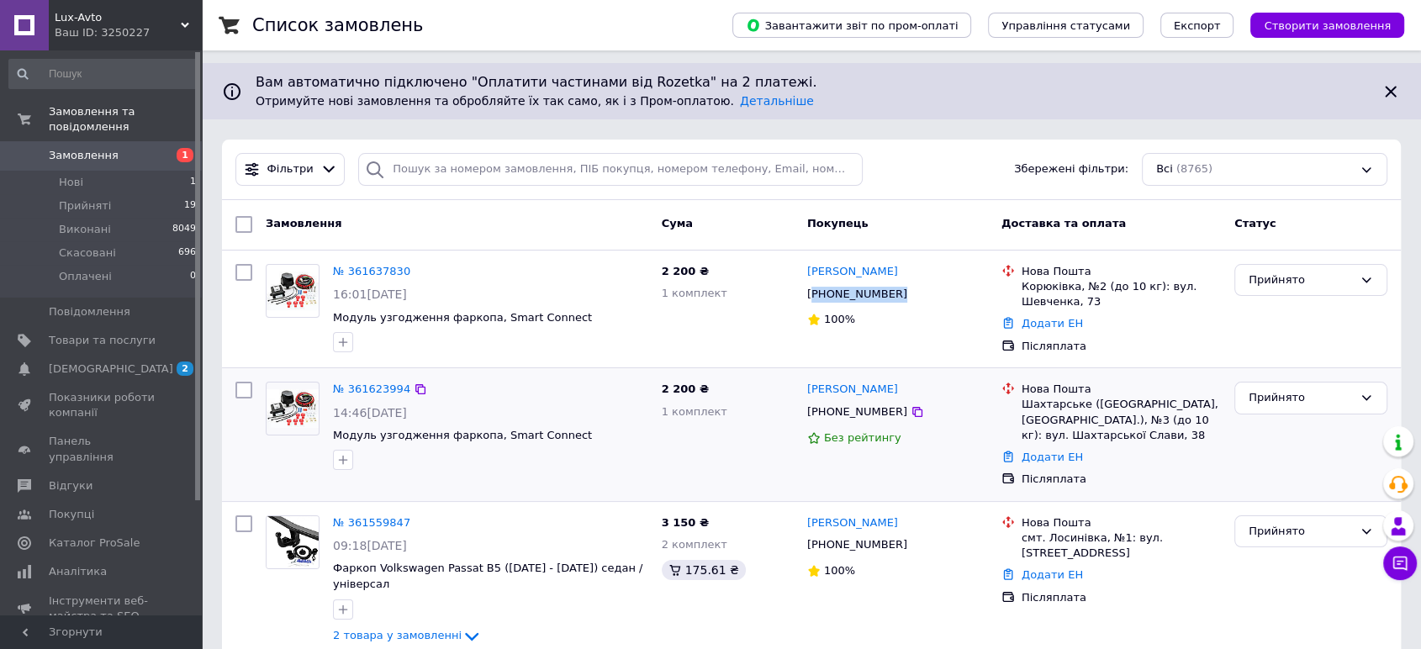
copy link "[PERSON_NAME]"
drag, startPoint x: 412, startPoint y: 310, endPoint x: 372, endPoint y: 435, distance: 131.3
click at [335, 313] on span "Модуль узгодження фаркопа, Smart Connect" at bounding box center [490, 318] width 315 height 16
copy span "Модуль узгодження фаркопа, Smart Connect"
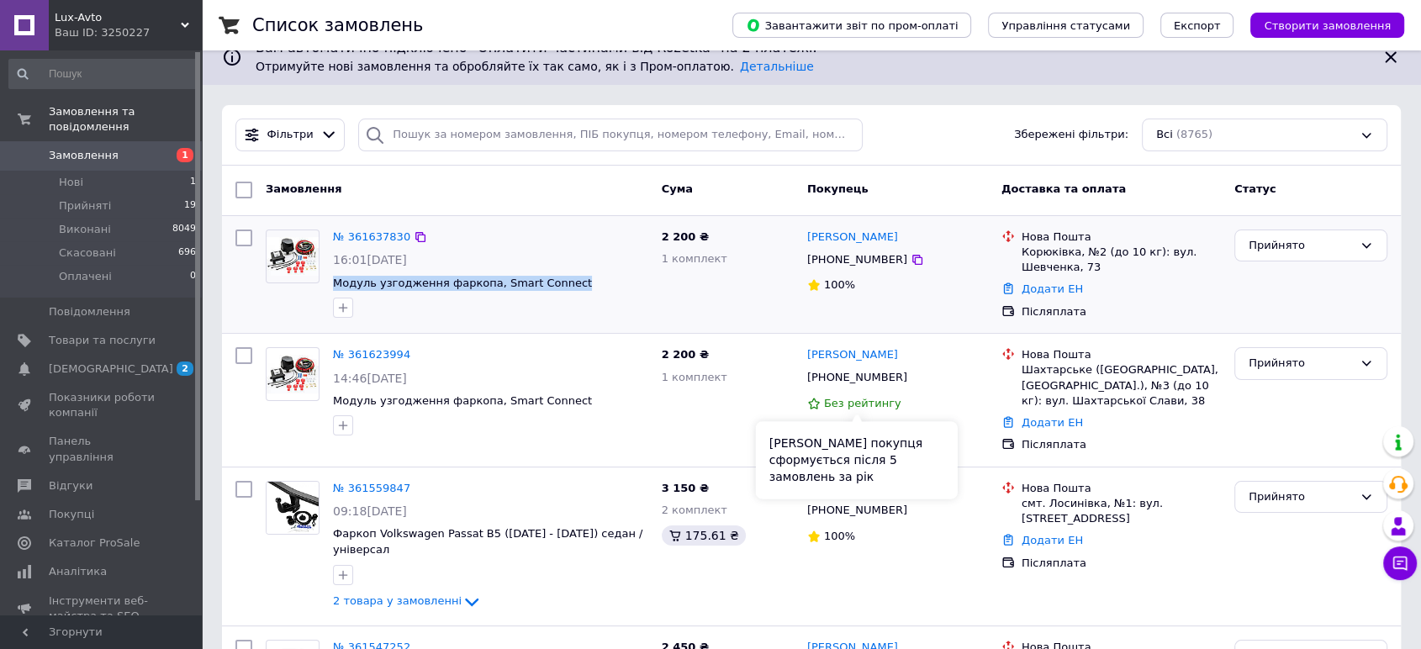
scroll to position [187, 0]
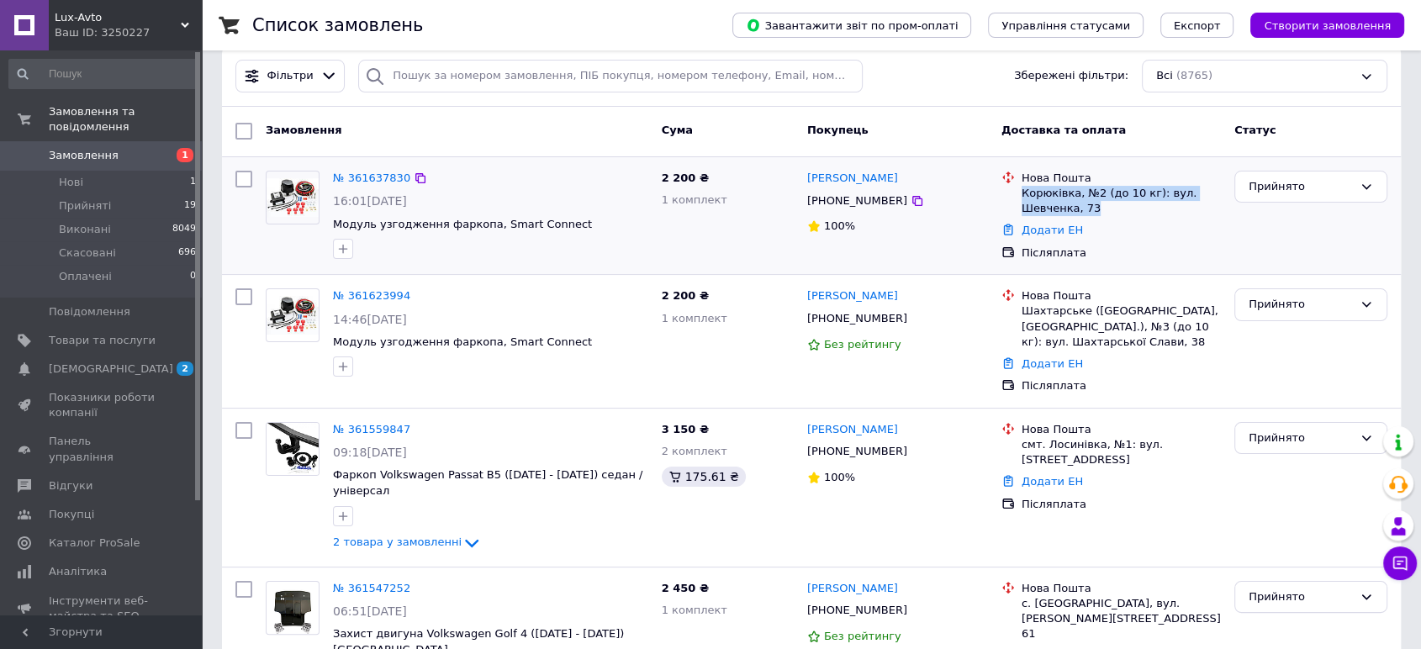
drag, startPoint x: 1052, startPoint y: 198, endPoint x: 1022, endPoint y: 194, distance: 29.6
click at [1022, 194] on div "Корюківка, №2 (до 10 кг): вул. Шевченка, 73" at bounding box center [1120, 201] width 199 height 30
copy div "Корюківка, №2 (до 10 кг): вул. Шевченка, 73"
drag, startPoint x: 905, startPoint y: 196, endPoint x: 807, endPoint y: 180, distance: 99.7
click at [807, 180] on div "Денис Логоватовський +380931466382 100%" at bounding box center [897, 215] width 194 height 103
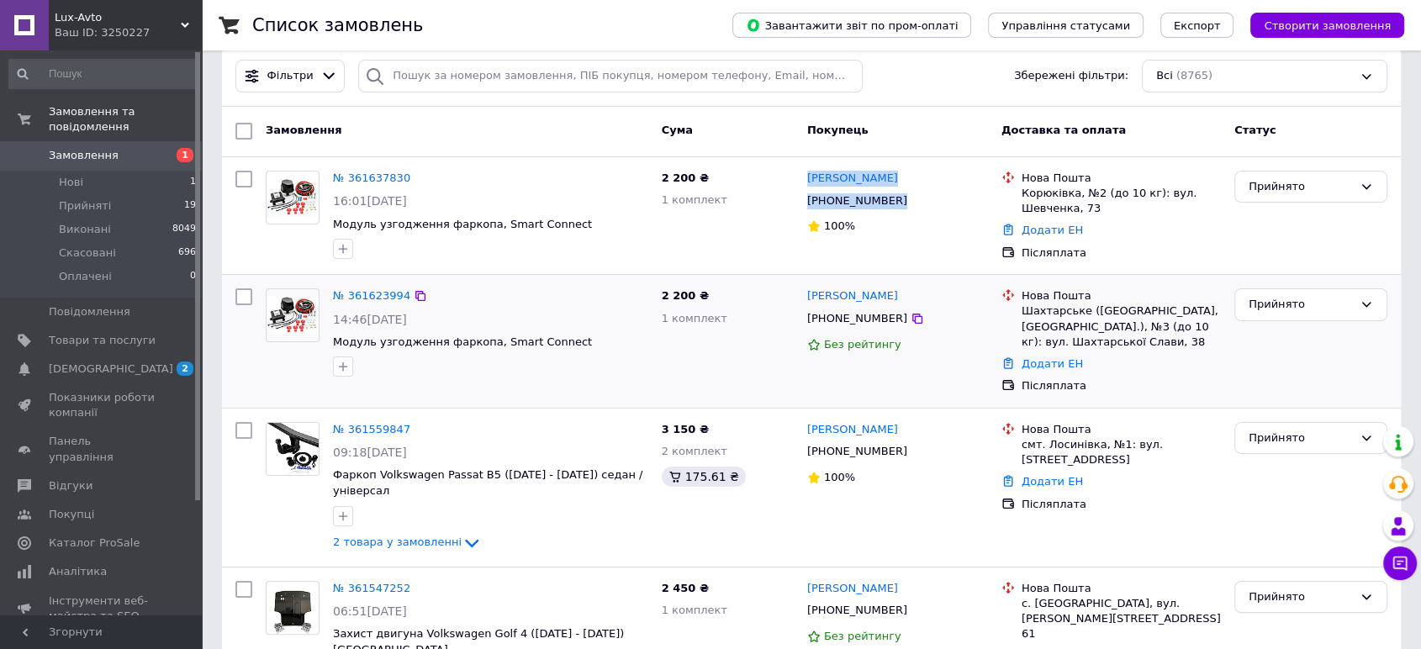
copy div "Денис Логоватовський +380931466382"
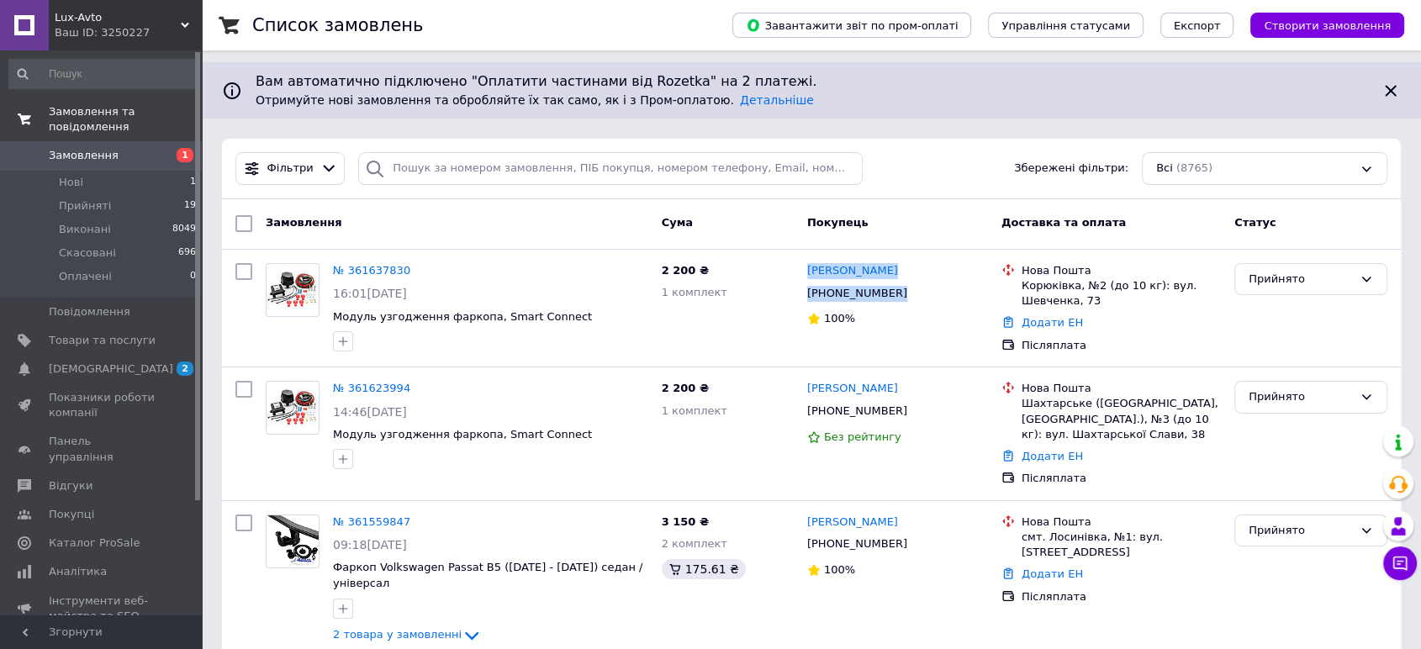
scroll to position [93, 0]
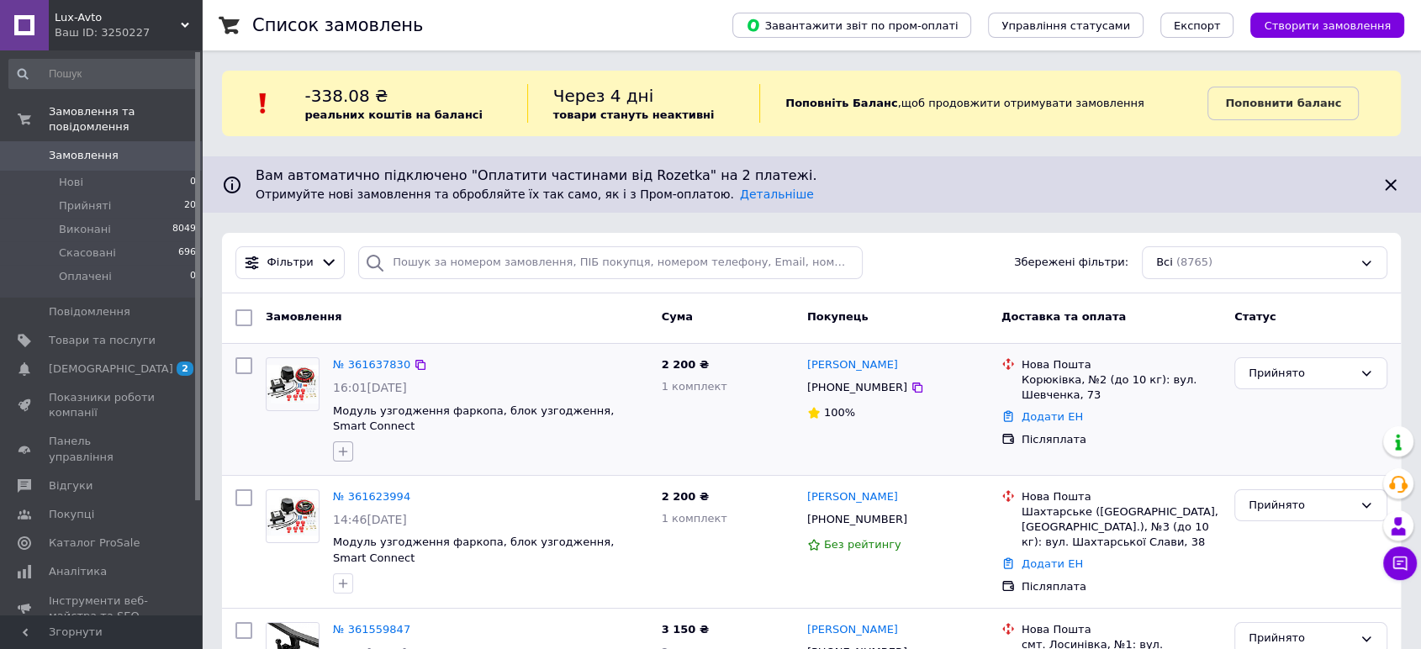
click at [348, 445] on icon "button" at bounding box center [342, 451] width 13 height 13
type input "по це"
click at [349, 525] on label "по це замовлення скинув постачальнику" at bounding box center [436, 540] width 189 height 30
click at [349, 526] on input "по це замовлення скинув постачальнику" at bounding box center [347, 531] width 11 height 11
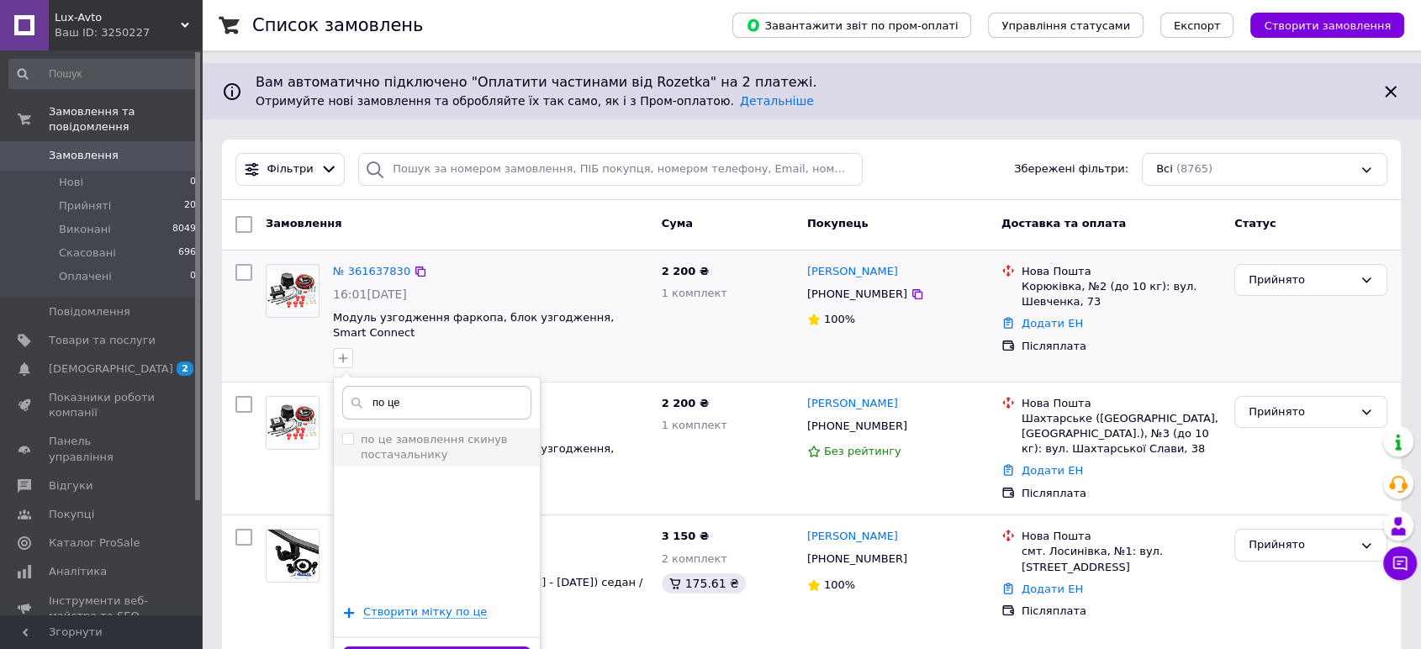
click at [351, 433] on input "по це замовлення скинув постачальнику" at bounding box center [347, 438] width 11 height 11
checkbox input "true"
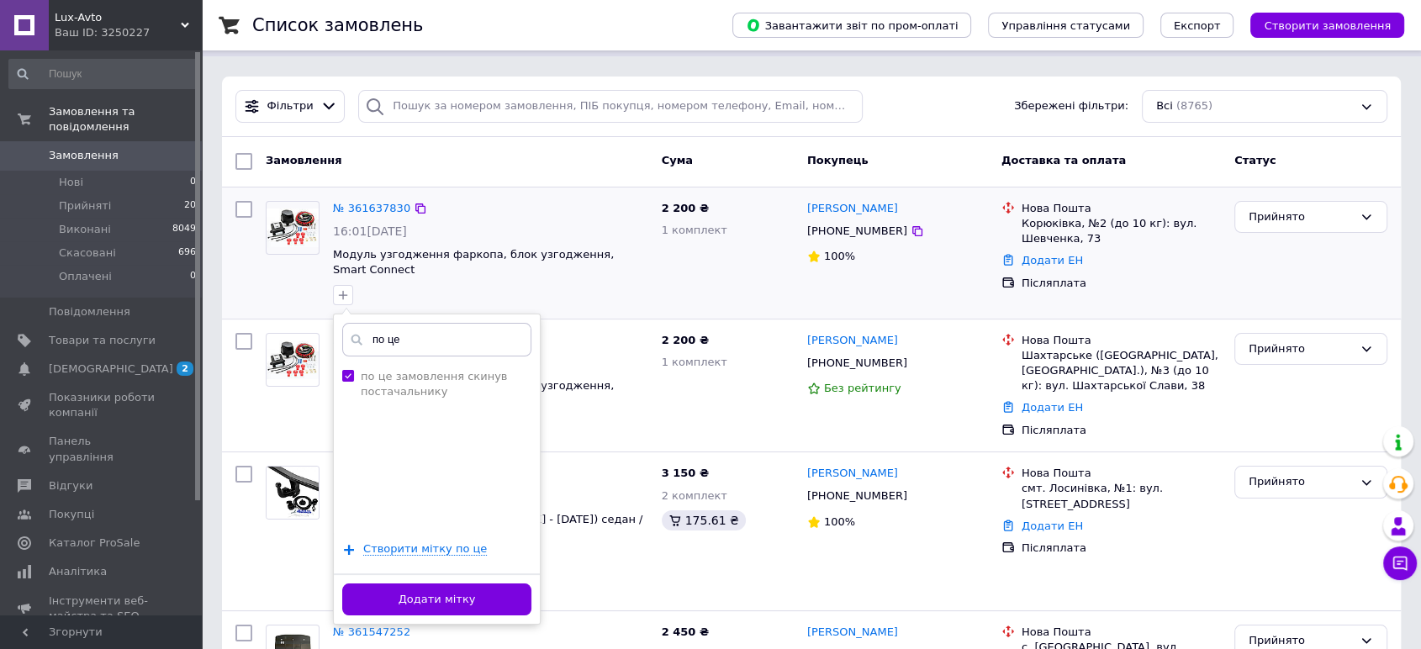
scroll to position [187, 0]
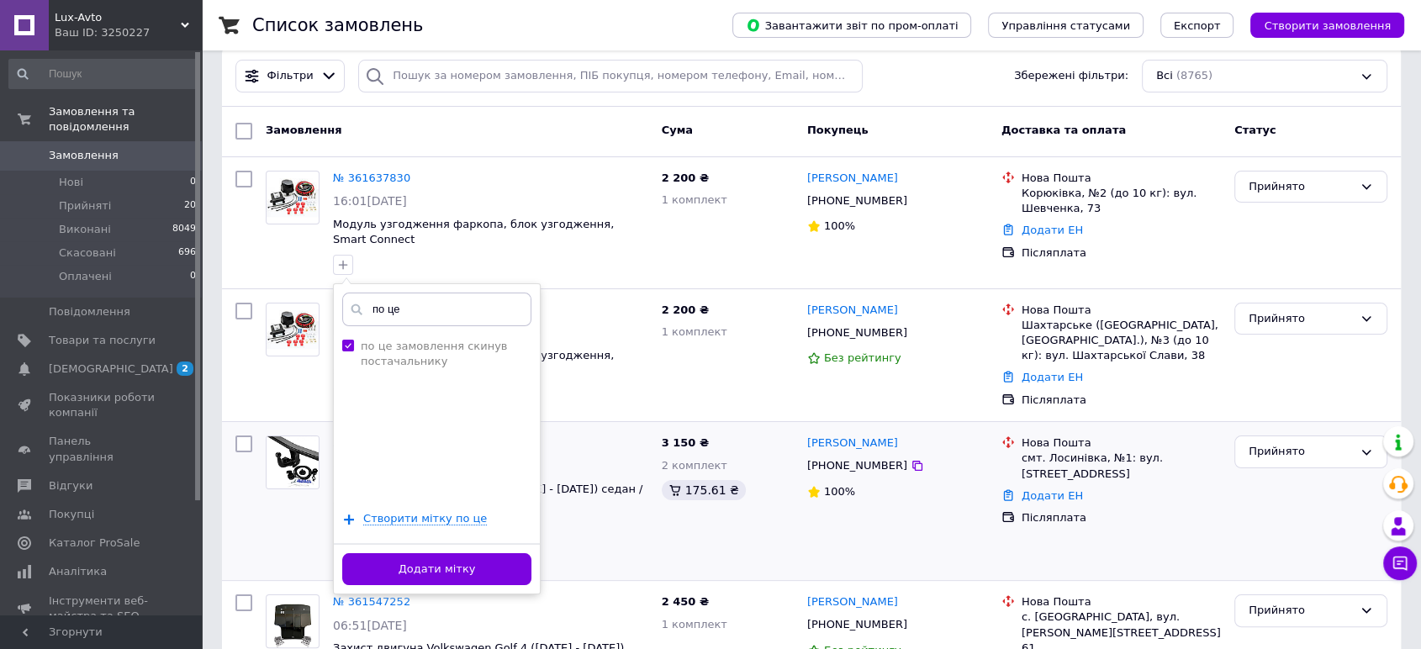
drag, startPoint x: 463, startPoint y: 543, endPoint x: 478, endPoint y: 530, distance: 20.2
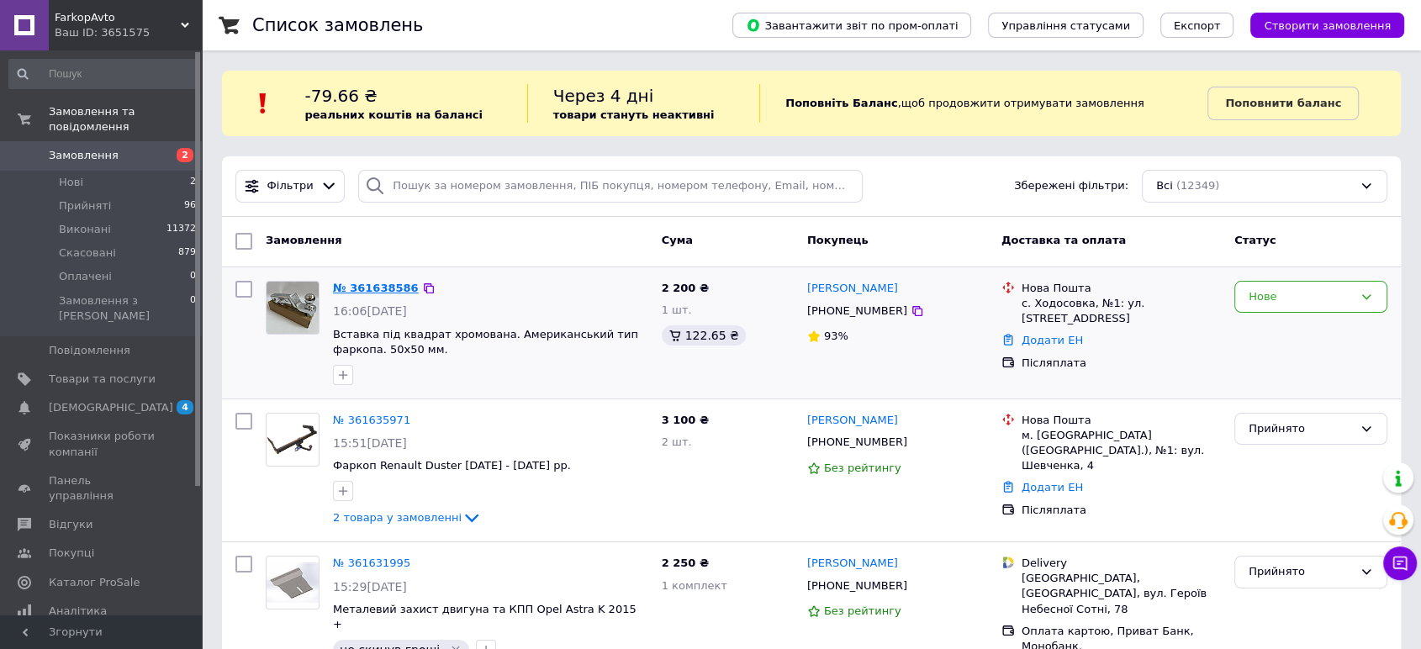
click at [362, 289] on link "№ 361638586" at bounding box center [376, 288] width 86 height 13
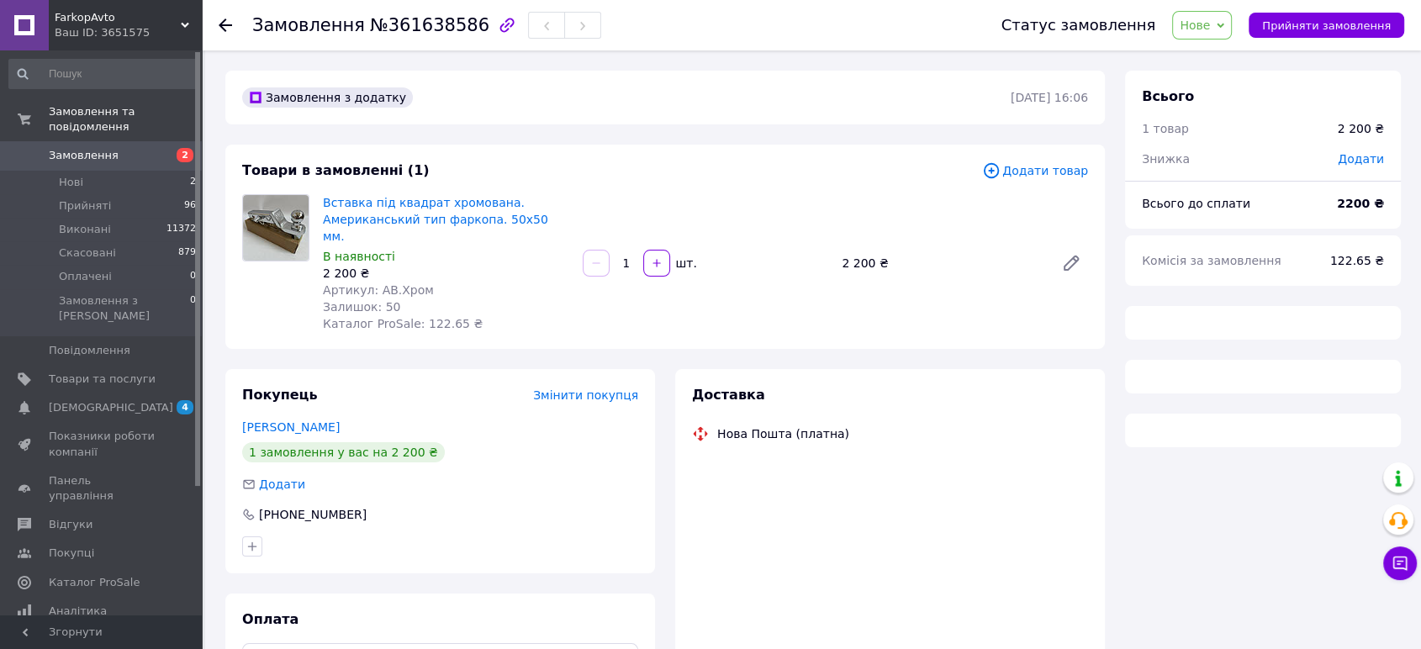
click at [285, 234] on img at bounding box center [276, 228] width 66 height 66
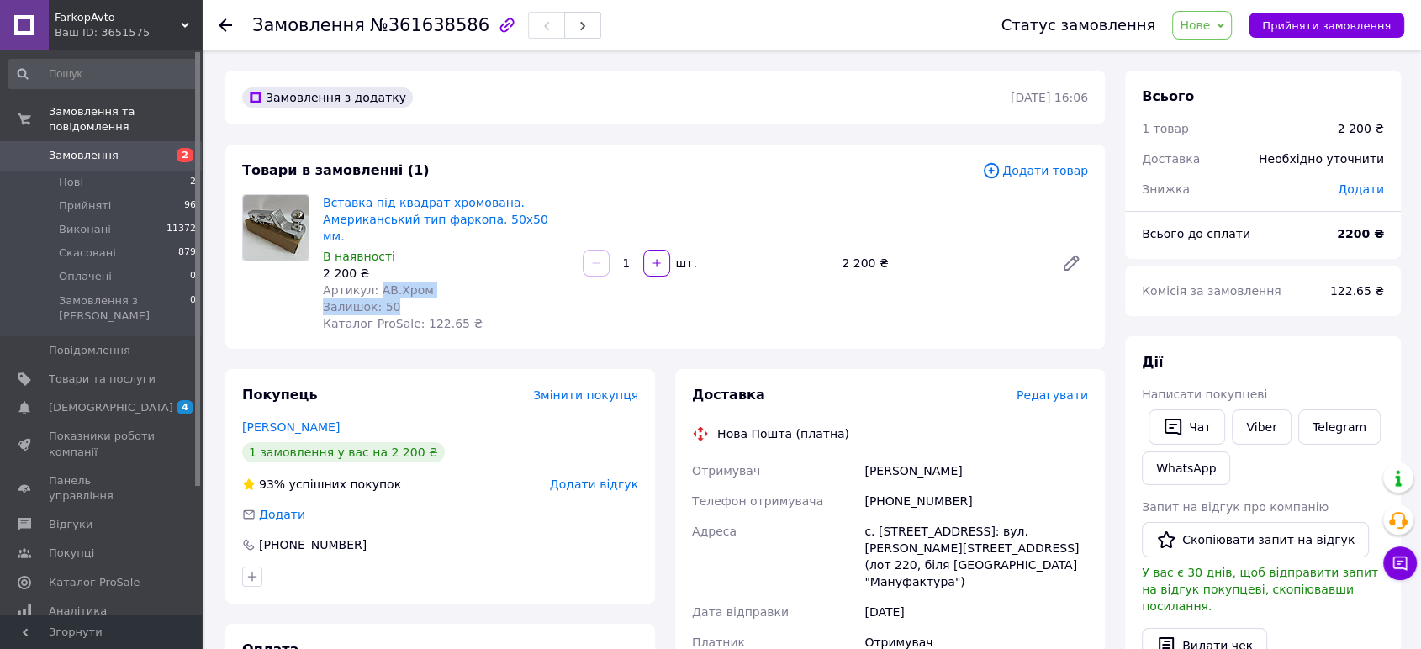
drag, startPoint x: 426, startPoint y: 282, endPoint x: 373, endPoint y: 276, distance: 53.3
click at [373, 276] on div "Вставка під квадрат хромована. Американський тип фаркопа. 50х50 мм. В наявності…" at bounding box center [446, 263] width 260 height 145
click at [420, 282] on div "Артикул: АВ.Хром" at bounding box center [446, 290] width 246 height 17
drag, startPoint x: 422, startPoint y: 274, endPoint x: 372, endPoint y: 274, distance: 49.6
click at [372, 282] on div "Артикул: АВ.Хром" at bounding box center [446, 290] width 246 height 17
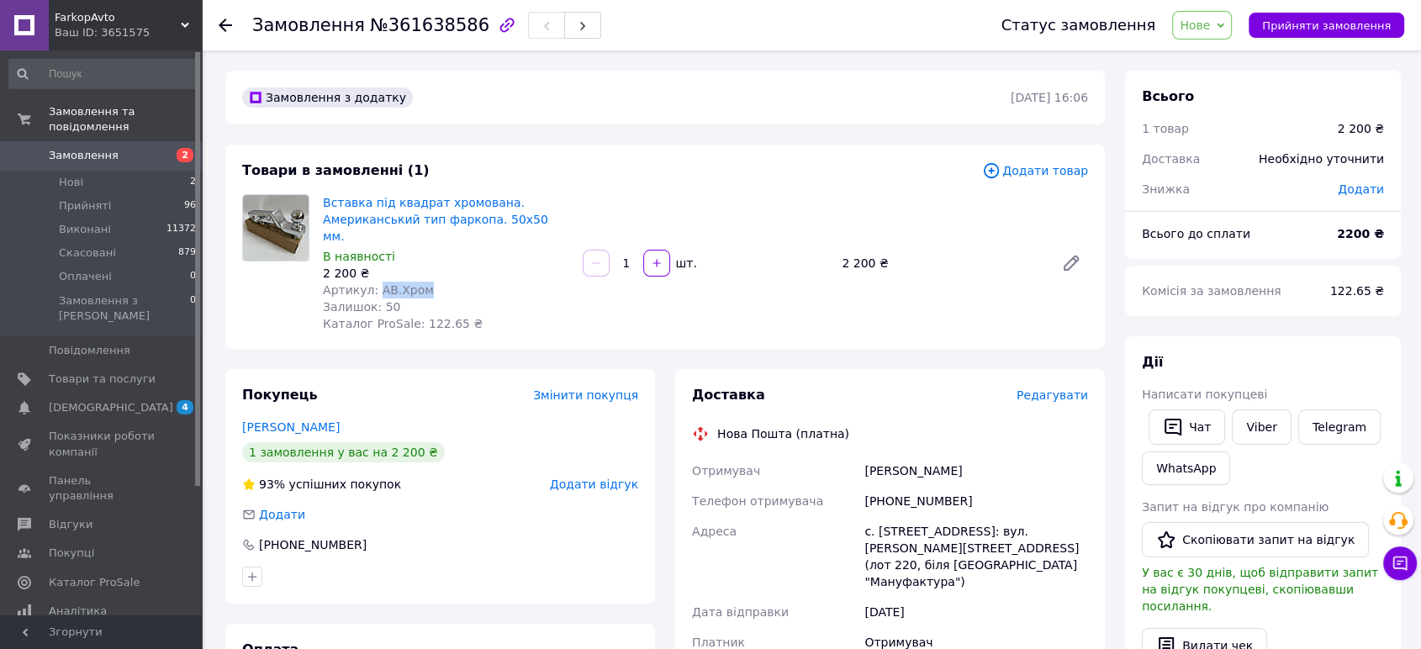
copy span "АВ.Хром"
click at [119, 148] on span "Замовлення" at bounding box center [102, 155] width 107 height 15
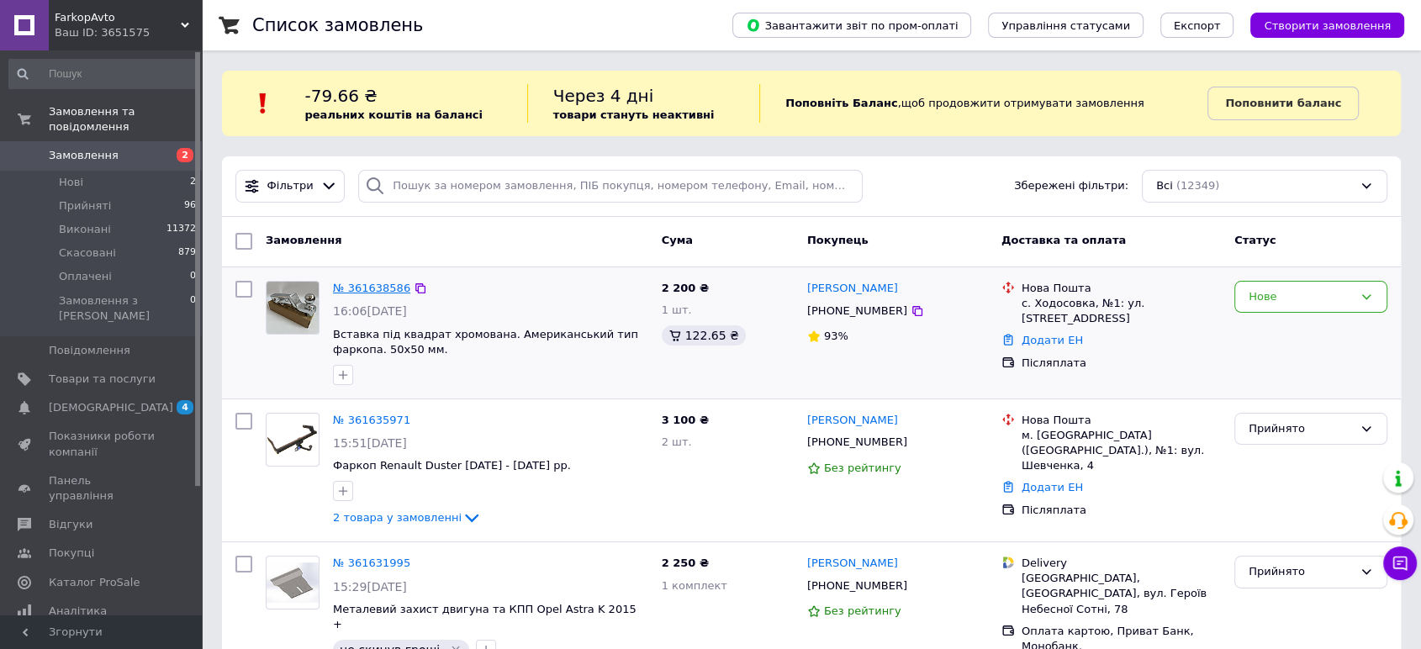
click at [381, 290] on link "№ 361638586" at bounding box center [371, 288] width 77 height 13
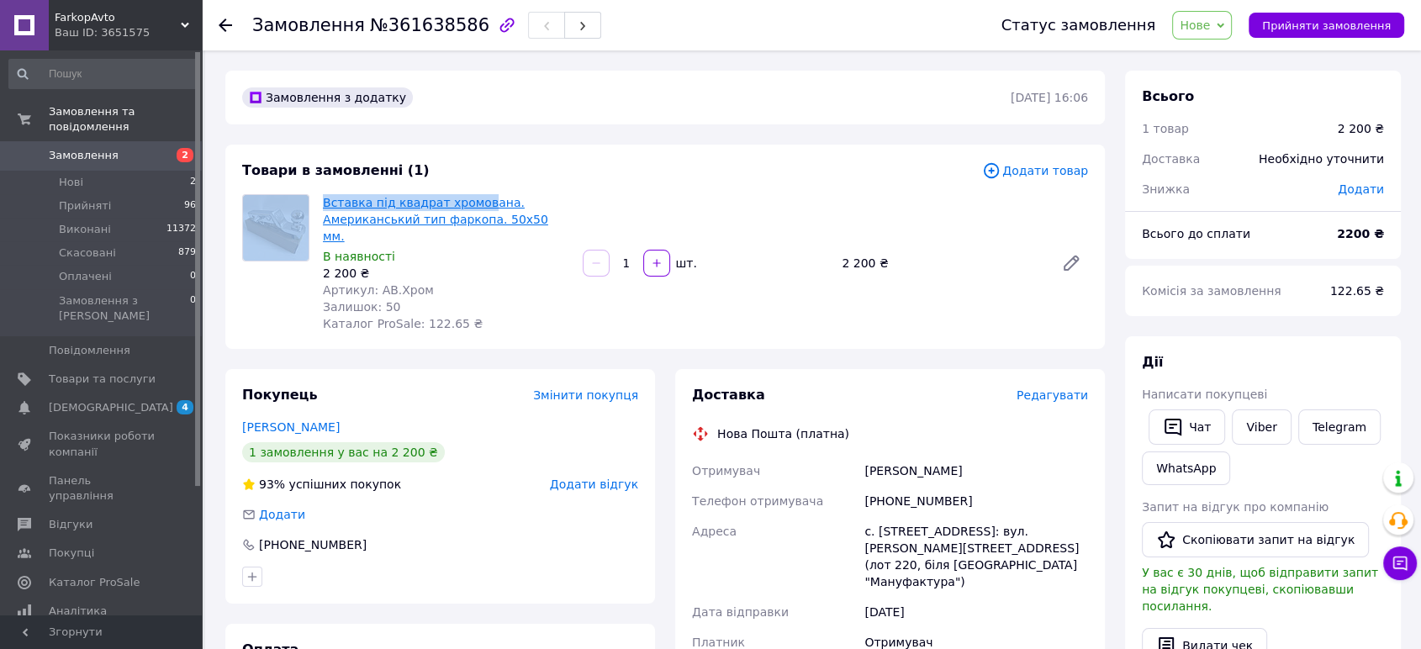
drag, startPoint x: 313, startPoint y: 202, endPoint x: 475, endPoint y: 199, distance: 162.3
click at [475, 199] on div "Вставка під квадрат хромована. Американський тип фаркопа. 50х50 мм. В наявності…" at bounding box center [664, 263] width 859 height 138
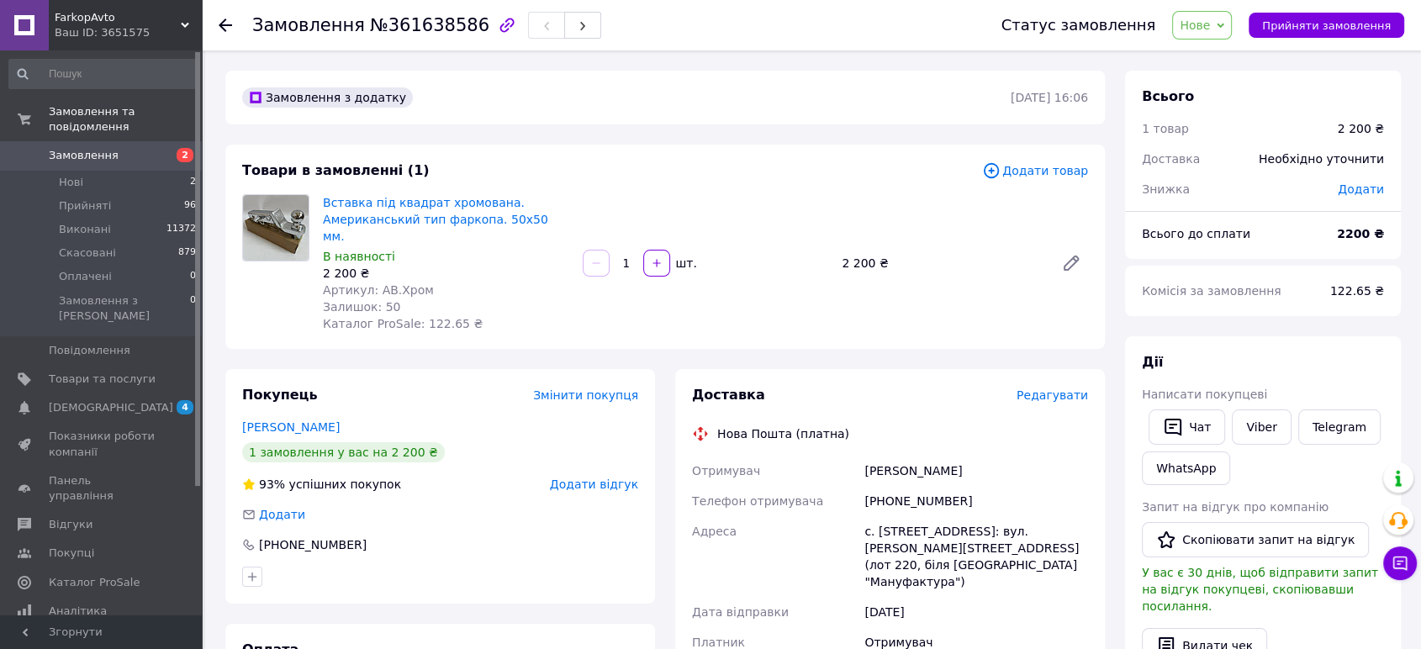
click at [518, 182] on div "Товари в замовленні (1) Додати товар Вставка під квадрат хромована. Американськ…" at bounding box center [664, 247] width 879 height 204
drag, startPoint x: 316, startPoint y: 198, endPoint x: 491, endPoint y: 198, distance: 174.9
click at [491, 198] on div "Вставка під квадрат хромована. Американський тип фаркопа. 50х50 мм. В наявності…" at bounding box center [446, 263] width 260 height 145
copy link "Вставка під квадрат хромована"
drag, startPoint x: 439, startPoint y: 277, endPoint x: 372, endPoint y: 273, distance: 67.3
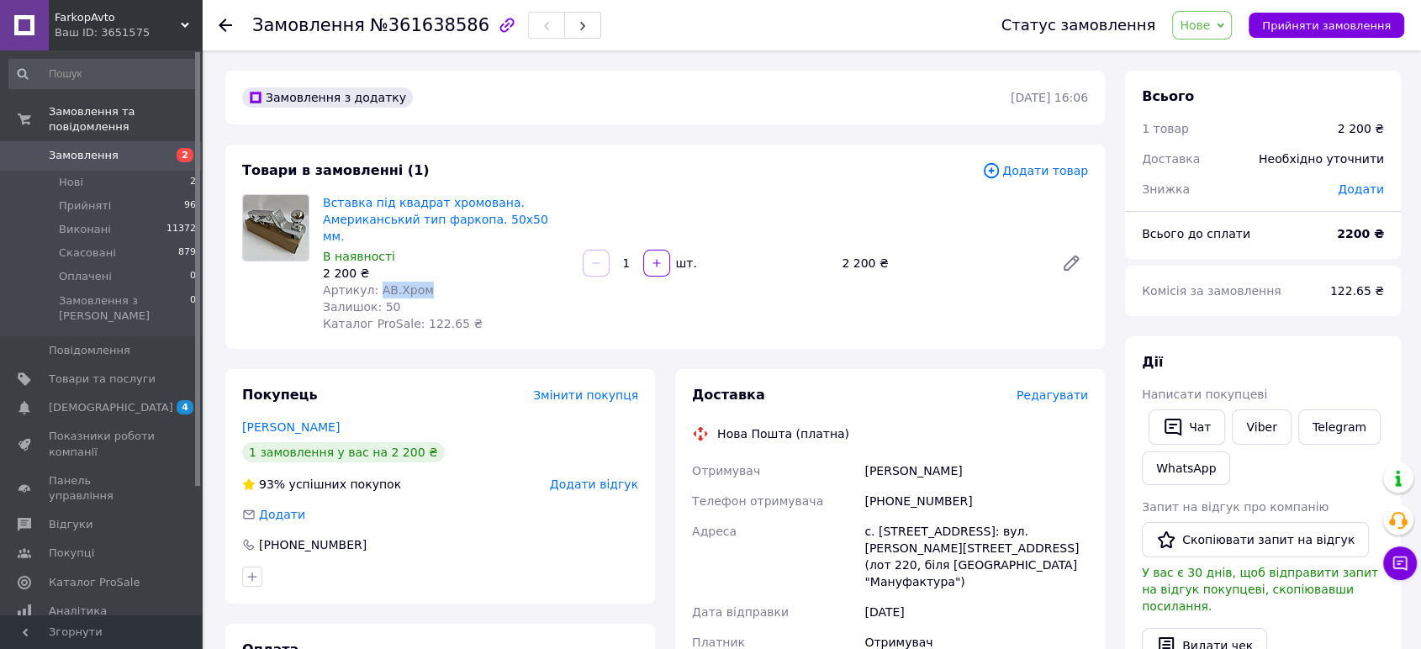
click at [372, 282] on div "Артикул: АВ.Хром" at bounding box center [446, 290] width 246 height 17
copy span "АВ.Хром"
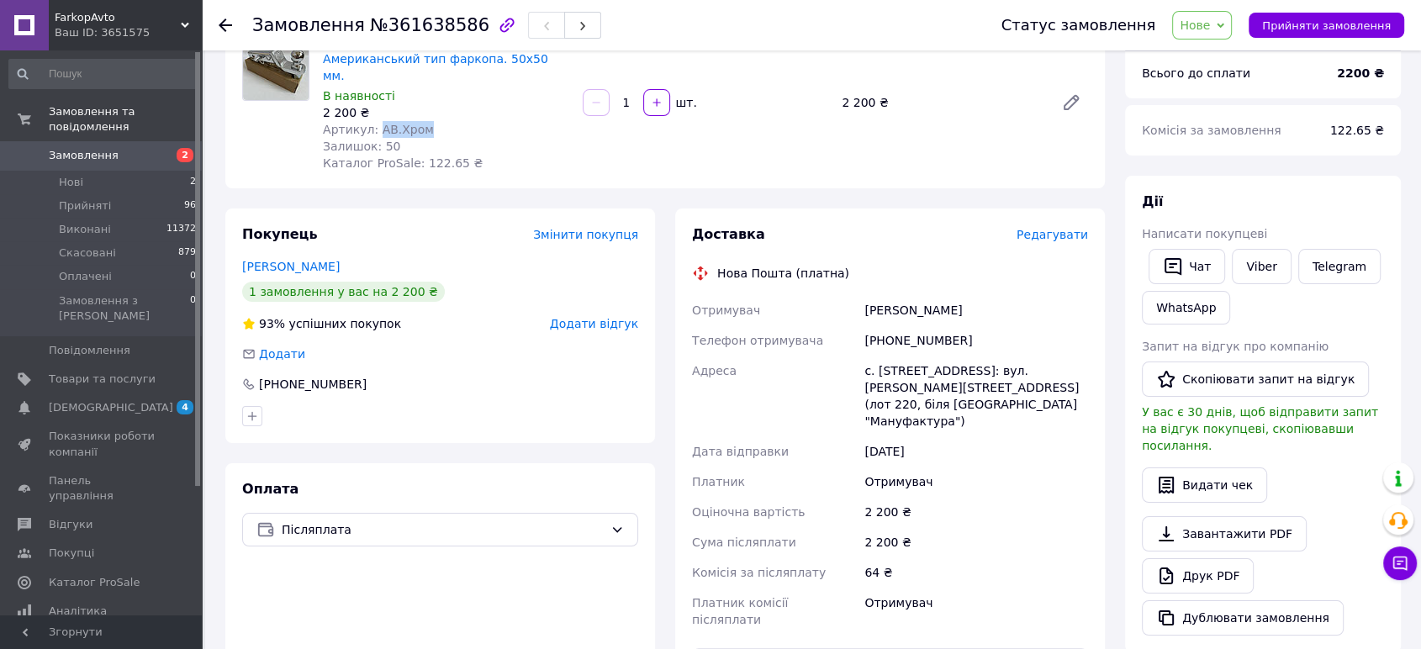
scroll to position [187, 0]
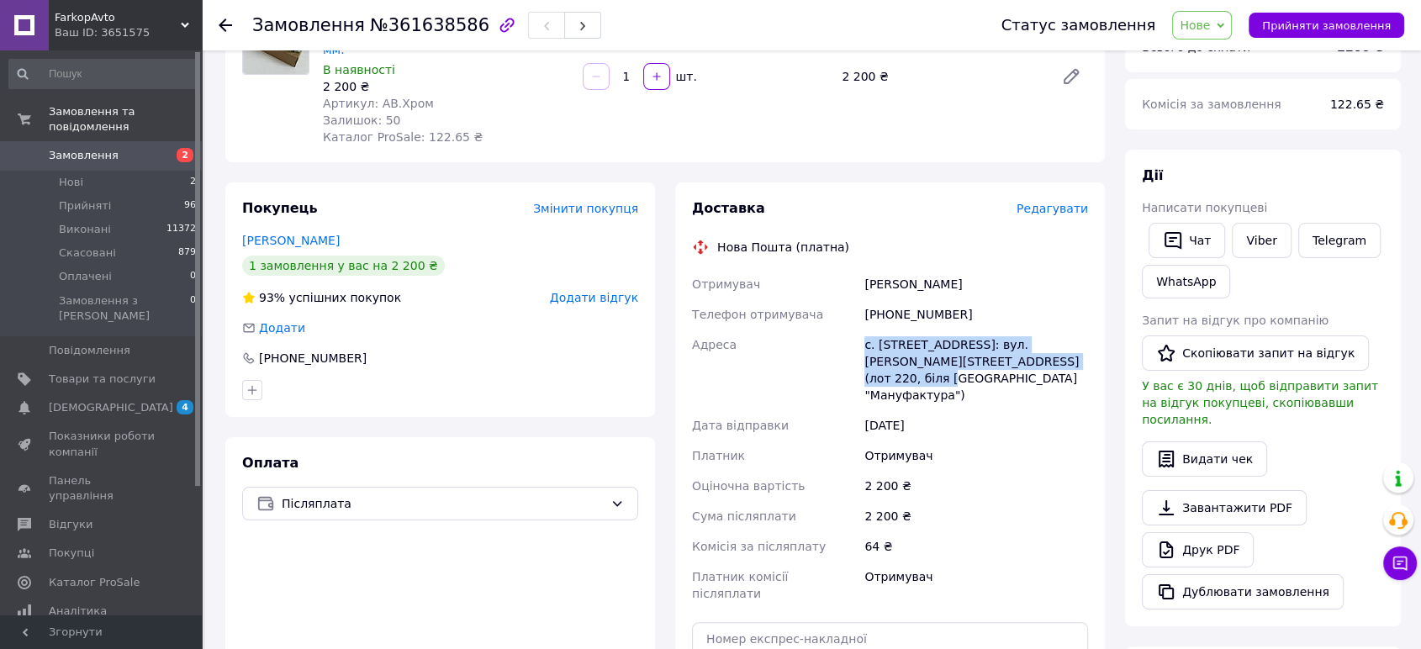
drag, startPoint x: 1020, startPoint y: 335, endPoint x: 837, endPoint y: 349, distance: 183.8
click at [859, 329] on div "Отримувач [PERSON_NAME] отримувача [PHONE_NUMBER] Адреса [PERSON_NAME]. [STREET…" at bounding box center [890, 439] width 403 height 340
copy div "Адреса с. [STREET_ADDRESS]: вул. [PERSON_NAME][STREET_ADDRESS] (лот 220, біля […"
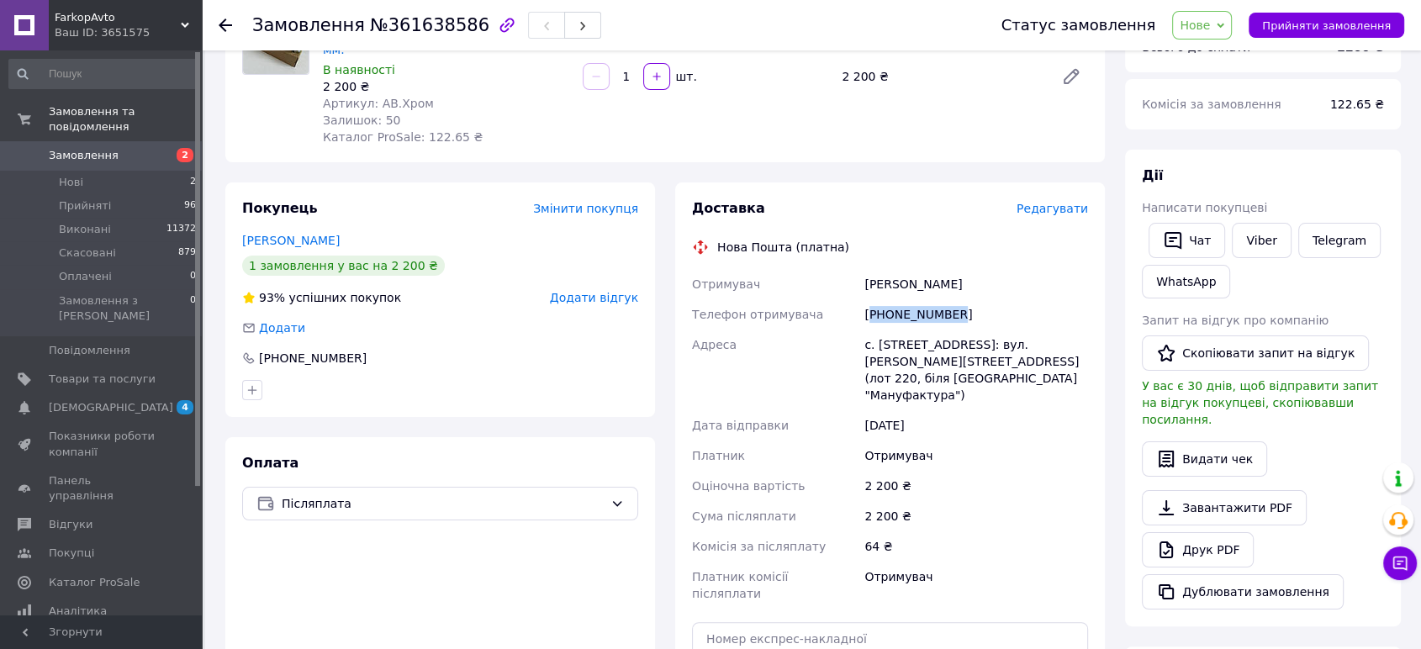
drag, startPoint x: 969, startPoint y: 293, endPoint x: 873, endPoint y: 295, distance: 95.9
click at [873, 299] on div "[PHONE_NUMBER]" at bounding box center [976, 314] width 230 height 30
copy div "380636084066"
drag, startPoint x: 963, startPoint y: 271, endPoint x: 868, endPoint y: 266, distance: 96.0
click at [868, 269] on div "[PERSON_NAME]" at bounding box center [976, 284] width 230 height 30
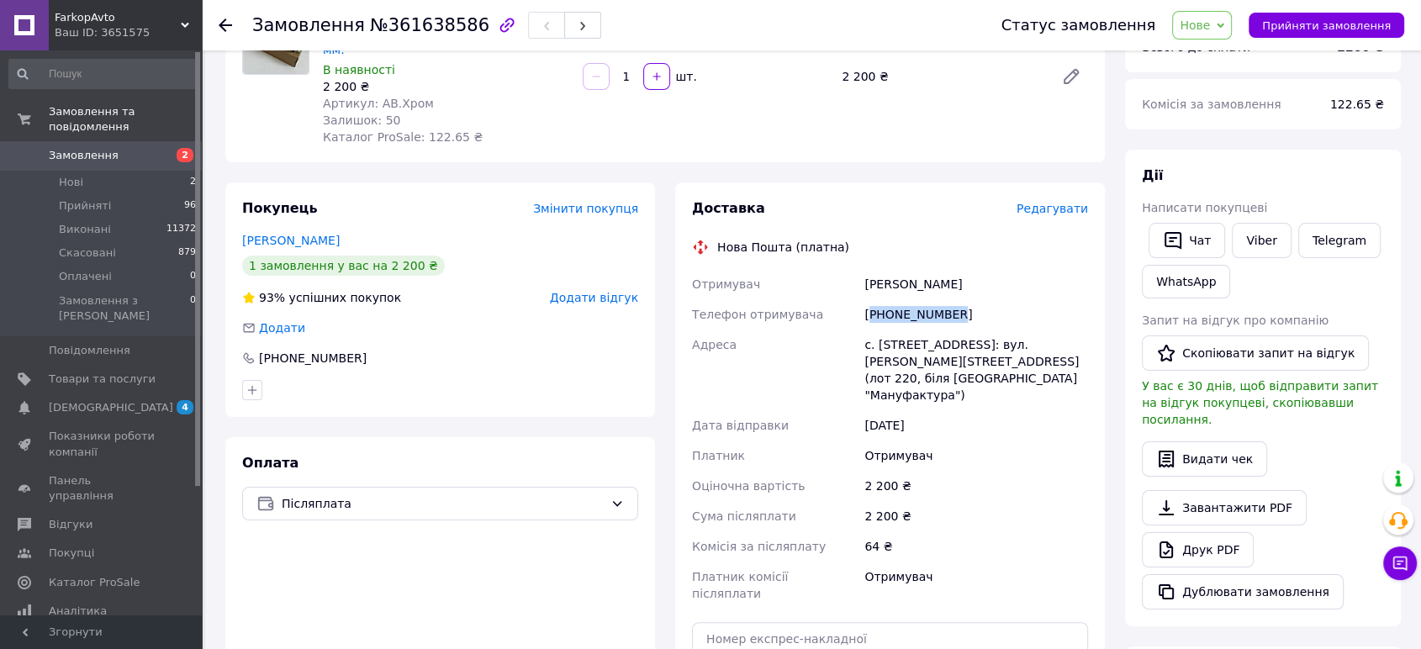
copy div "[PERSON_NAME]"
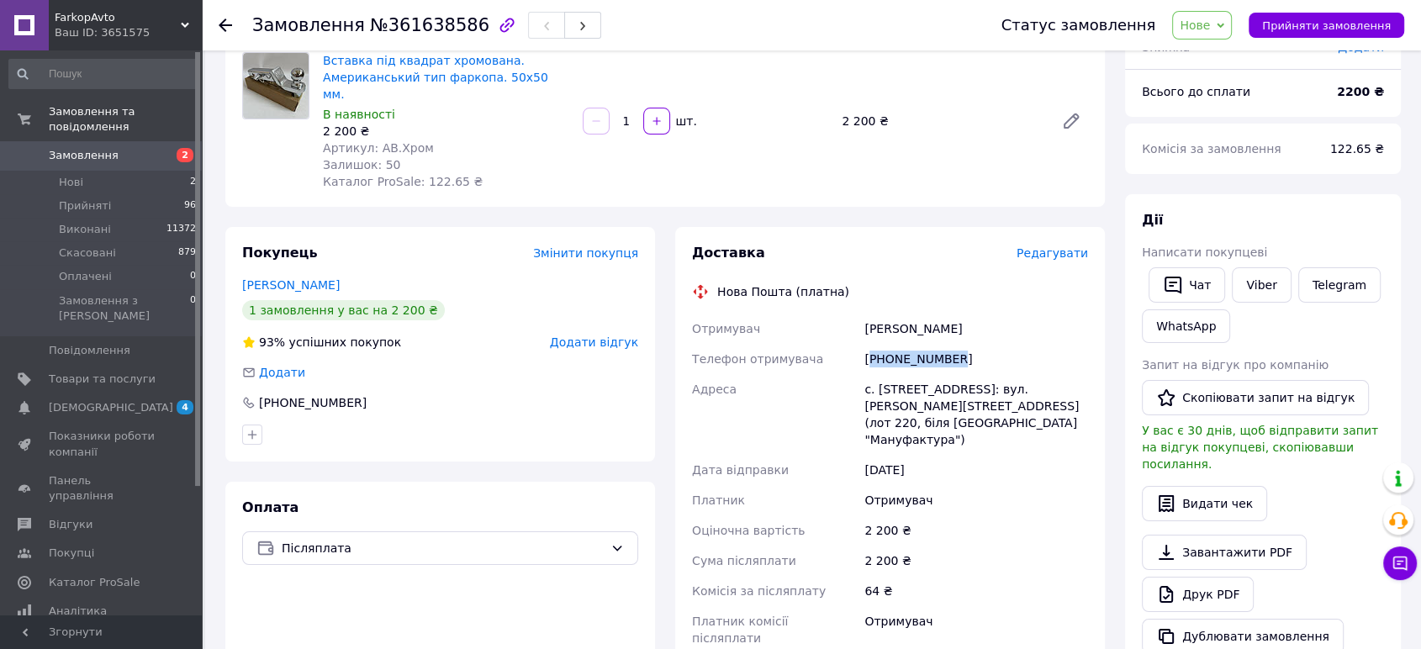
scroll to position [0, 0]
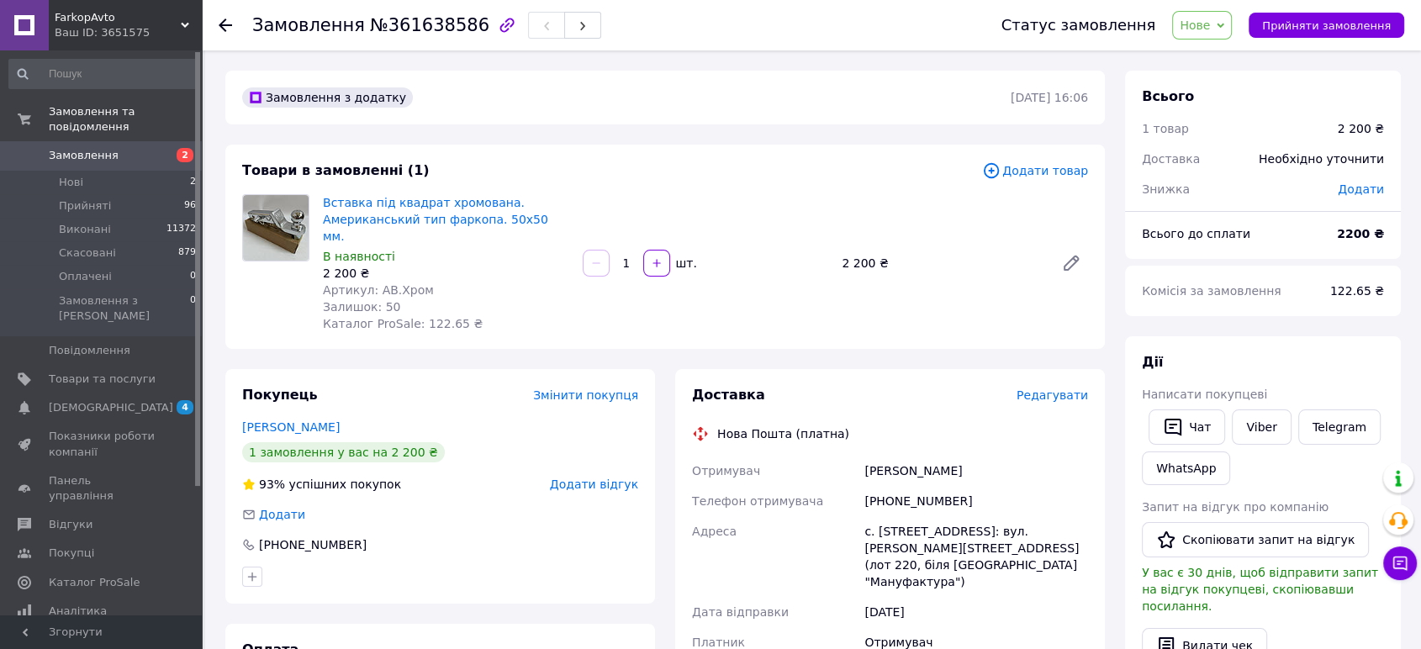
drag, startPoint x: 1232, startPoint y: 27, endPoint x: 1232, endPoint y: 46, distance: 19.3
click at [1224, 29] on icon at bounding box center [1220, 26] width 8 height 8
click at [1230, 50] on li "Прийнято" at bounding box center [1211, 58] width 77 height 25
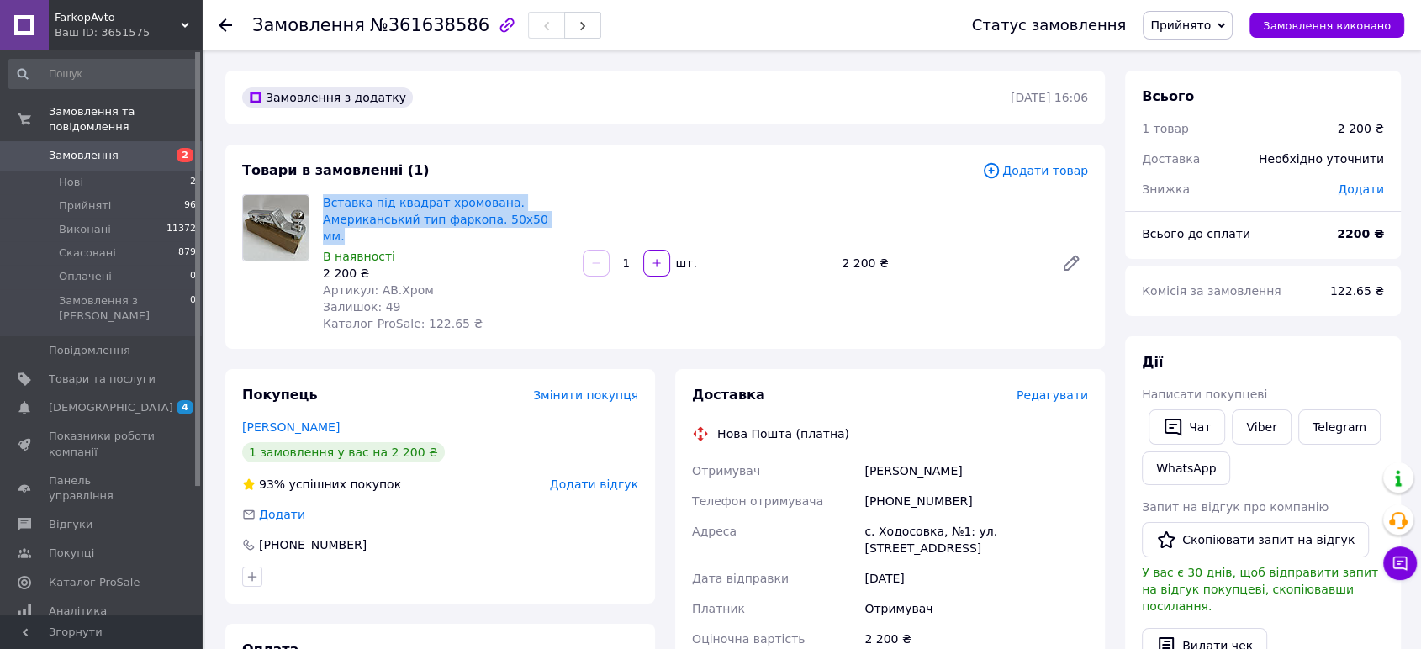
drag, startPoint x: 568, startPoint y: 217, endPoint x: 447, endPoint y: 509, distance: 316.6
click at [319, 191] on div "Вставка під квадрат хромована. Американський тип фаркопа. 50х50 мм. В наявності…" at bounding box center [446, 263] width 260 height 145
copy link "Вставка під квадрат хромована. Американський тип фаркопа. 50х50 мм."
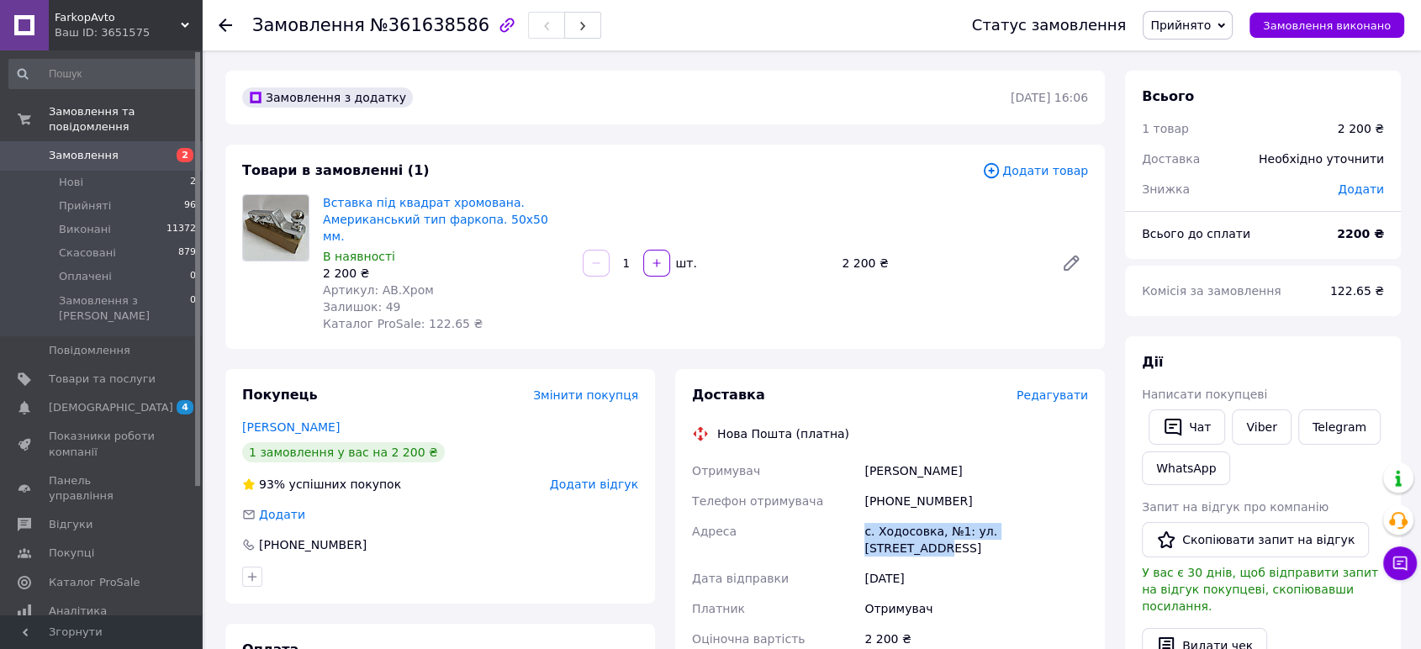
drag, startPoint x: 1063, startPoint y: 516, endPoint x: 864, endPoint y: 520, distance: 199.3
click at [864, 520] on div "с. Ходосовка, №1: ул. [STREET_ADDRESS]" at bounding box center [976, 539] width 230 height 47
copy div "с. Ходосовка, №1: ул. [STREET_ADDRESS]"
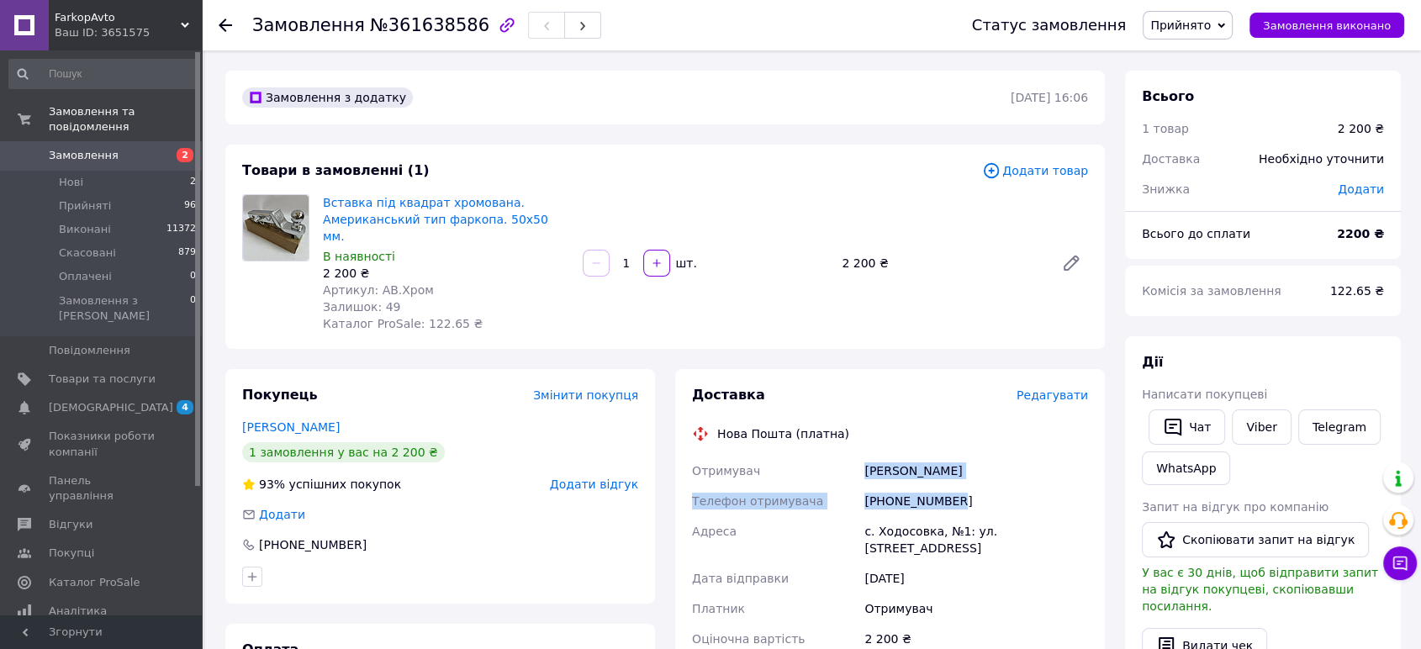
drag, startPoint x: 955, startPoint y: 478, endPoint x: 861, endPoint y: 447, distance: 99.2
click at [861, 456] on div "Отримувач [PERSON_NAME] отримувача [PHONE_NUMBER] Адреса [PERSON_NAME]. Ходосов…" at bounding box center [890, 609] width 403 height 306
copy div "[PERSON_NAME] Телефон отримувача [PHONE_NUMBER]"
click at [135, 148] on link "Замовлення 2" at bounding box center [103, 155] width 206 height 29
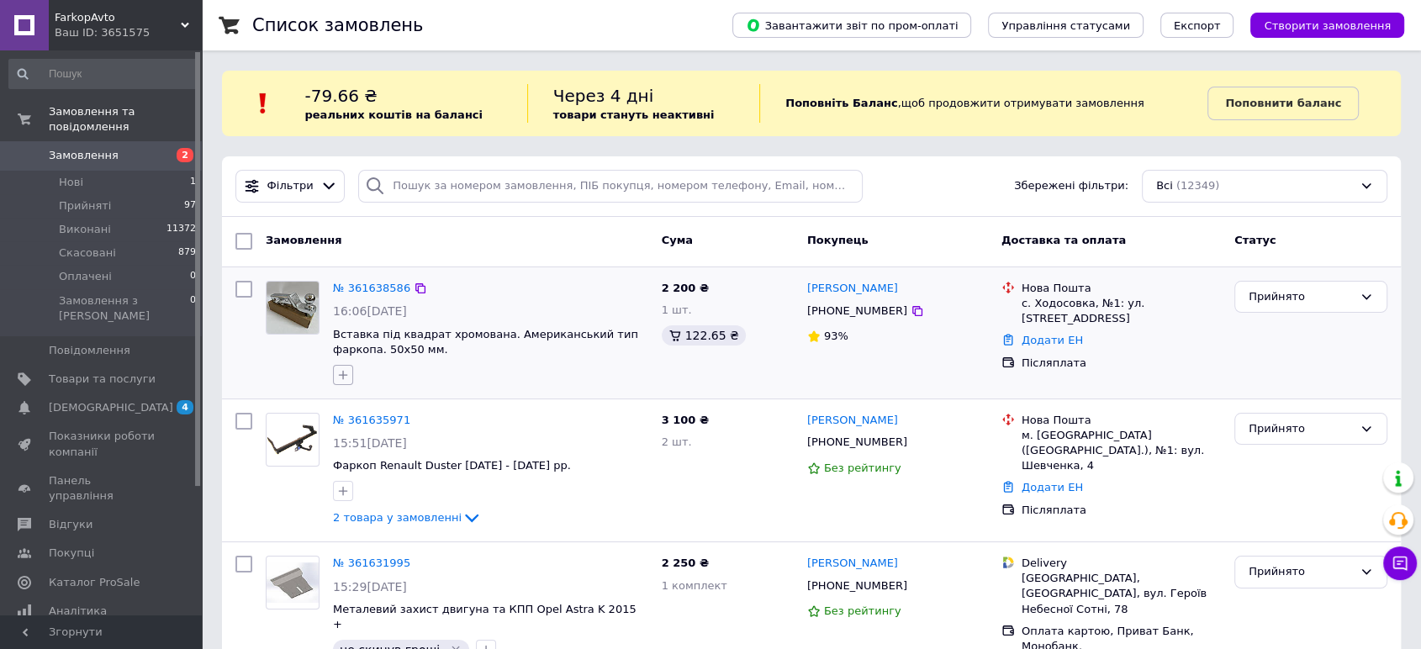
click at [344, 369] on icon "button" at bounding box center [342, 374] width 13 height 13
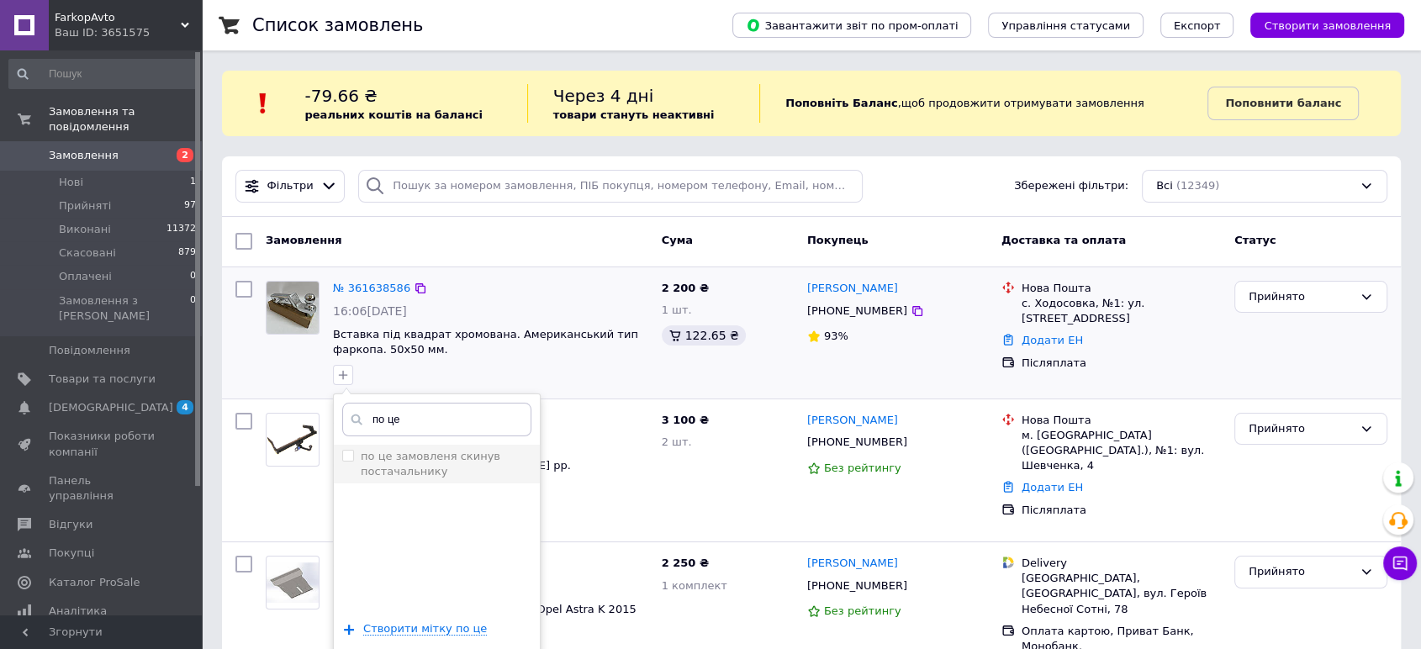
type input "по це"
click at [346, 460] on span at bounding box center [348, 456] width 12 height 12
click at [346, 460] on input "по це замовленя скинув постачальнику" at bounding box center [347, 455] width 11 height 11
click at [349, 451] on input "по це замовленя скинув постачальнику" at bounding box center [347, 455] width 11 height 11
checkbox input "true"
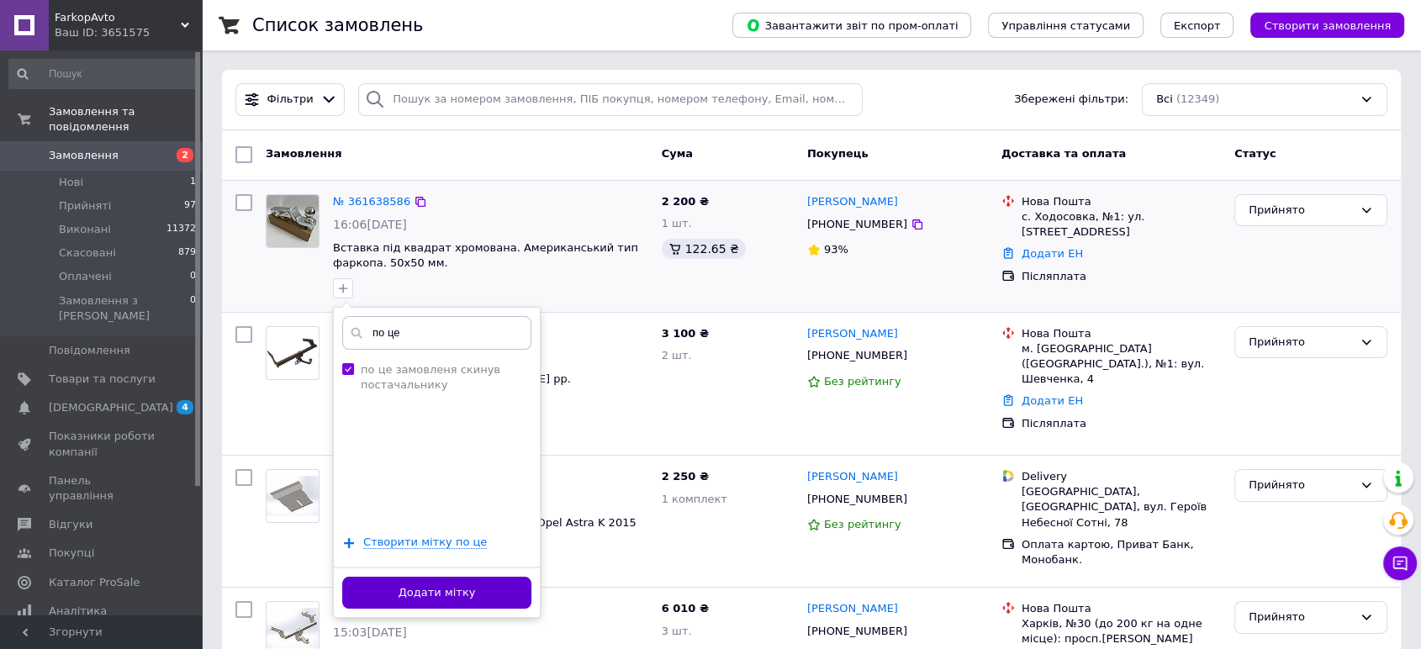
scroll to position [93, 0]
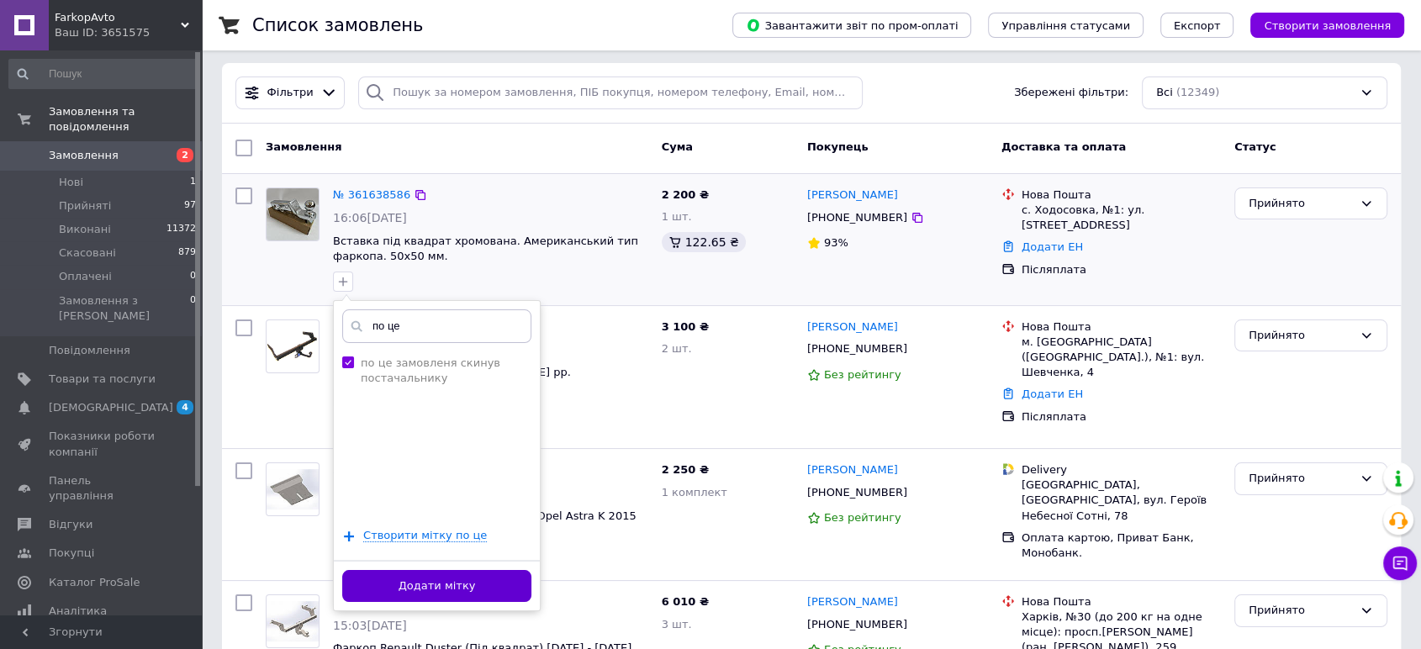
click at [453, 585] on button "Додати мітку" at bounding box center [436, 586] width 189 height 33
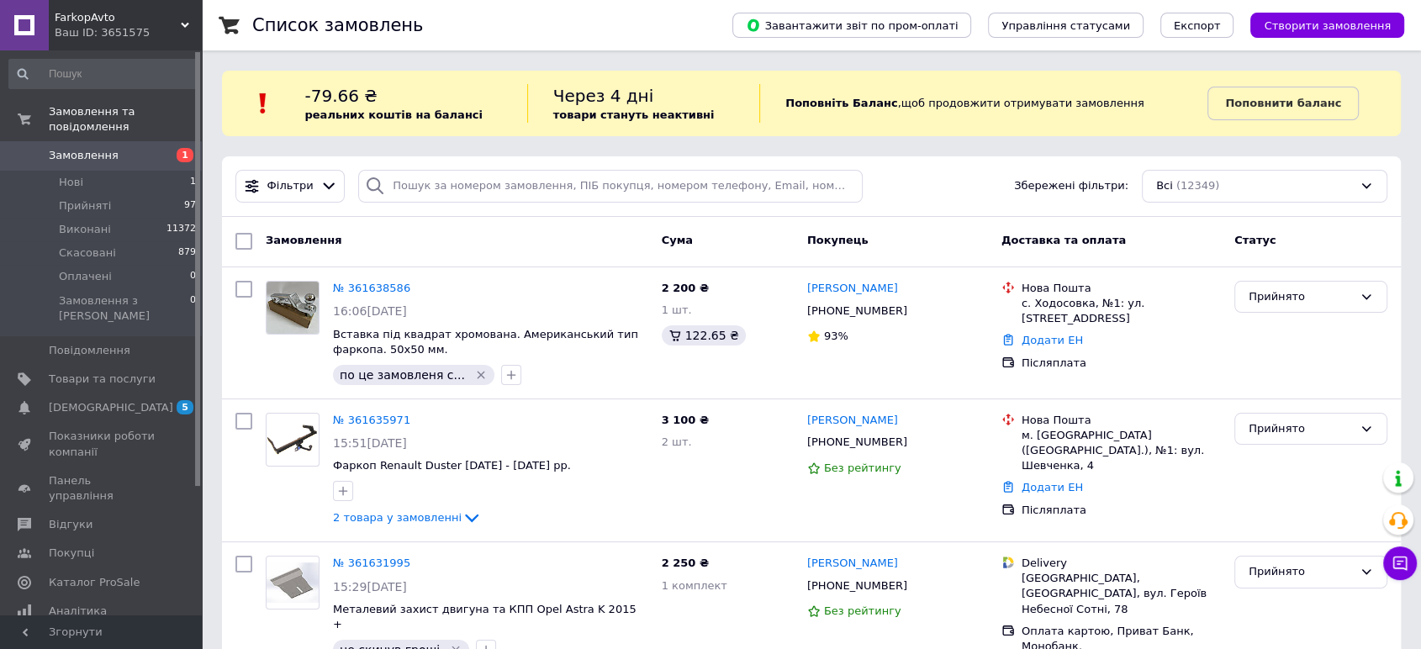
click at [96, 26] on div "Ваш ID: 3651575" at bounding box center [128, 32] width 147 height 15
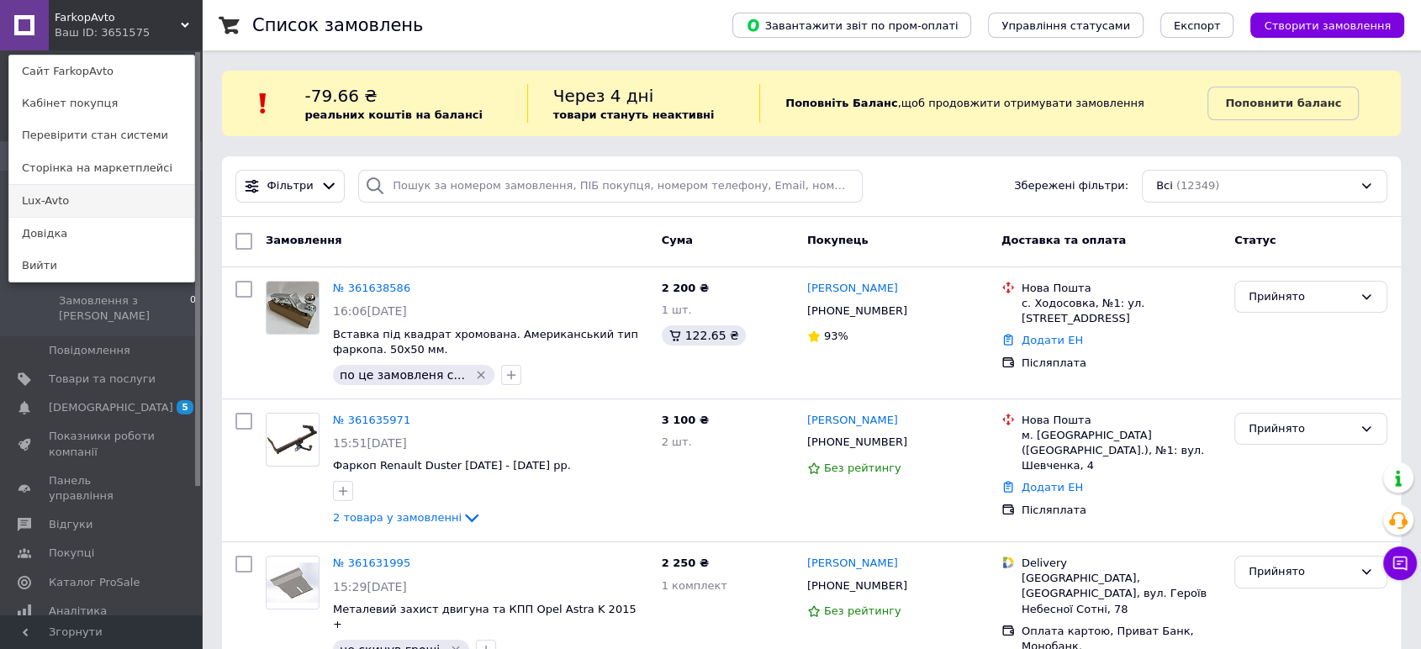
click at [67, 201] on link "Lux-Avto" at bounding box center [101, 201] width 185 height 32
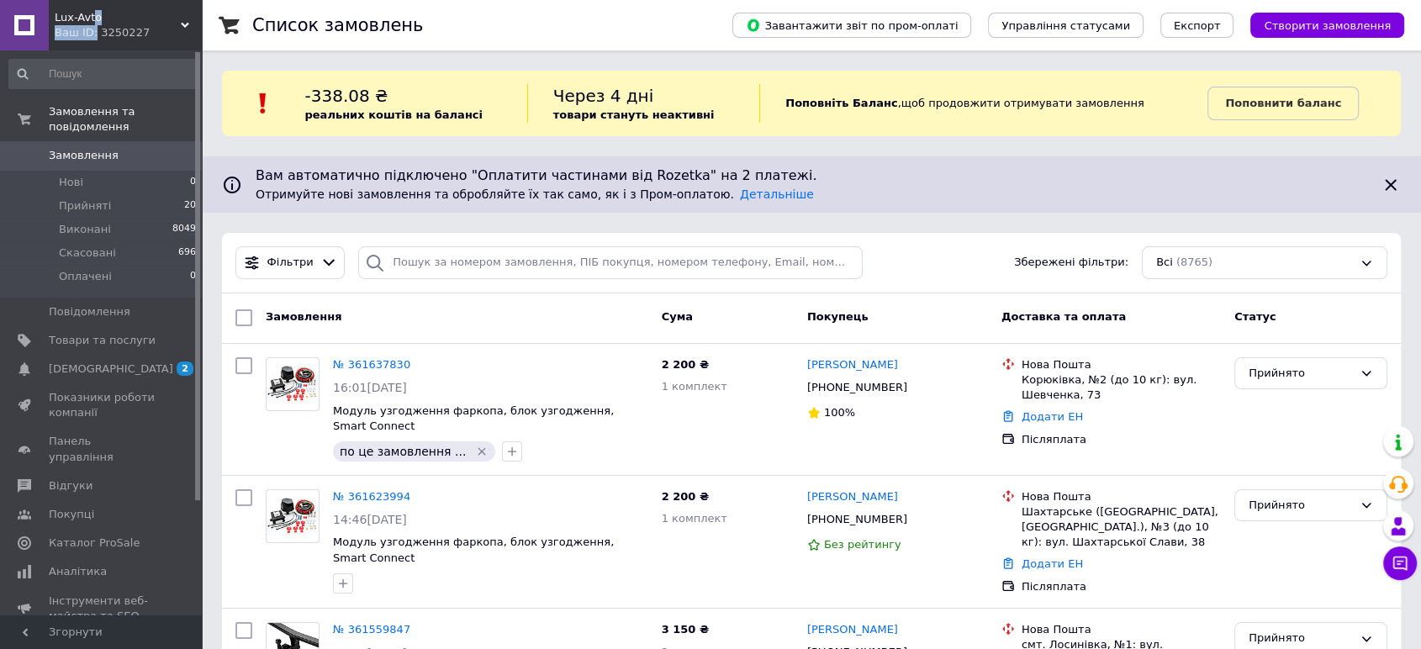
drag, startPoint x: 89, startPoint y: 25, endPoint x: 83, endPoint y: 56, distance: 31.7
click at [90, 24] on div "Lux-Avto Ваш ID: 3250227" at bounding box center [125, 25] width 153 height 50
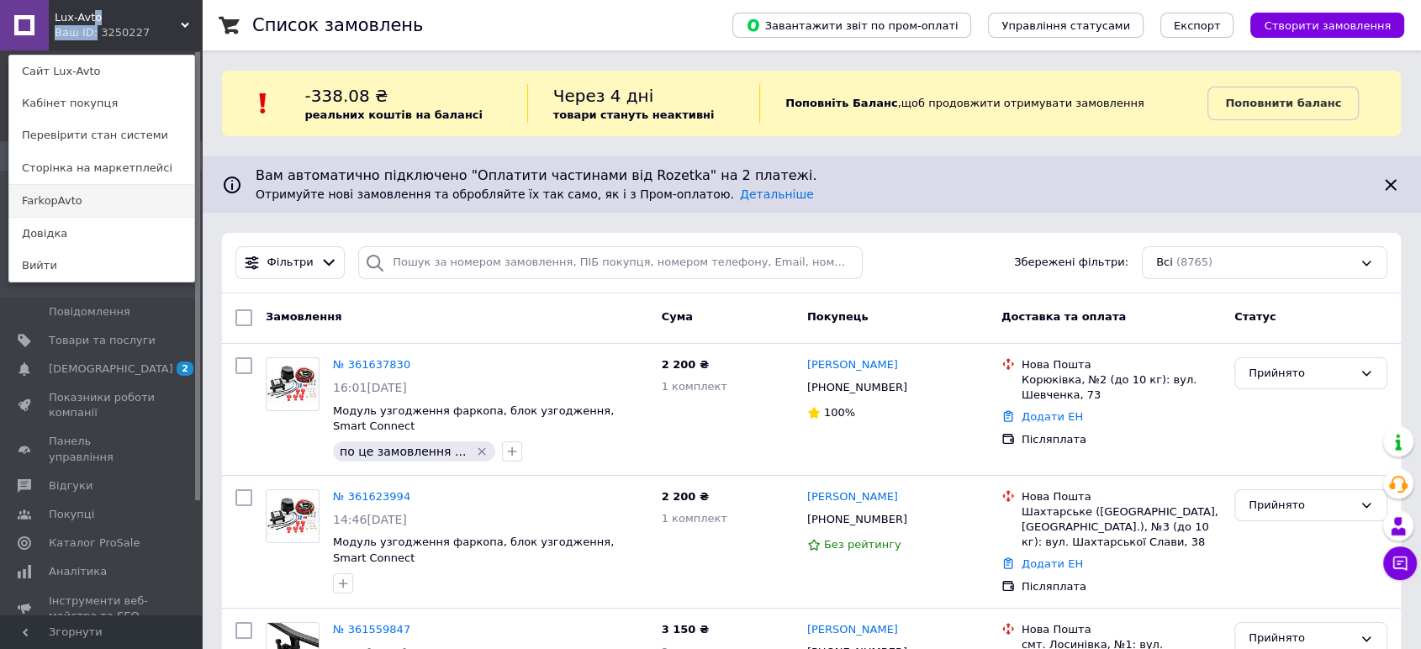
click at [58, 203] on link "FarkopAvto" at bounding box center [101, 201] width 185 height 32
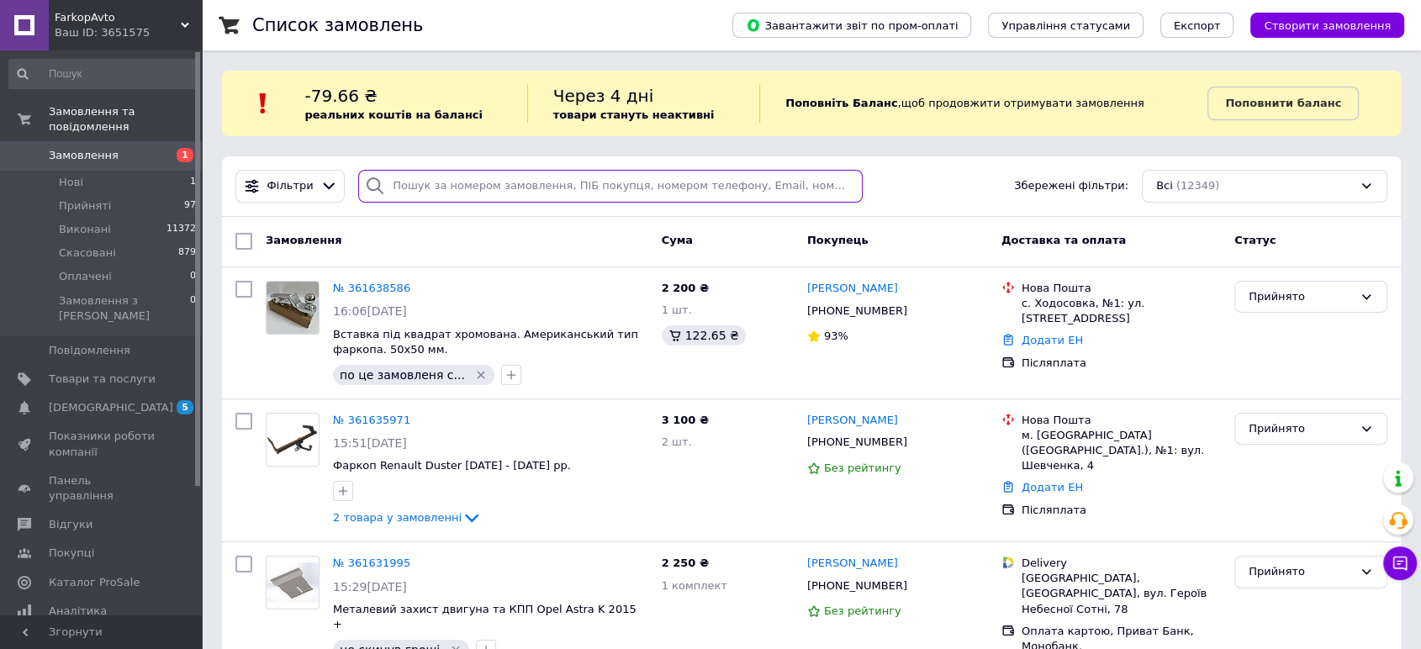
click at [561, 188] on input "search" at bounding box center [610, 186] width 504 height 33
paste input "380500526463"
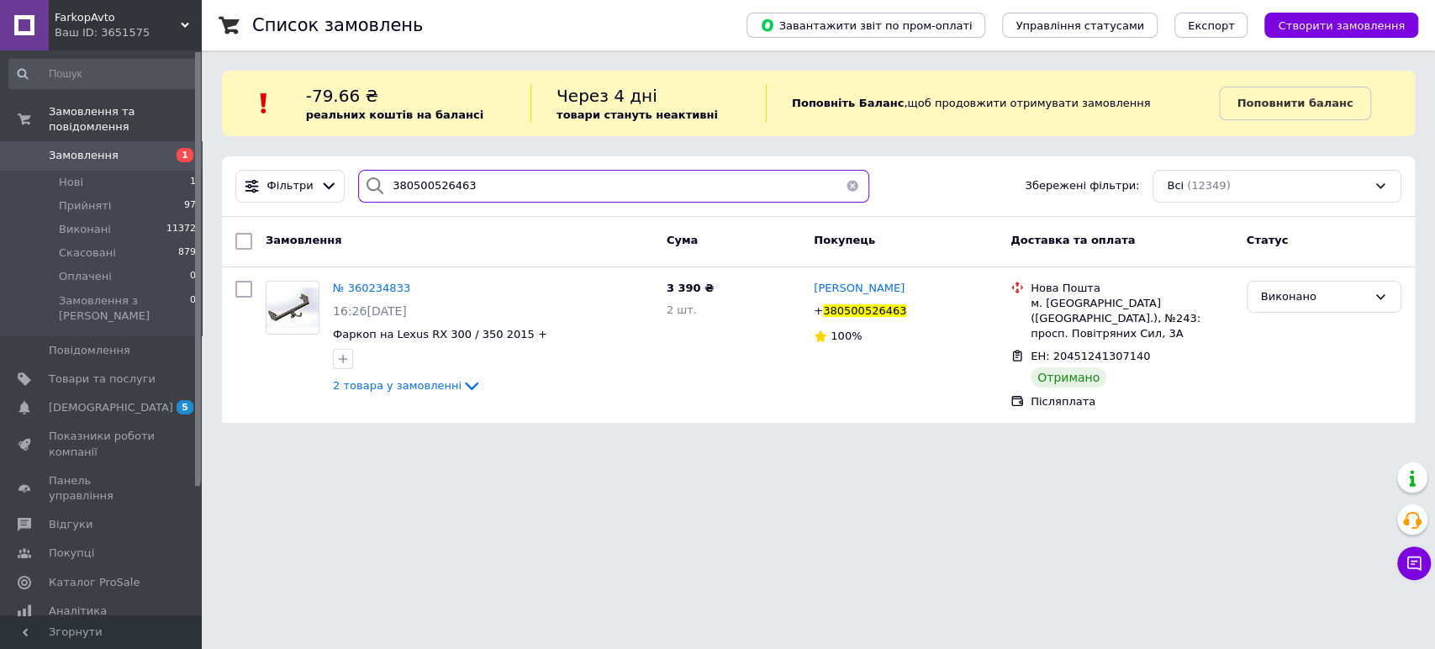
paste input "978828070"
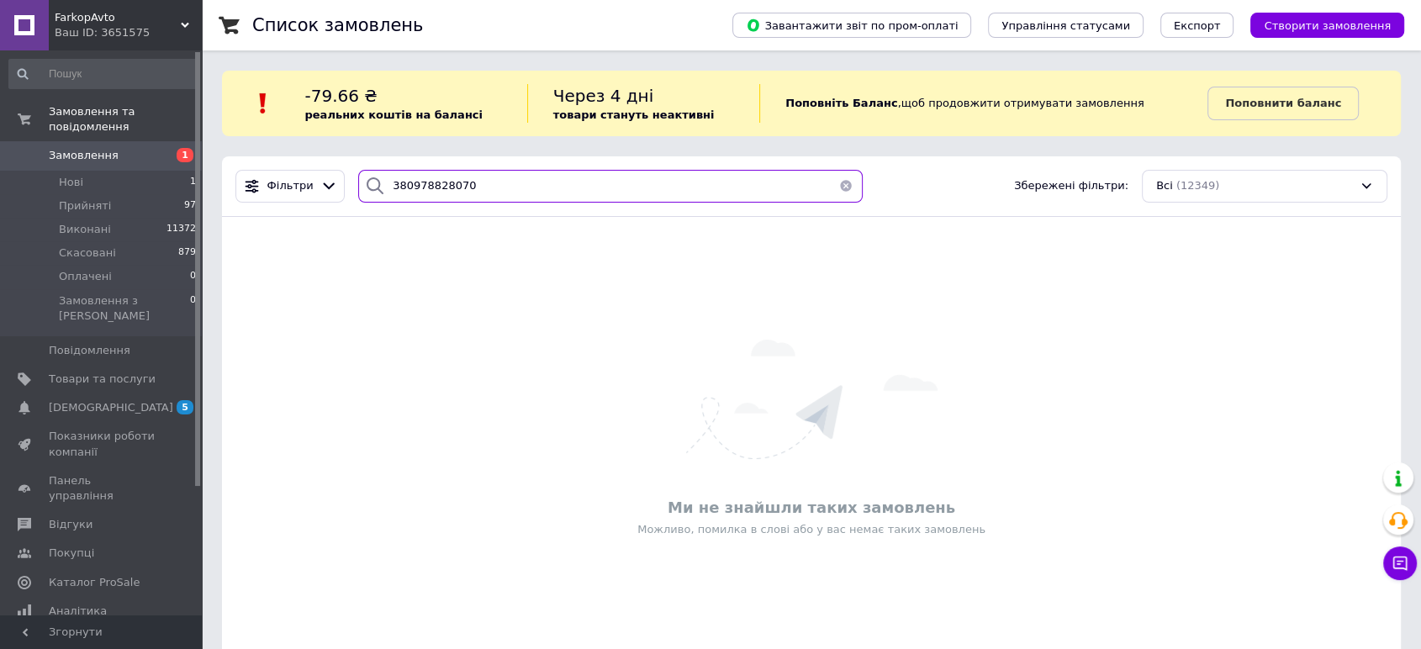
type input "380978828070"
click at [106, 26] on div "Ваш ID: 3651575" at bounding box center [128, 32] width 147 height 15
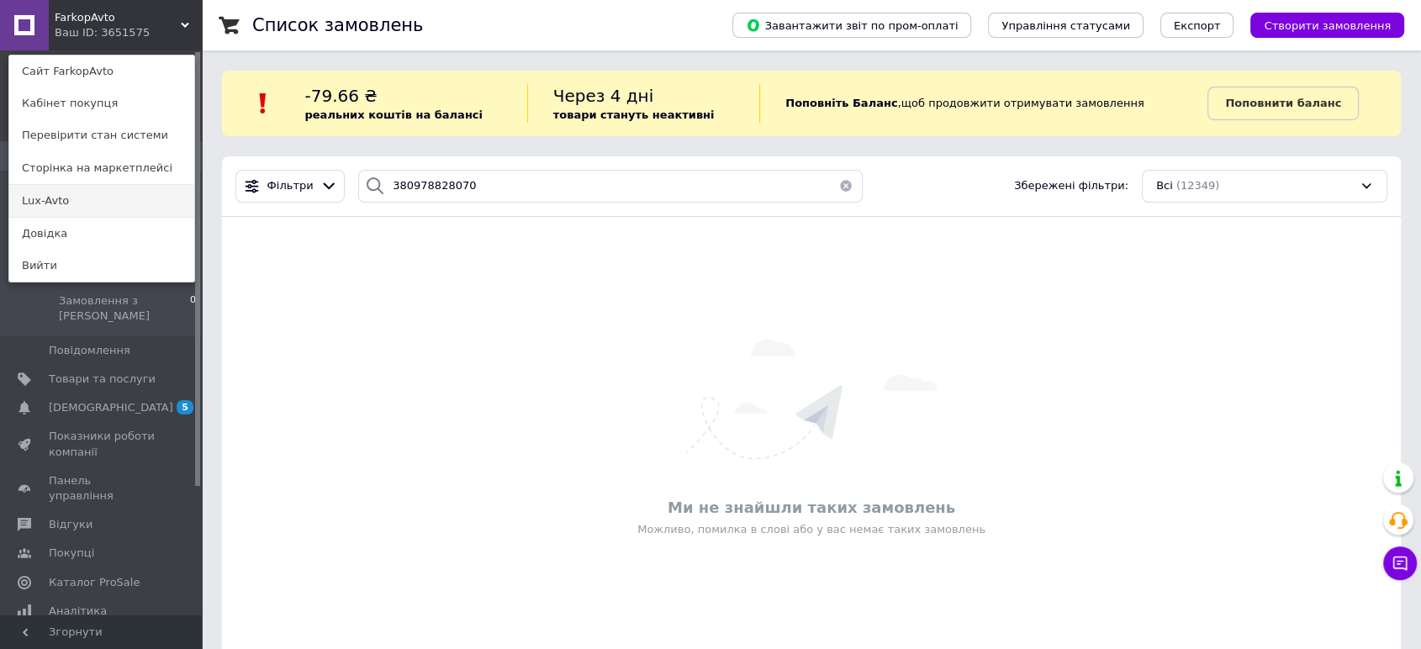
click at [87, 205] on link "Lux-Avto" at bounding box center [101, 201] width 185 height 32
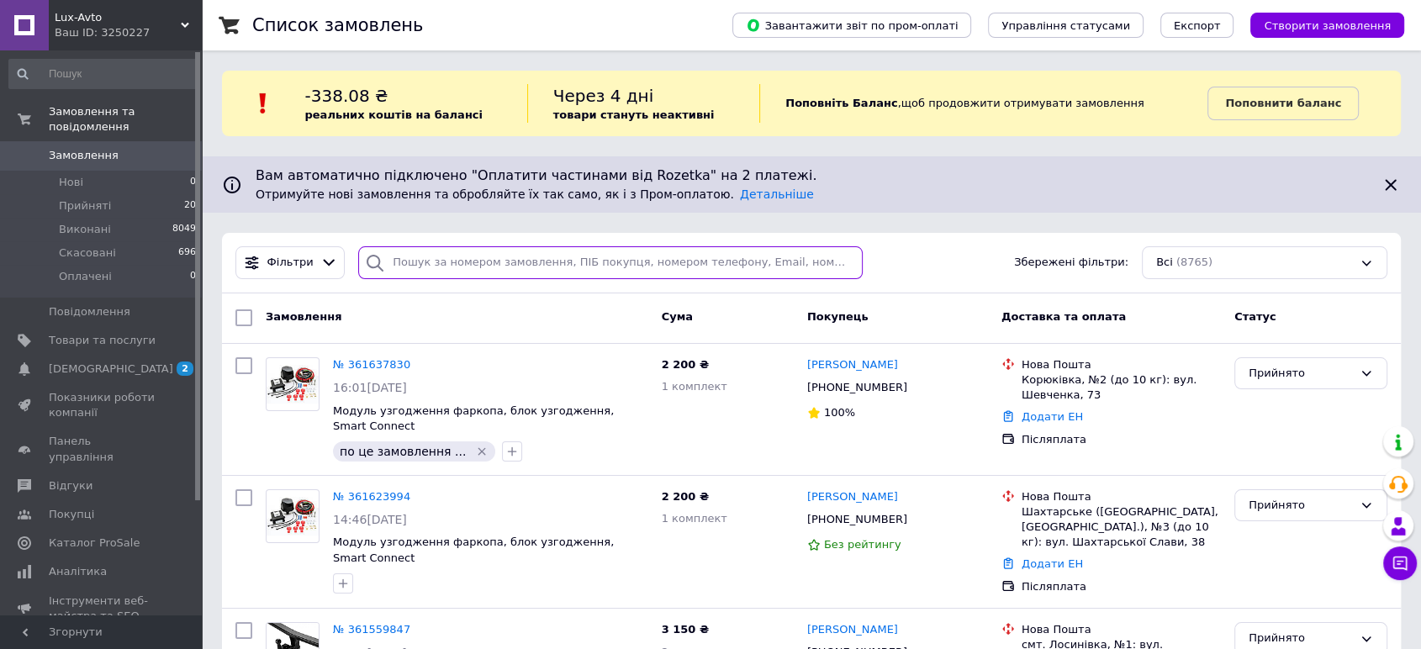
click at [525, 267] on input "search" at bounding box center [610, 262] width 504 height 33
paste input "380978828070"
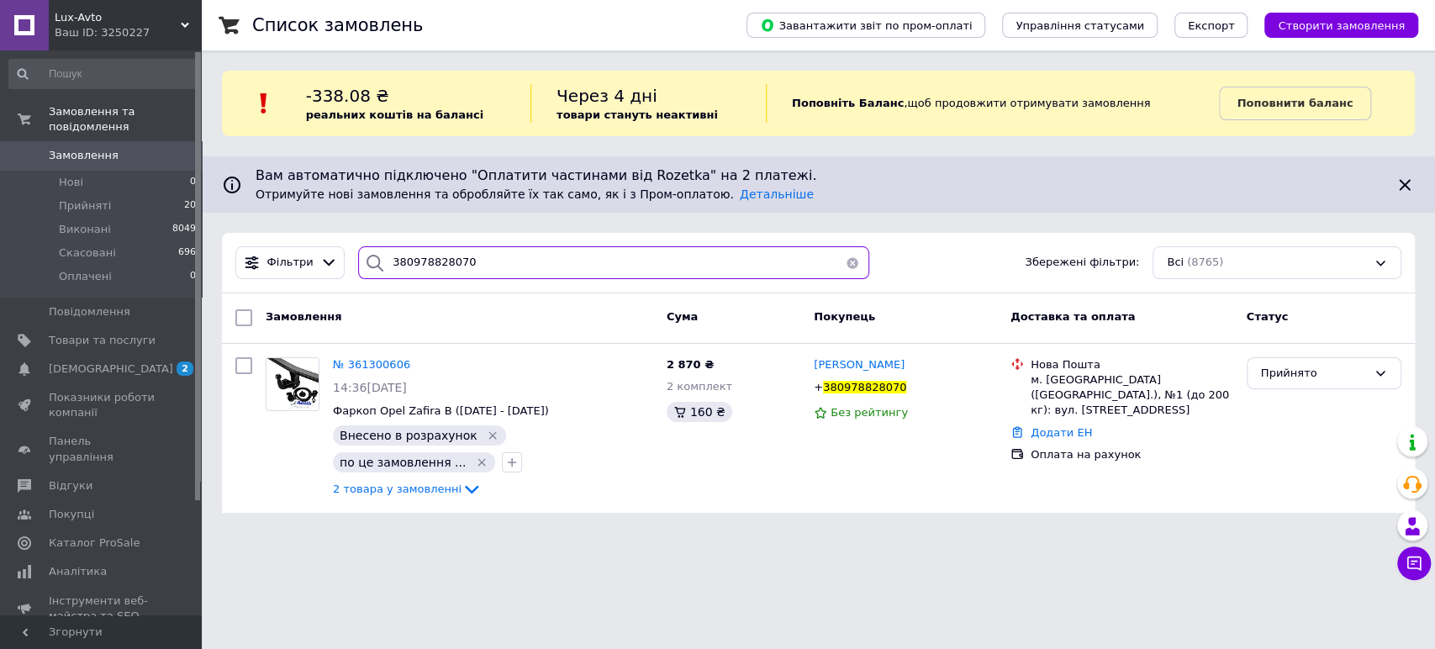
type input "380978828070"
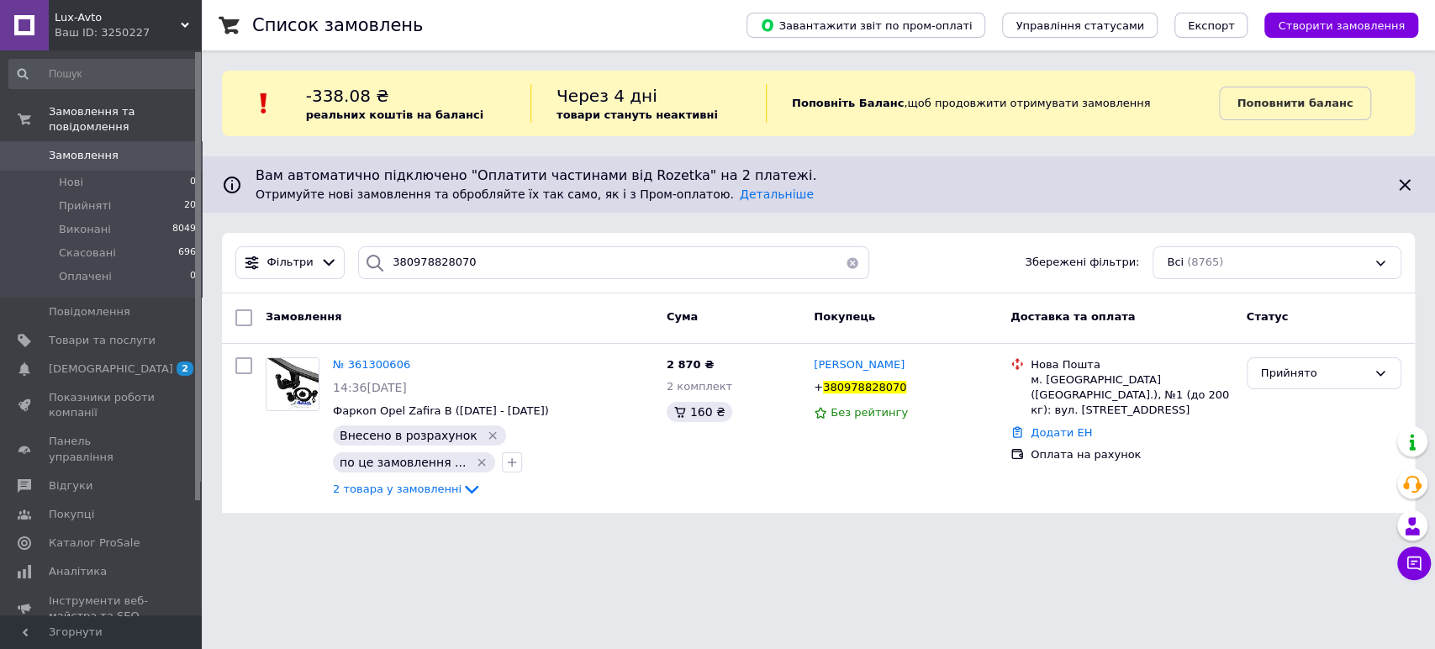
click at [104, 26] on div "Ваш ID: 3250227" at bounding box center [128, 32] width 147 height 15
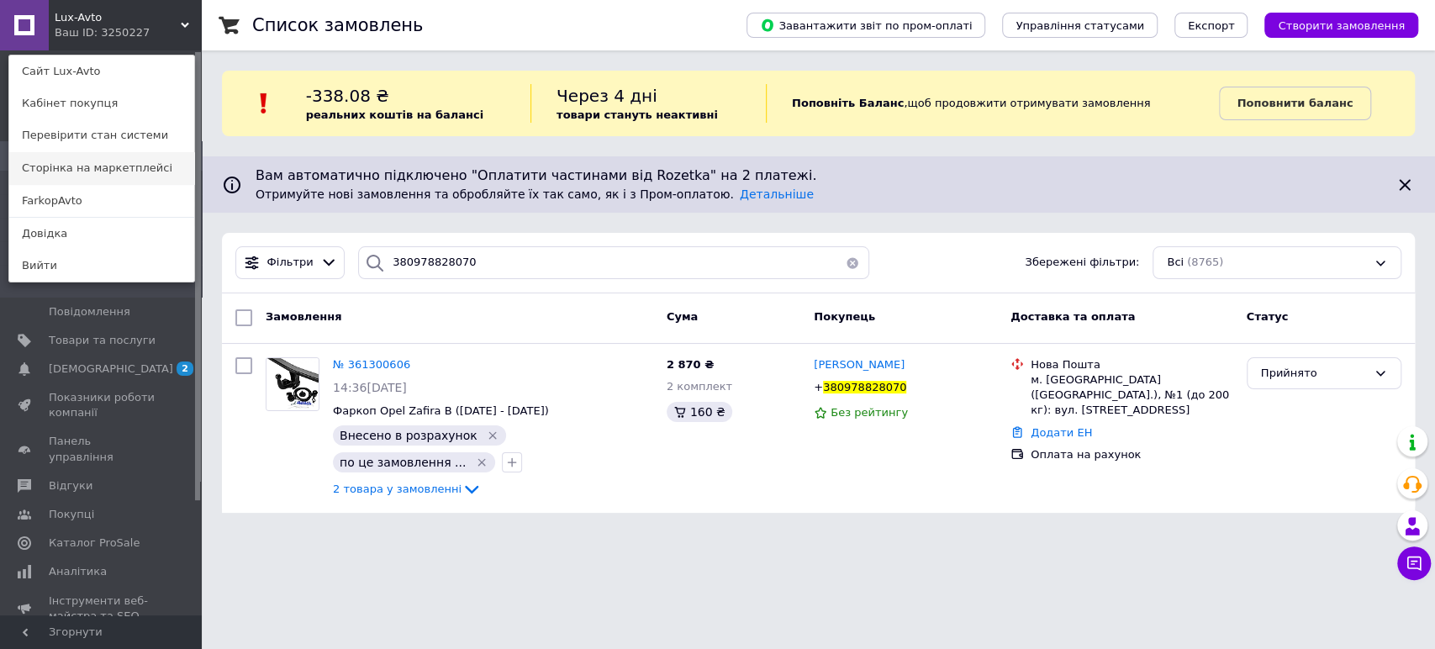
click at [83, 182] on link "Сторінка на маркетплейсі" at bounding box center [101, 168] width 185 height 32
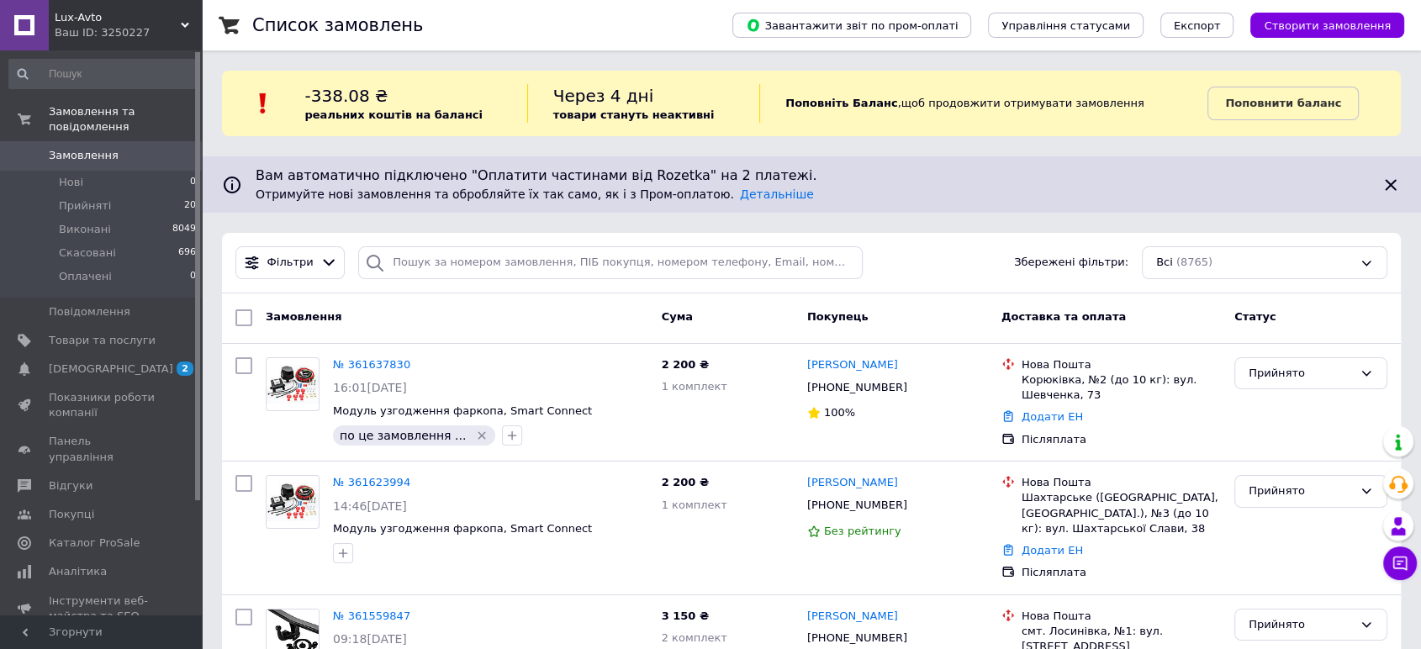
click at [115, 28] on div "Ваш ID: 3250227" at bounding box center [128, 32] width 147 height 15
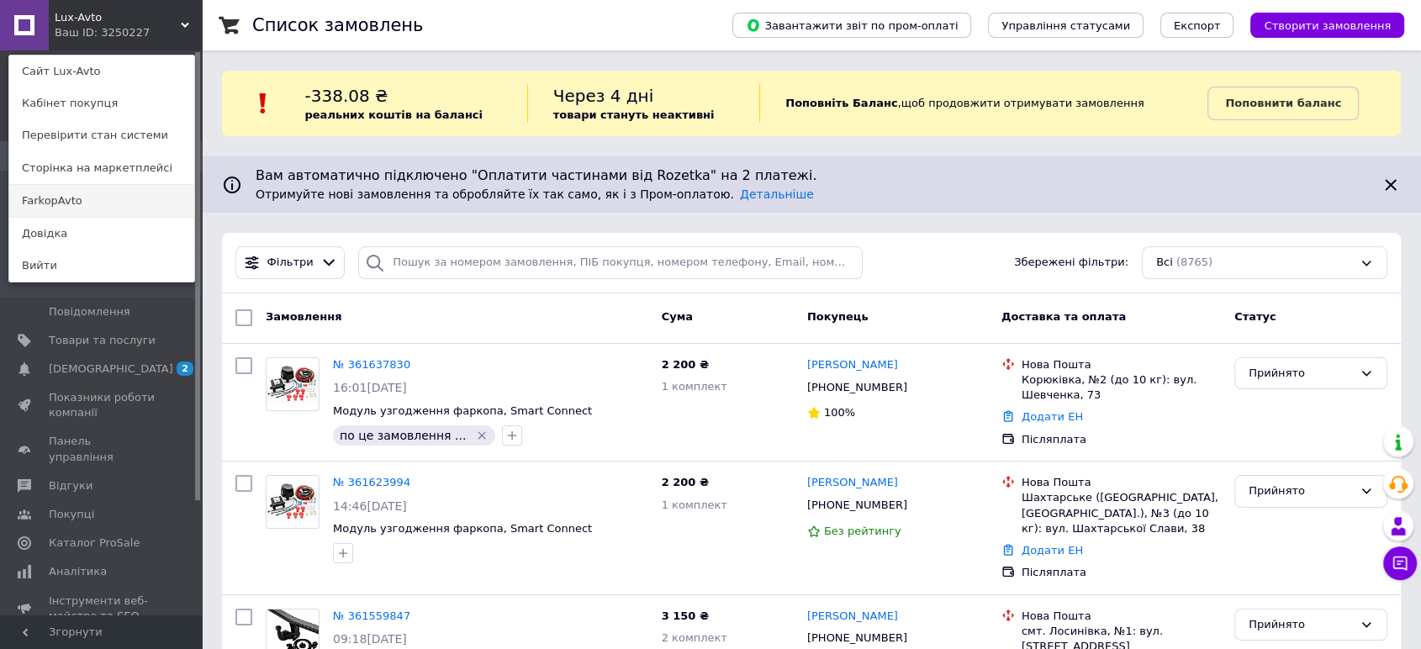
click at [50, 199] on link "FarkopAvto" at bounding box center [101, 201] width 185 height 32
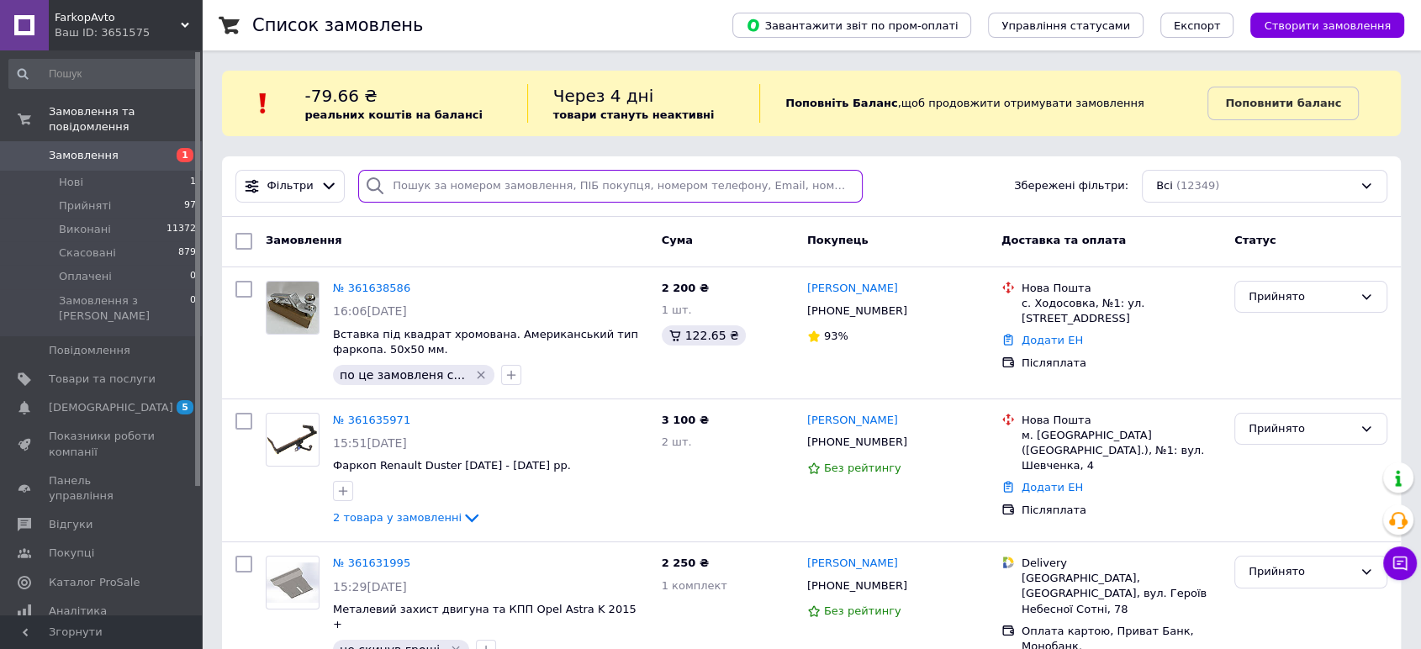
click at [578, 189] on input "search" at bounding box center [610, 186] width 504 height 33
paste input "380978340100"
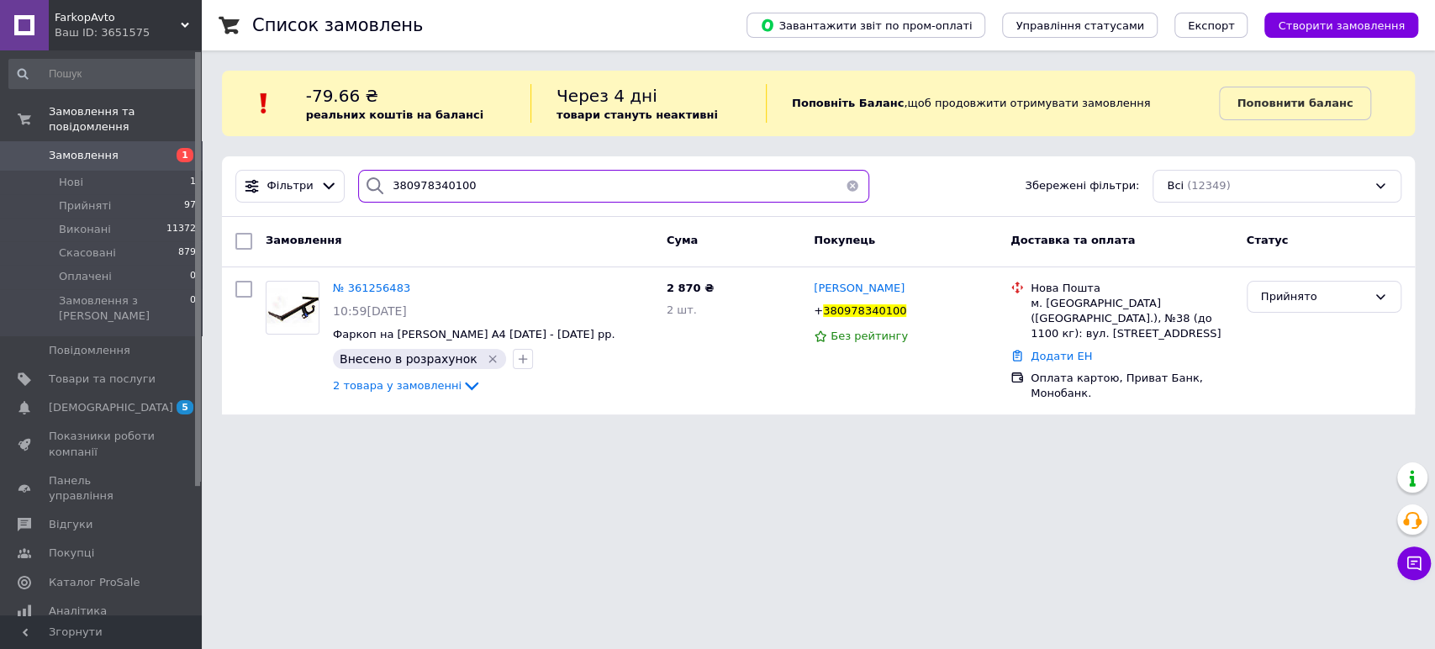
paste input "30372444"
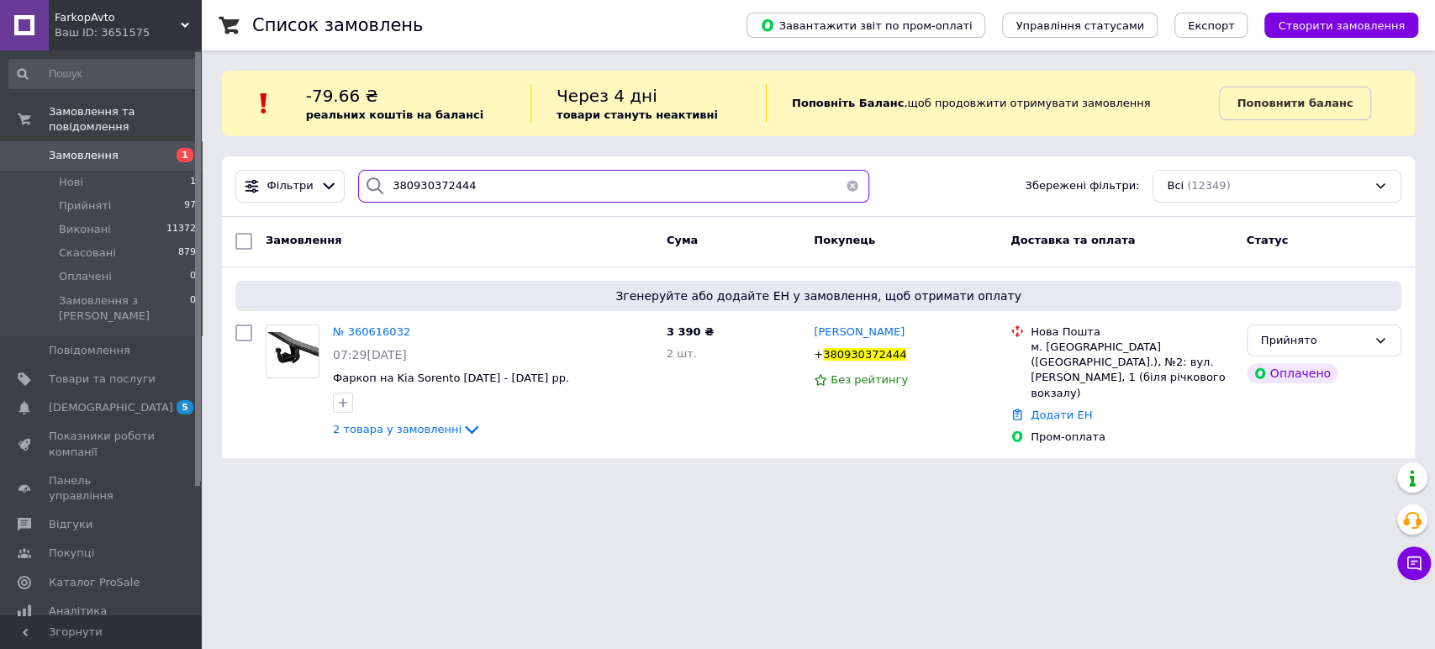
type input "380930372444"
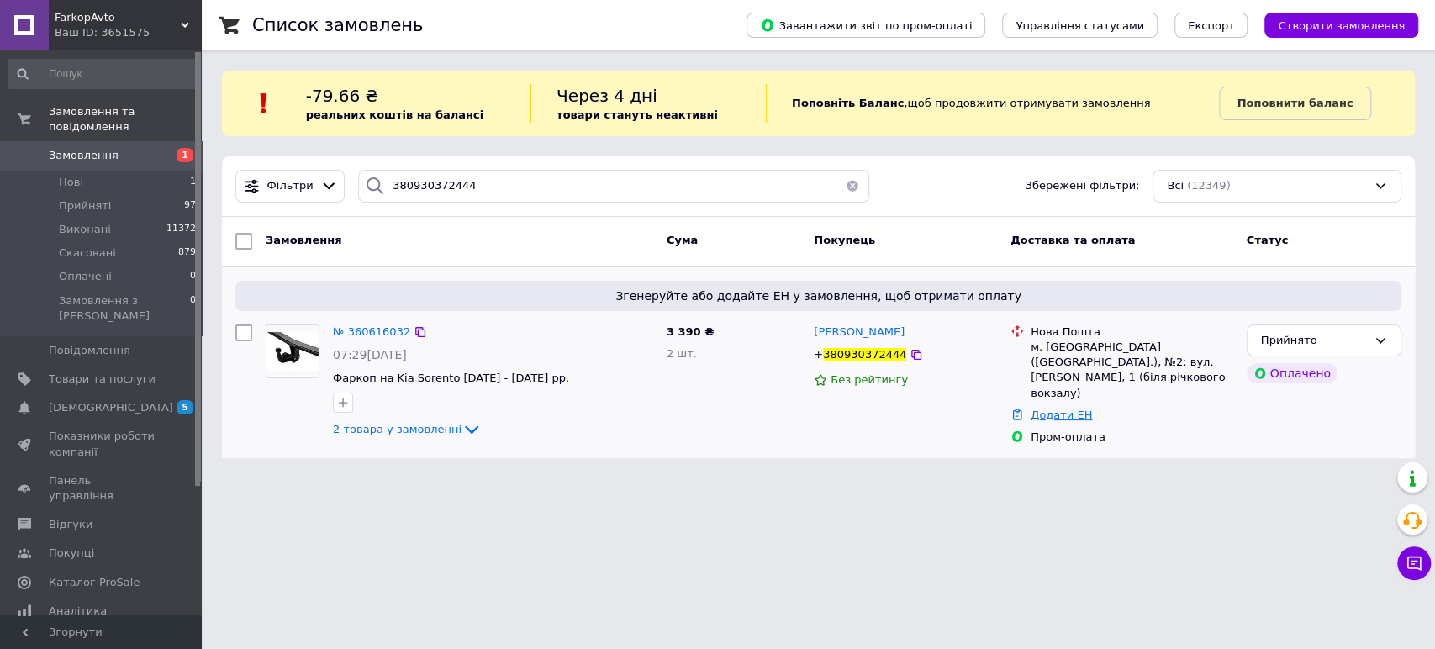
click at [1058, 409] on link "Додати ЕН" at bounding box center [1061, 415] width 61 height 13
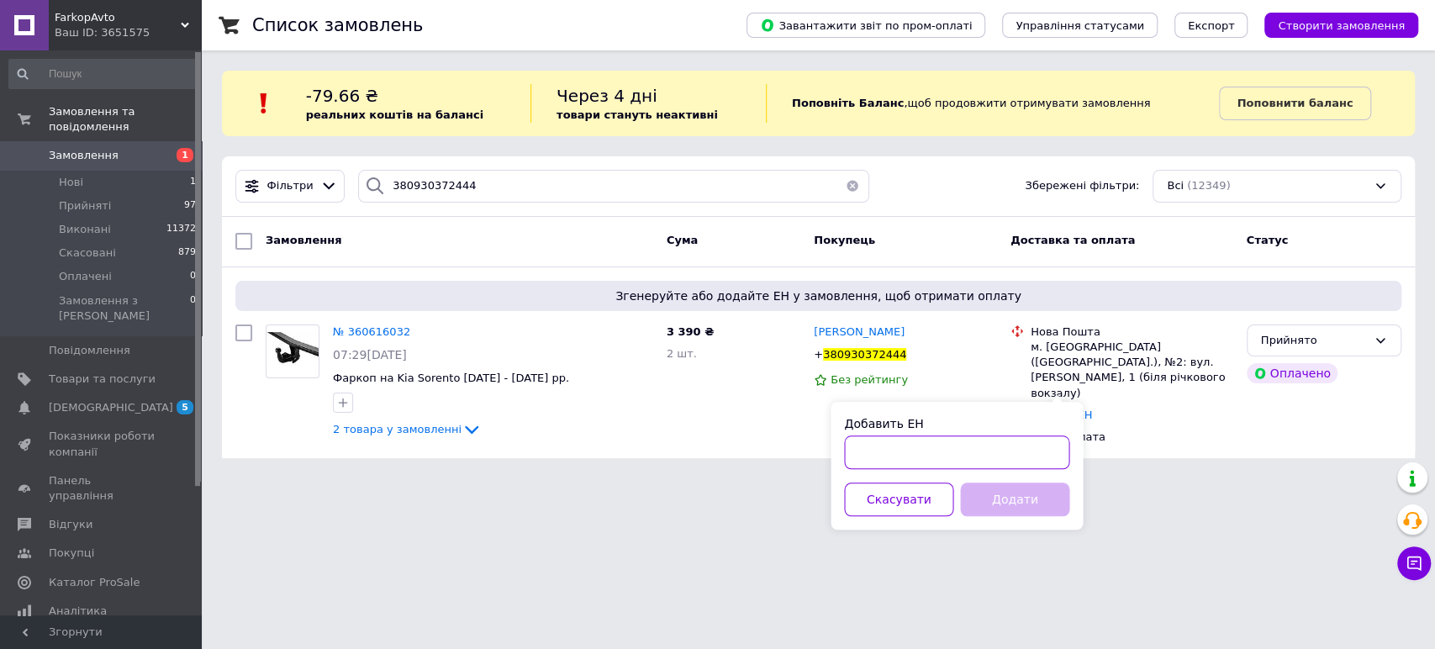
click at [881, 459] on input "Добавить ЕН" at bounding box center [956, 452] width 225 height 34
paste input "20451246292959"
type input "20451246292959"
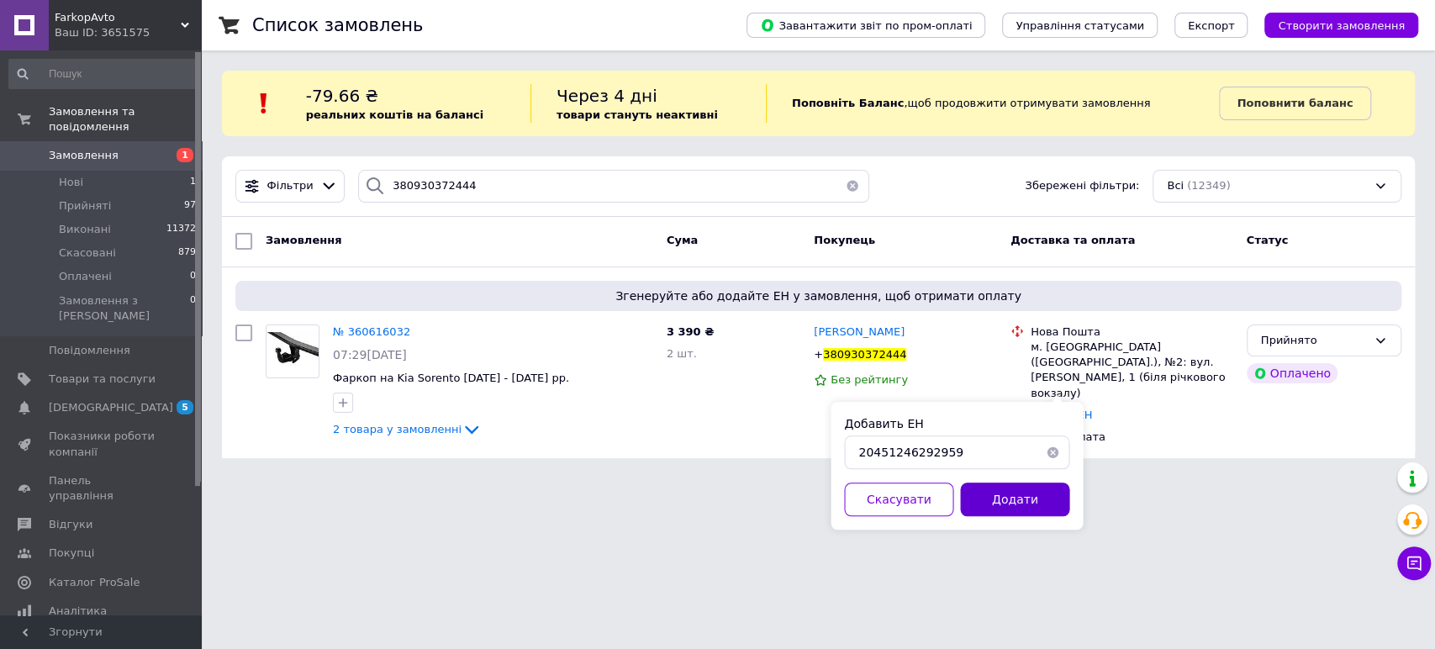
click at [1022, 504] on button "Додати" at bounding box center [1014, 500] width 109 height 34
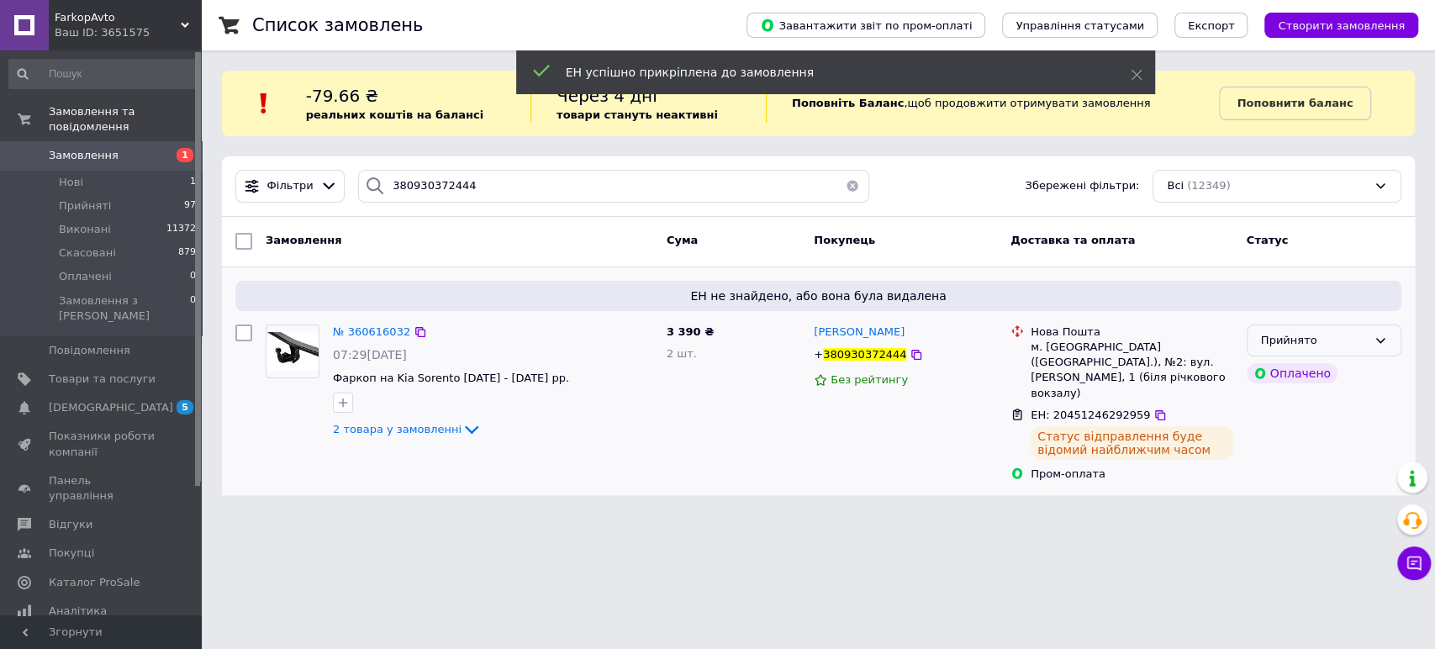
click at [1319, 348] on div "Прийнято" at bounding box center [1314, 341] width 106 height 18
click at [1305, 373] on li "Виконано" at bounding box center [1324, 375] width 153 height 31
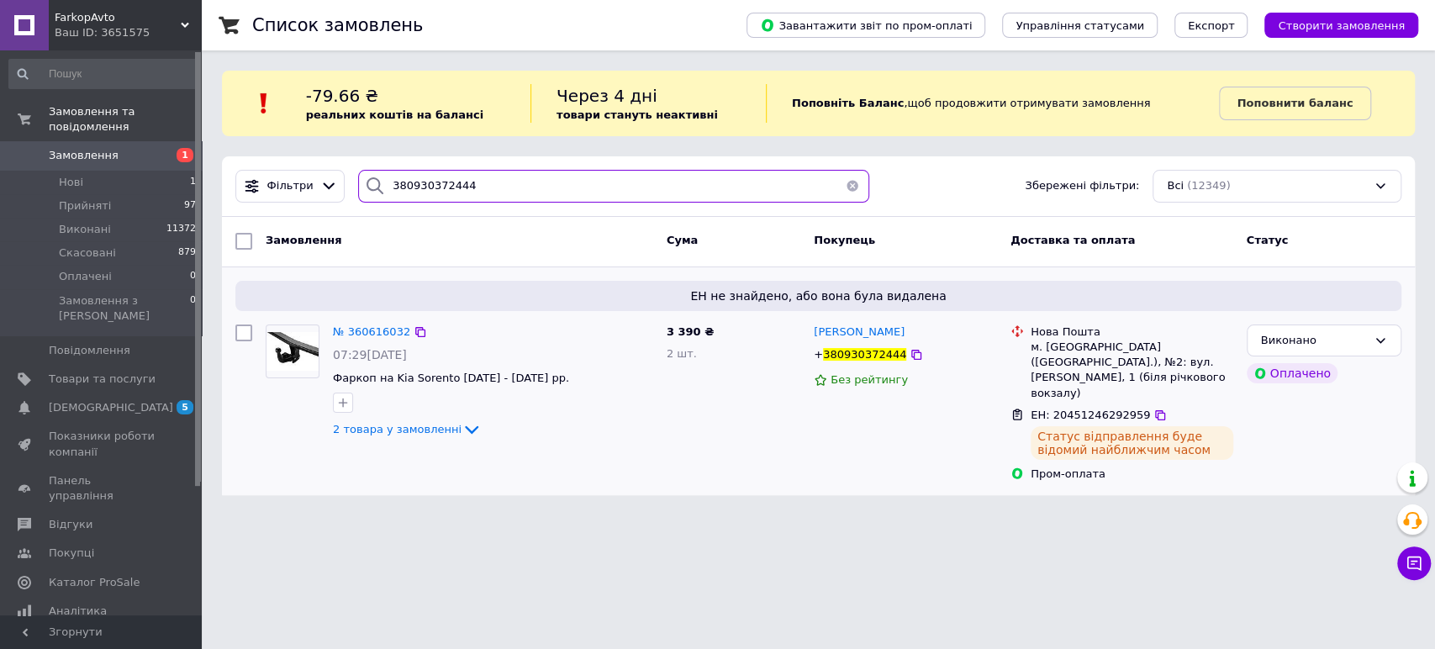
click at [479, 187] on input "380930372444" at bounding box center [613, 186] width 511 height 33
paste input "57733122"
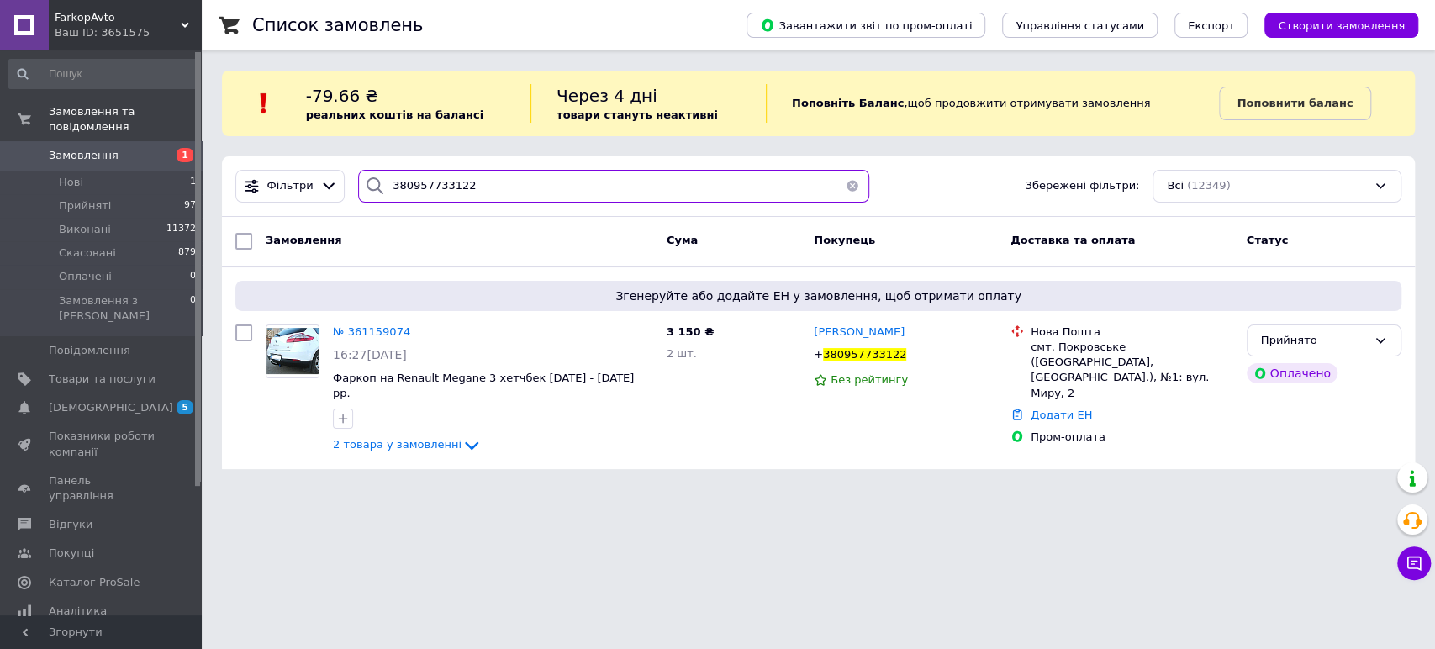
type input "380957733122"
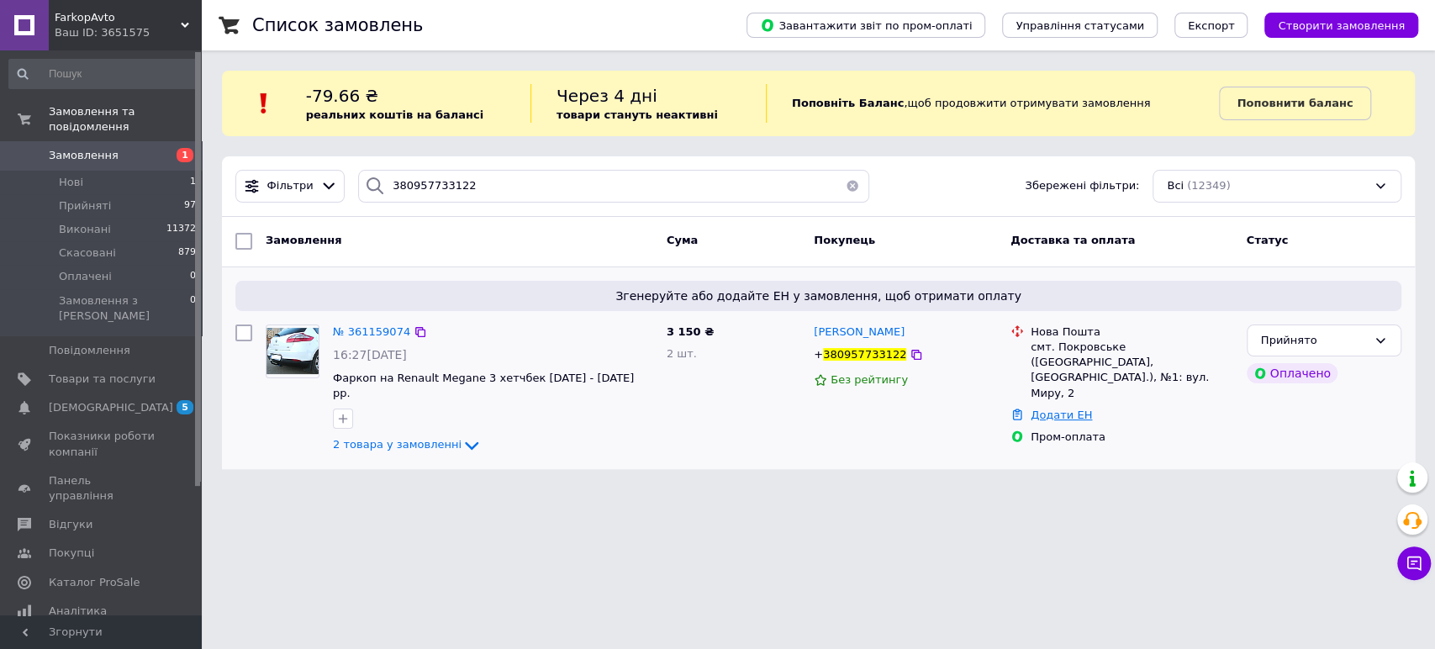
click at [1060, 409] on link "Додати ЕН" at bounding box center [1061, 415] width 61 height 13
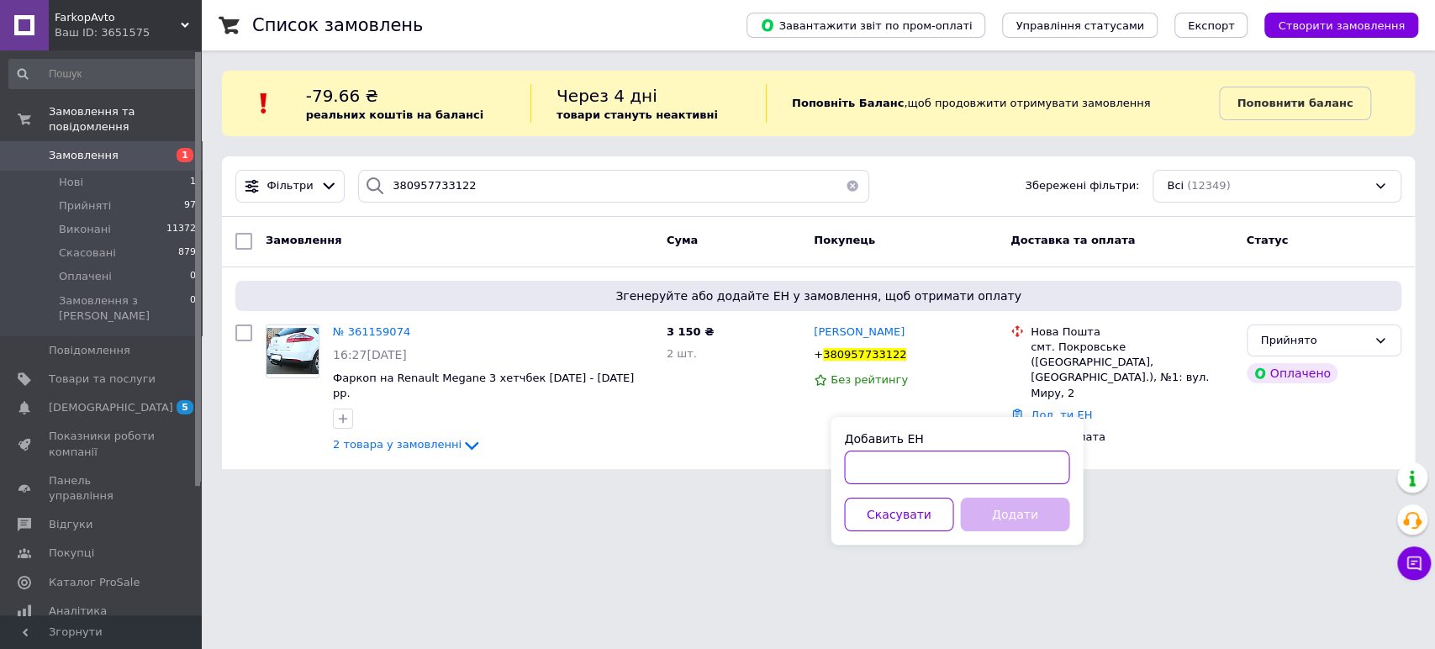
drag, startPoint x: 905, startPoint y: 469, endPoint x: 913, endPoint y: 477, distance: 10.7
click at [905, 470] on input "Добавить ЕН" at bounding box center [956, 468] width 225 height 34
paste input "20451246296160"
type input "20451246296160"
click at [1006, 511] on button "Додати" at bounding box center [1014, 515] width 109 height 34
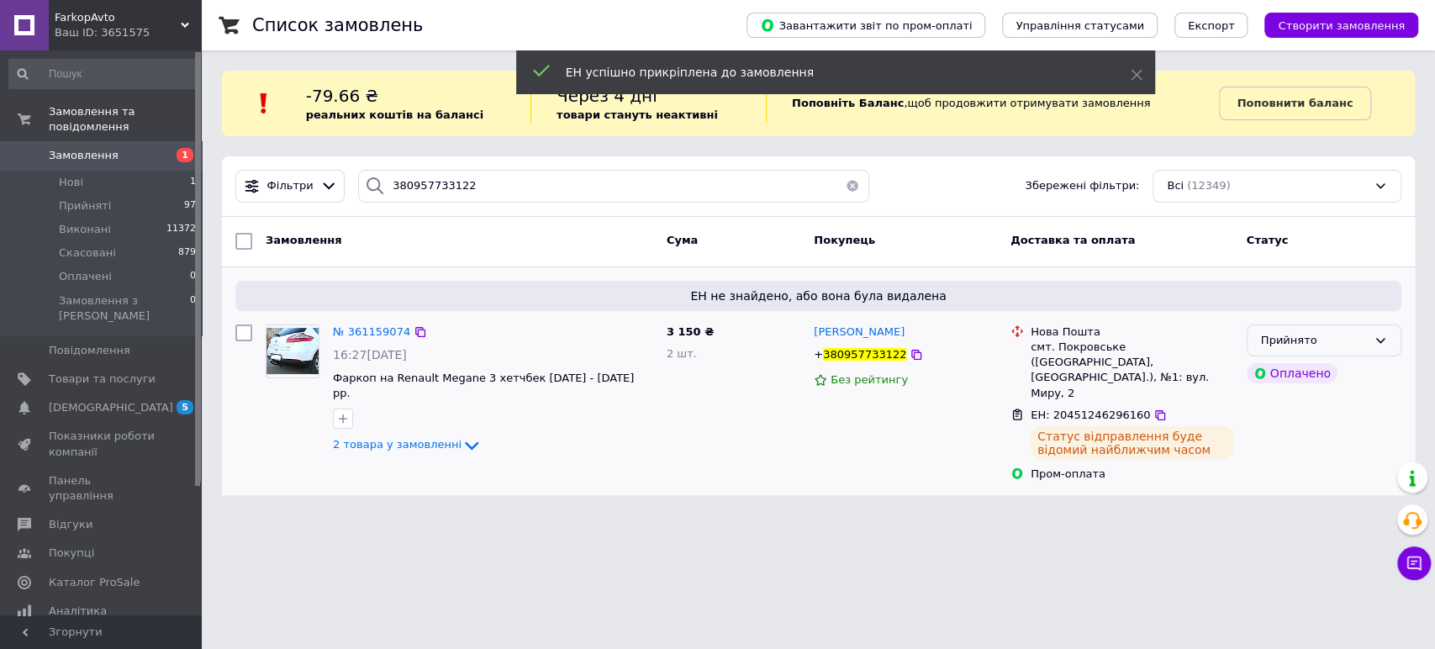
click at [1352, 341] on div "Прийнято" at bounding box center [1314, 341] width 106 height 18
click at [1317, 372] on li "Виконано" at bounding box center [1324, 375] width 153 height 31
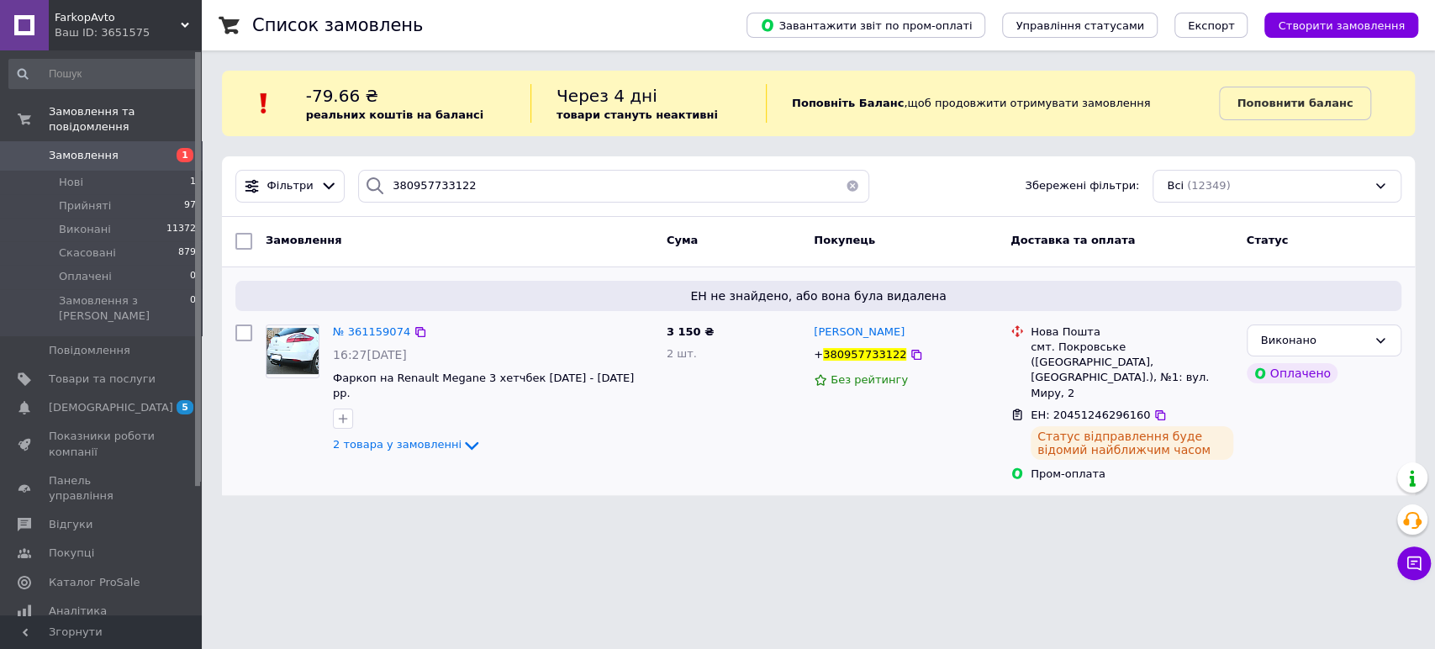
click at [119, 148] on span "Замовлення" at bounding box center [102, 155] width 107 height 15
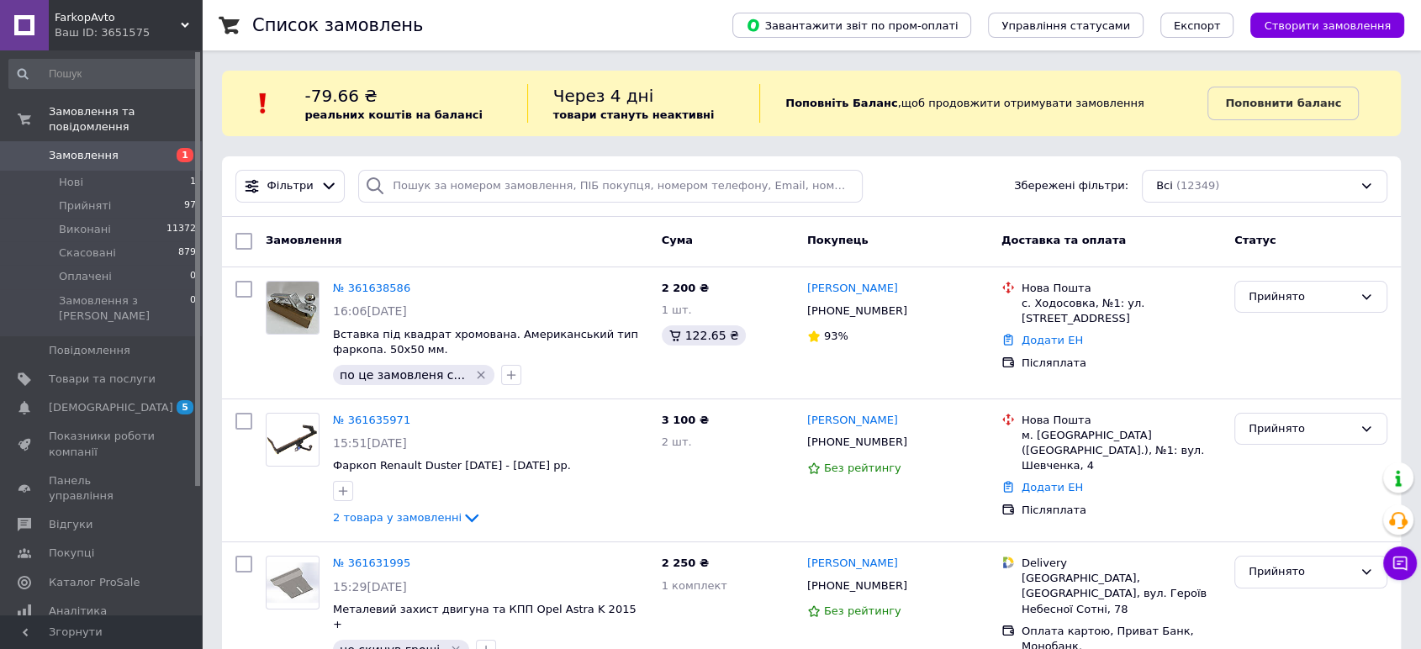
click at [113, 148] on span "Замовлення" at bounding box center [102, 155] width 107 height 15
